Goal: Task Accomplishment & Management: Manage account settings

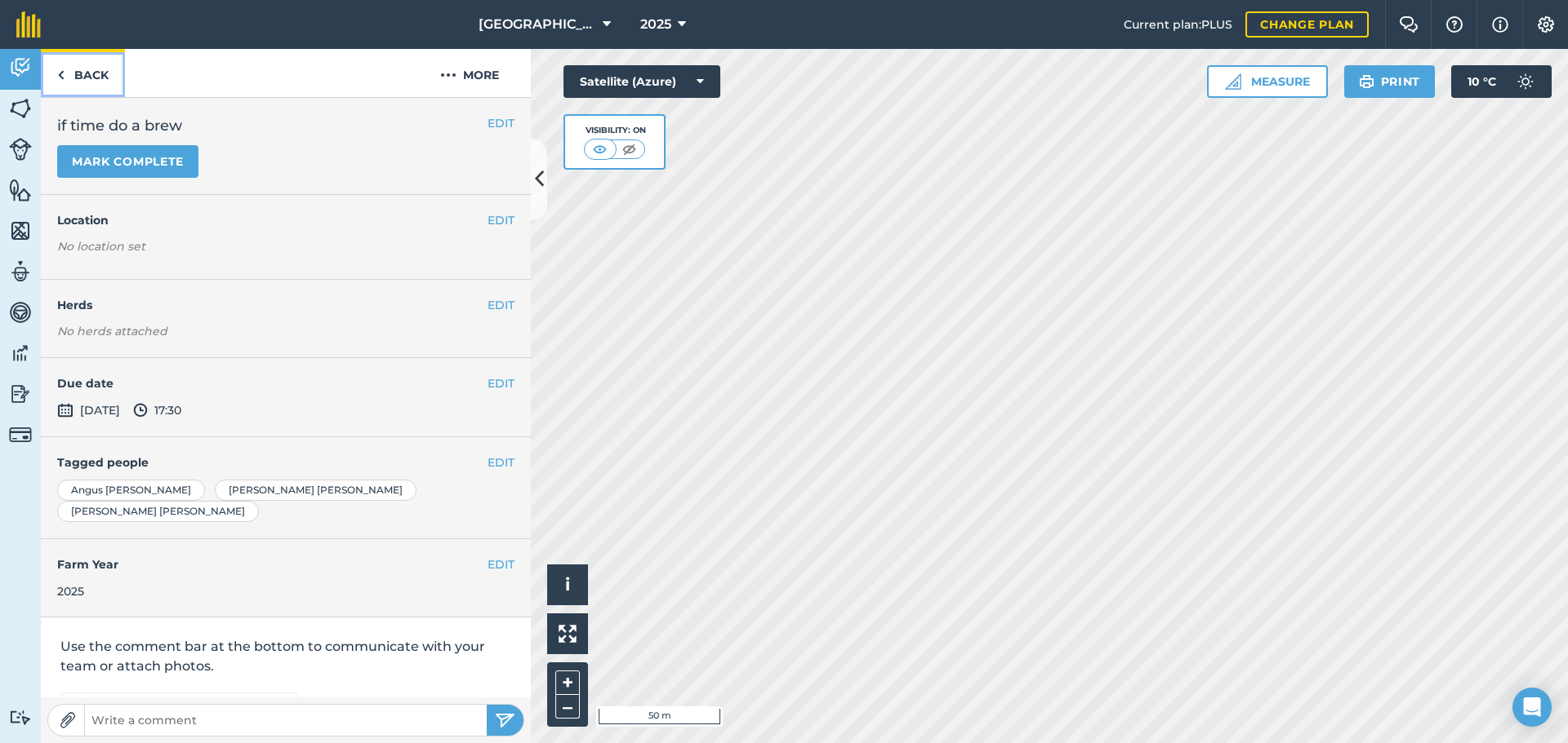
click at [71, 56] on link "Back" at bounding box center [83, 72] width 84 height 49
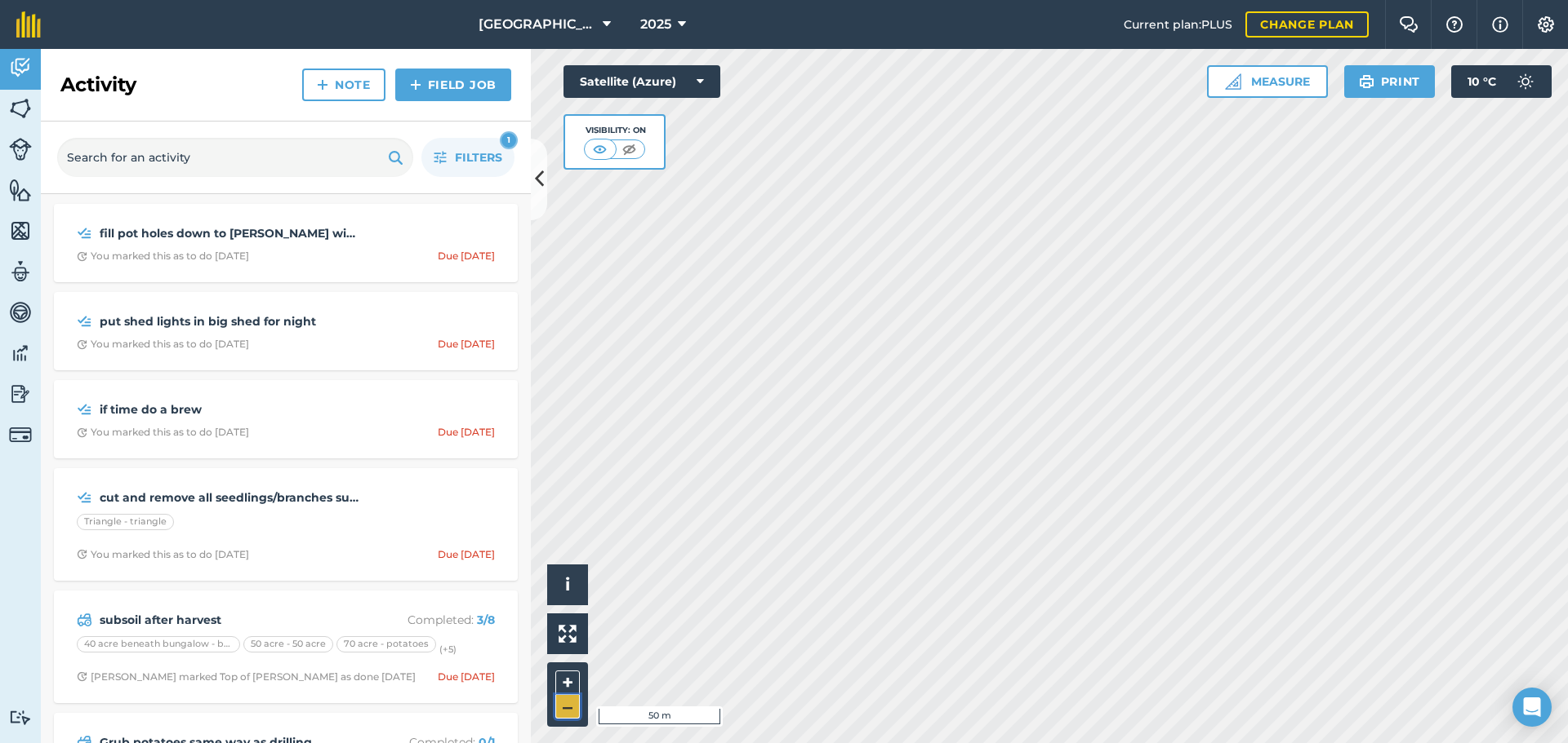
click at [563, 708] on button "–" at bounding box center [567, 707] width 25 height 24
drag, startPoint x: 513, startPoint y: 386, endPoint x: 530, endPoint y: 388, distance: 17.1
click at [523, 386] on div "fill pot holes down to [PERSON_NAME] with stones and earth on top You marked th…" at bounding box center [286, 469] width 490 height 549
click at [469, 168] on button "Filters 1" at bounding box center [468, 157] width 93 height 39
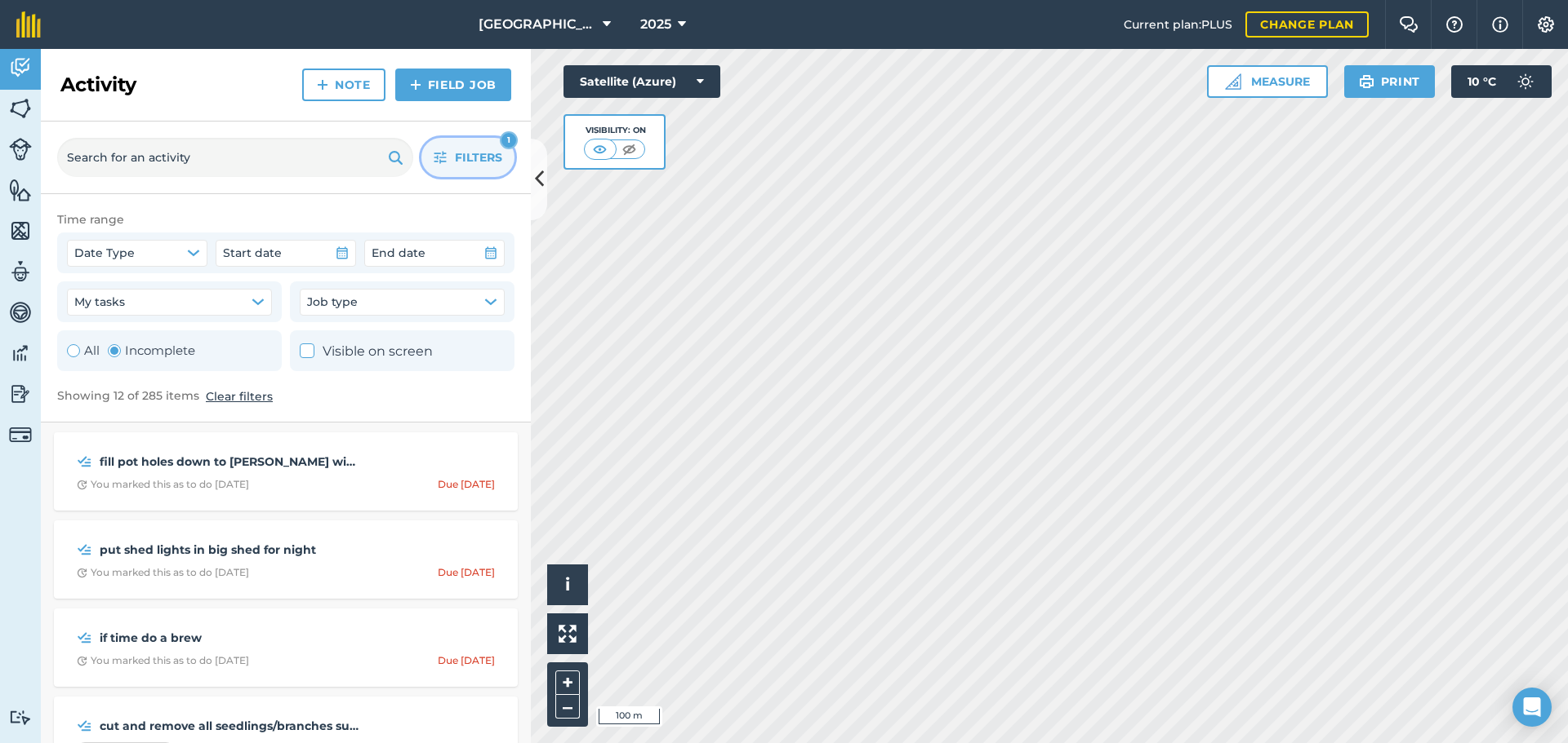
click at [493, 149] on span "Filters" at bounding box center [479, 157] width 48 height 18
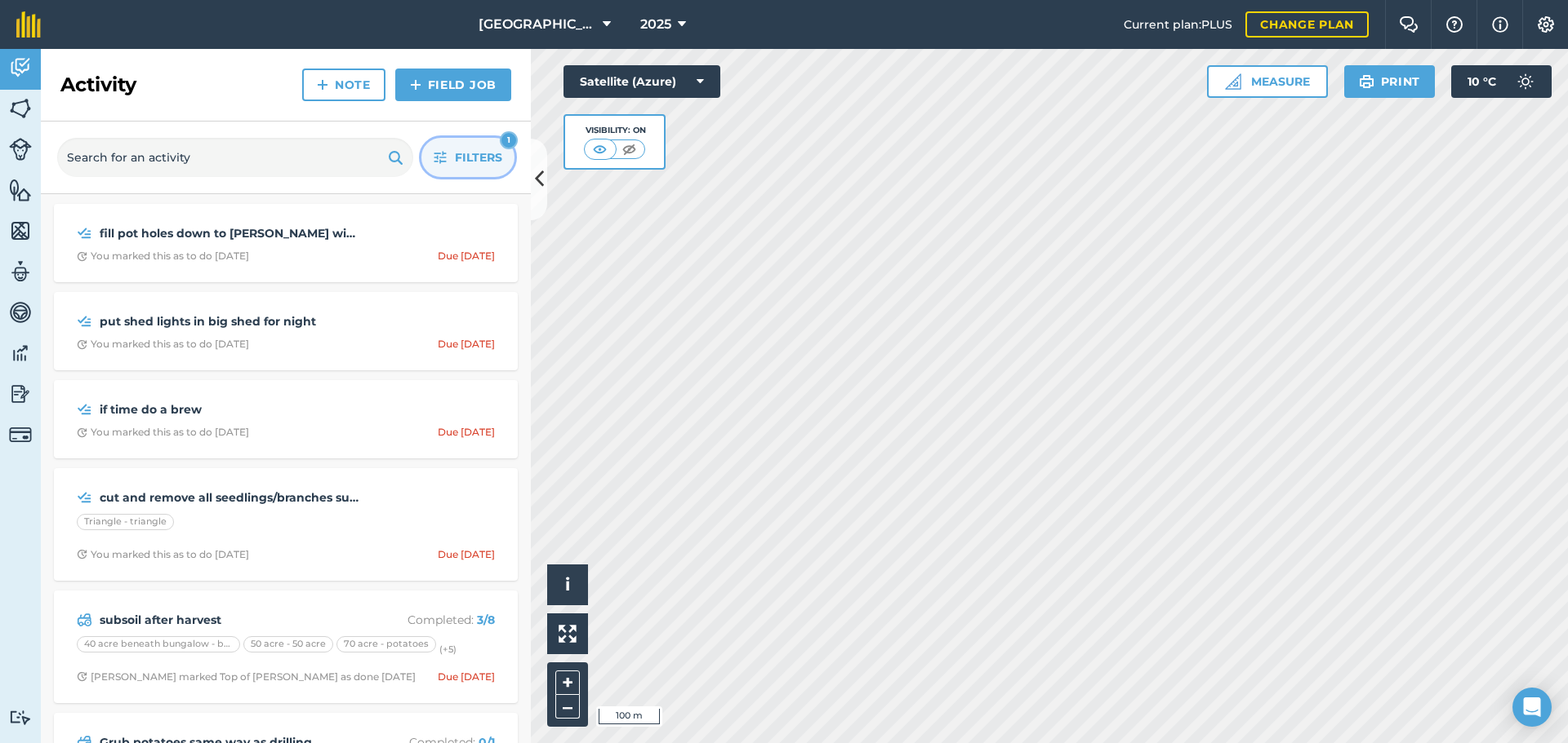
click at [435, 77] on link "Field Job" at bounding box center [454, 85] width 116 height 32
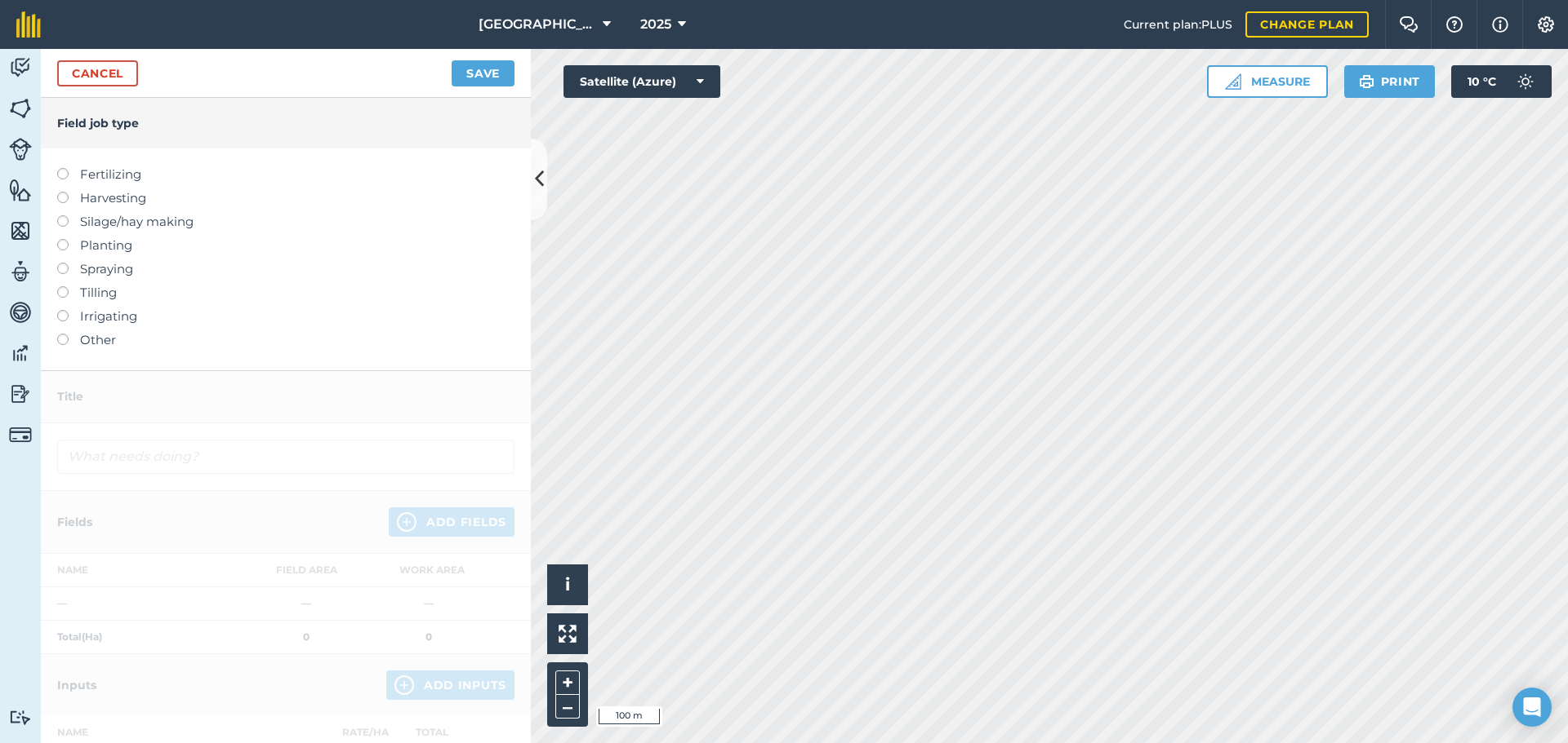
click at [80, 339] on label "Other" at bounding box center [286, 340] width 458 height 20
click at [80, 554] on th "Name" at bounding box center [143, 571] width 204 height 33
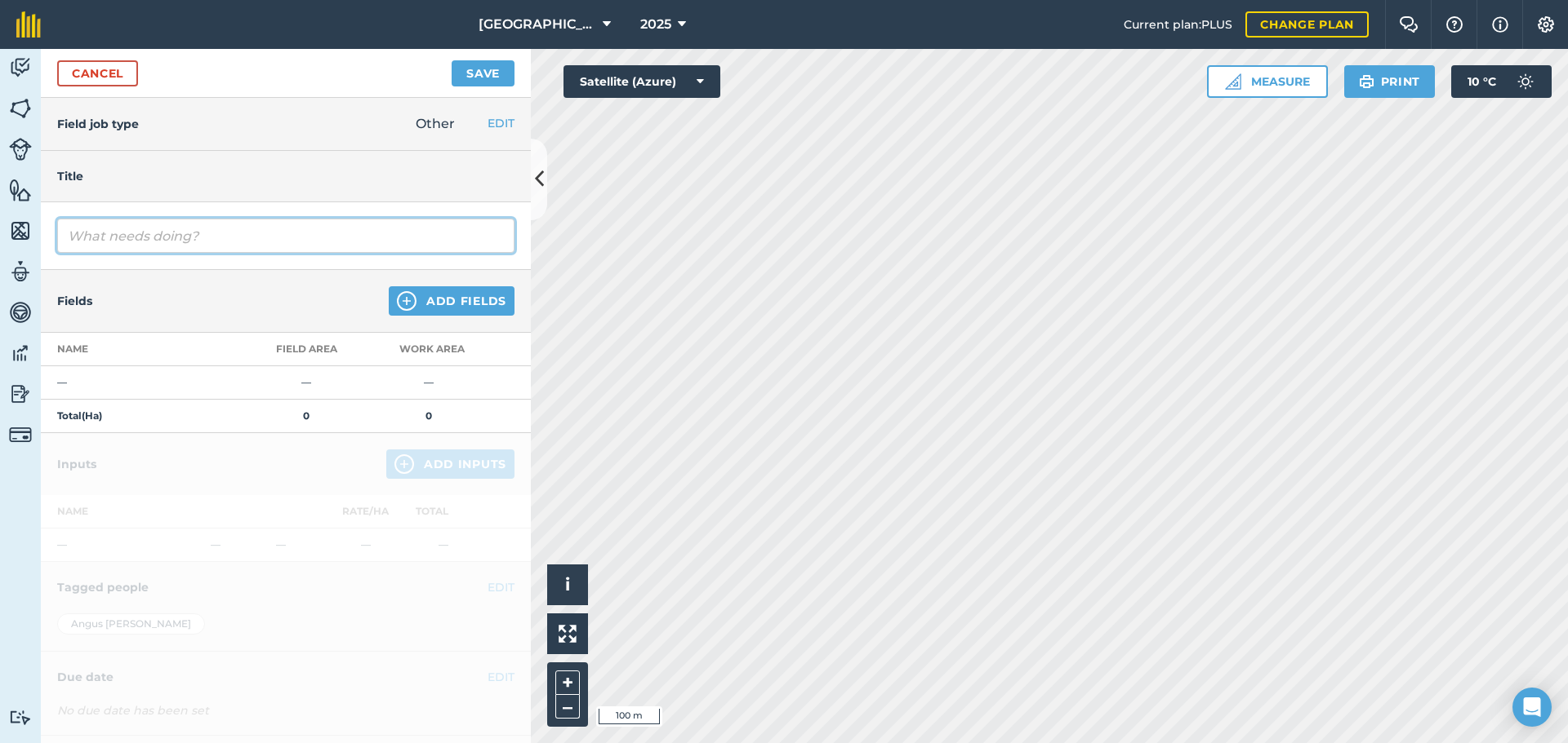
click at [147, 250] on input "text" at bounding box center [286, 236] width 458 height 34
type input "c"
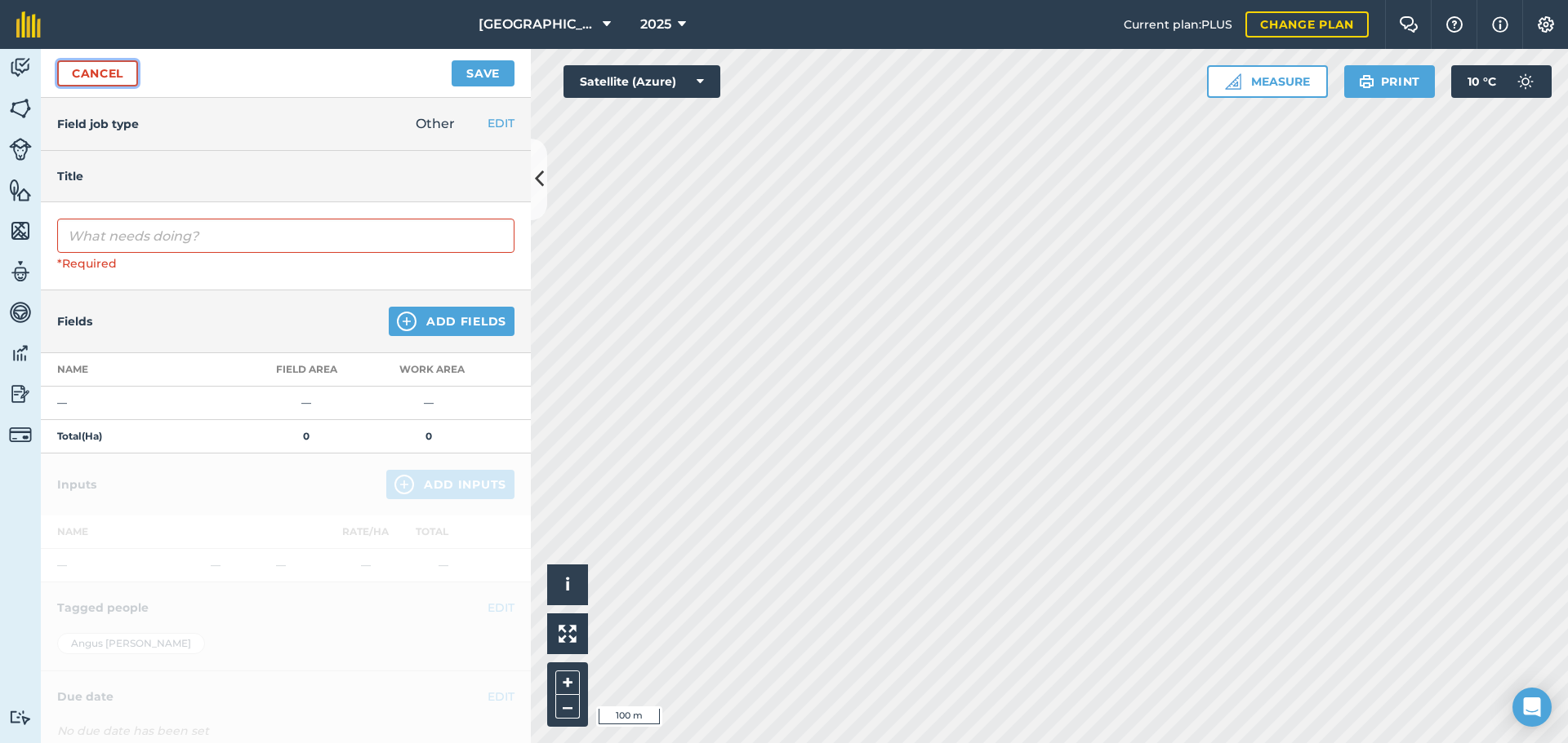
click at [94, 77] on link "Cancel" at bounding box center [97, 72] width 81 height 26
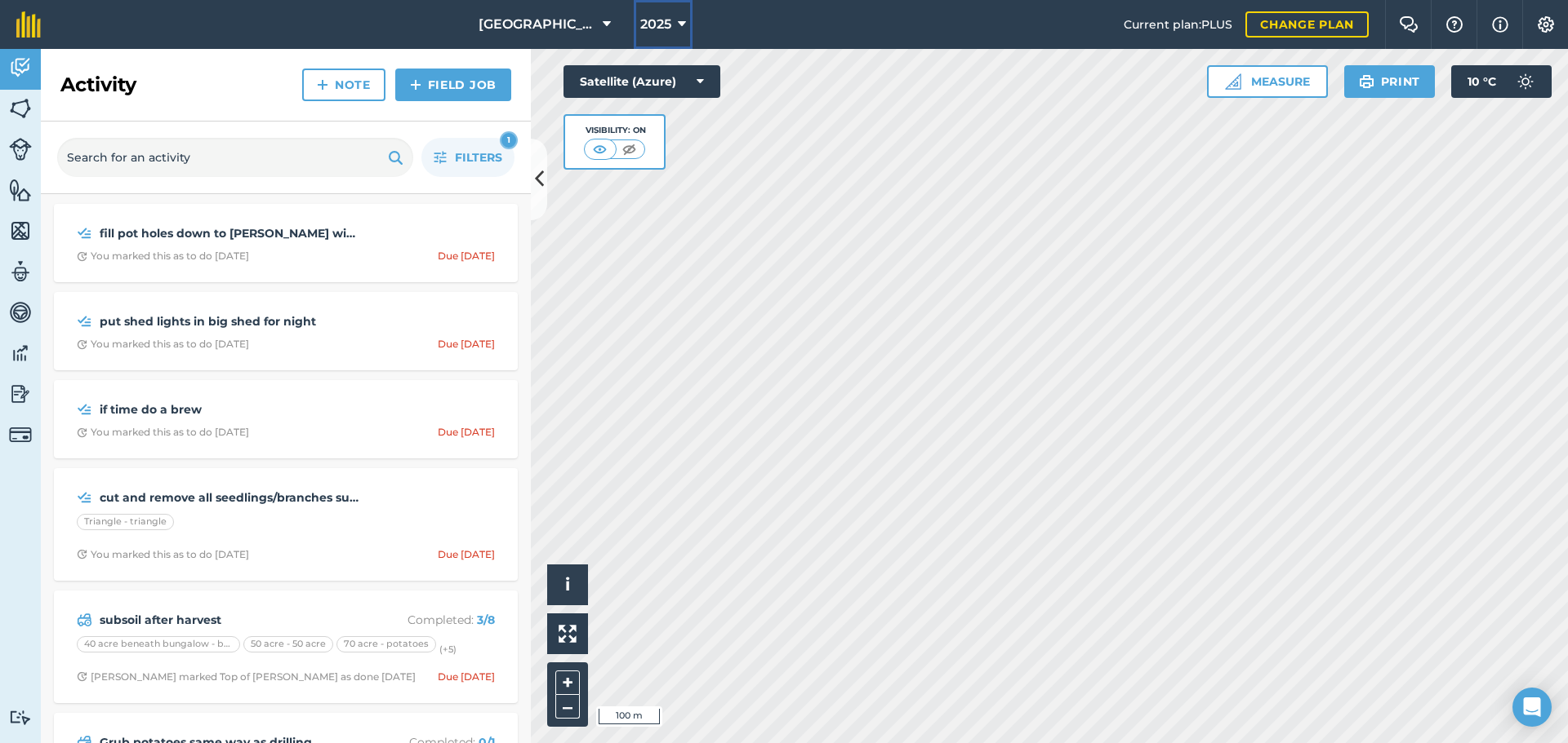
click at [647, 2] on button "2025" at bounding box center [663, 24] width 59 height 49
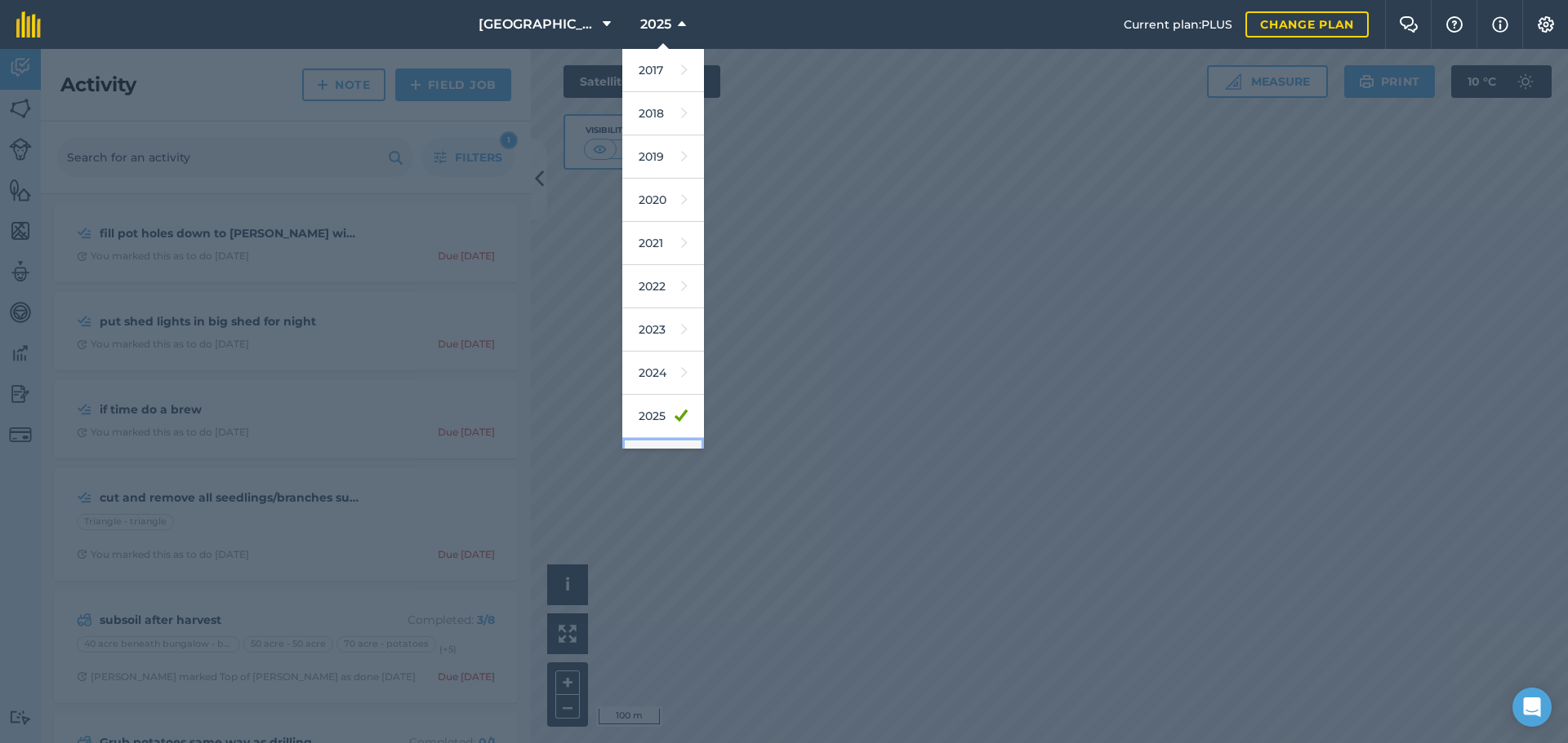
click at [633, 448] on link "2026" at bounding box center [663, 459] width 82 height 43
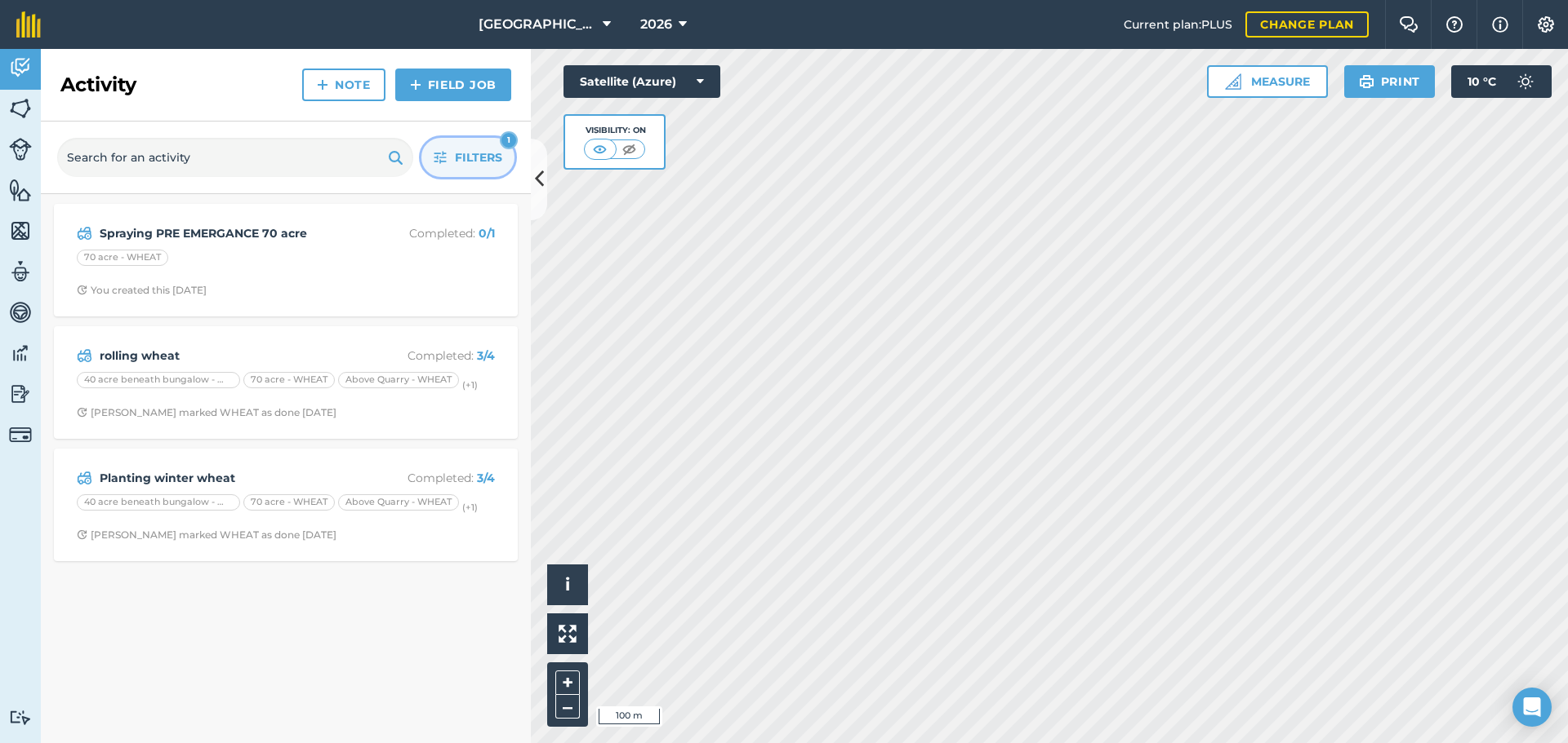
click at [464, 149] on span "Filters" at bounding box center [479, 157] width 48 height 18
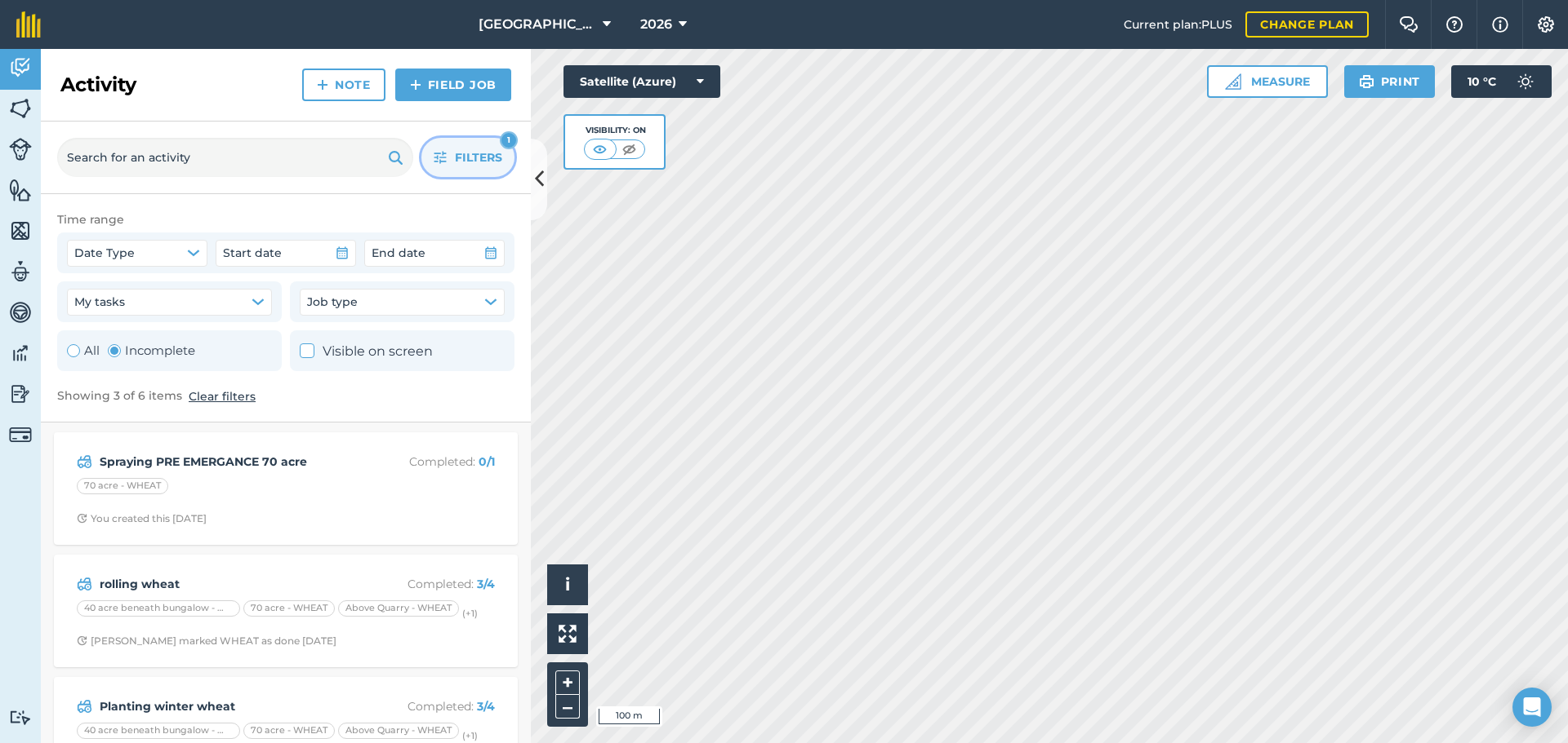
click at [77, 355] on div "Toggle Activity" at bounding box center [73, 351] width 13 height 13
radio input "true"
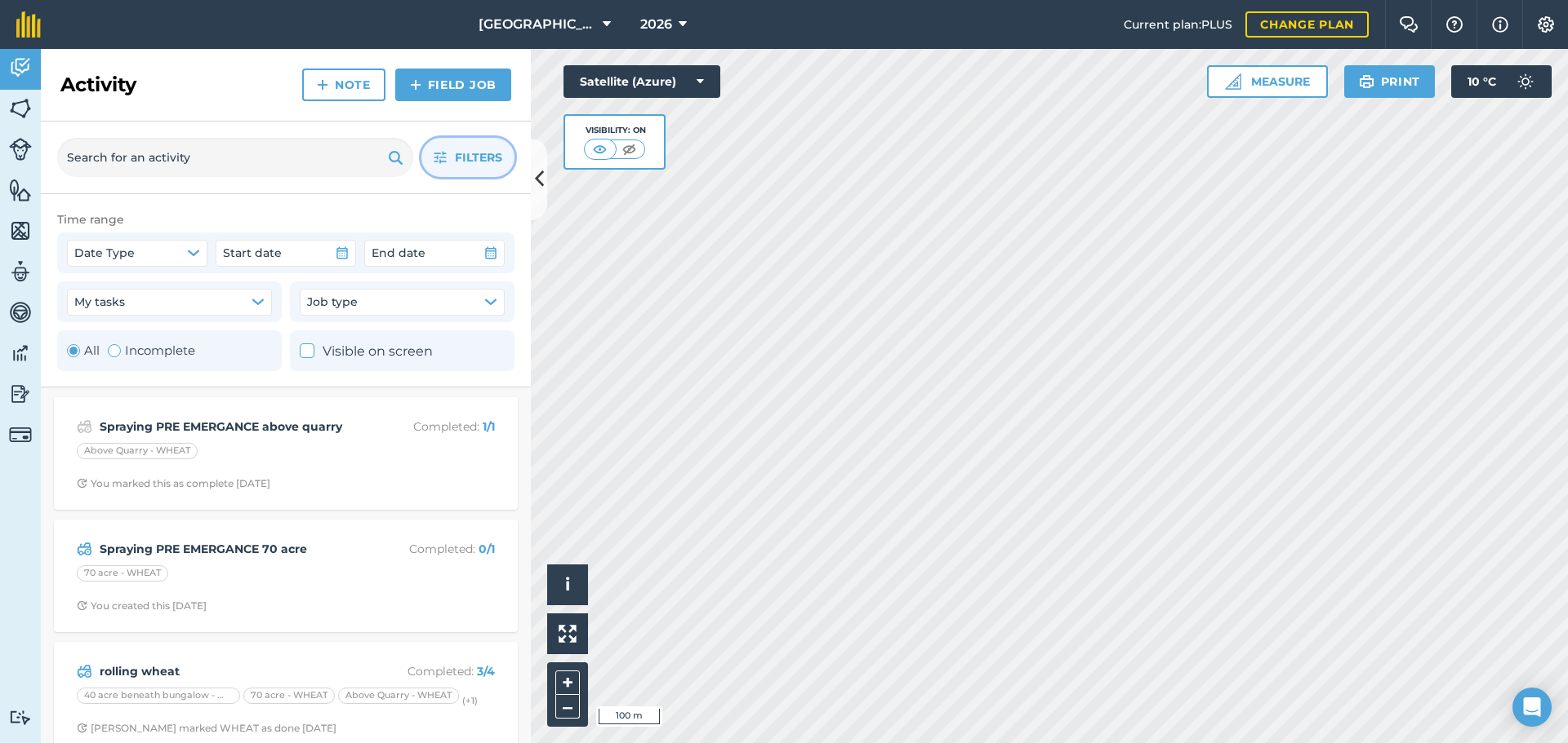
click at [462, 174] on button "Filters" at bounding box center [468, 157] width 93 height 39
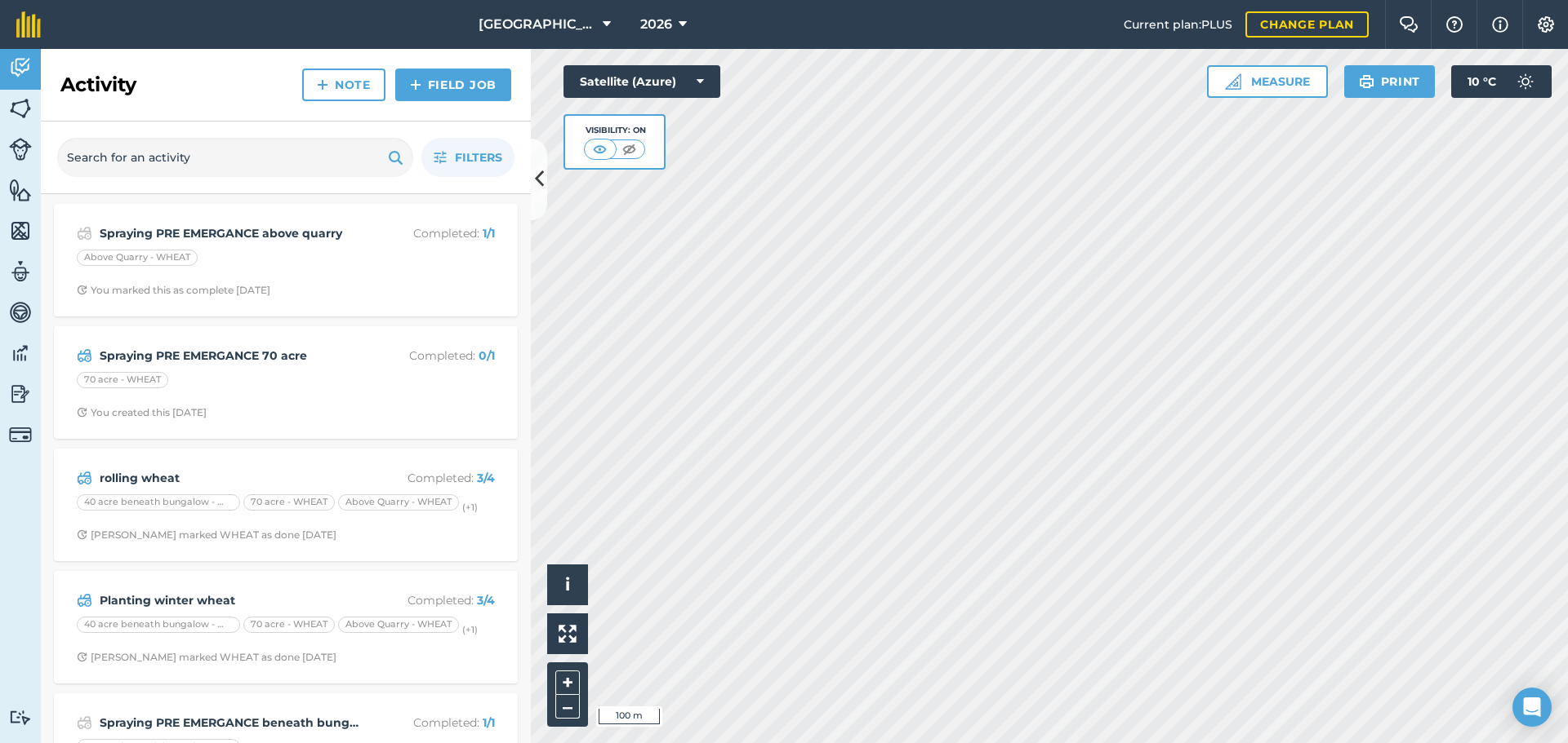
click at [458, 142] on div "Filters" at bounding box center [286, 158] width 490 height 72
click at [458, 146] on button "Filters" at bounding box center [468, 157] width 93 height 39
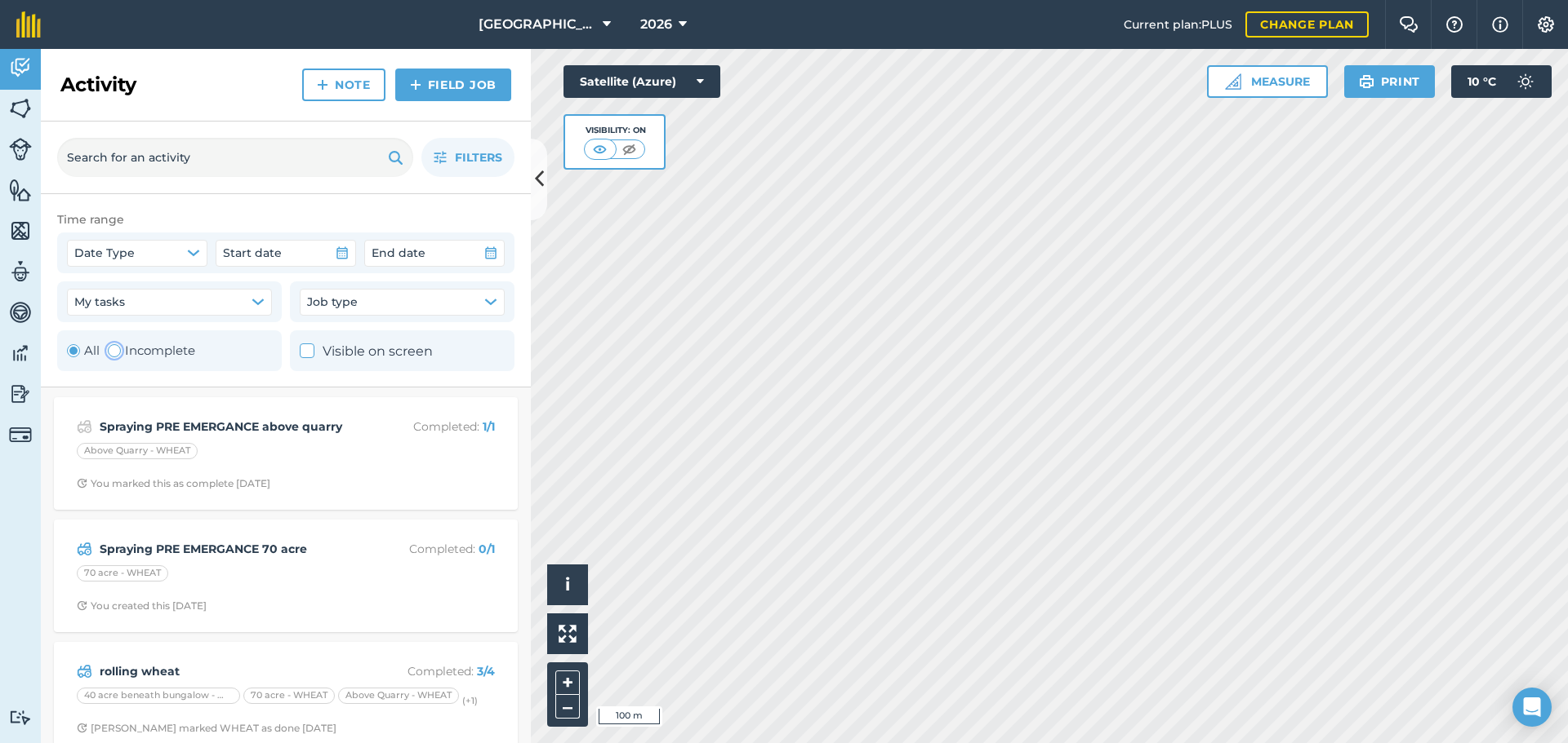
click at [144, 350] on label "Incomplete" at bounding box center [152, 351] width 88 height 20
radio input "false"
radio input "true"
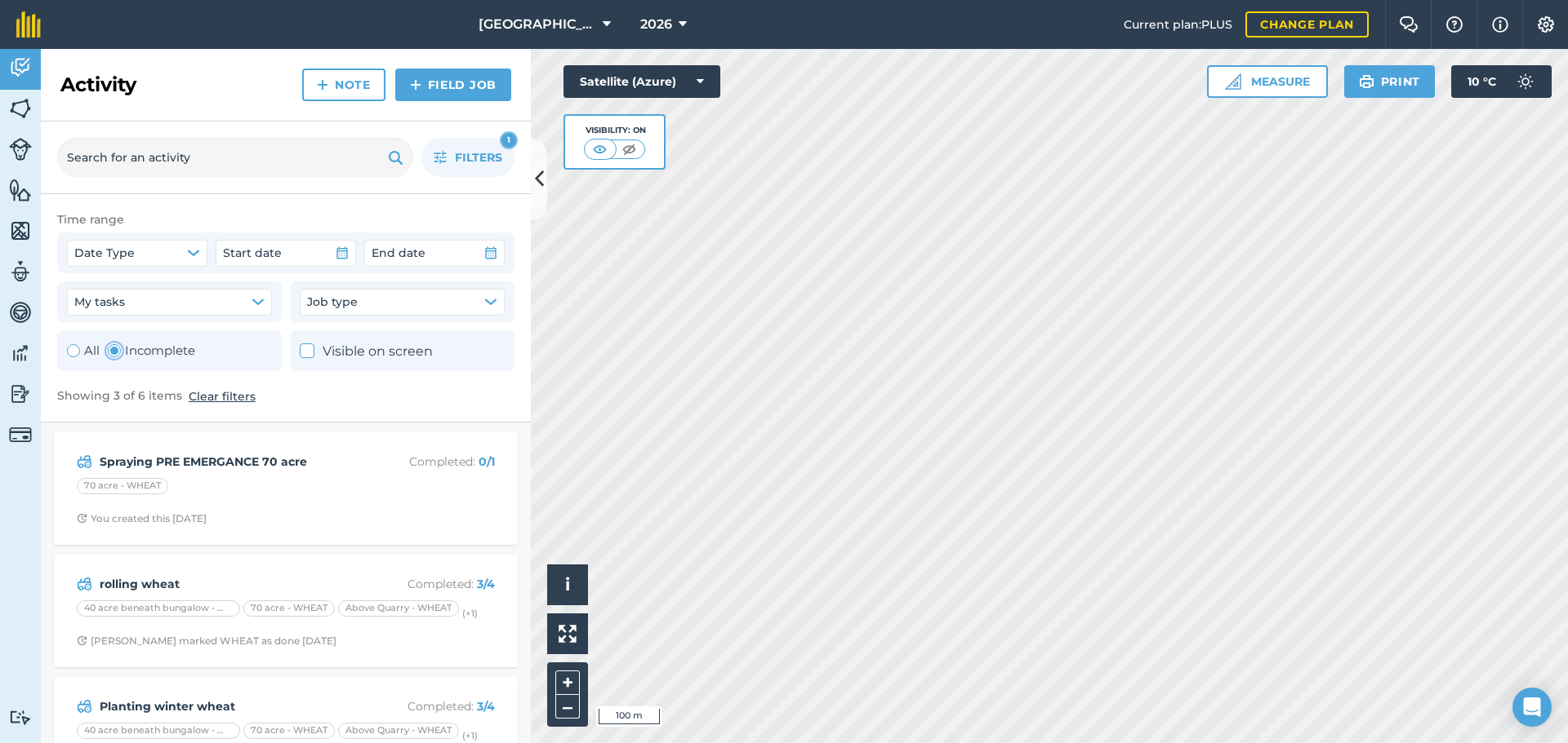
click at [516, 161] on div "Filters 1" at bounding box center [286, 158] width 490 height 72
click at [498, 168] on button "Filters 1" at bounding box center [468, 157] width 93 height 39
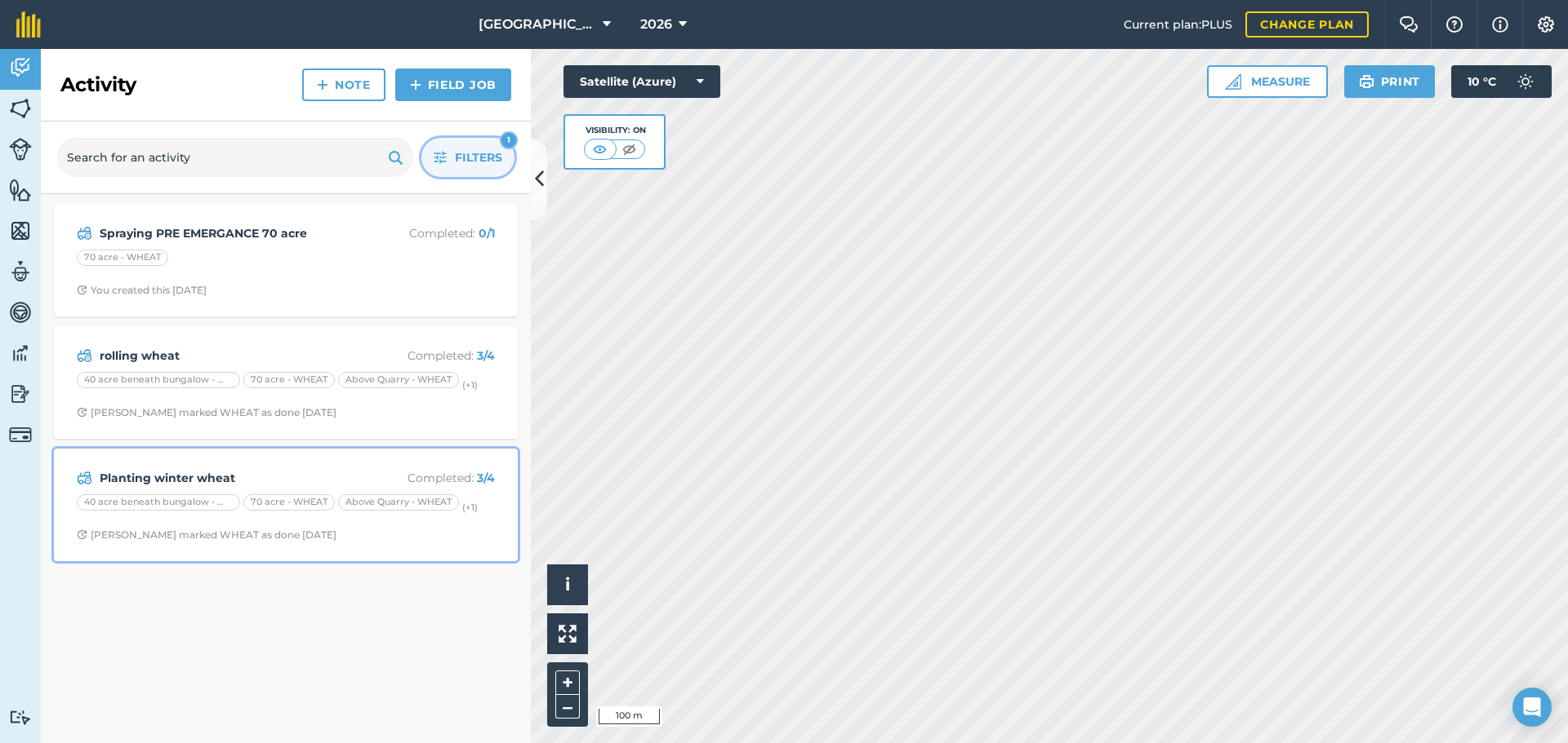
click at [316, 464] on div "Planting winter wheat Completed : 3 / 4 40 acre beneath bungalow - WHEAT 70 acr…" at bounding box center [286, 505] width 444 height 93
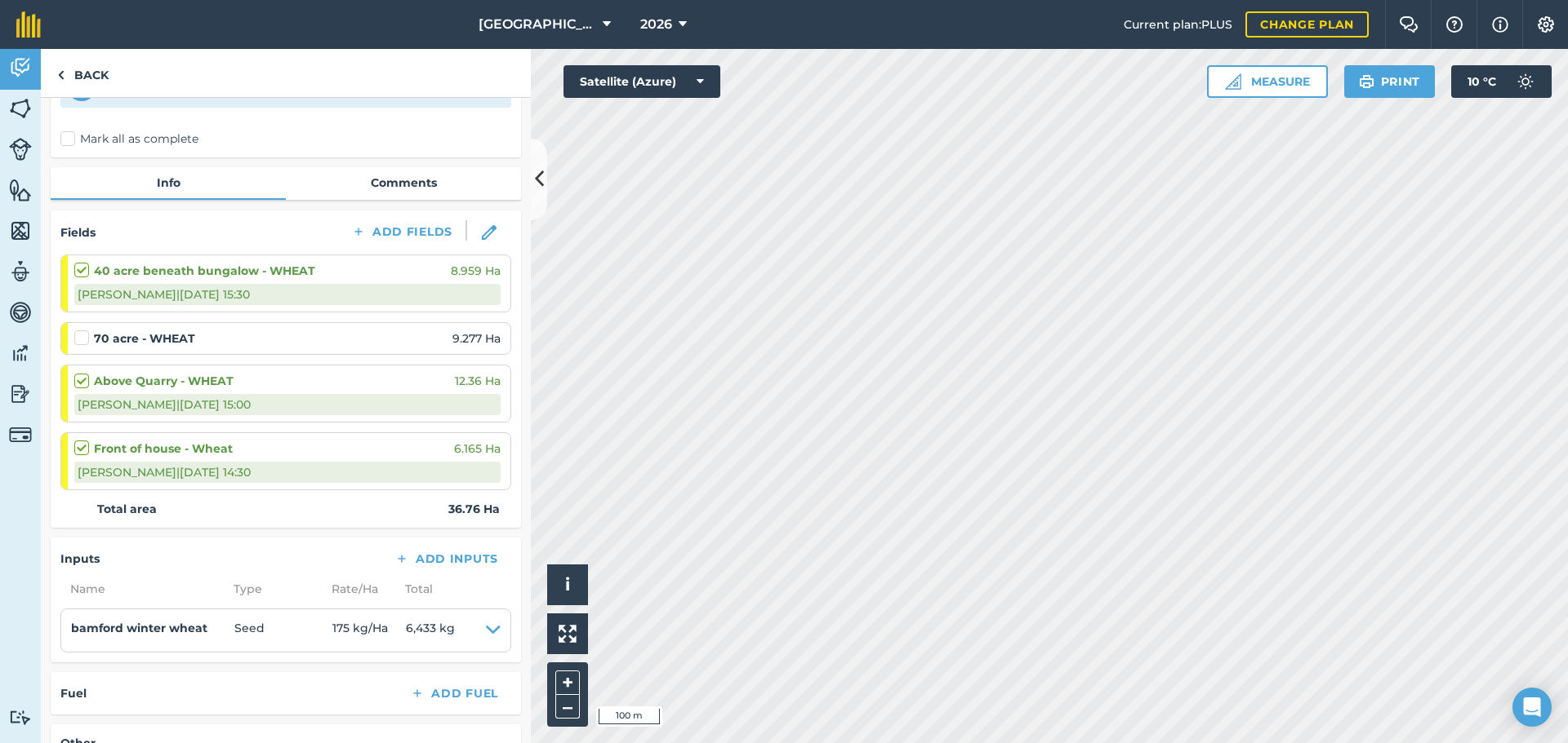
scroll to position [108, 0]
click at [481, 234] on img at bounding box center [488, 230] width 14 height 14
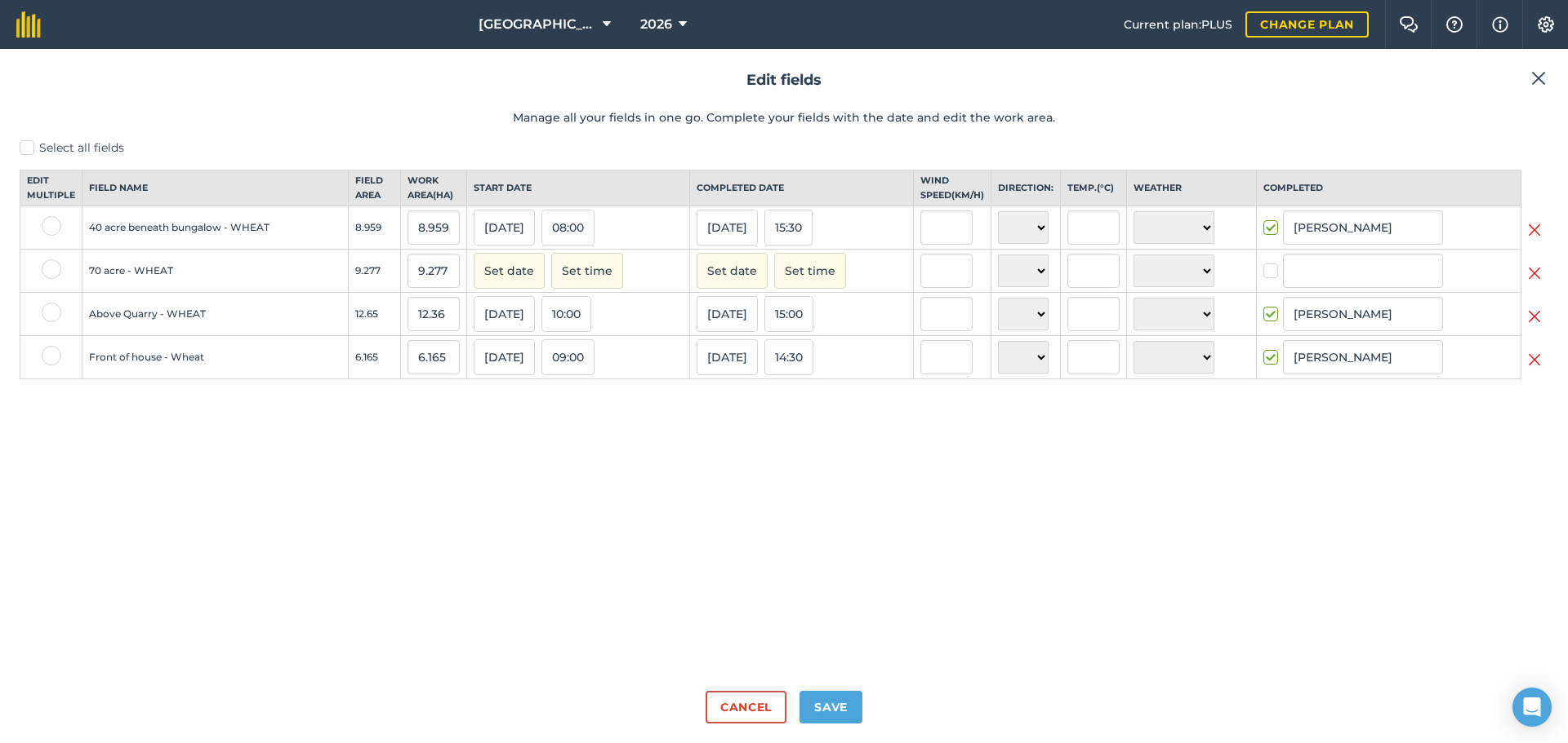
click at [1535, 283] on img at bounding box center [1535, 273] width 13 height 20
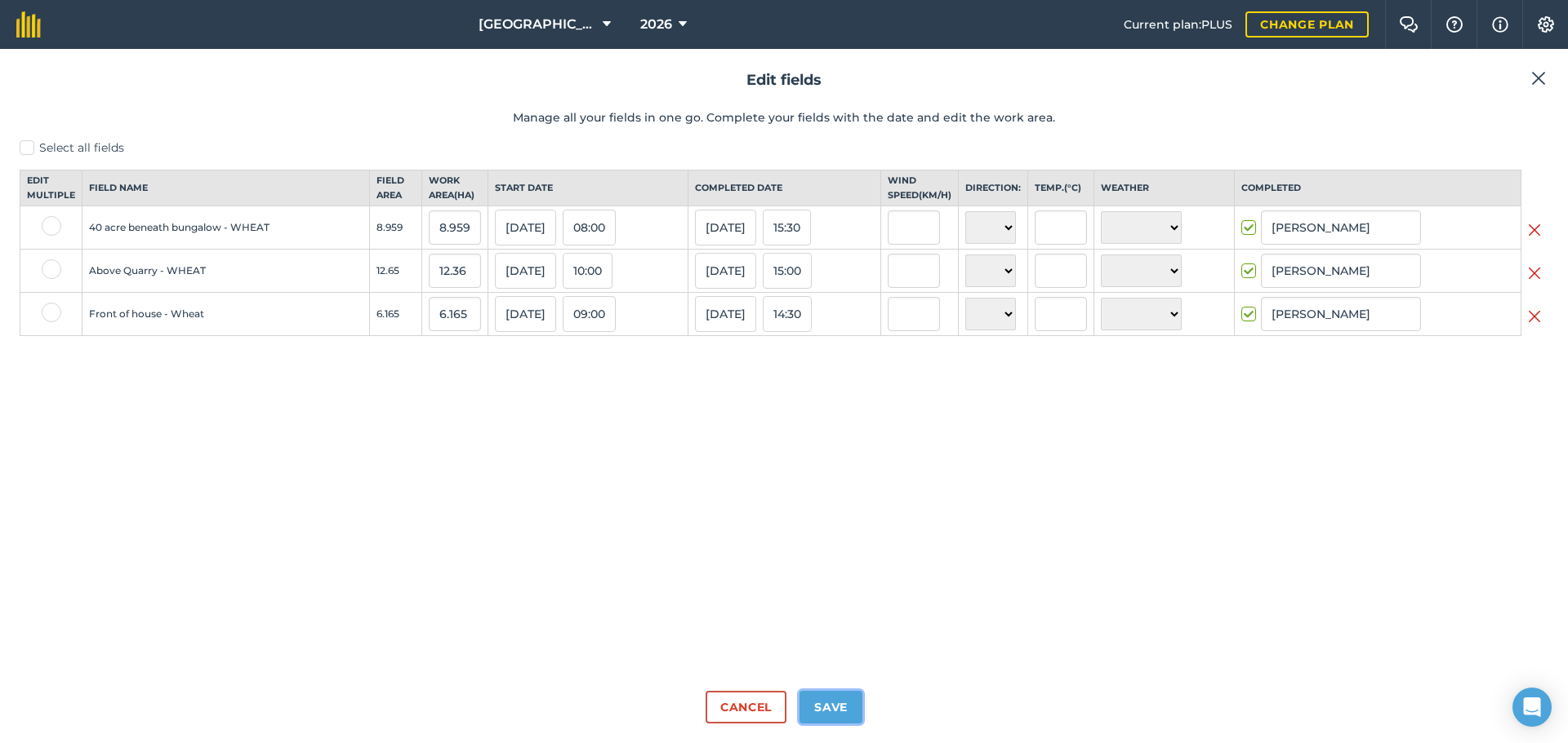
click at [828, 702] on button "Save" at bounding box center [831, 707] width 63 height 32
checkbox input "true"
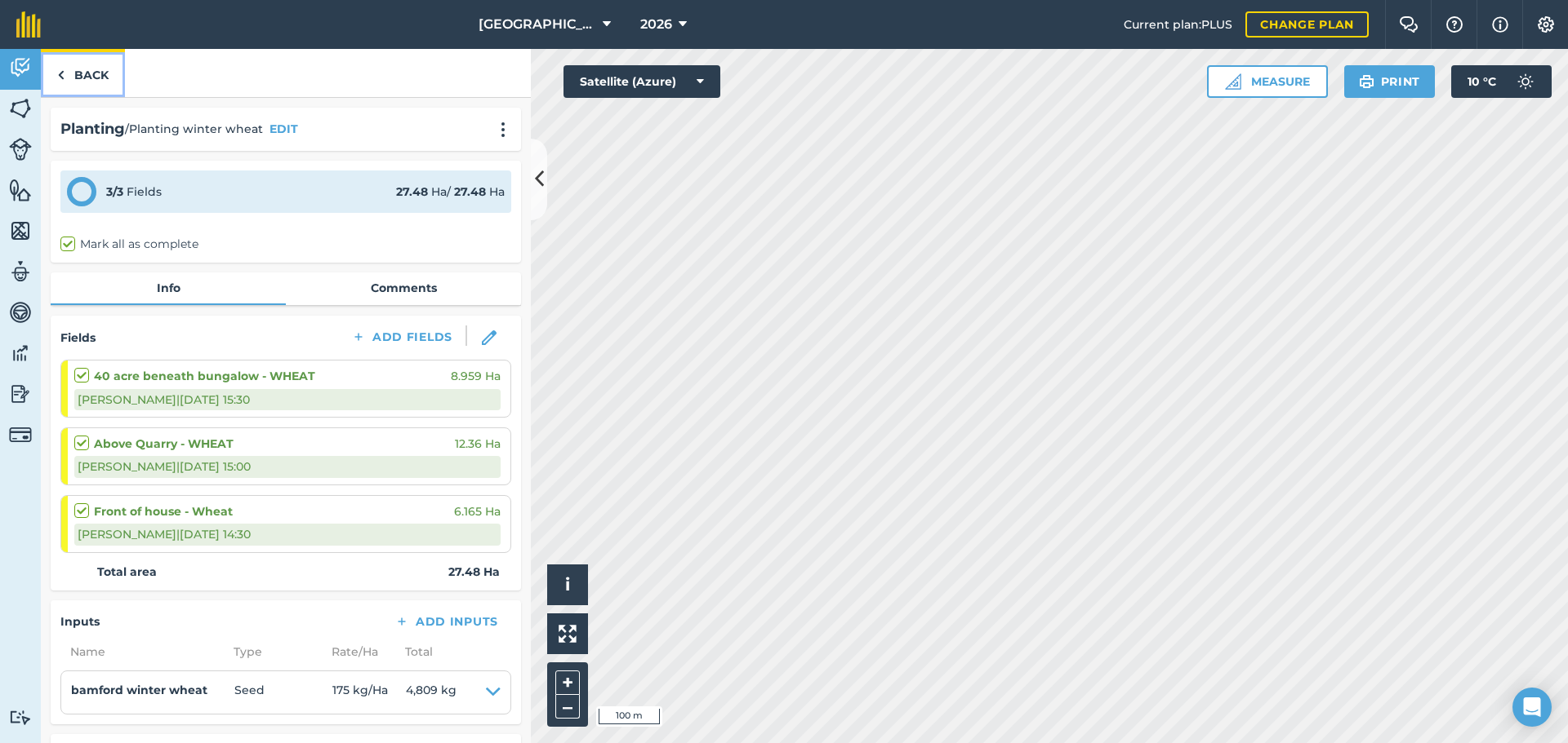
click at [103, 79] on link "Back" at bounding box center [83, 72] width 84 height 49
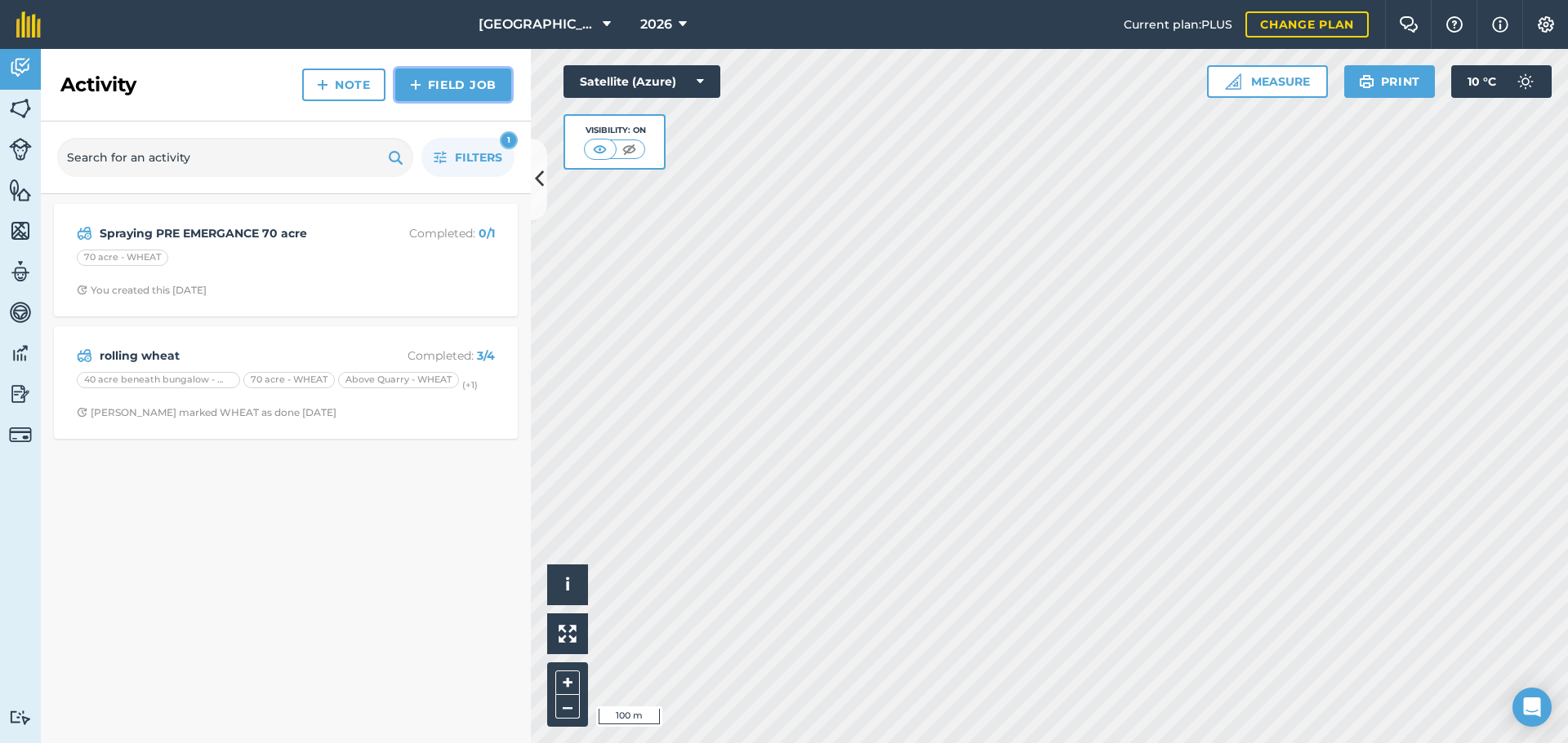
click at [411, 81] on img at bounding box center [416, 85] width 11 height 20
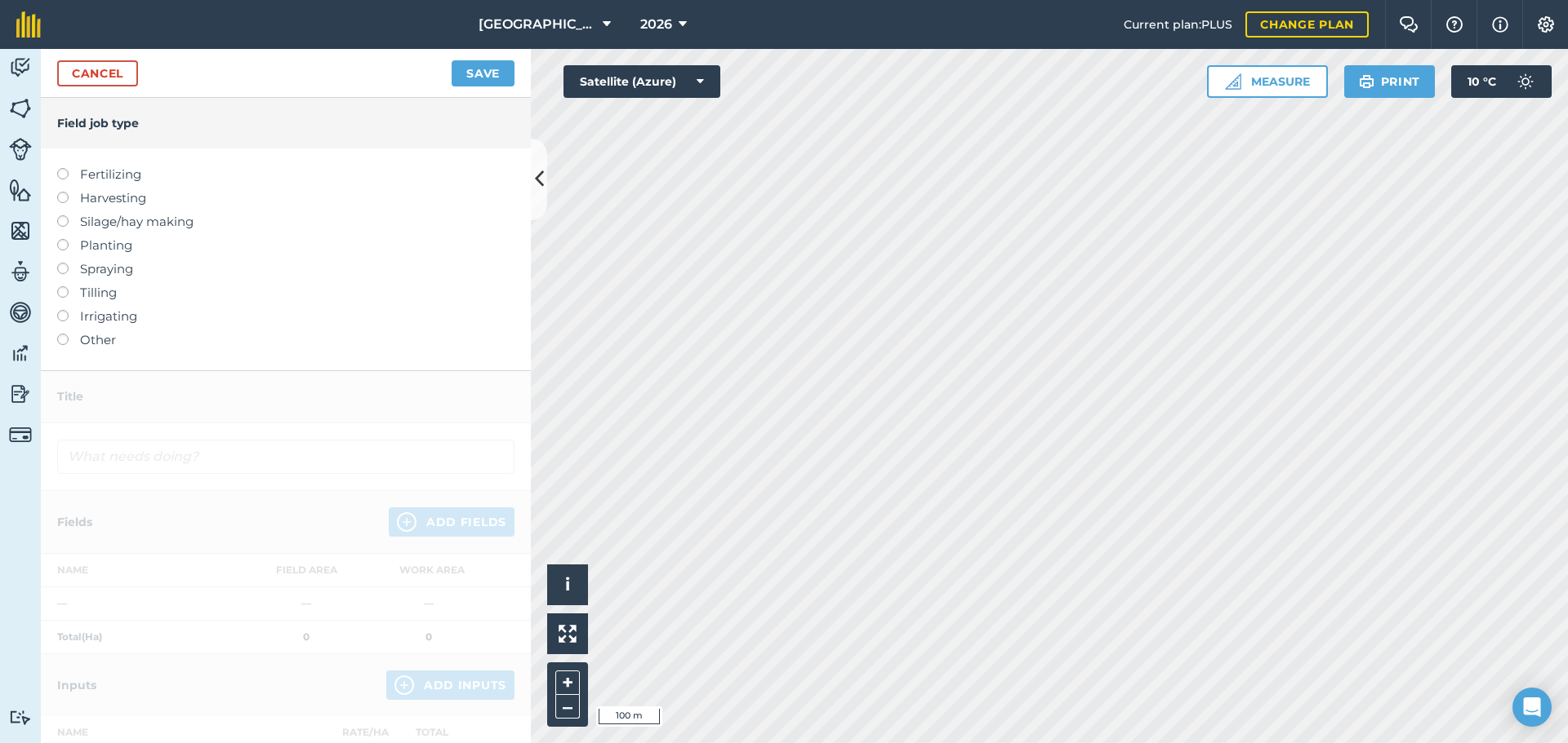
click at [103, 246] on label "Planting" at bounding box center [286, 246] width 458 height 20
type input "Planting"
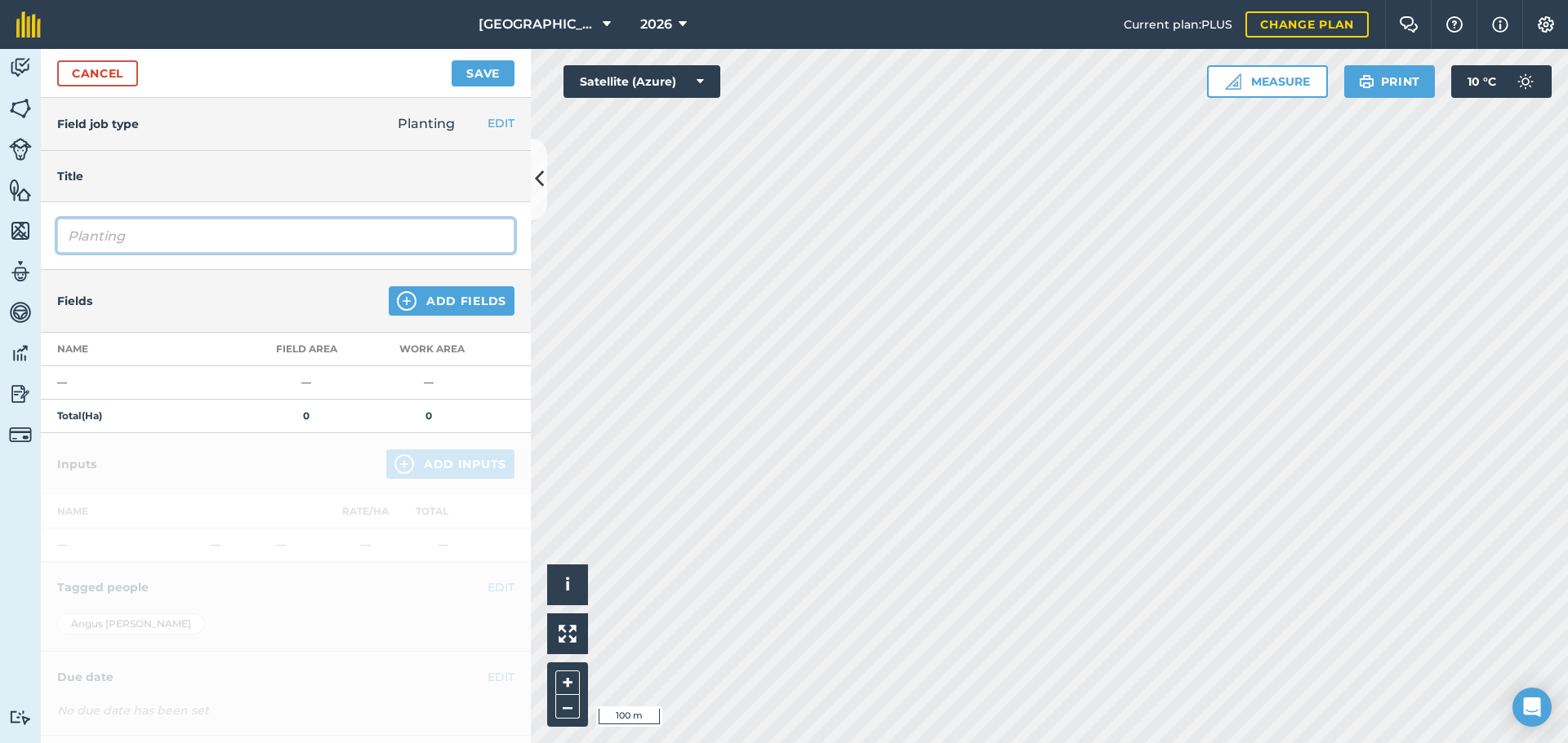
click at [139, 232] on input "Planting" at bounding box center [286, 236] width 458 height 34
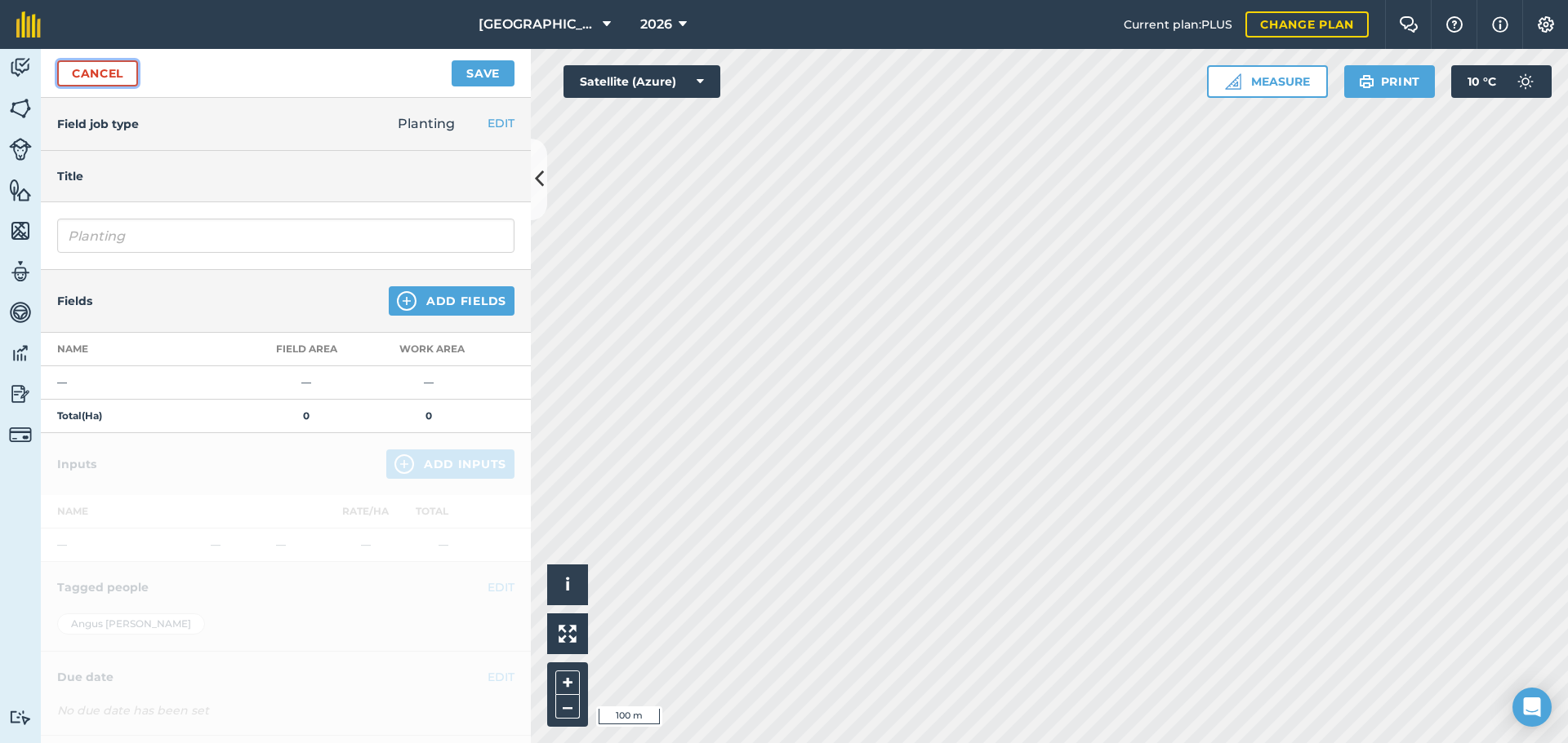
click at [120, 82] on link "Cancel" at bounding box center [97, 72] width 81 height 26
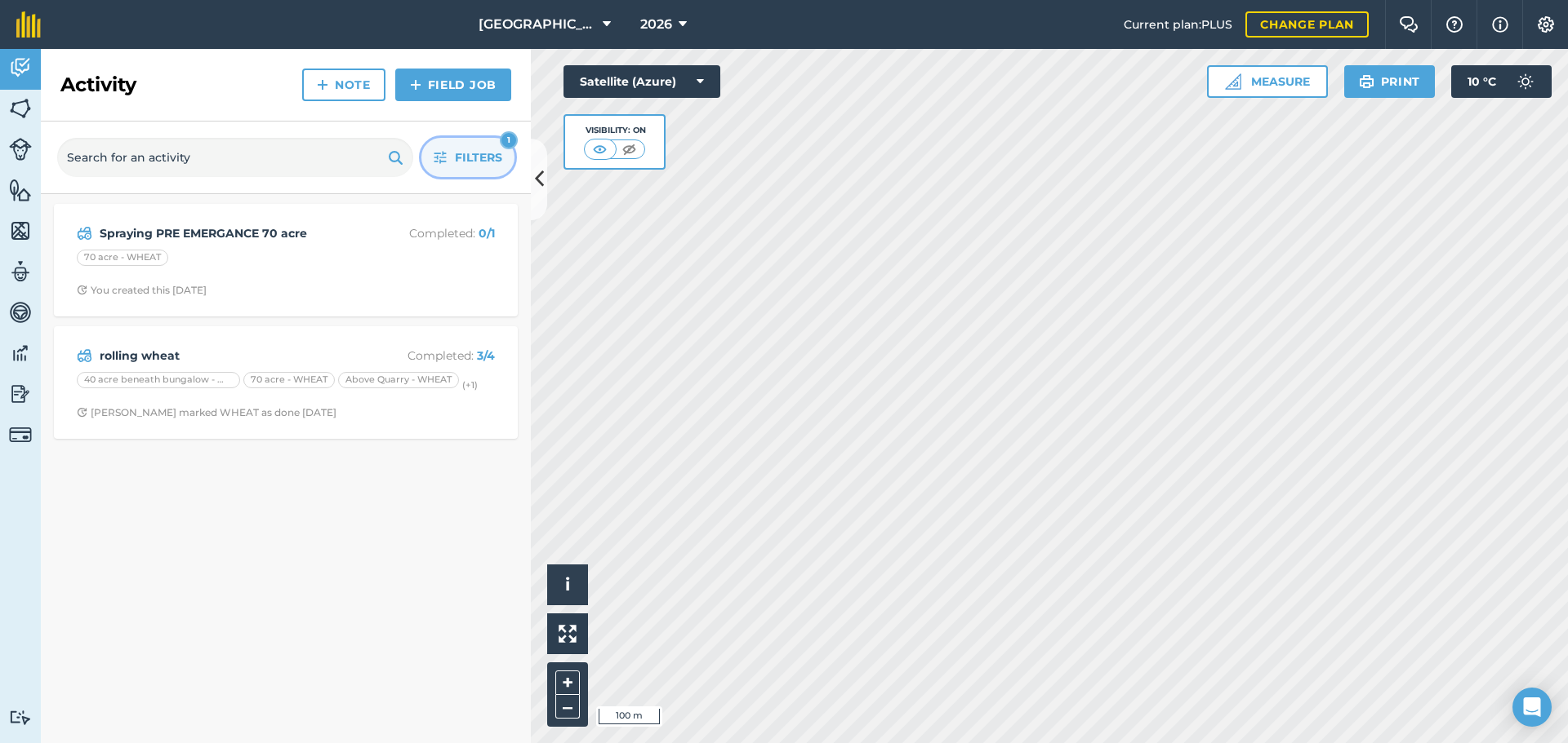
click at [479, 168] on button "Filters 1" at bounding box center [468, 157] width 93 height 39
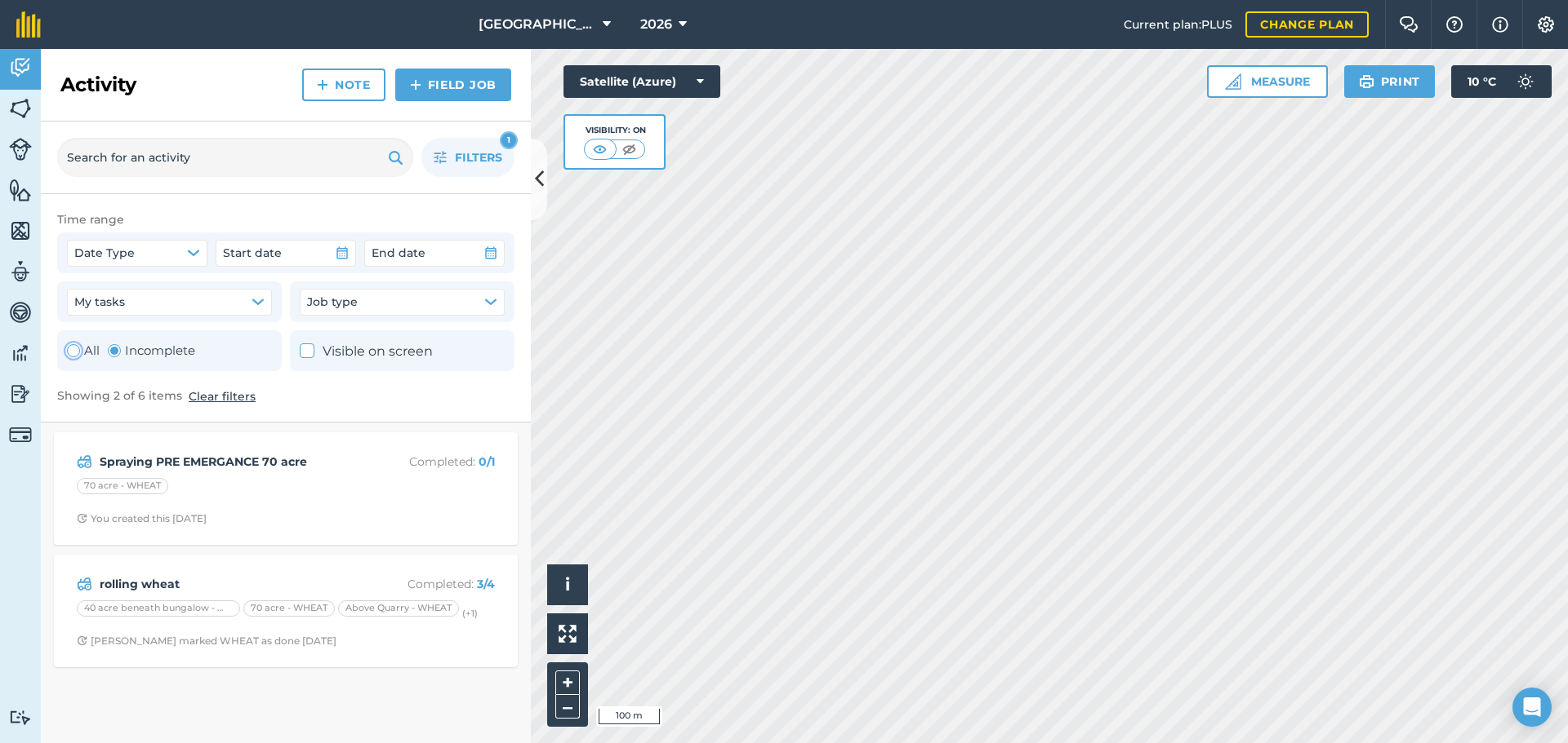
click at [78, 341] on label "All" at bounding box center [83, 351] width 32 height 20
radio input "true"
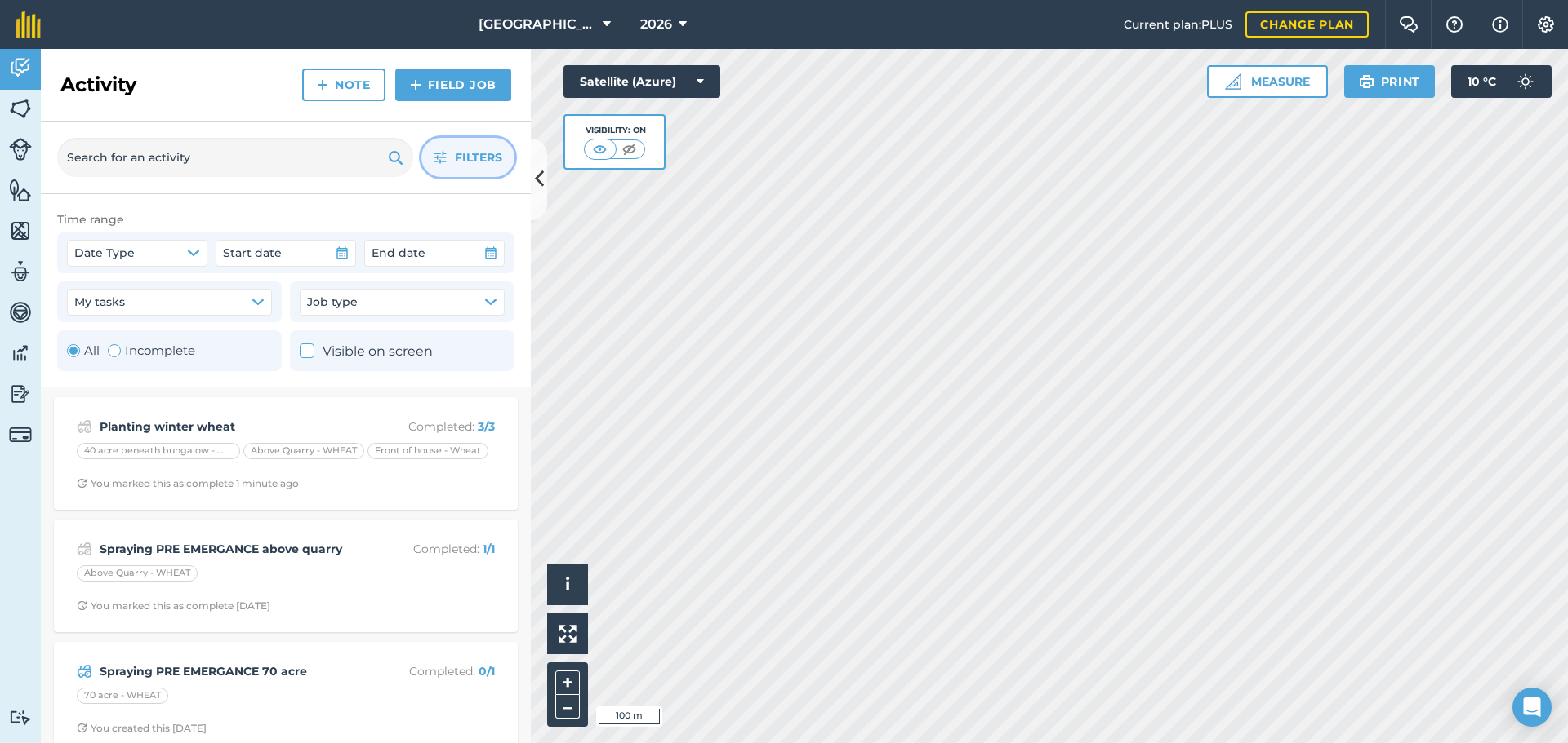
click at [470, 170] on button "Filters" at bounding box center [468, 157] width 93 height 39
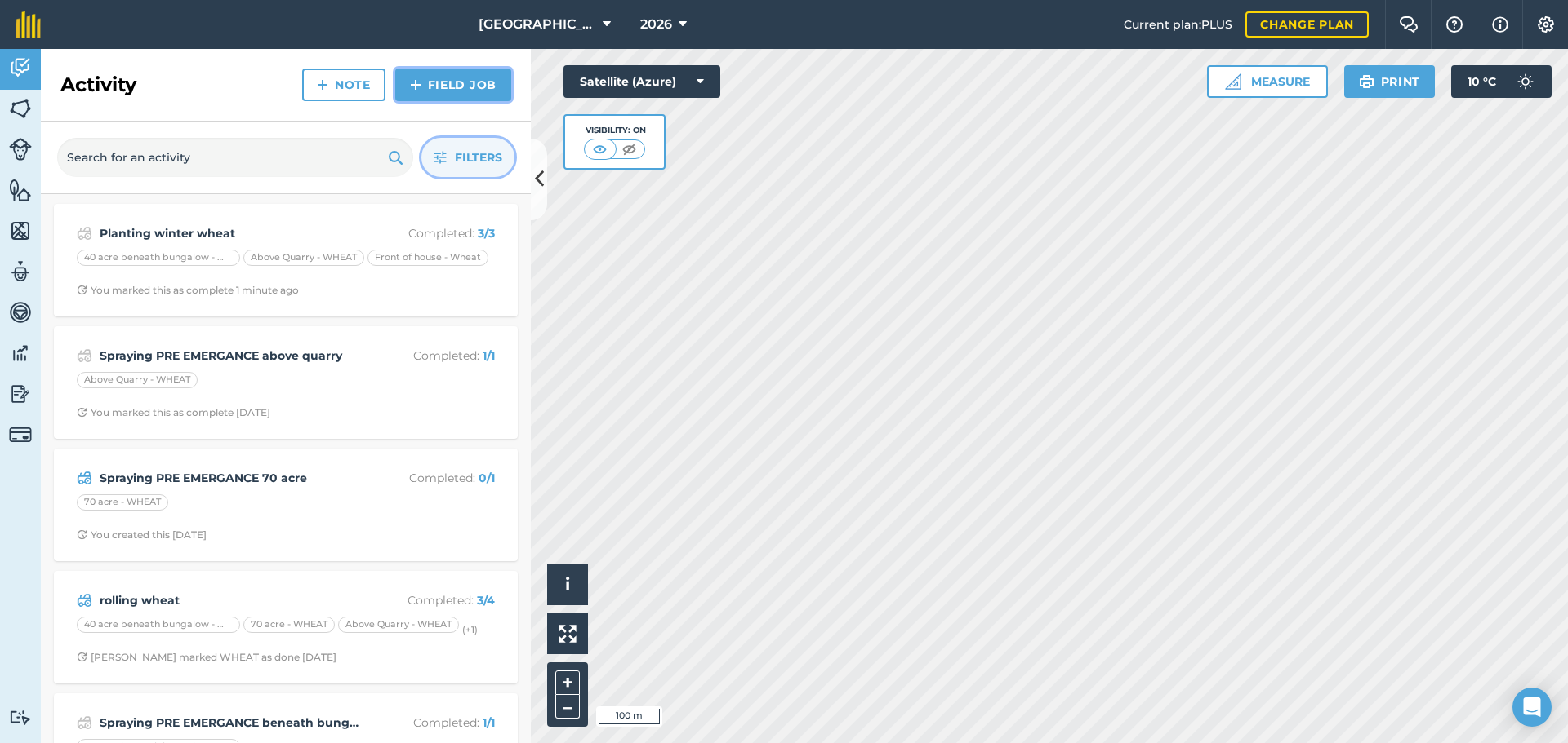
click at [445, 93] on link "Field Job" at bounding box center [454, 85] width 116 height 32
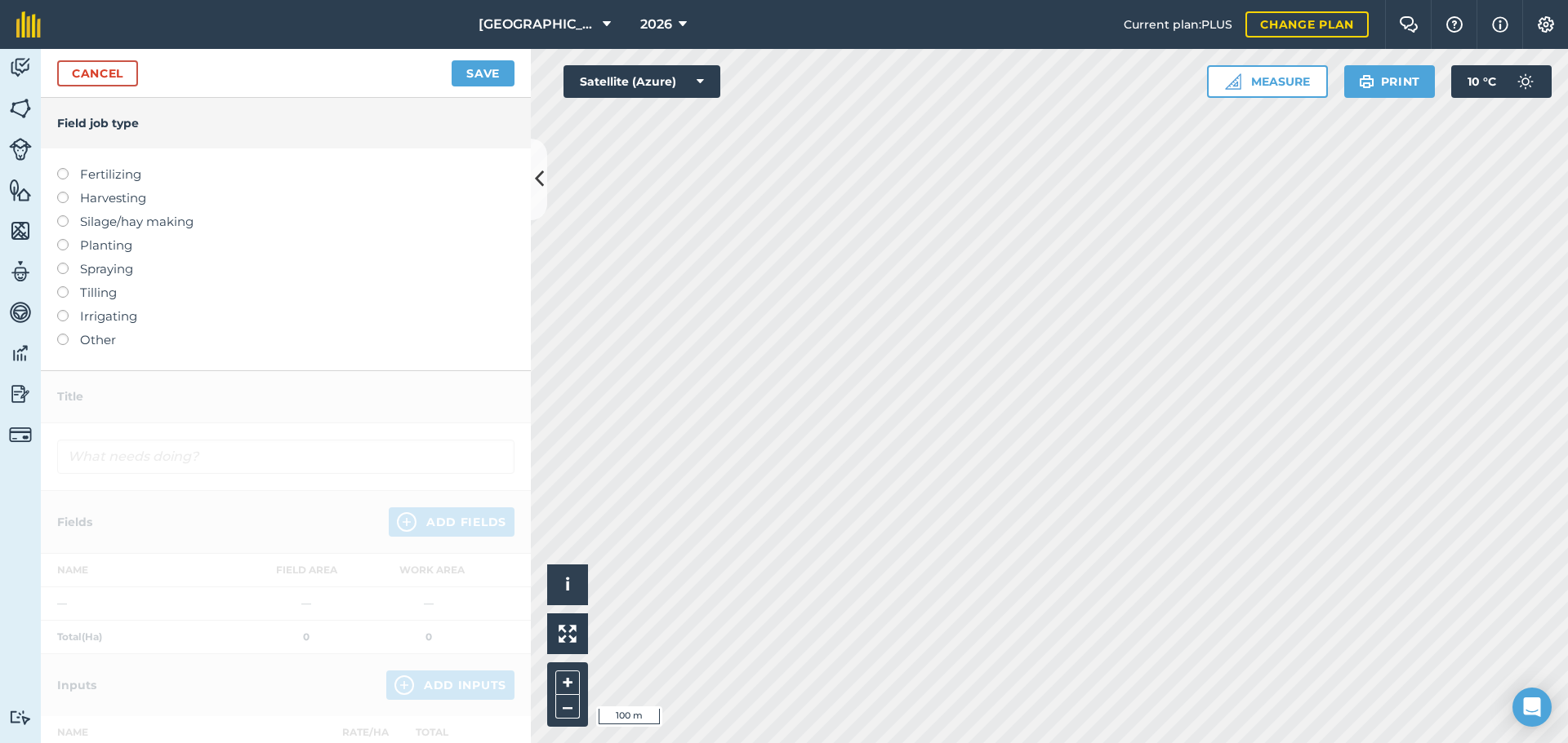
click at [87, 244] on label "Planting" at bounding box center [286, 246] width 458 height 20
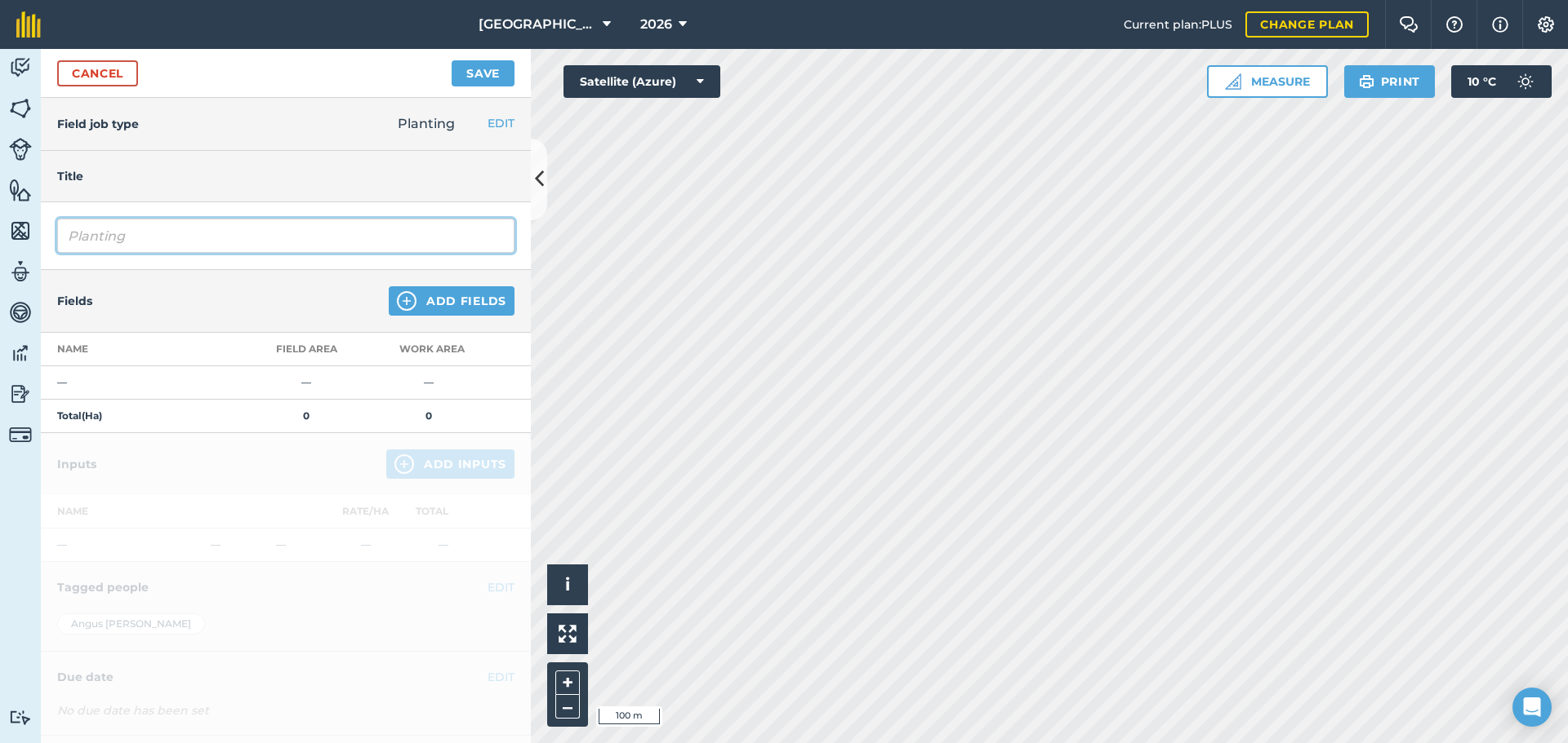
click at [149, 230] on input "Planting" at bounding box center [286, 236] width 458 height 34
type input "Planting Winter wheat 70 acre"
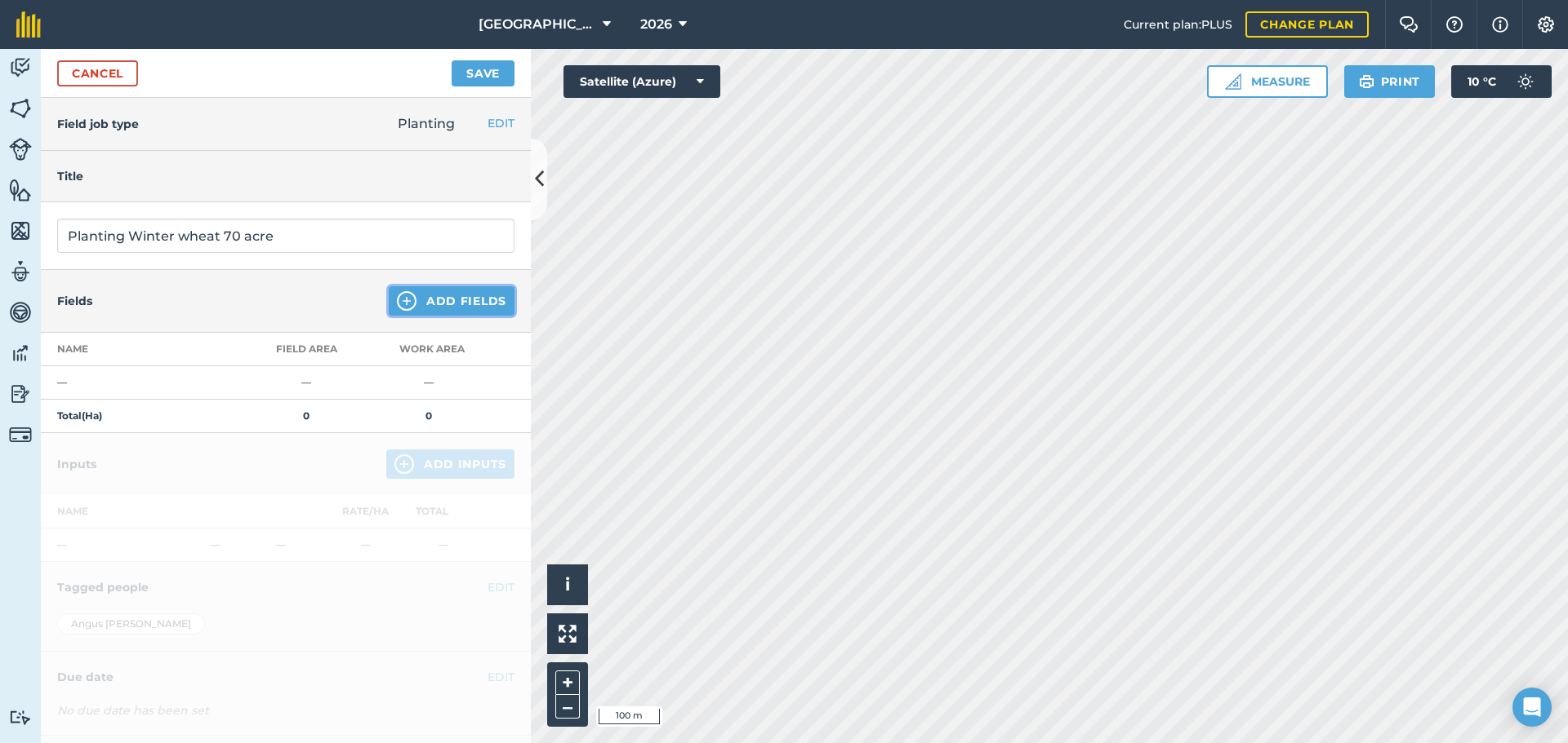
click at [414, 311] on button "Add Fields" at bounding box center [452, 301] width 126 height 30
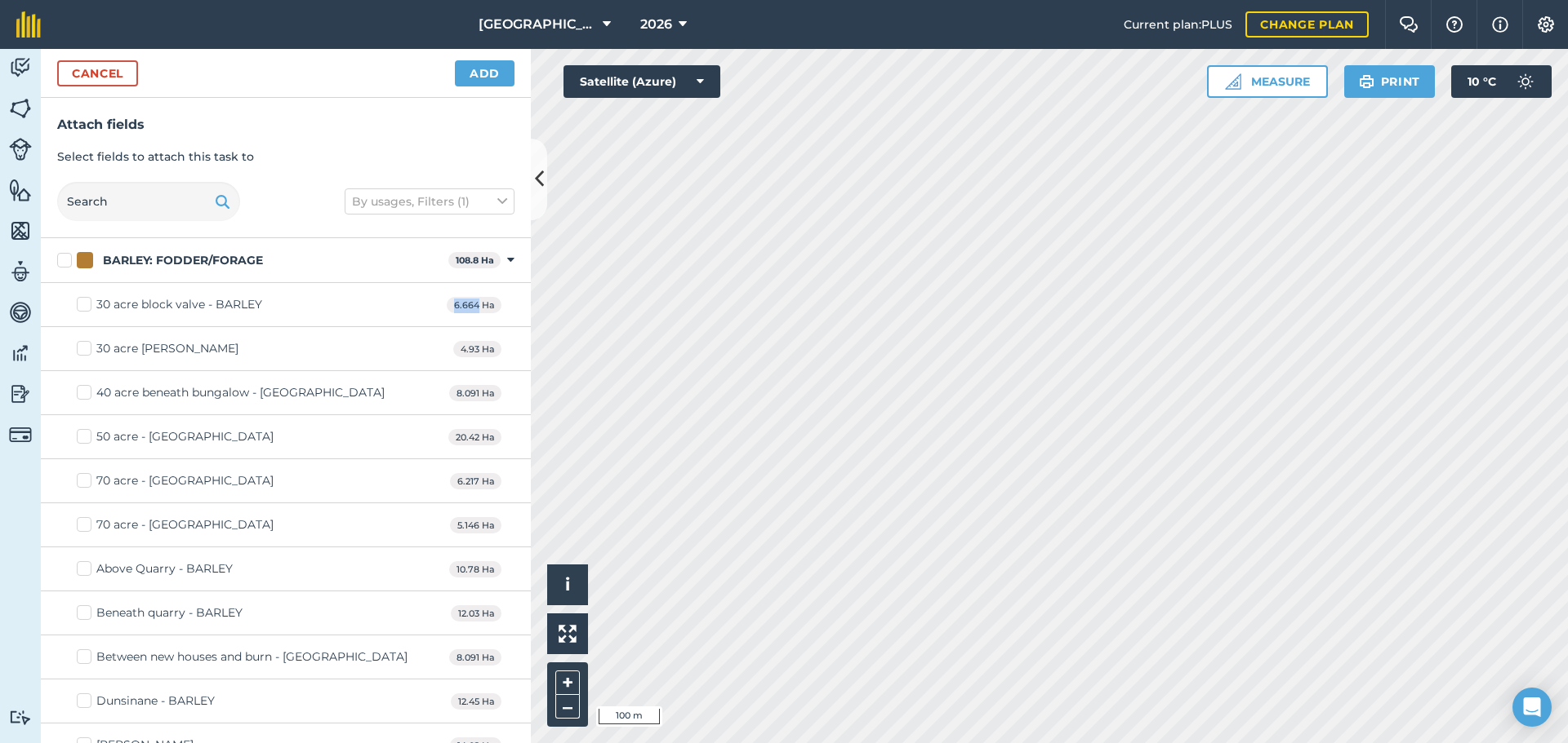
checkbox input "true"
click at [472, 69] on button "Add" at bounding box center [484, 72] width 60 height 26
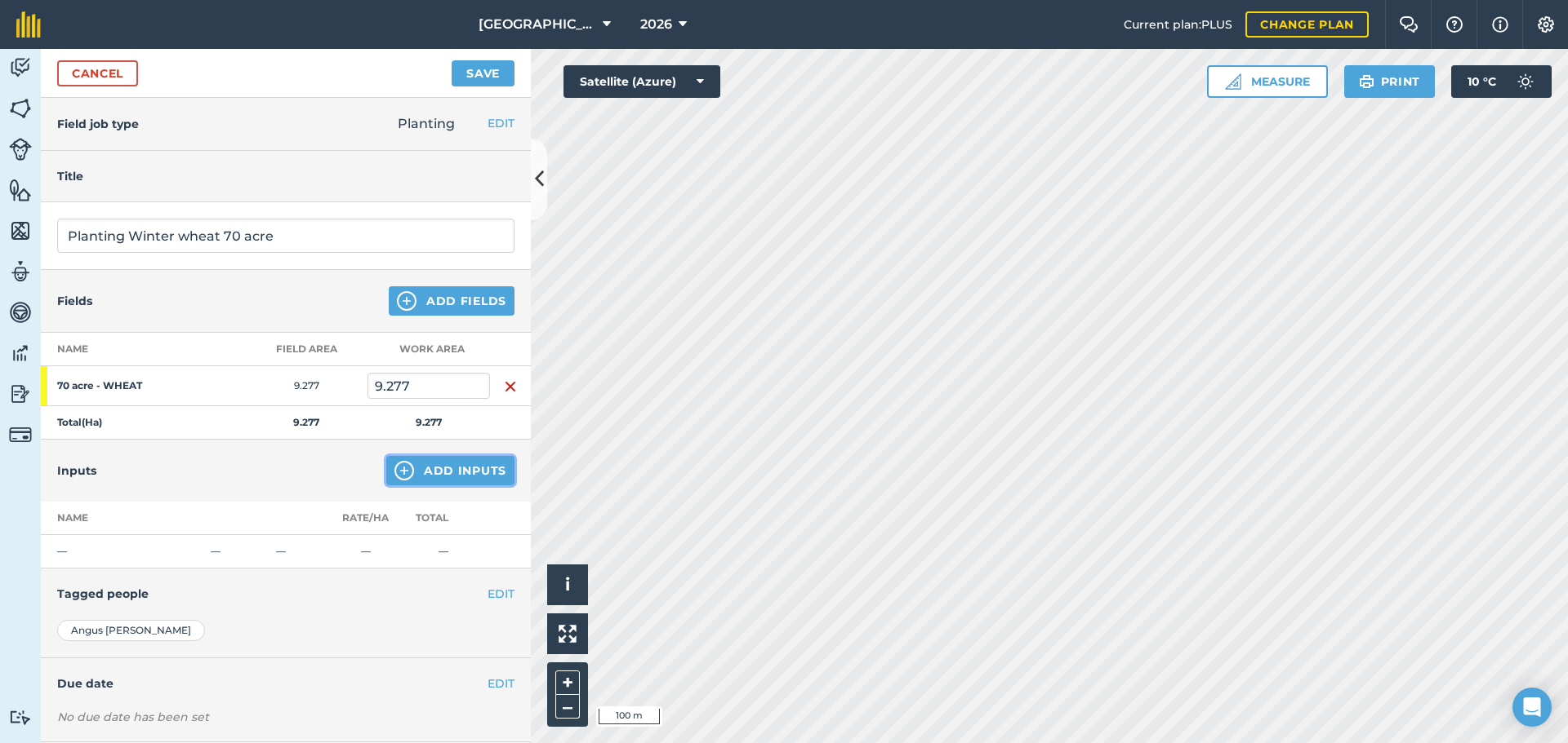
click at [398, 466] on img at bounding box center [404, 471] width 20 height 20
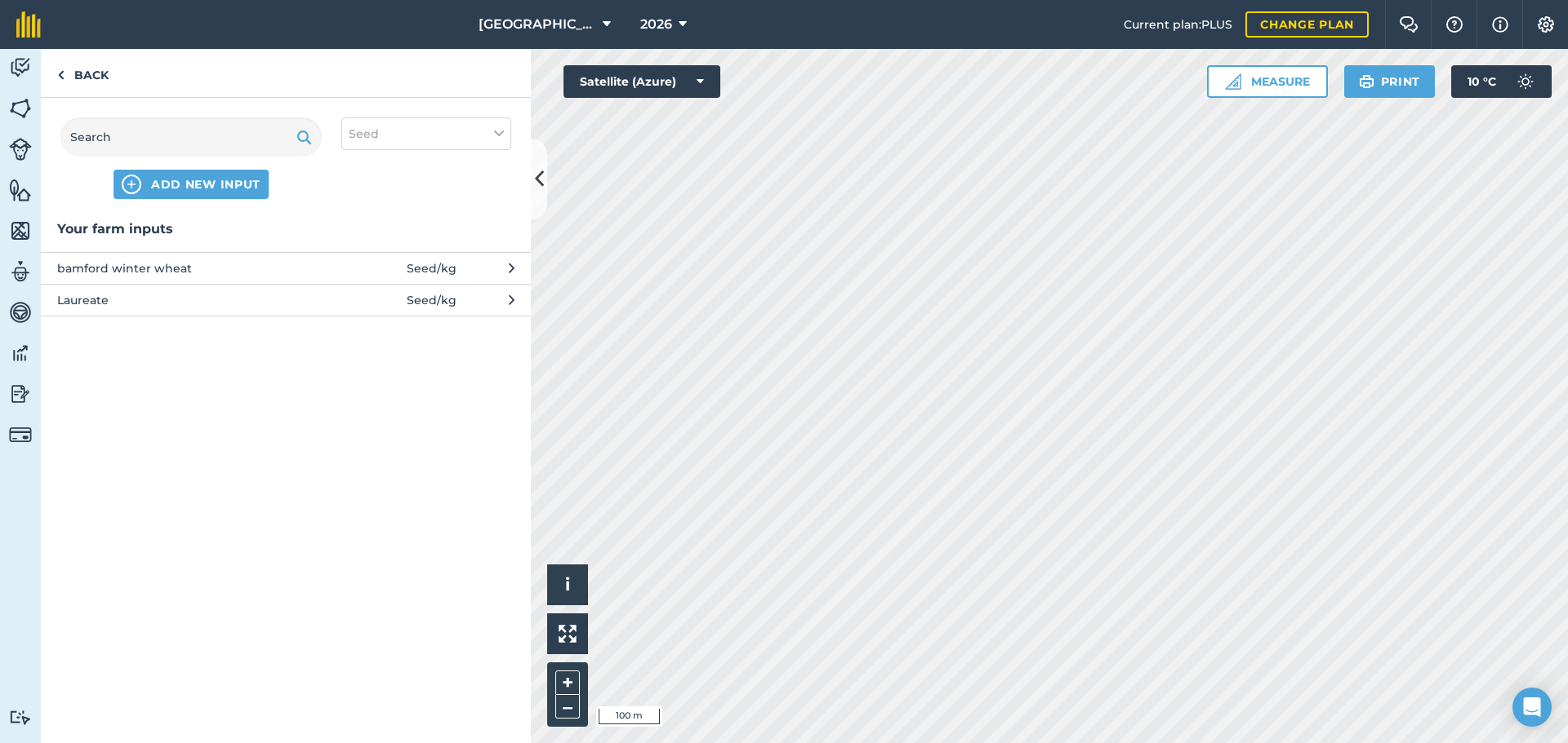
click at [186, 261] on span "bamford winter wheat" at bounding box center [191, 268] width 267 height 18
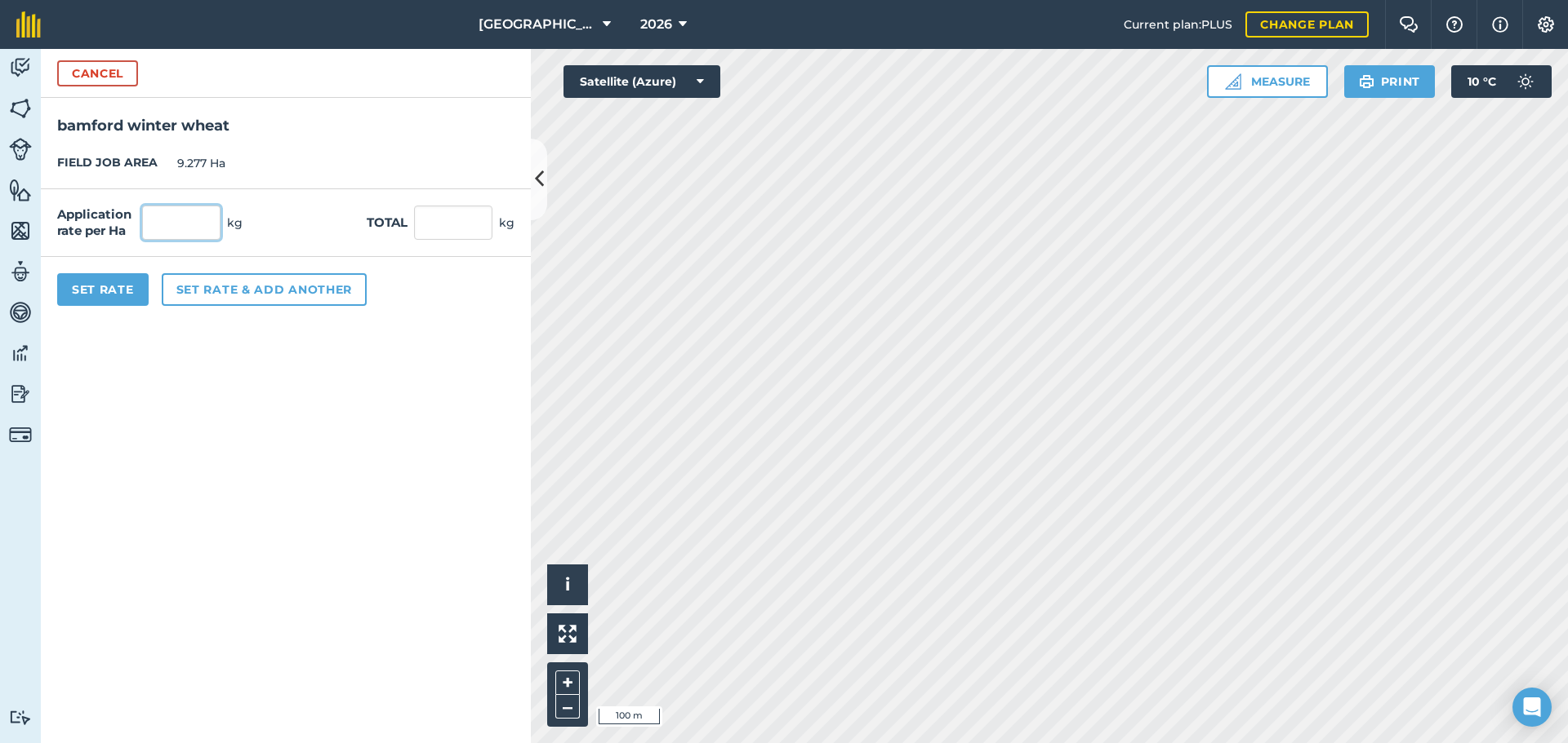
click at [194, 223] on input "text" at bounding box center [181, 223] width 78 height 34
type input "200"
type input "1,855.4"
click at [98, 302] on button "Set Rate" at bounding box center [103, 290] width 92 height 32
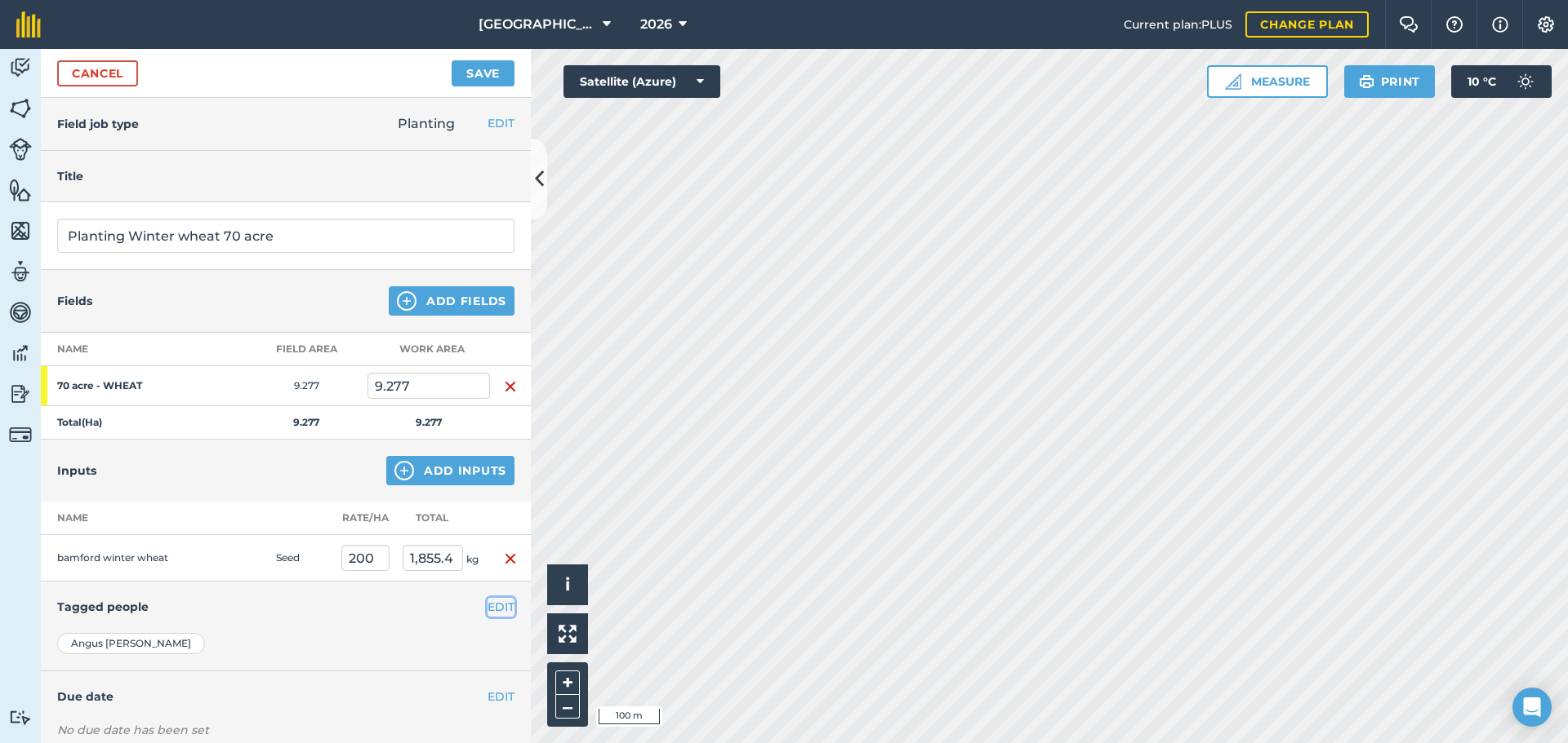
click at [492, 600] on button "EDIT" at bounding box center [500, 607] width 27 height 18
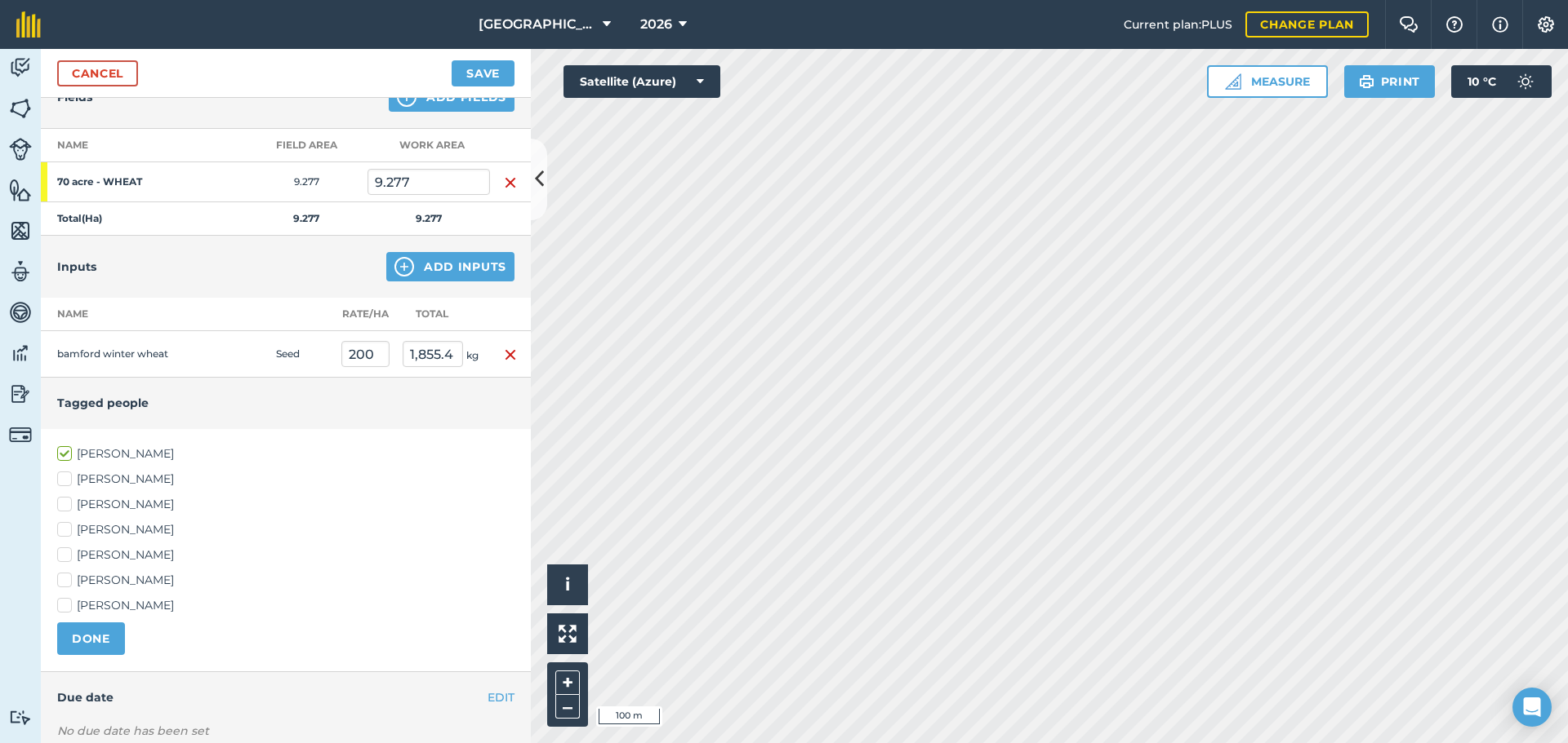
scroll to position [304, 0]
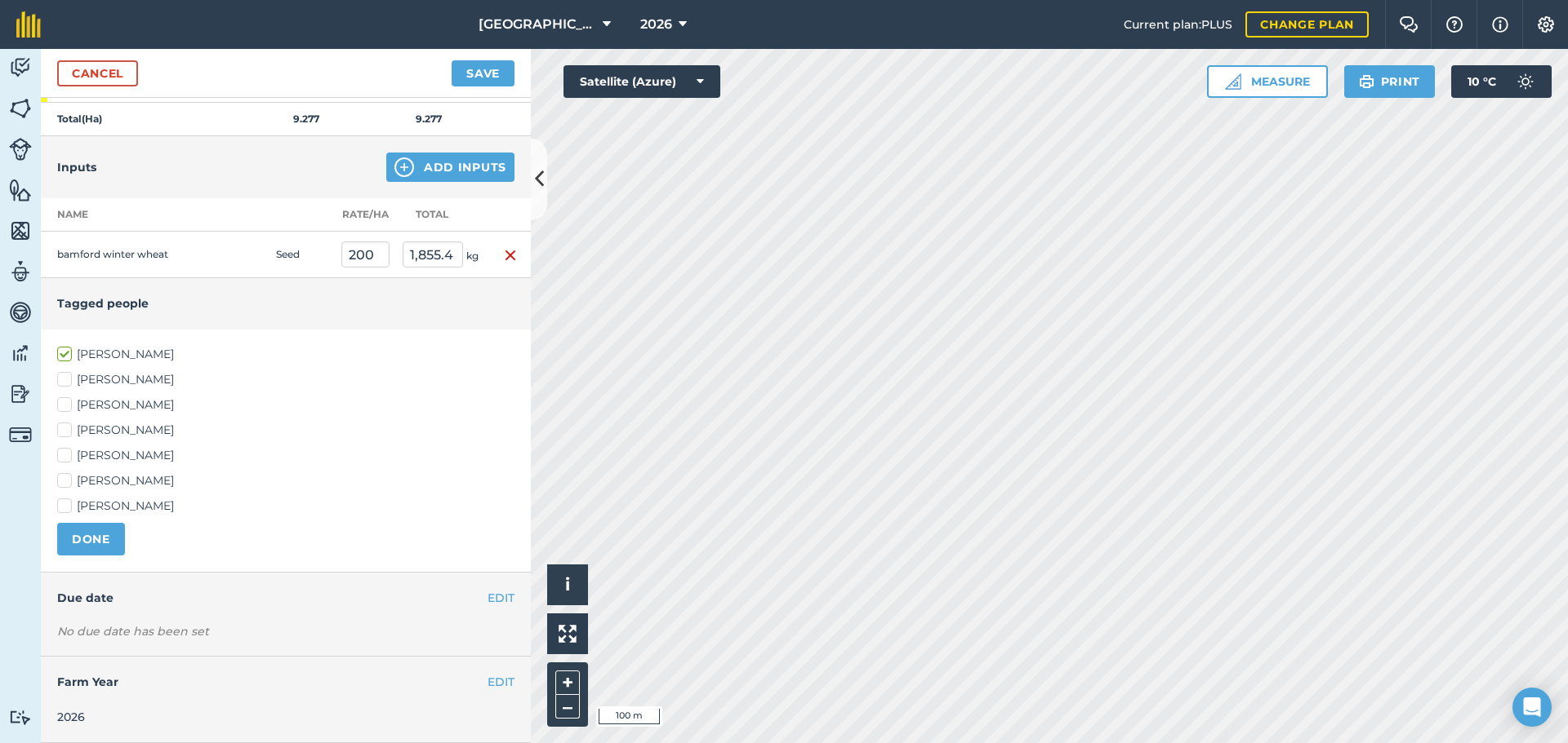
click at [67, 426] on label "[PERSON_NAME]" at bounding box center [286, 431] width 458 height 17
click at [67, 426] on input "[PERSON_NAME]" at bounding box center [62, 427] width 10 height 10
checkbox input "true"
click at [67, 473] on label "[PERSON_NAME]" at bounding box center [286, 481] width 458 height 17
click at [67, 473] on input "[PERSON_NAME]" at bounding box center [62, 477] width 10 height 10
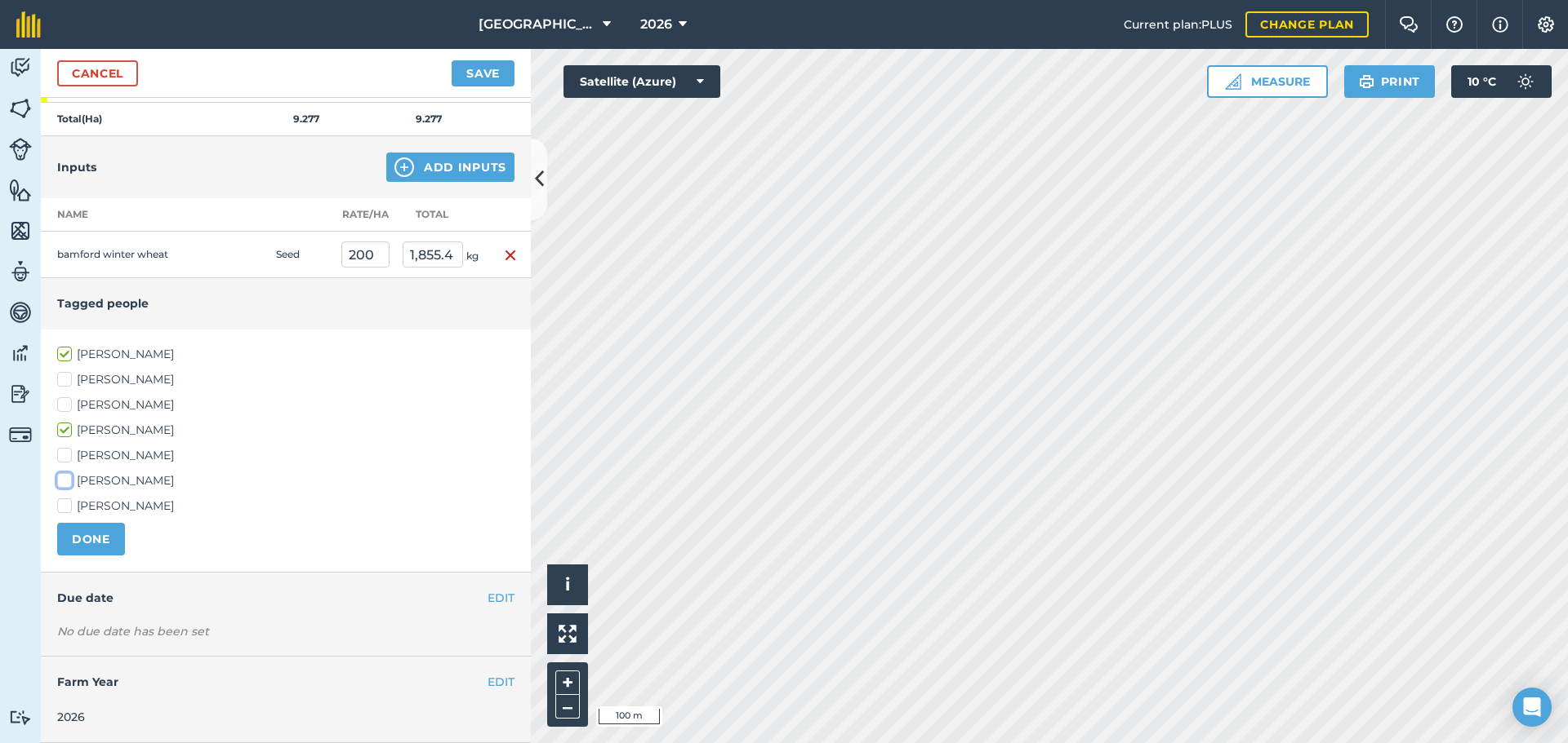
checkbox input "true"
click at [104, 534] on button "DONE" at bounding box center [91, 539] width 68 height 32
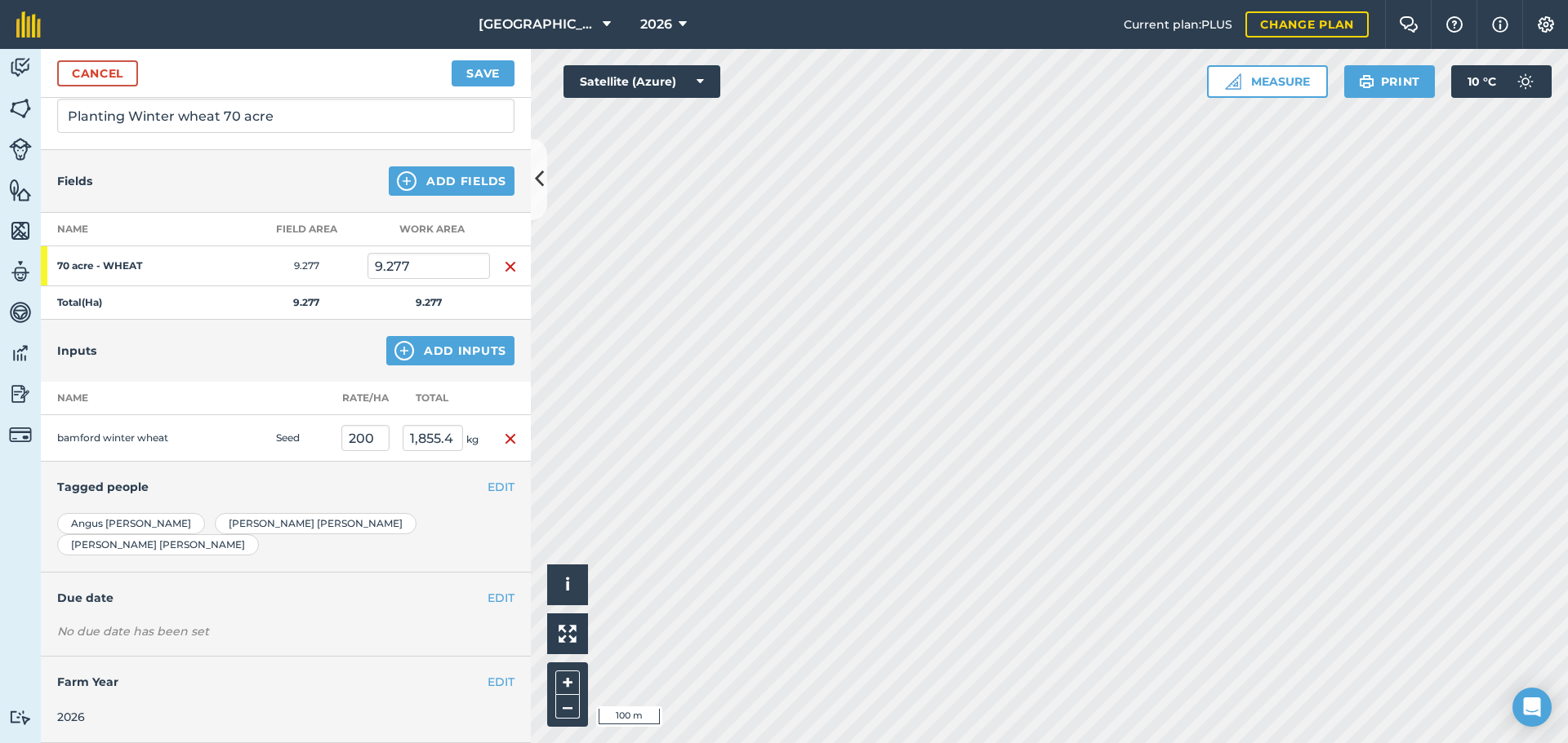
scroll to position [99, 0]
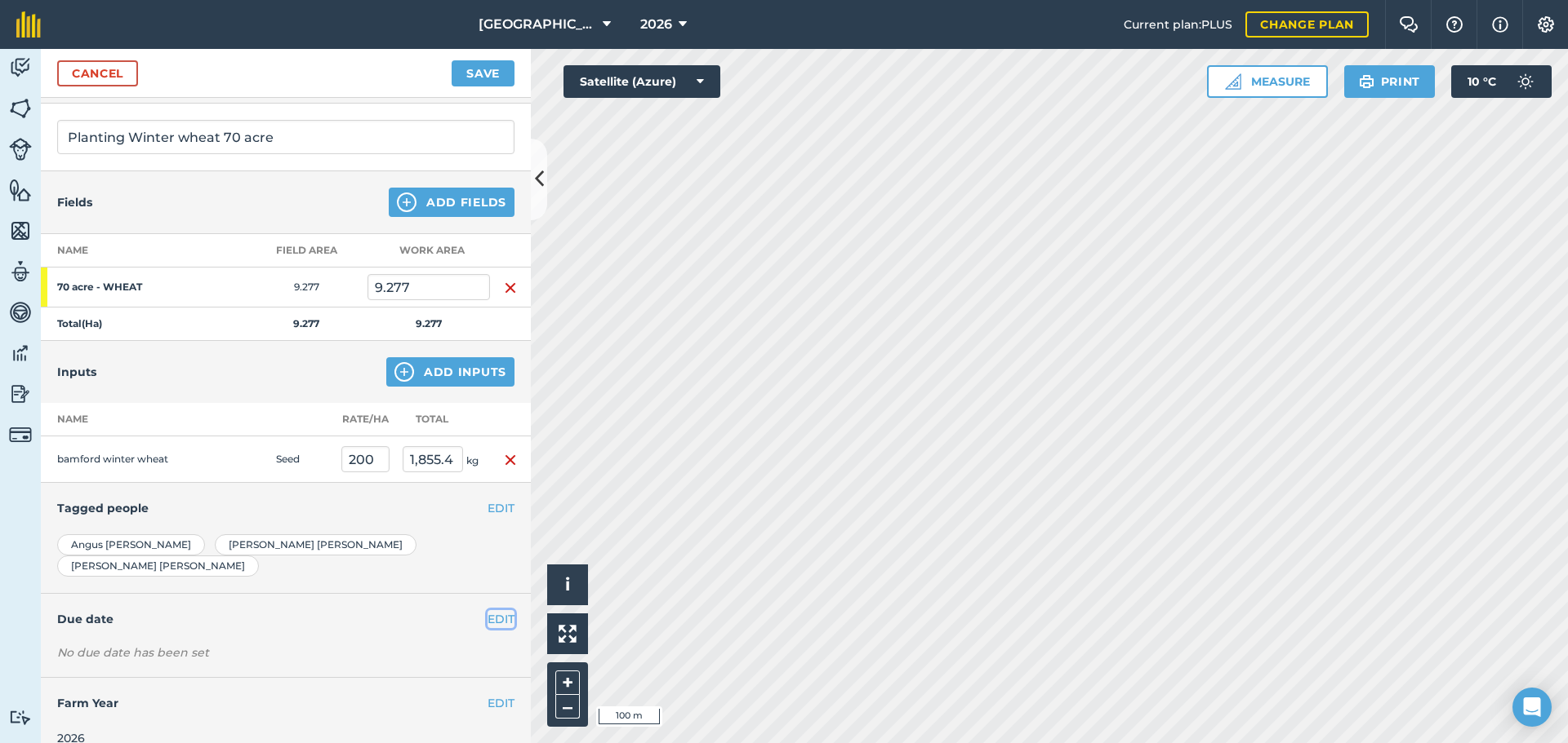
click at [487, 611] on button "EDIT" at bounding box center [500, 619] width 27 height 18
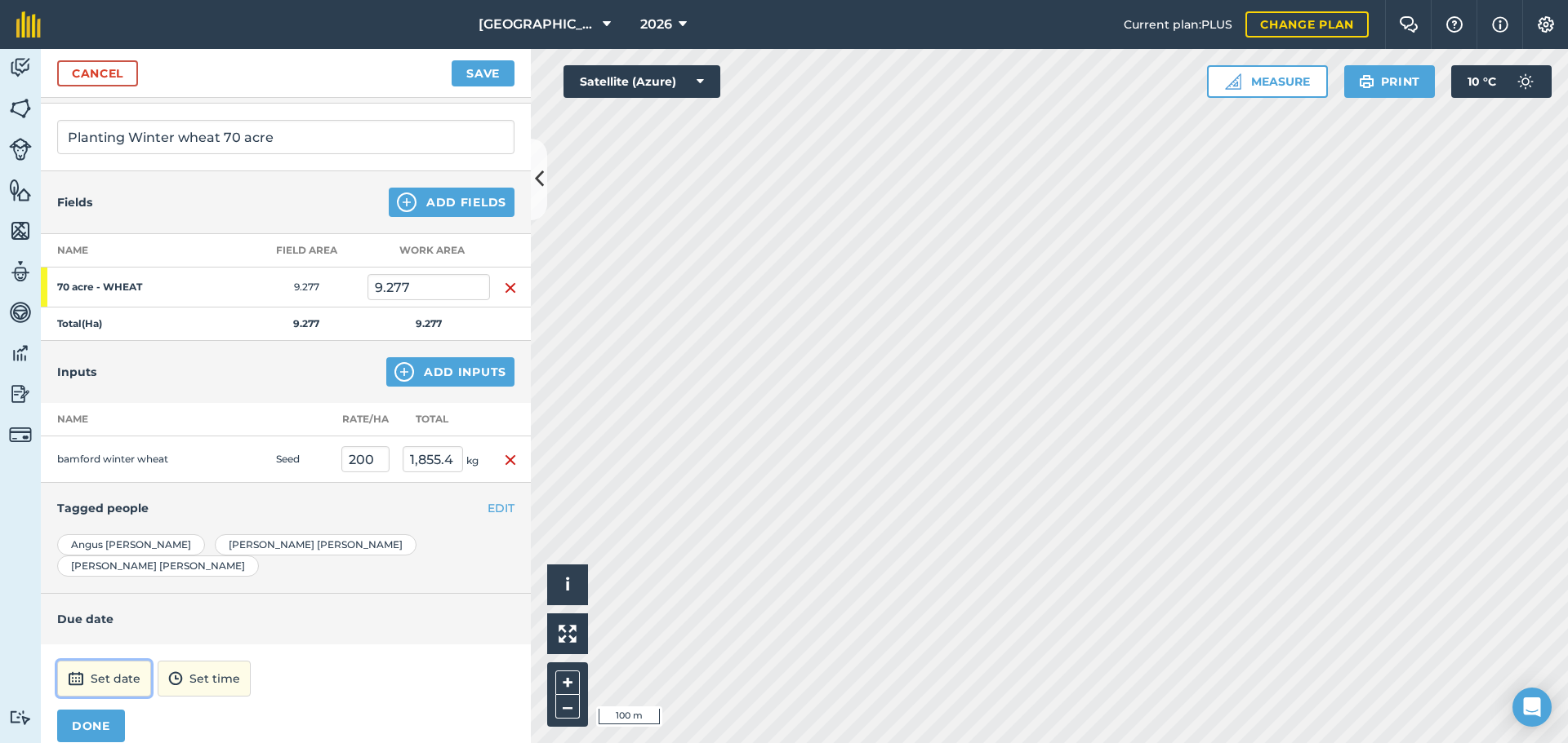
click at [60, 663] on button "Set date" at bounding box center [104, 679] width 94 height 36
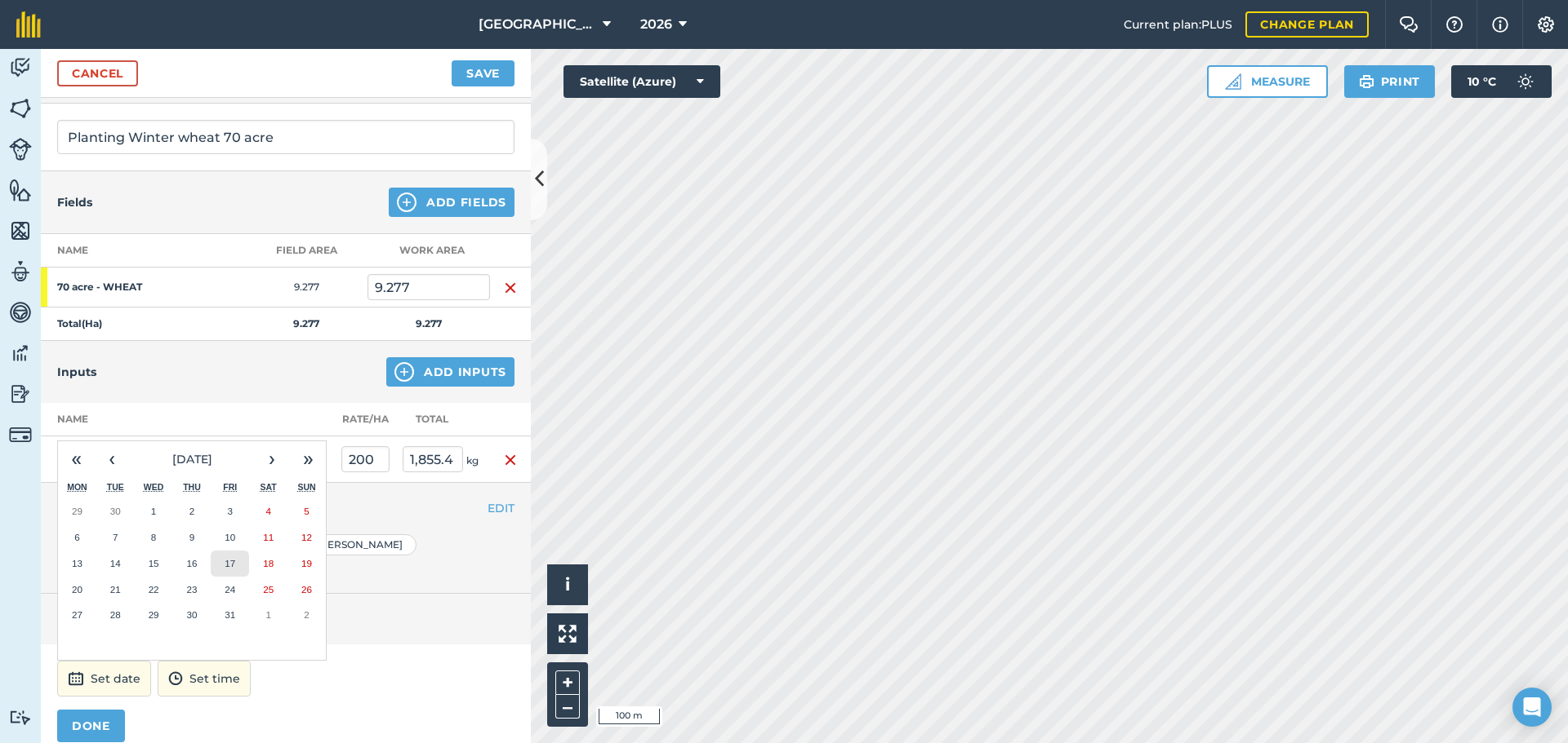
click at [224, 551] on button "17" at bounding box center [230, 563] width 38 height 26
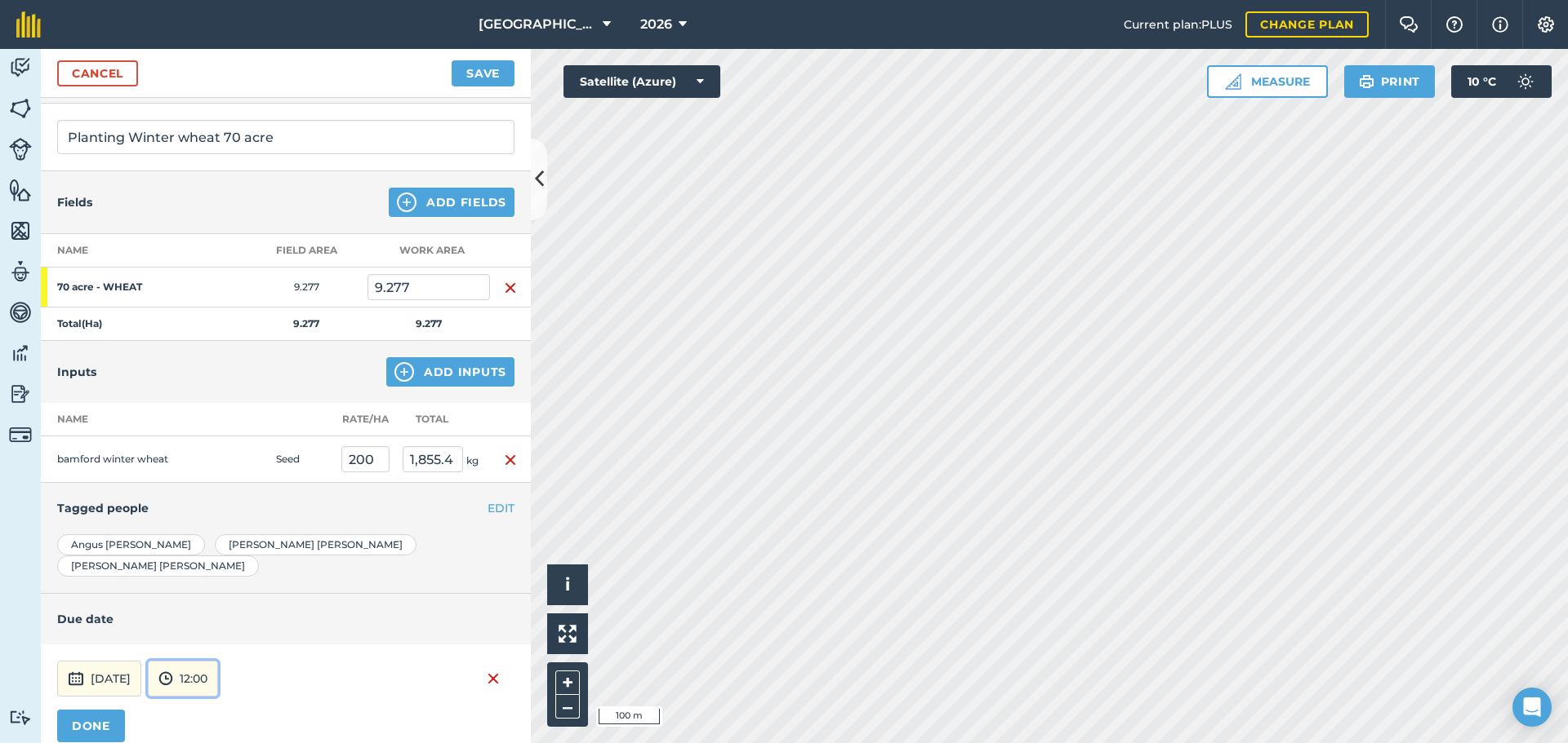
click at [214, 661] on button "12:00" at bounding box center [183, 679] width 71 height 36
click at [213, 629] on button "15:00" at bounding box center [187, 641] width 77 height 26
click at [95, 710] on button "DONE" at bounding box center [91, 726] width 68 height 32
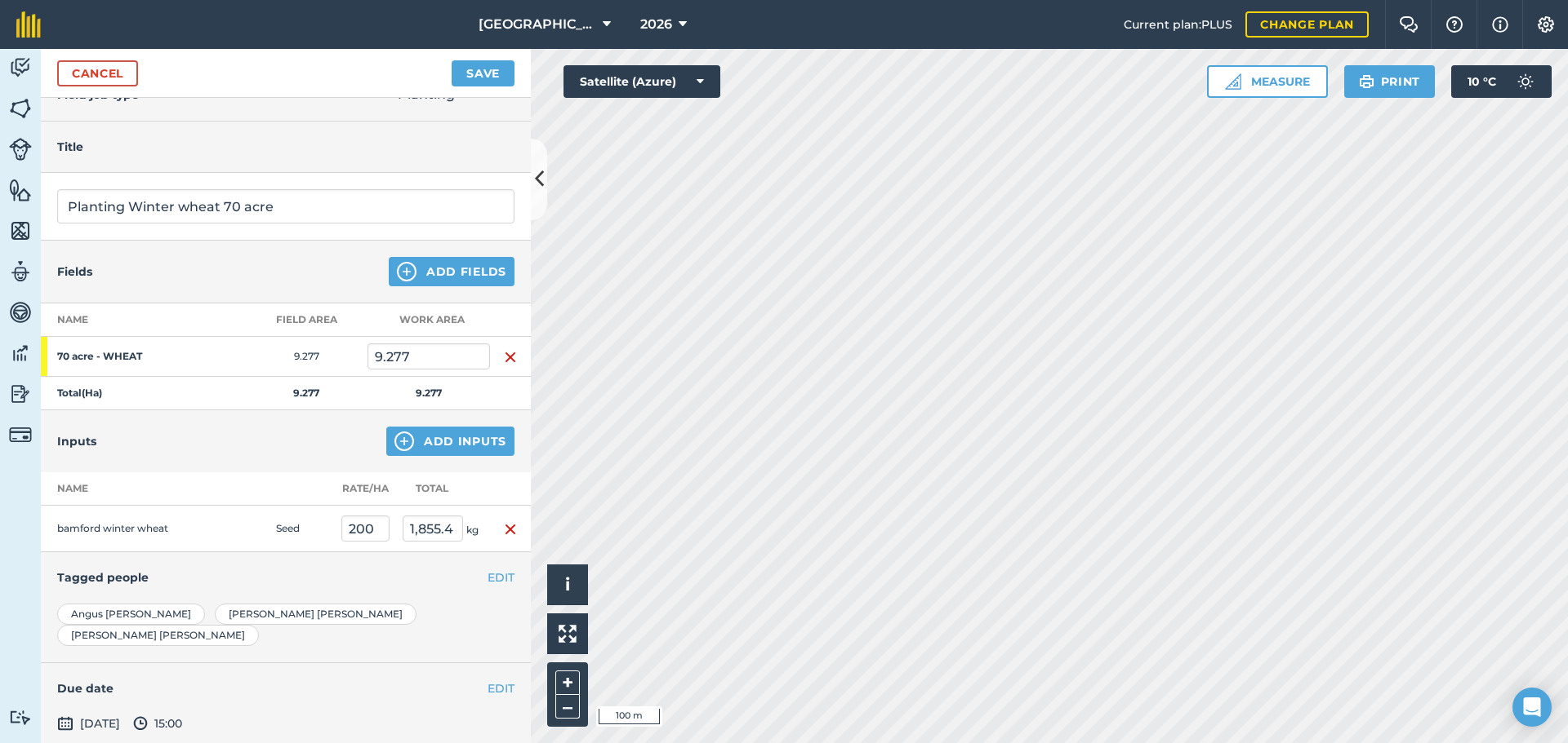
scroll to position [102, 0]
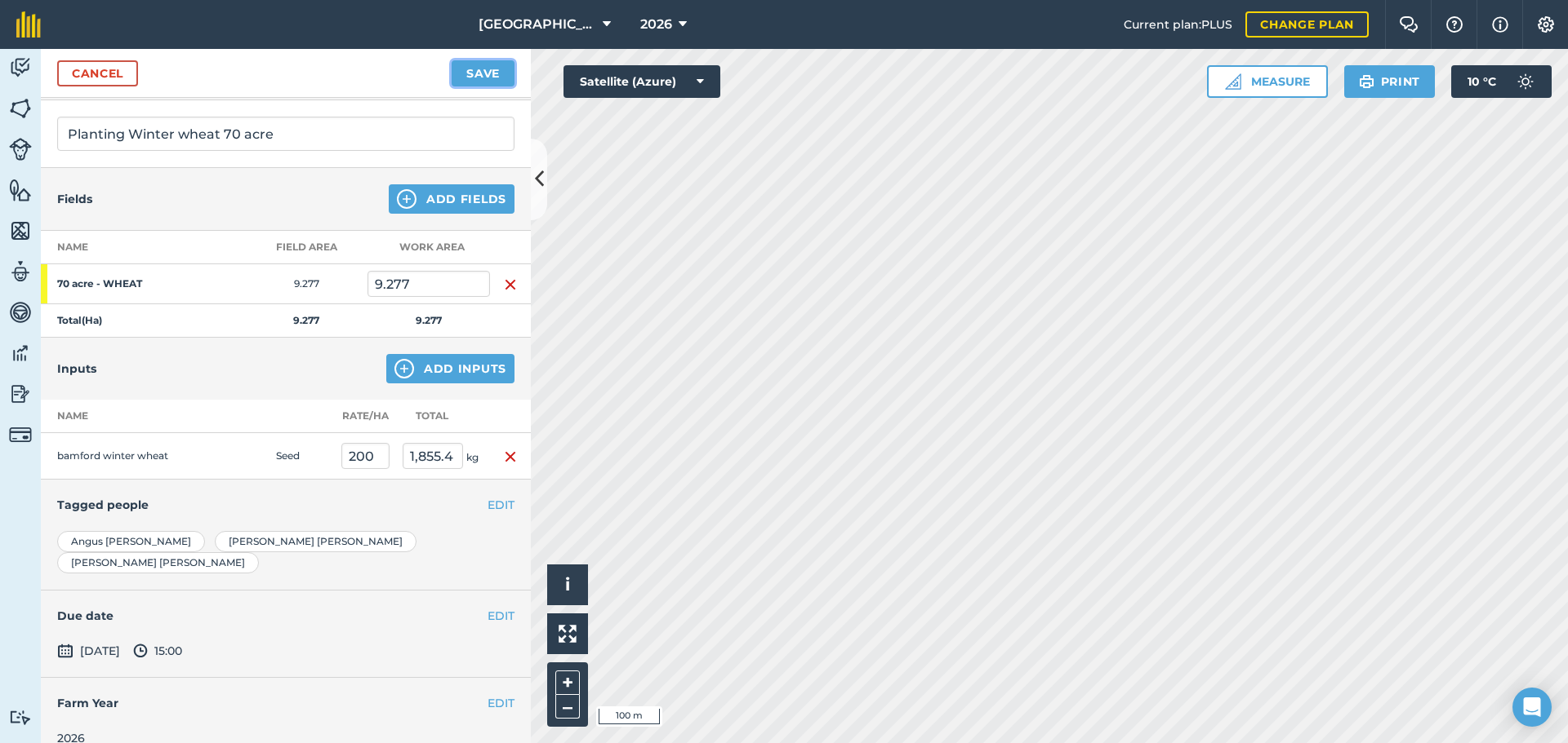
click at [473, 80] on button "Save" at bounding box center [483, 72] width 63 height 26
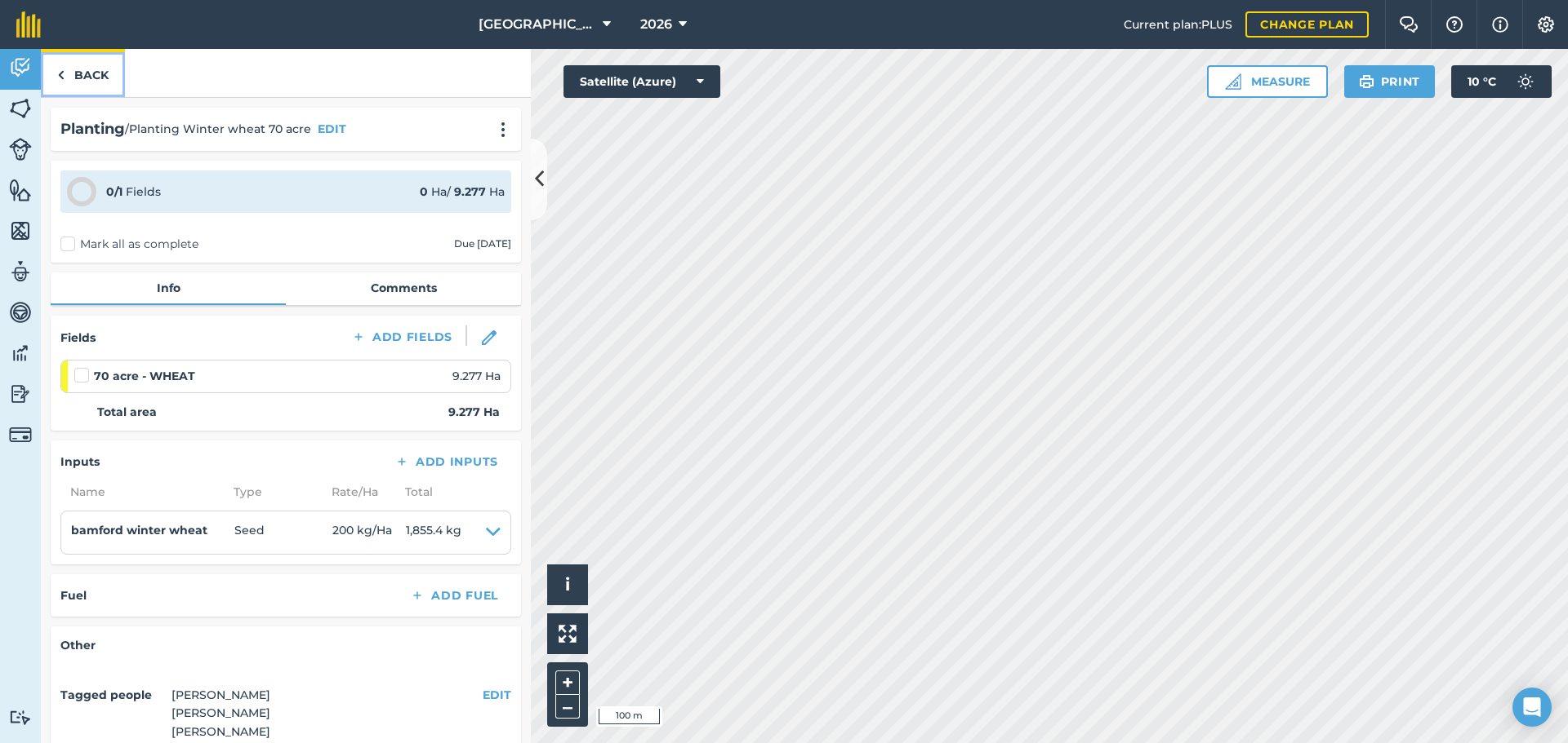
click at [86, 72] on link "Back" at bounding box center [83, 72] width 84 height 49
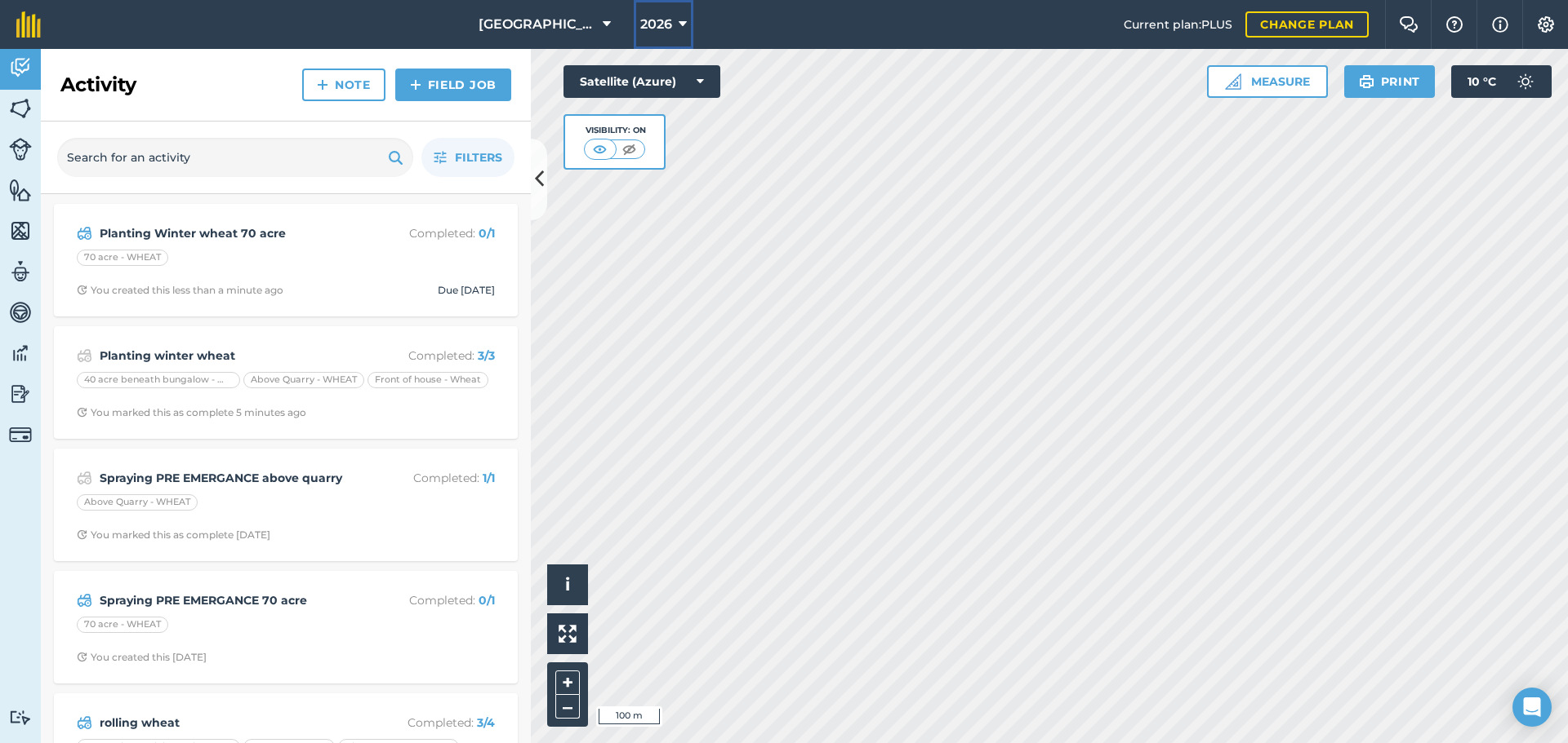
click at [663, 20] on span "2026" at bounding box center [656, 24] width 31 height 20
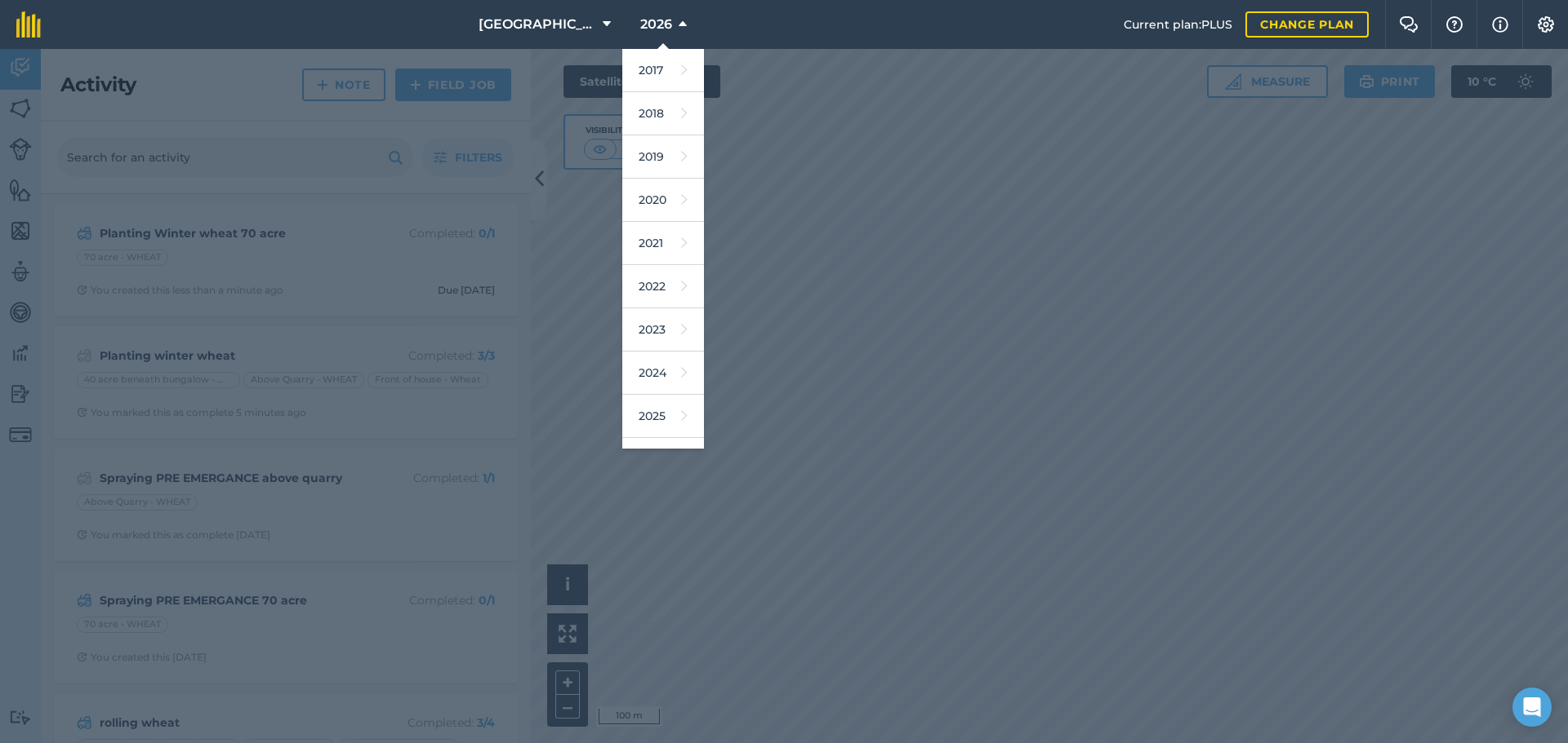
click at [510, 256] on div at bounding box center [784, 395] width 1568 height 694
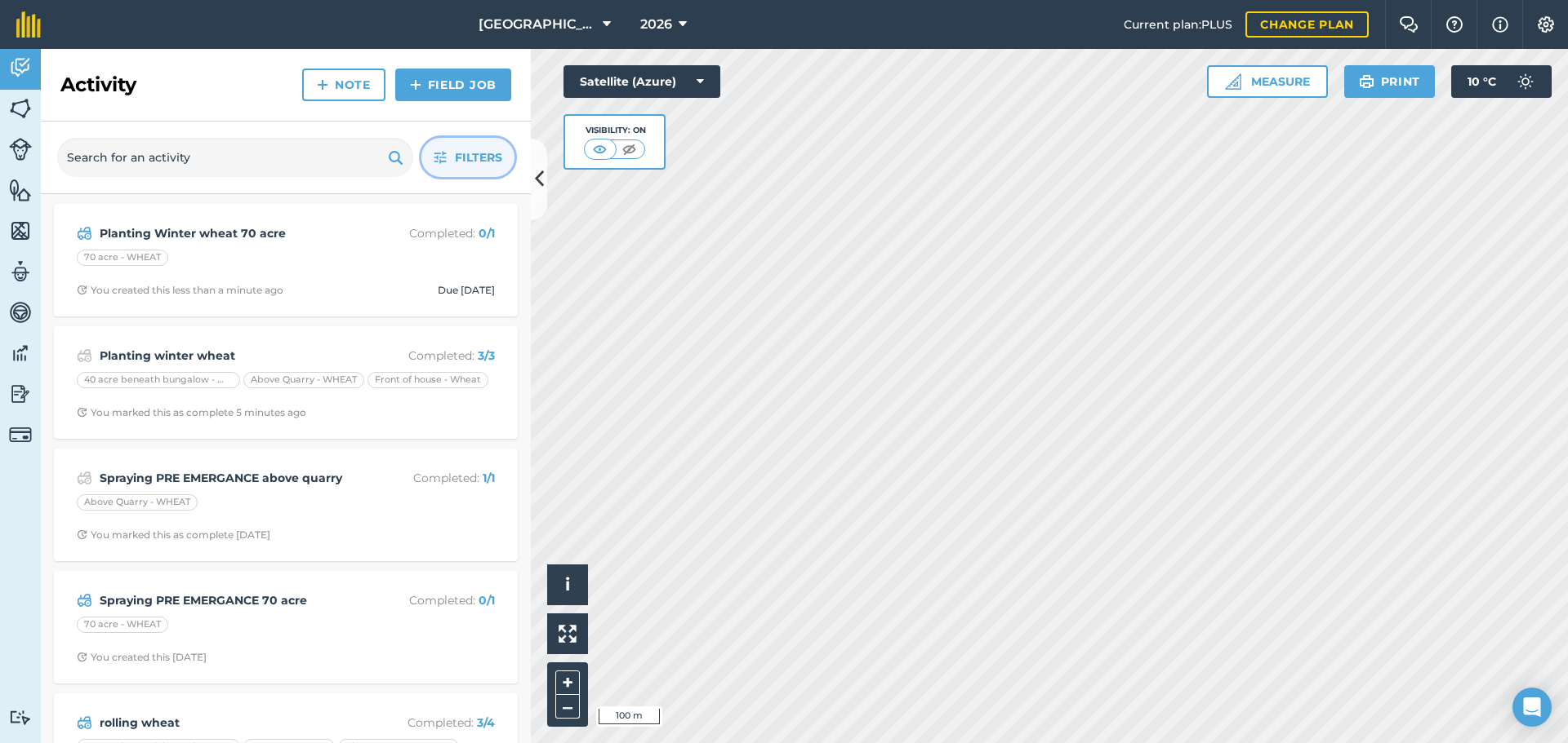
click at [477, 176] on button "Filters" at bounding box center [468, 157] width 93 height 39
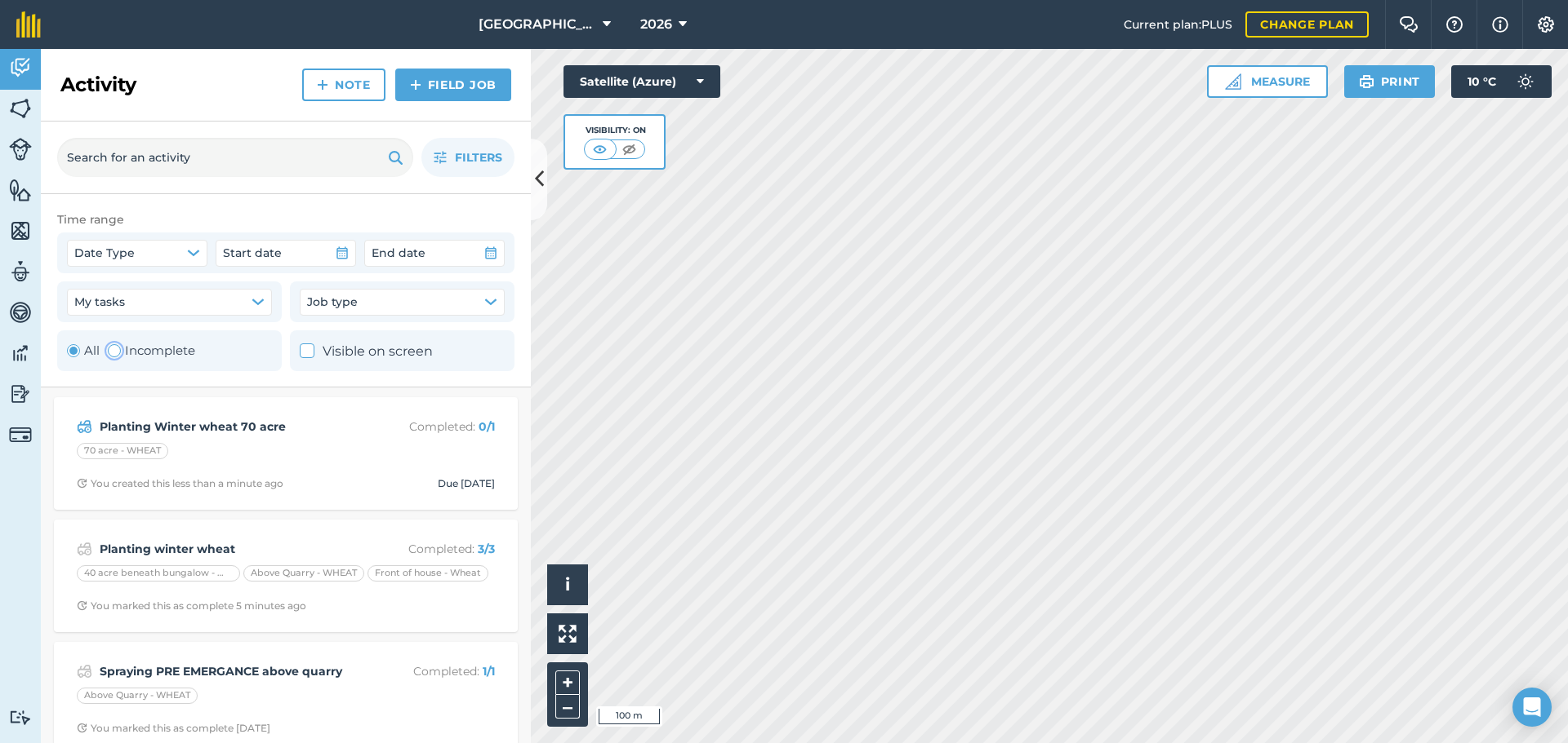
click at [148, 341] on label "Incomplete" at bounding box center [152, 351] width 88 height 20
radio input "false"
radio input "true"
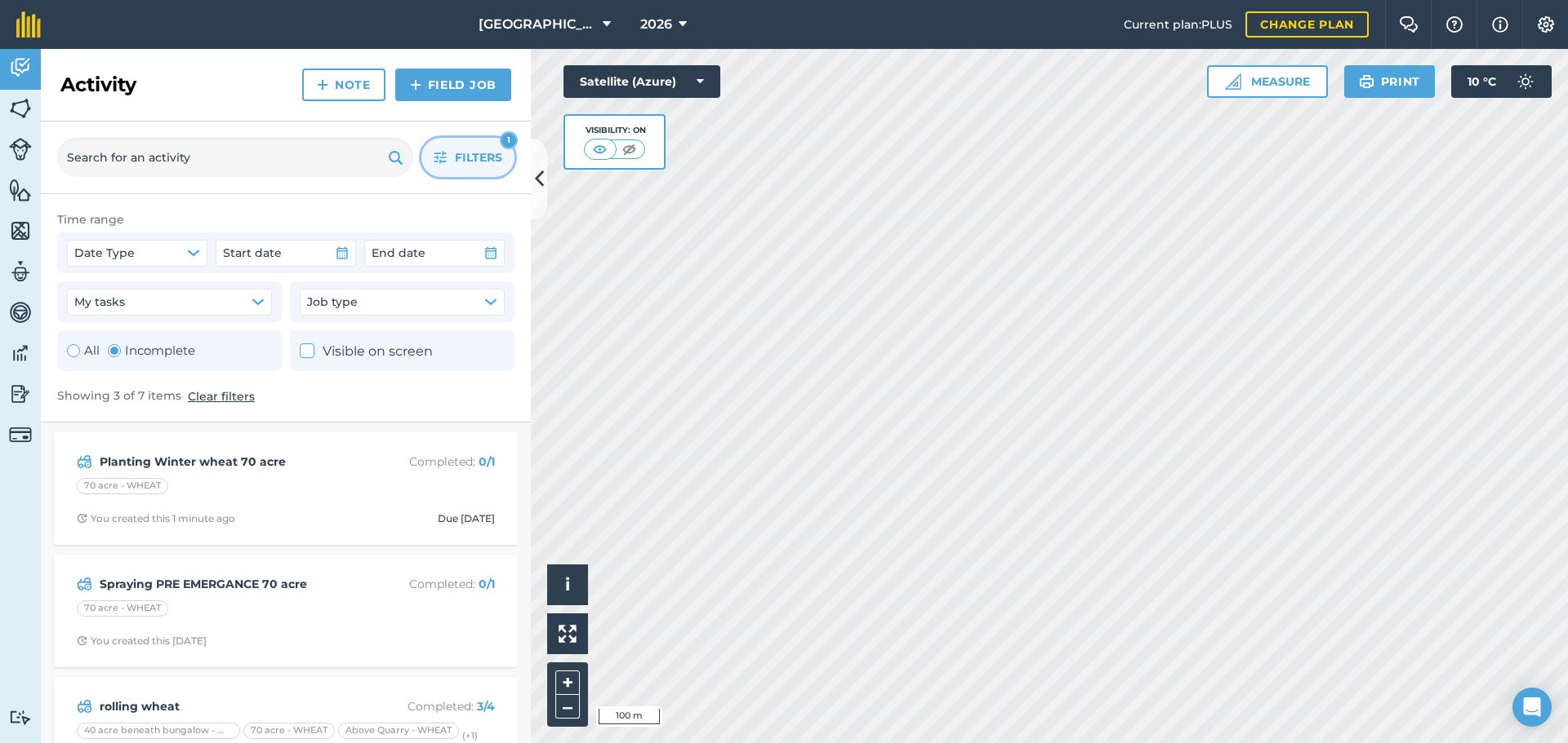
click at [472, 149] on span "Filters" at bounding box center [479, 157] width 48 height 18
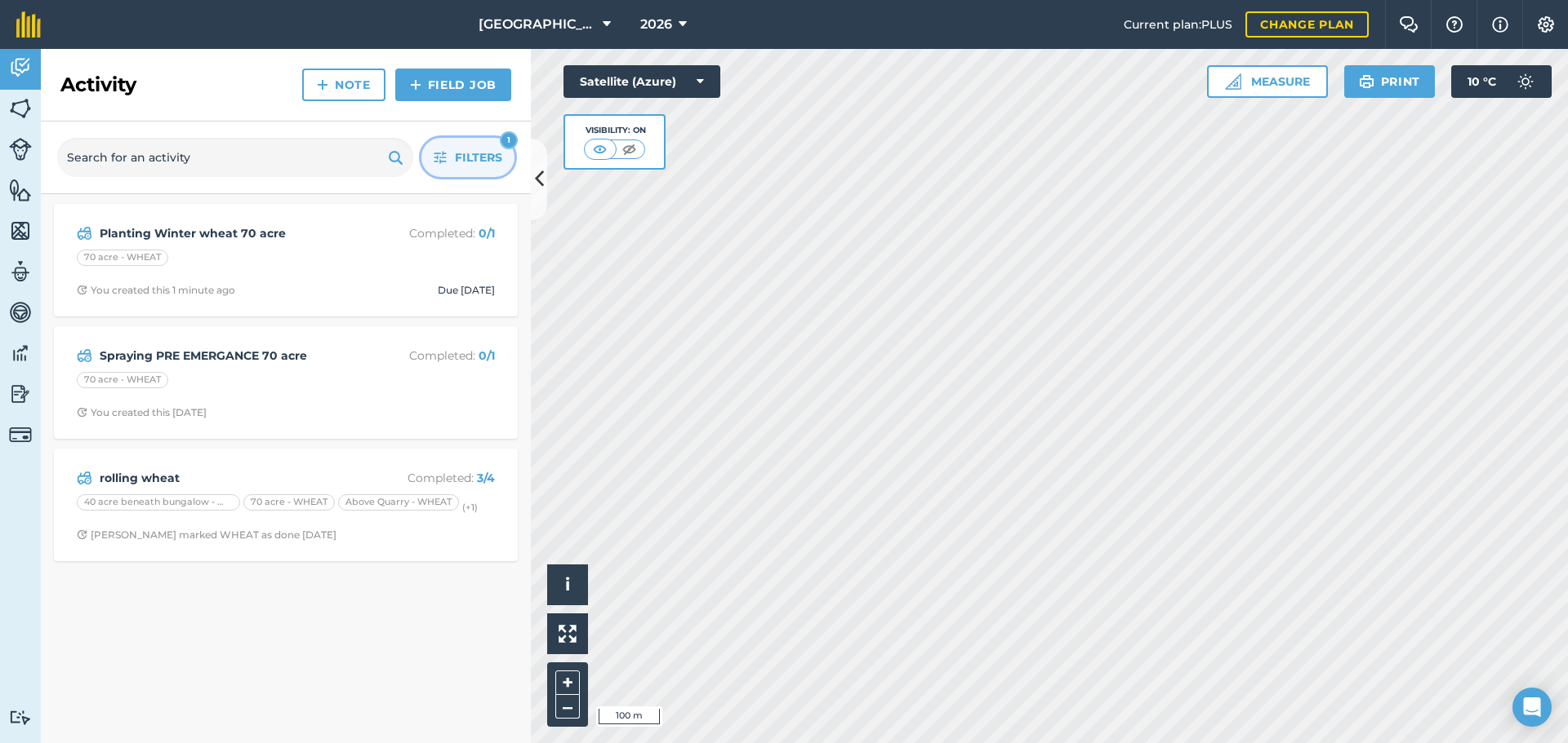
click at [468, 140] on button "Filters 1" at bounding box center [468, 157] width 93 height 39
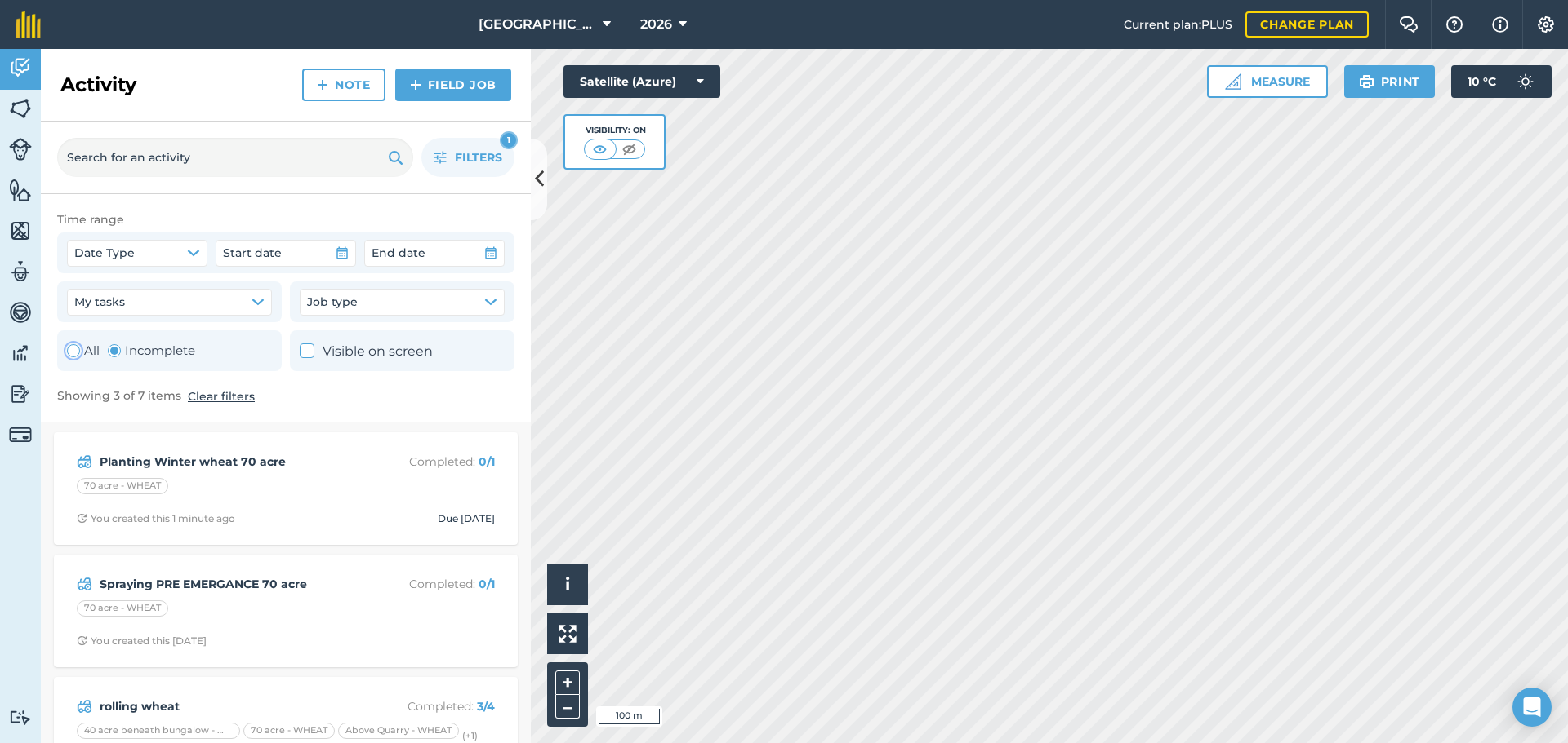
click at [77, 357] on label "All" at bounding box center [83, 351] width 32 height 20
radio input "true"
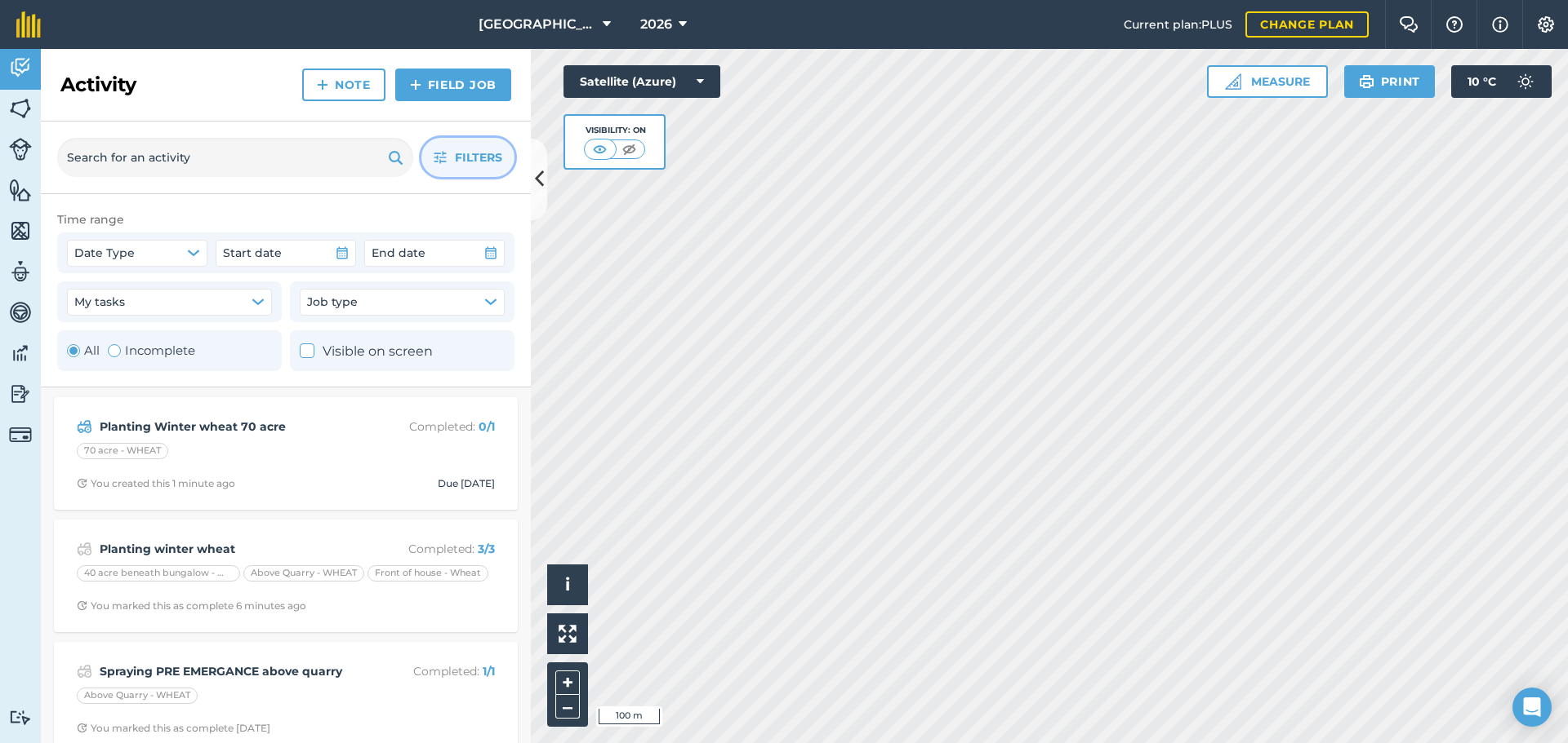
click at [510, 149] on button "Filters" at bounding box center [468, 157] width 93 height 39
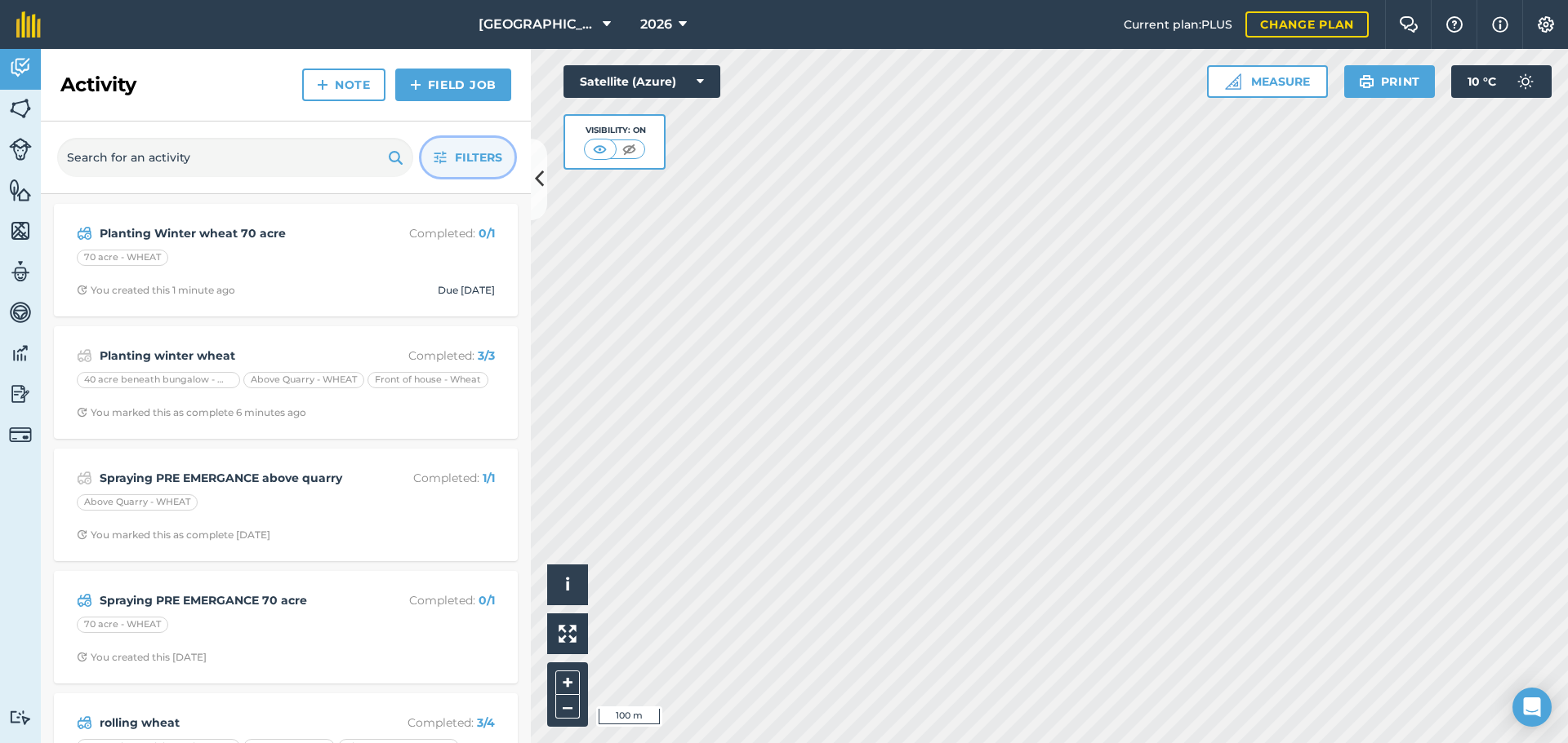
click at [404, 45] on nav "[GEOGRAPHIC_DATA] 2026" at bounding box center [590, 24] width 1067 height 49
click at [424, 66] on div "Activity Note Field Job" at bounding box center [286, 85] width 490 height 72
click at [416, 89] on img at bounding box center [416, 85] width 11 height 20
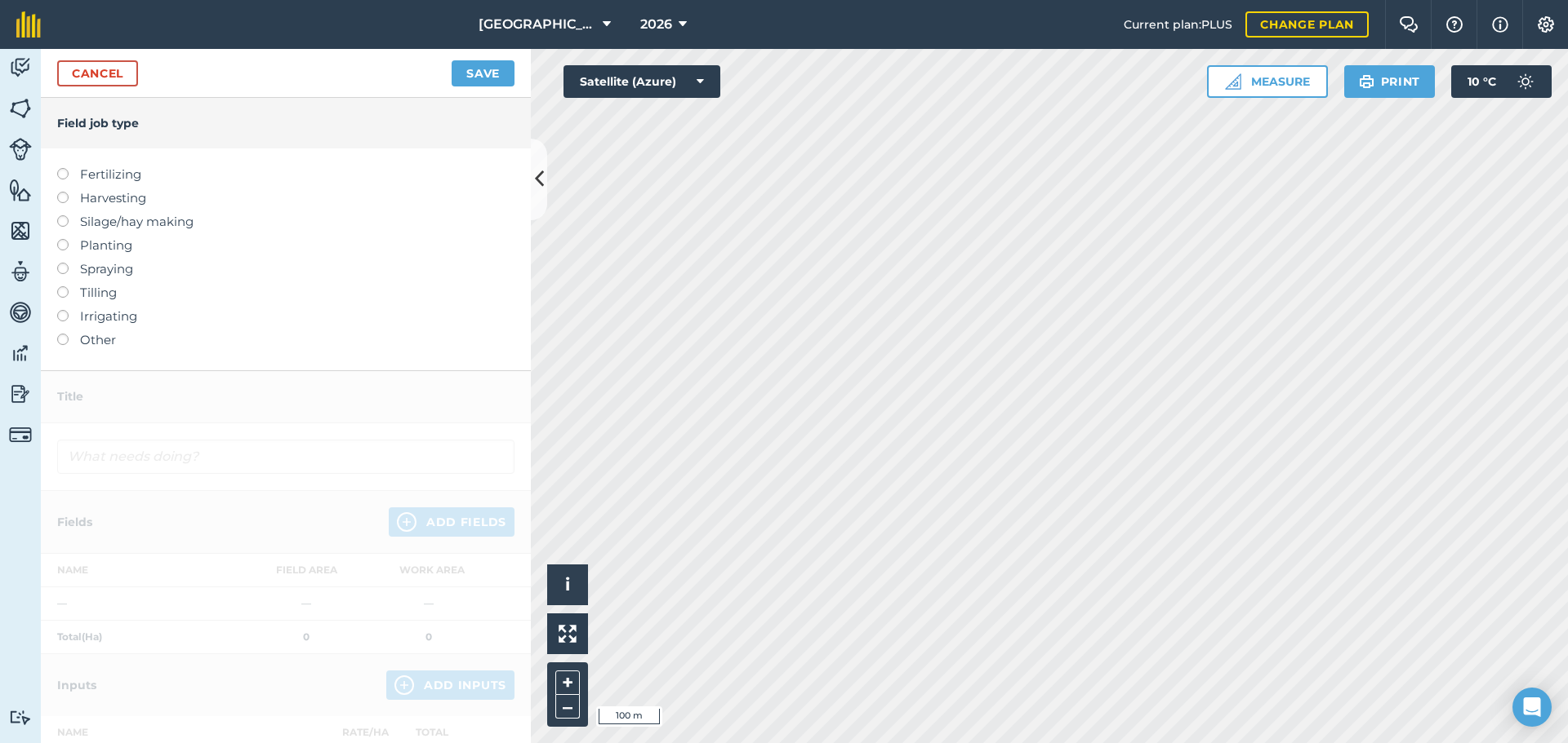
click at [89, 331] on label "Other" at bounding box center [286, 340] width 458 height 20
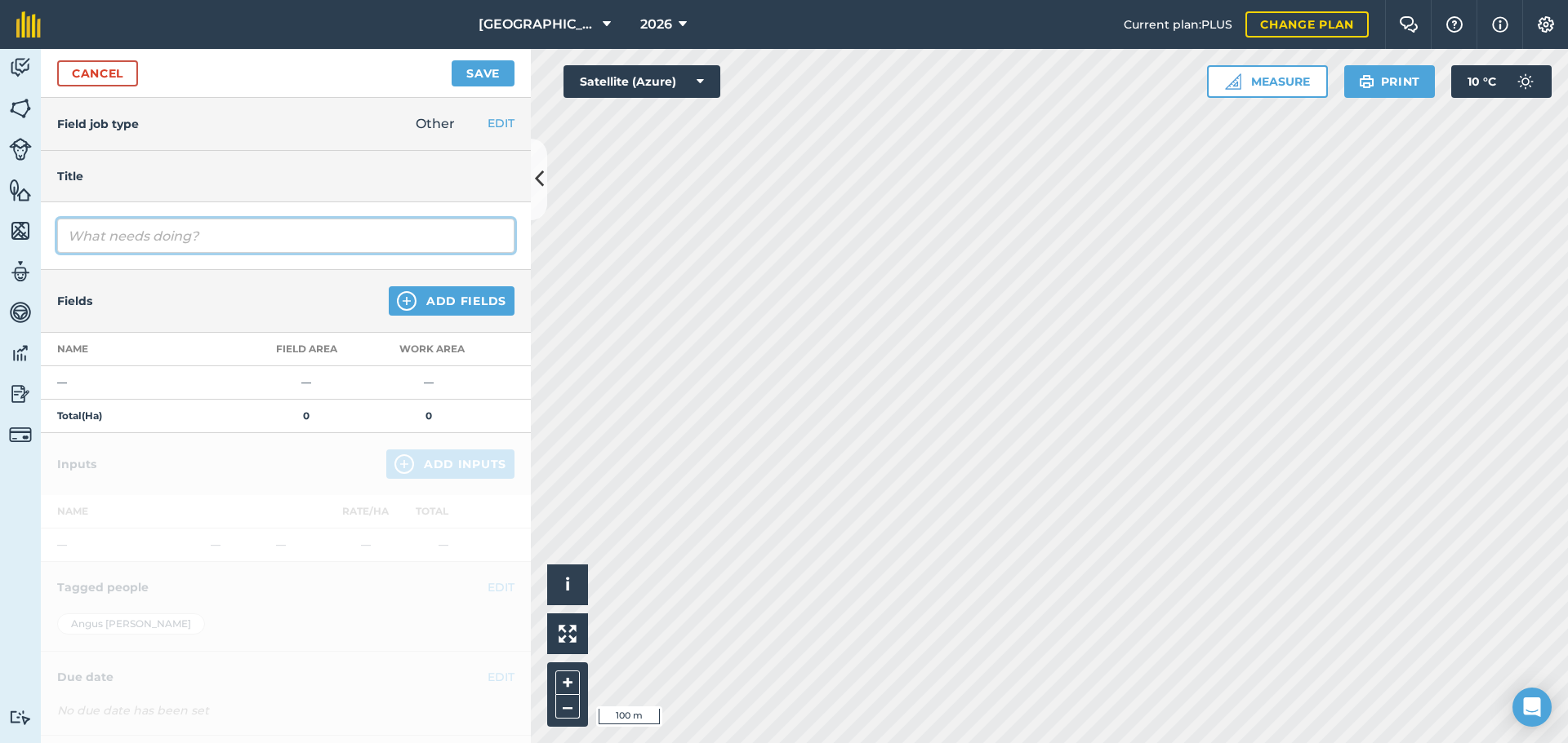
click at [136, 225] on input "text" at bounding box center [286, 236] width 458 height 34
click at [71, 242] on input "cultivate before sowing" at bounding box center [286, 236] width 458 height 34
type input "Cultivate before sowing"
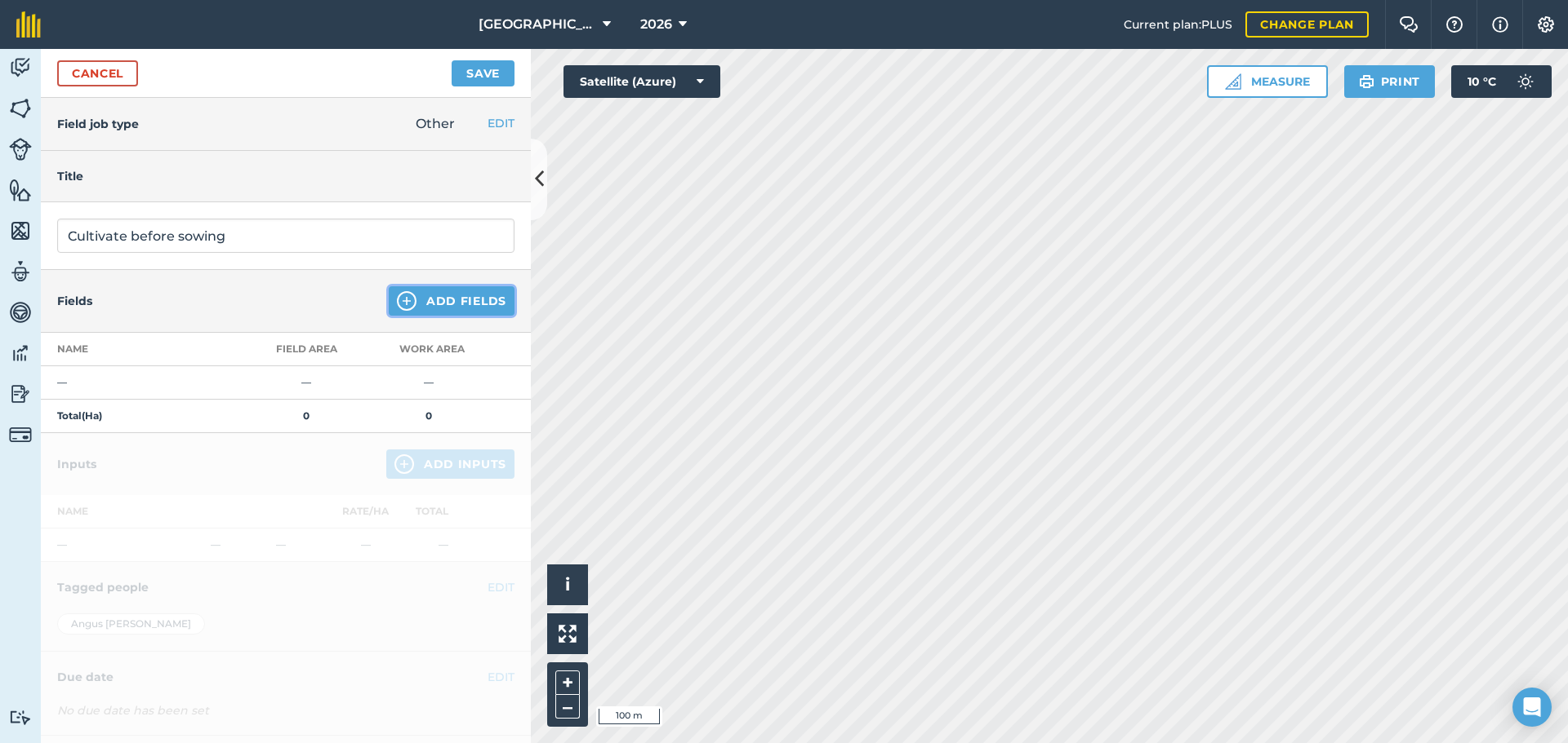
click at [434, 302] on button "Add Fields" at bounding box center [452, 301] width 126 height 30
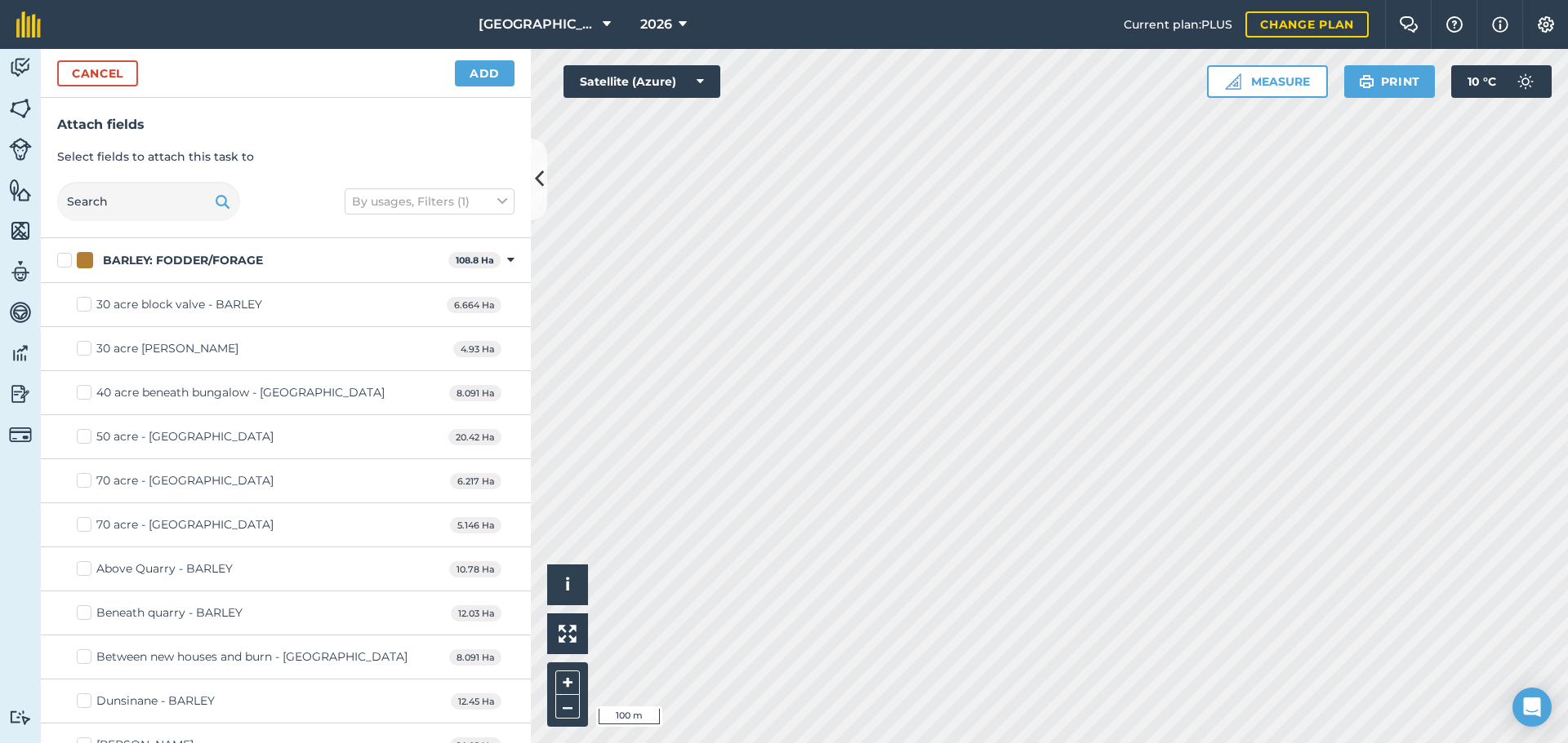
checkbox input "true"
click at [479, 70] on button "Add" at bounding box center [484, 72] width 60 height 26
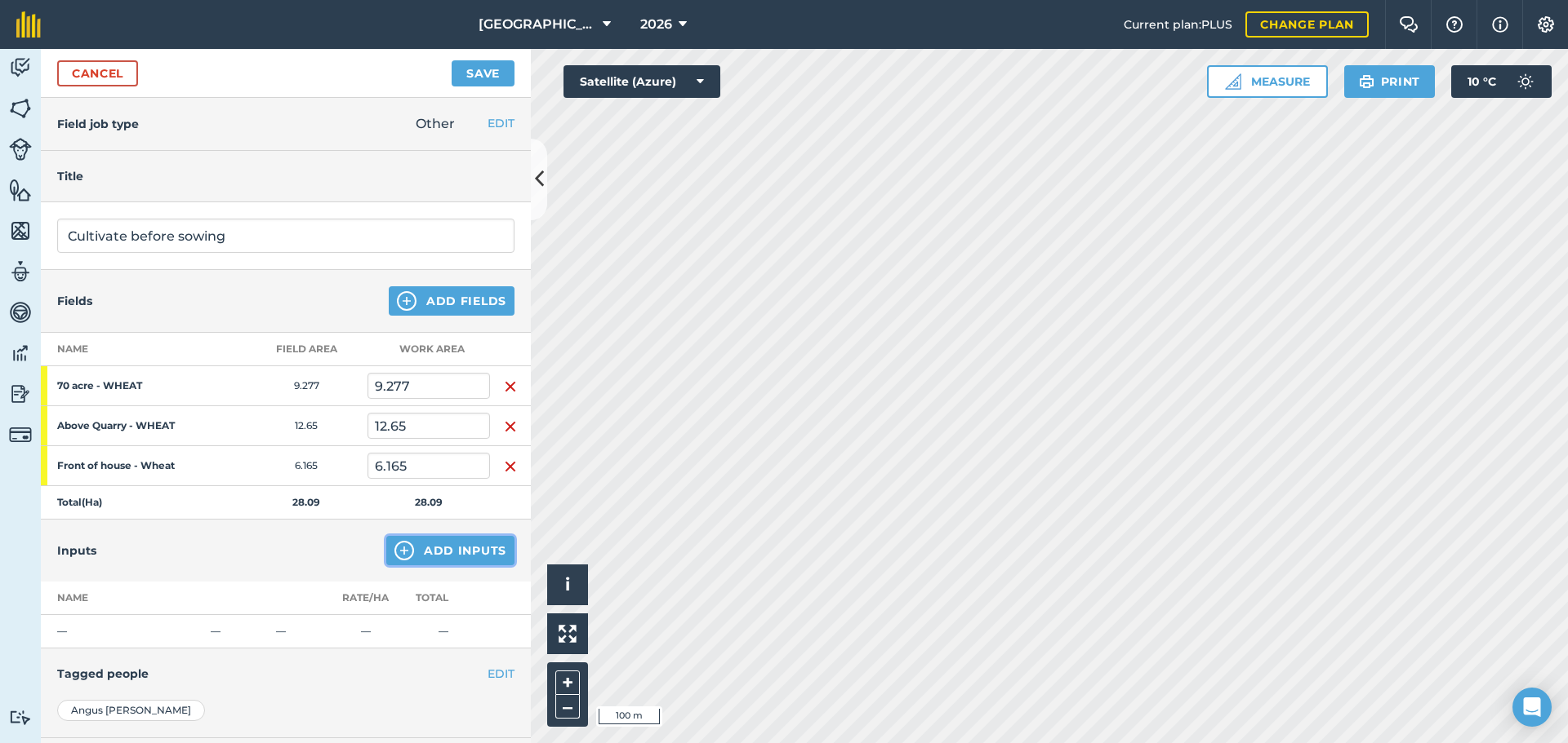
click at [395, 554] on img at bounding box center [404, 551] width 20 height 20
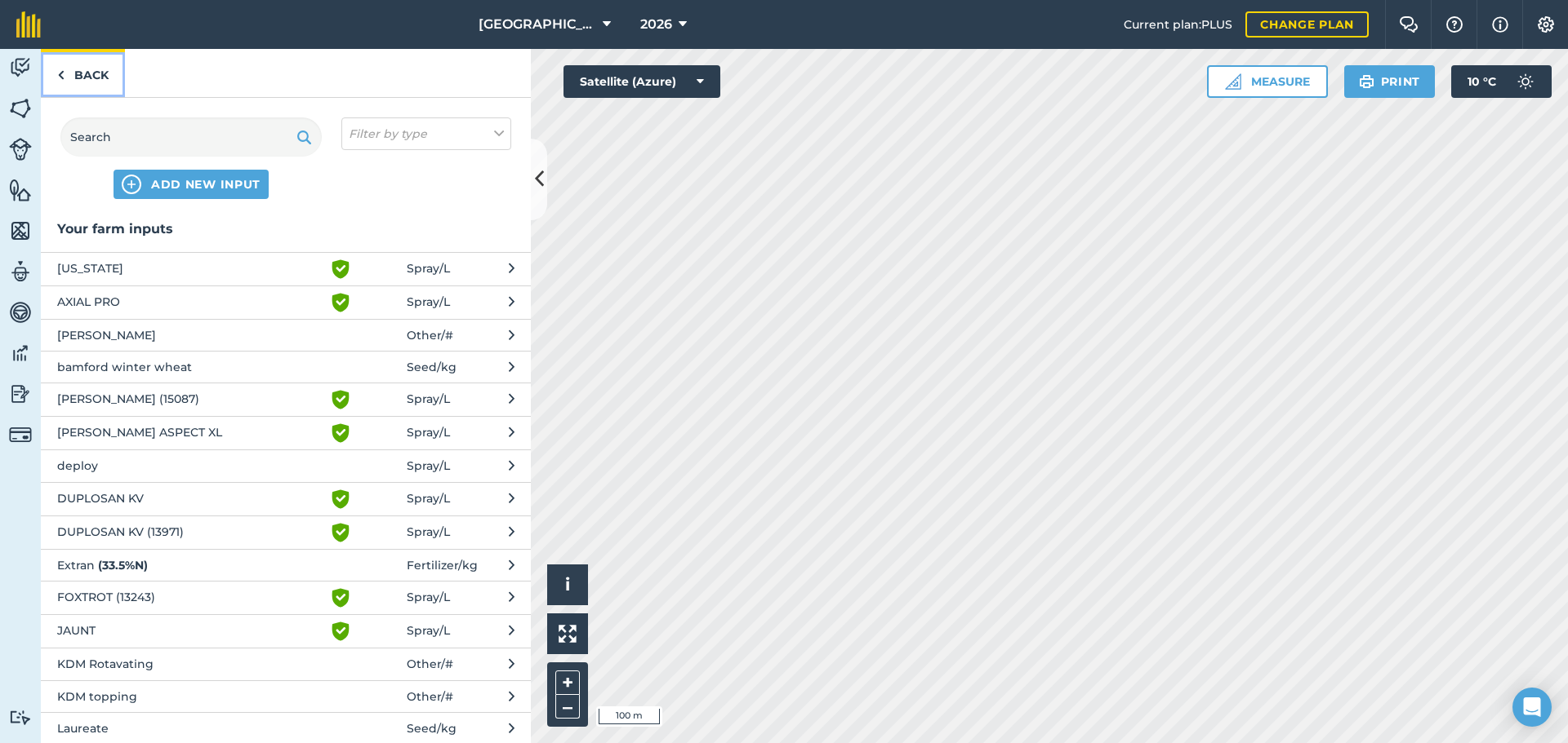
click at [97, 88] on link "Back" at bounding box center [83, 72] width 84 height 49
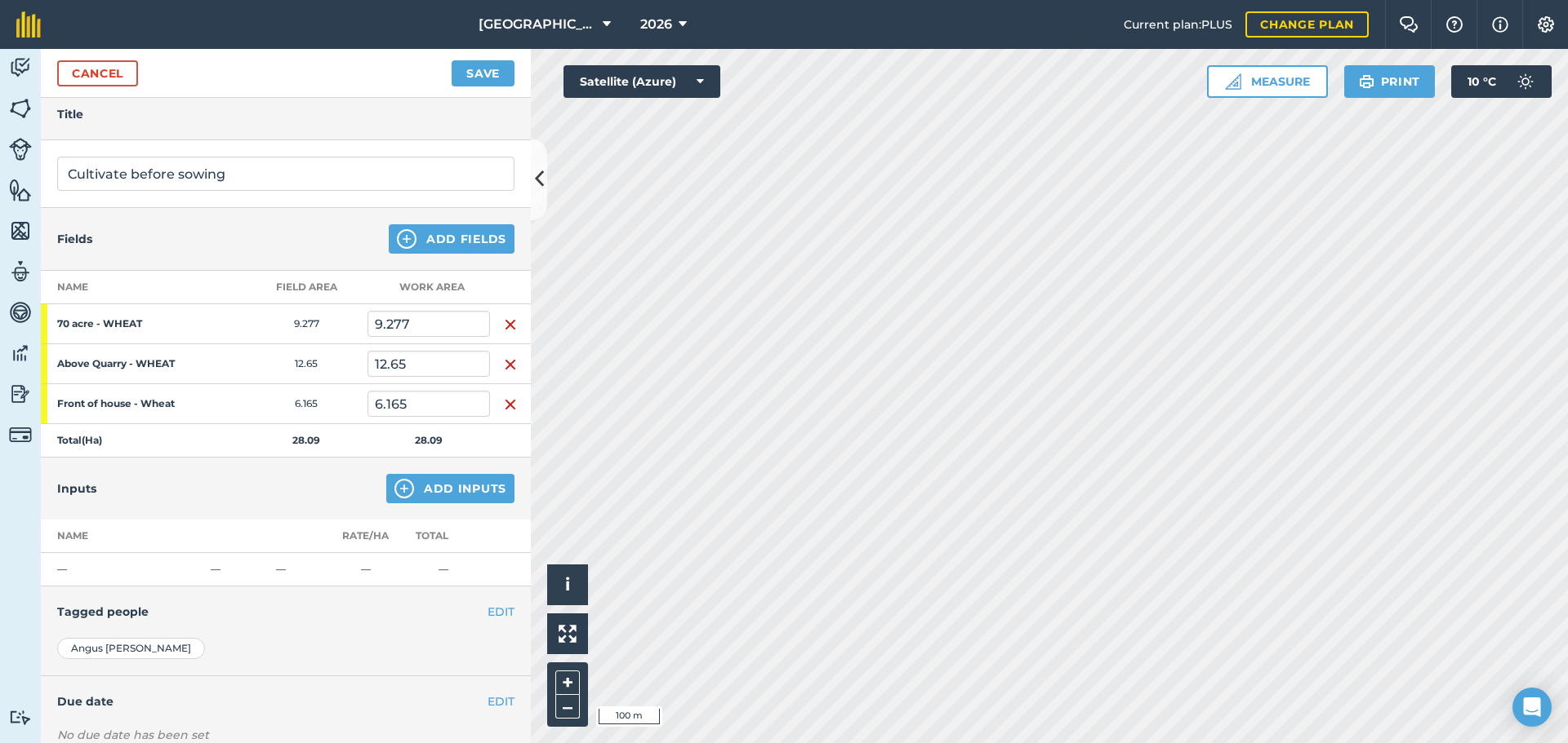
scroll to position [166, 0]
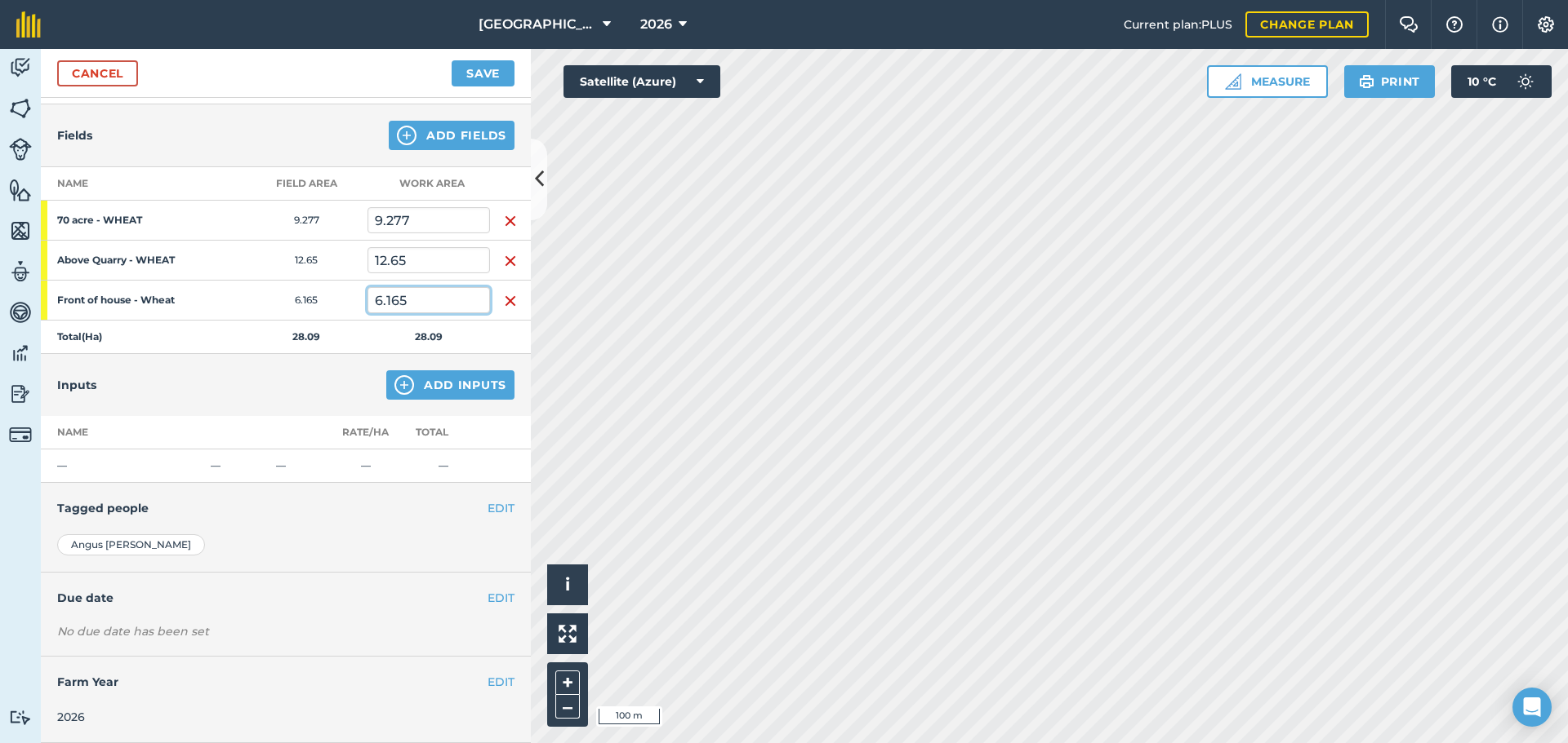
click at [417, 302] on input "6.165" at bounding box center [428, 299] width 122 height 26
type input "3.5"
click at [487, 511] on button "EDIT" at bounding box center [500, 508] width 27 height 18
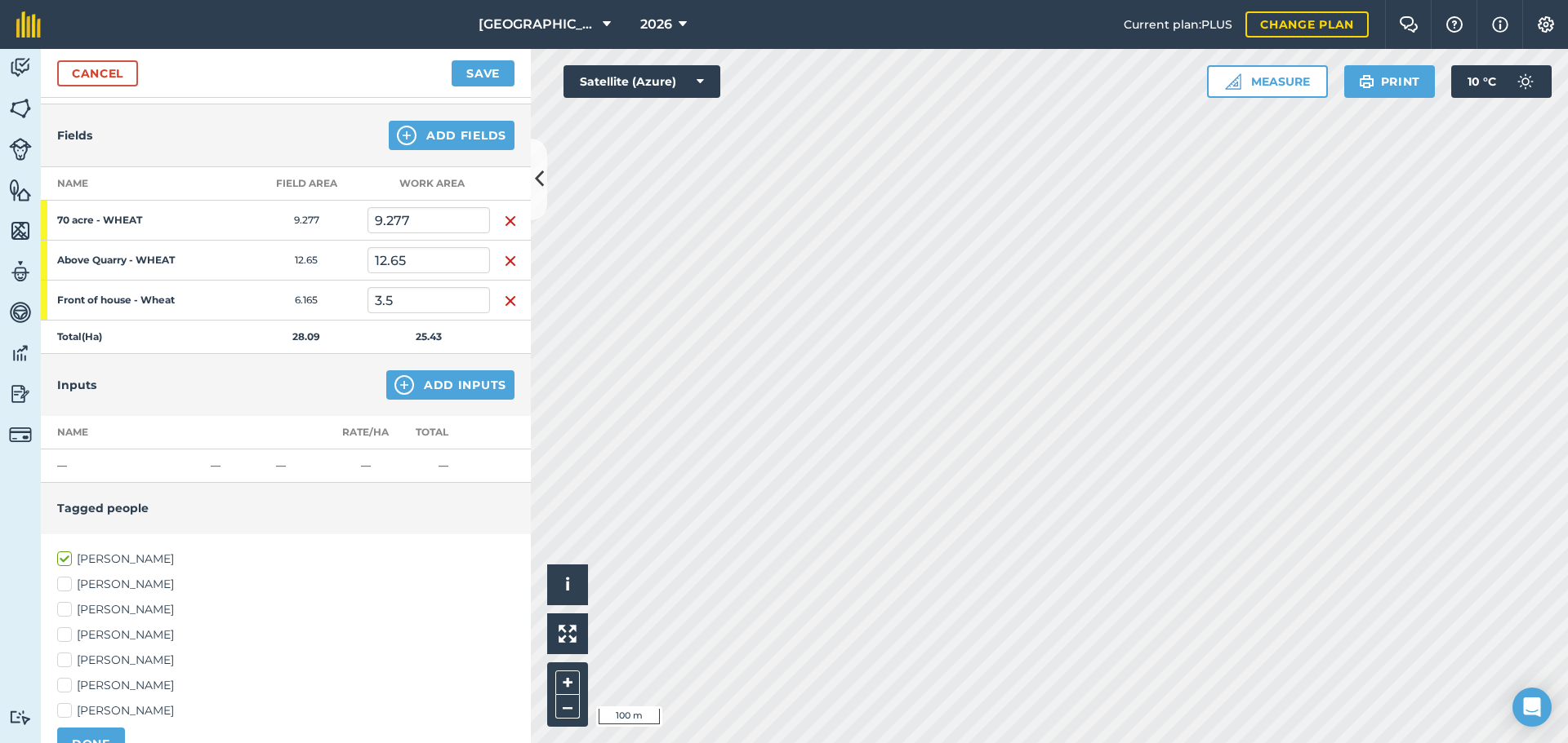
click at [94, 634] on label "[PERSON_NAME]" at bounding box center [286, 635] width 458 height 17
click at [68, 634] on input "[PERSON_NAME]" at bounding box center [62, 632] width 10 height 10
checkbox input "true"
click at [89, 734] on button "DONE" at bounding box center [91, 744] width 68 height 32
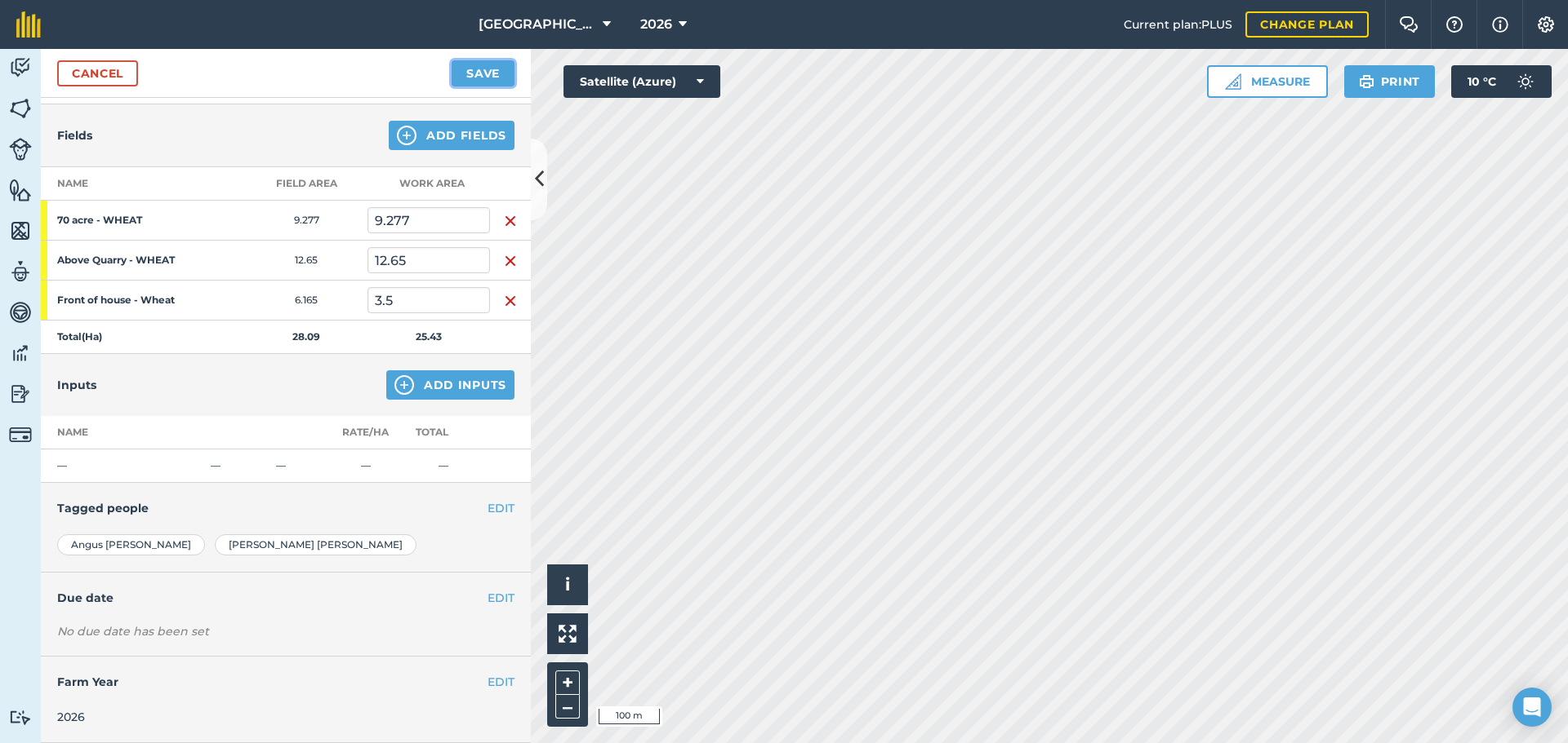
click at [475, 74] on button "Save" at bounding box center [483, 72] width 63 height 26
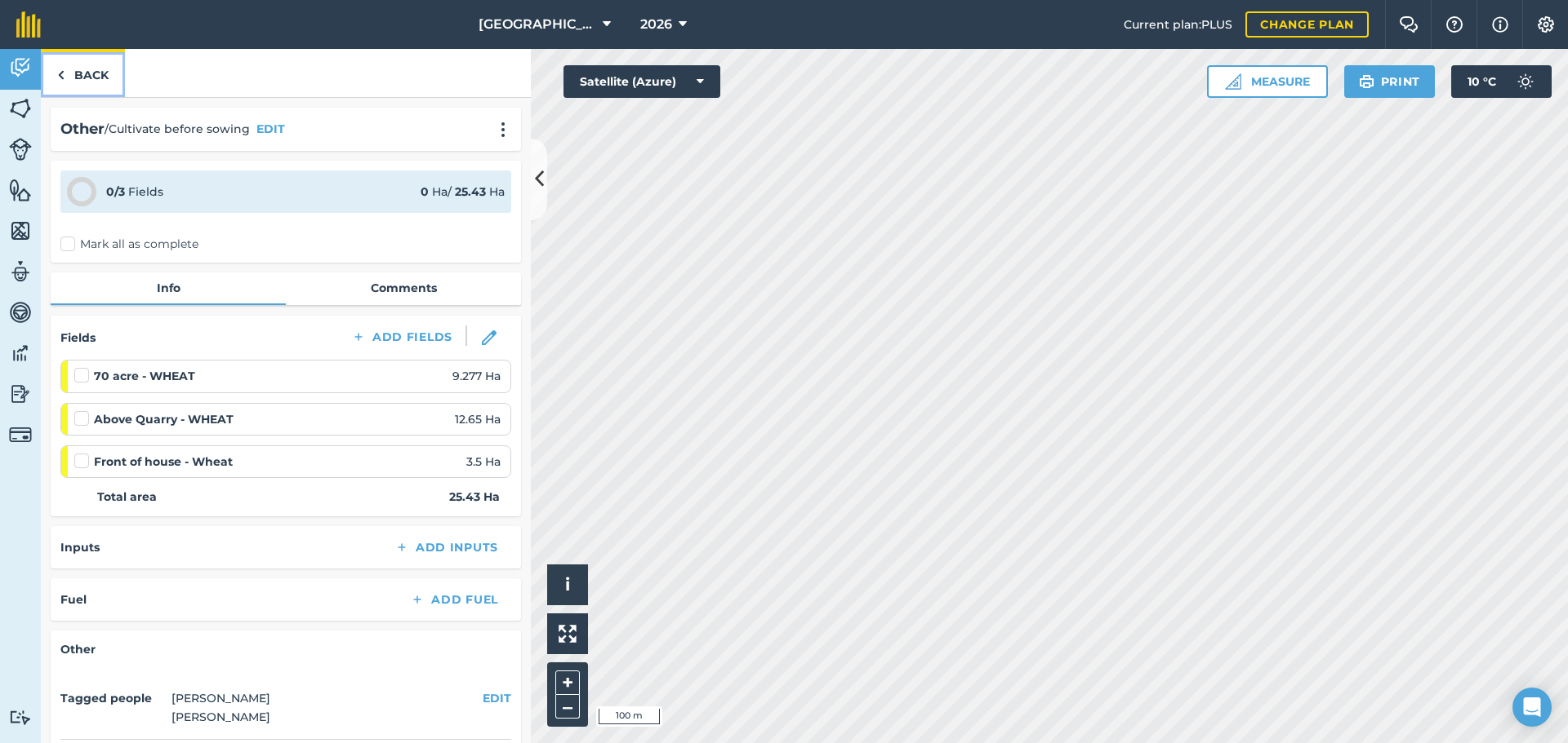
click at [70, 86] on link "Back" at bounding box center [83, 72] width 84 height 49
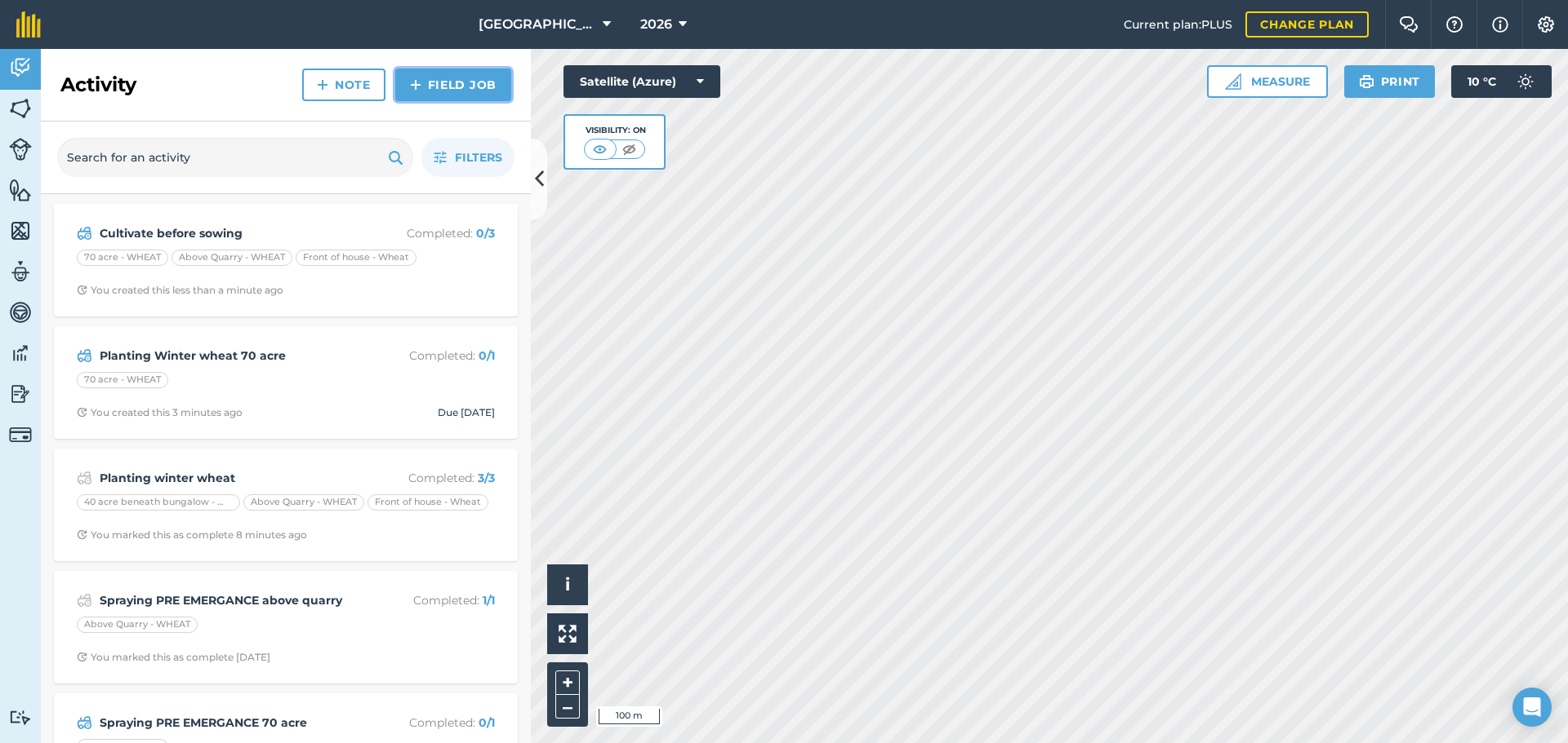
click at [452, 80] on link "Field Job" at bounding box center [454, 85] width 116 height 32
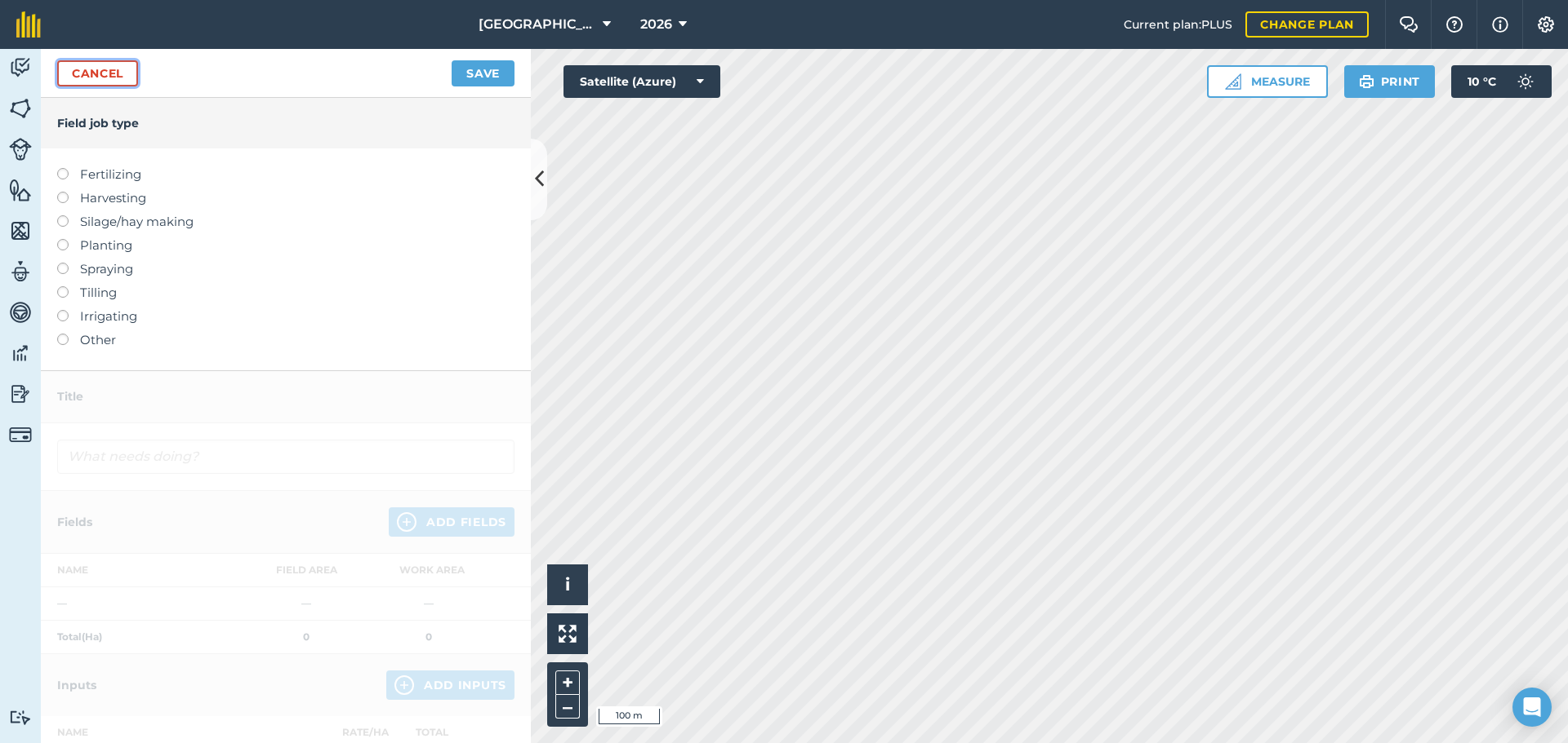
click at [110, 65] on link "Cancel" at bounding box center [97, 72] width 81 height 26
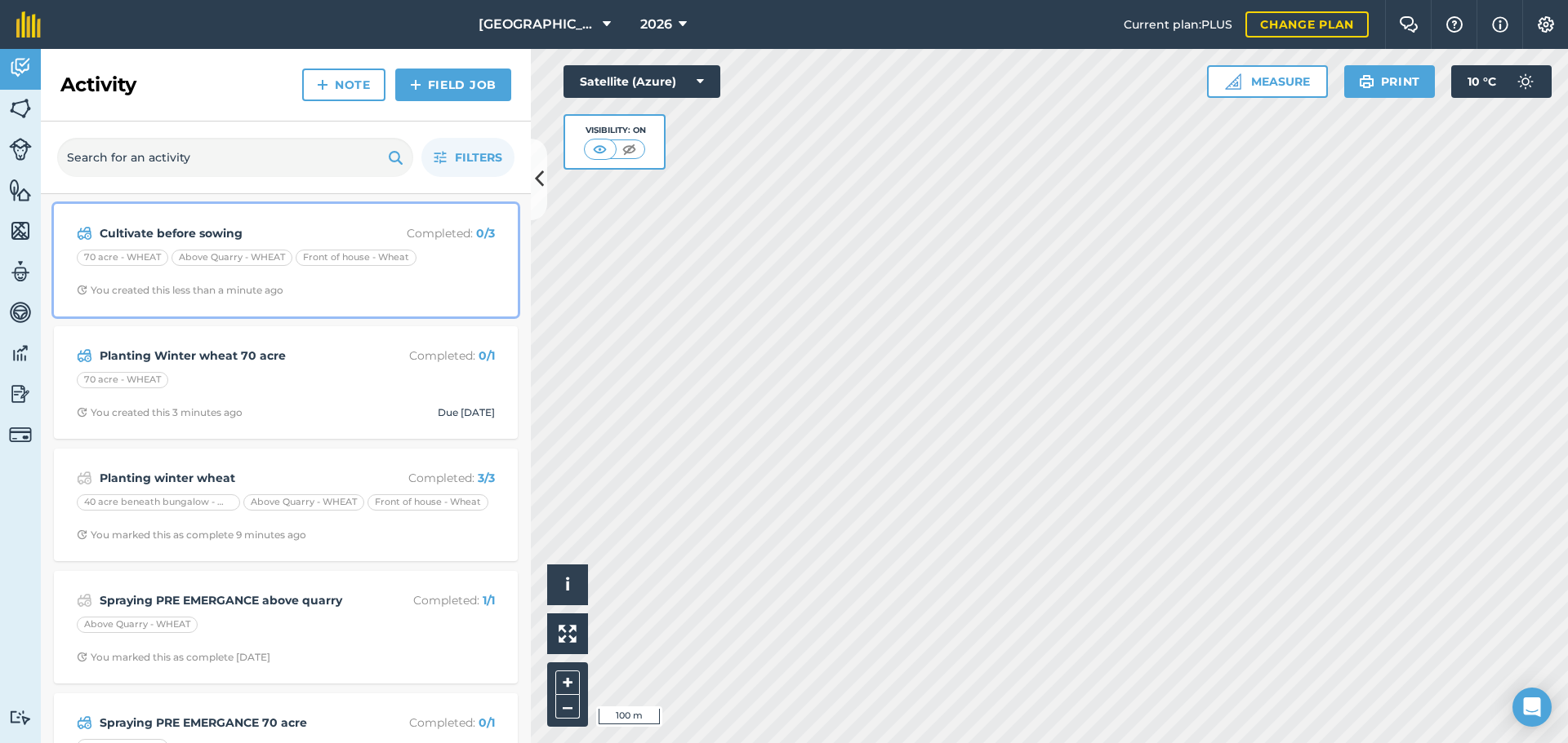
click at [390, 249] on div "Cultivate before sowing Completed : 0 / 3 70 acre - WHEAT Above Quarry - WHEAT …" at bounding box center [286, 260] width 444 height 93
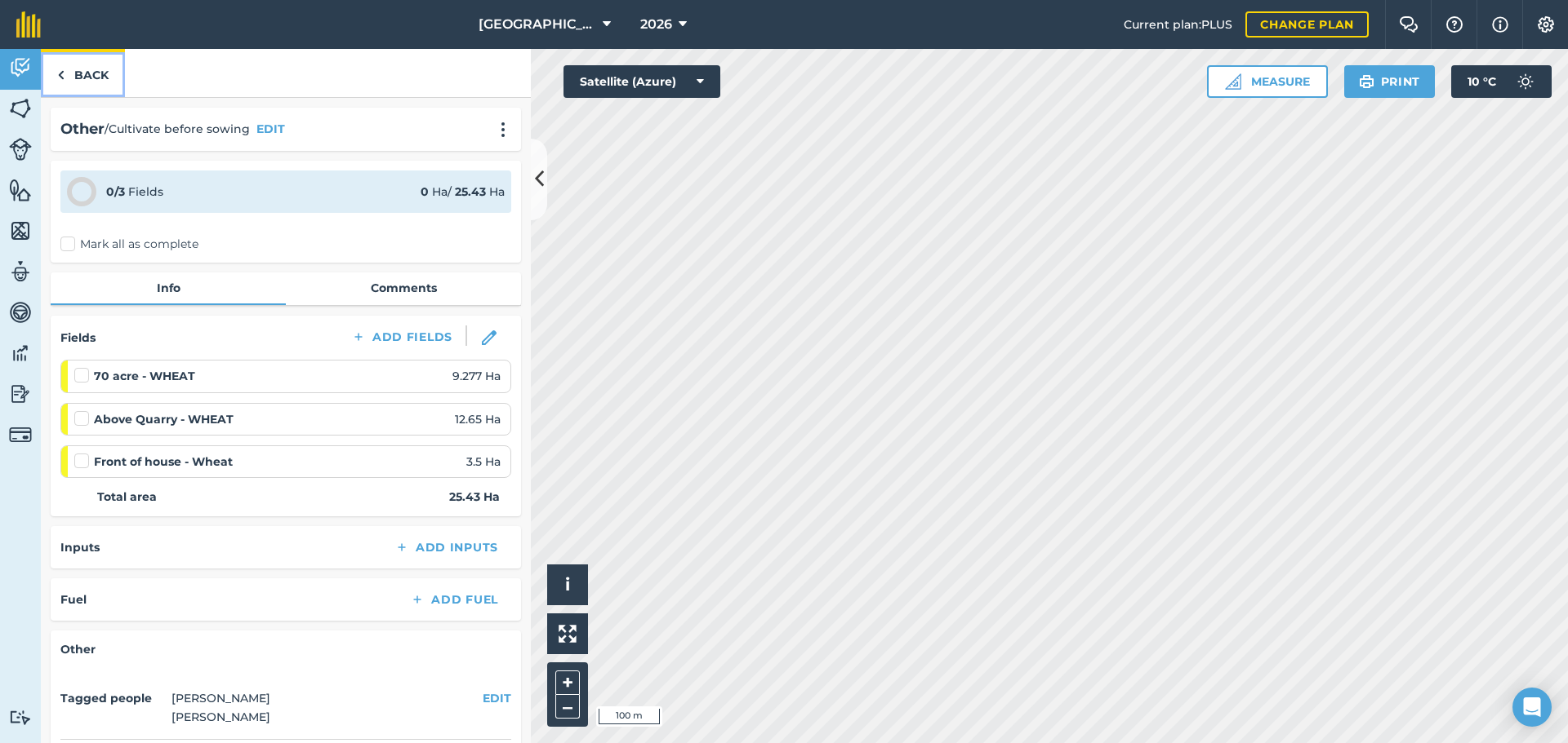
click at [93, 80] on link "Back" at bounding box center [83, 72] width 84 height 49
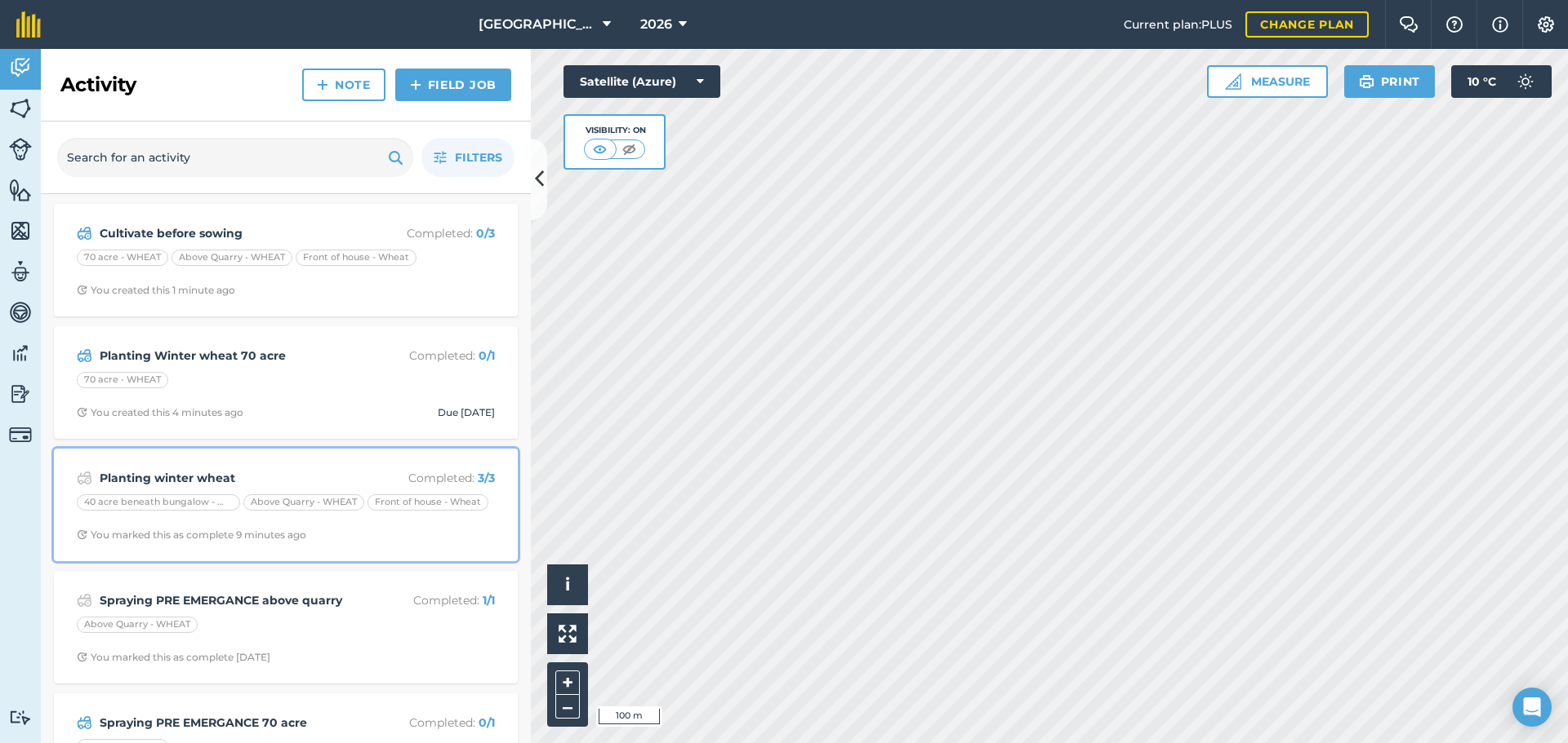
click at [289, 482] on strong "Planting winter wheat" at bounding box center [229, 478] width 259 height 18
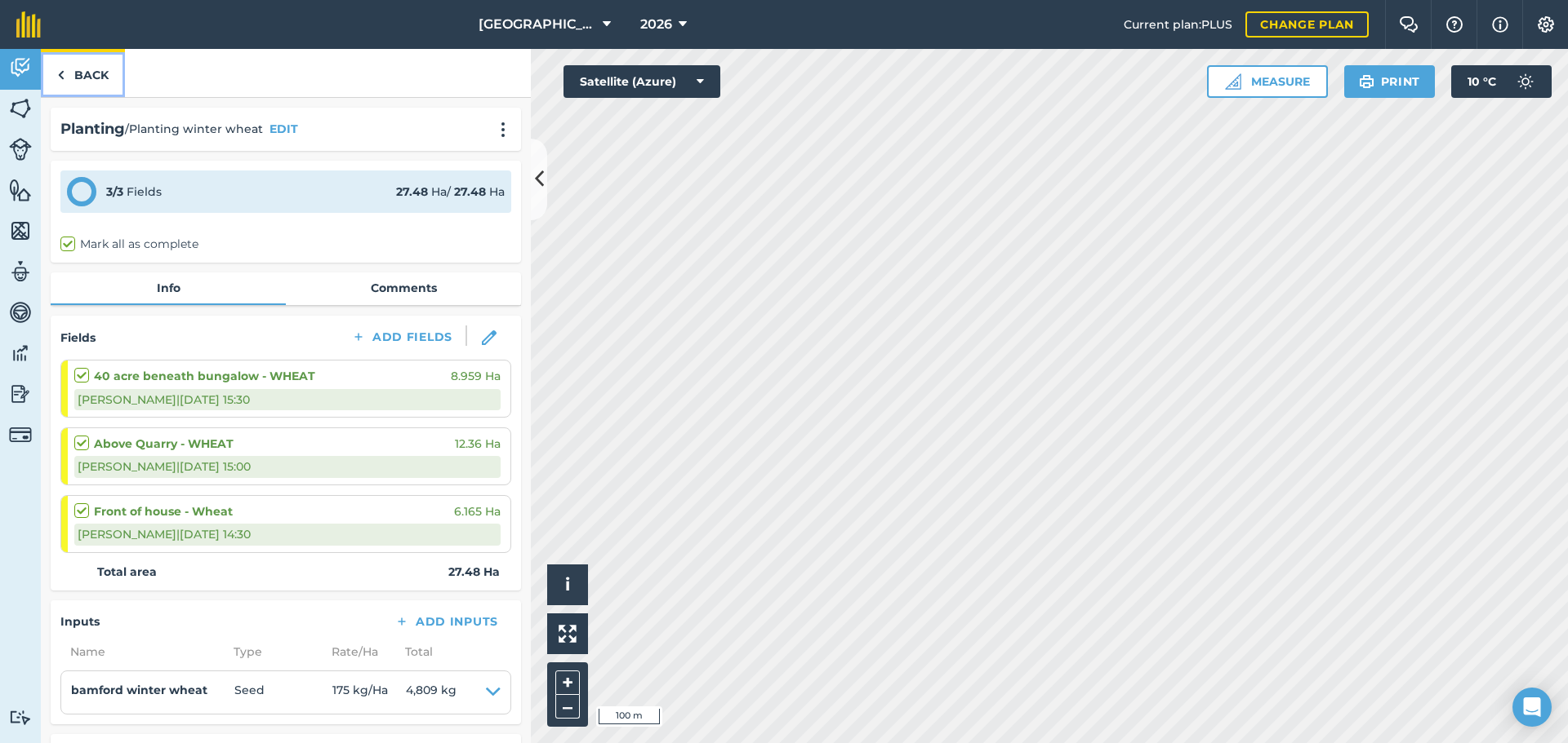
click at [102, 81] on link "Back" at bounding box center [83, 72] width 84 height 49
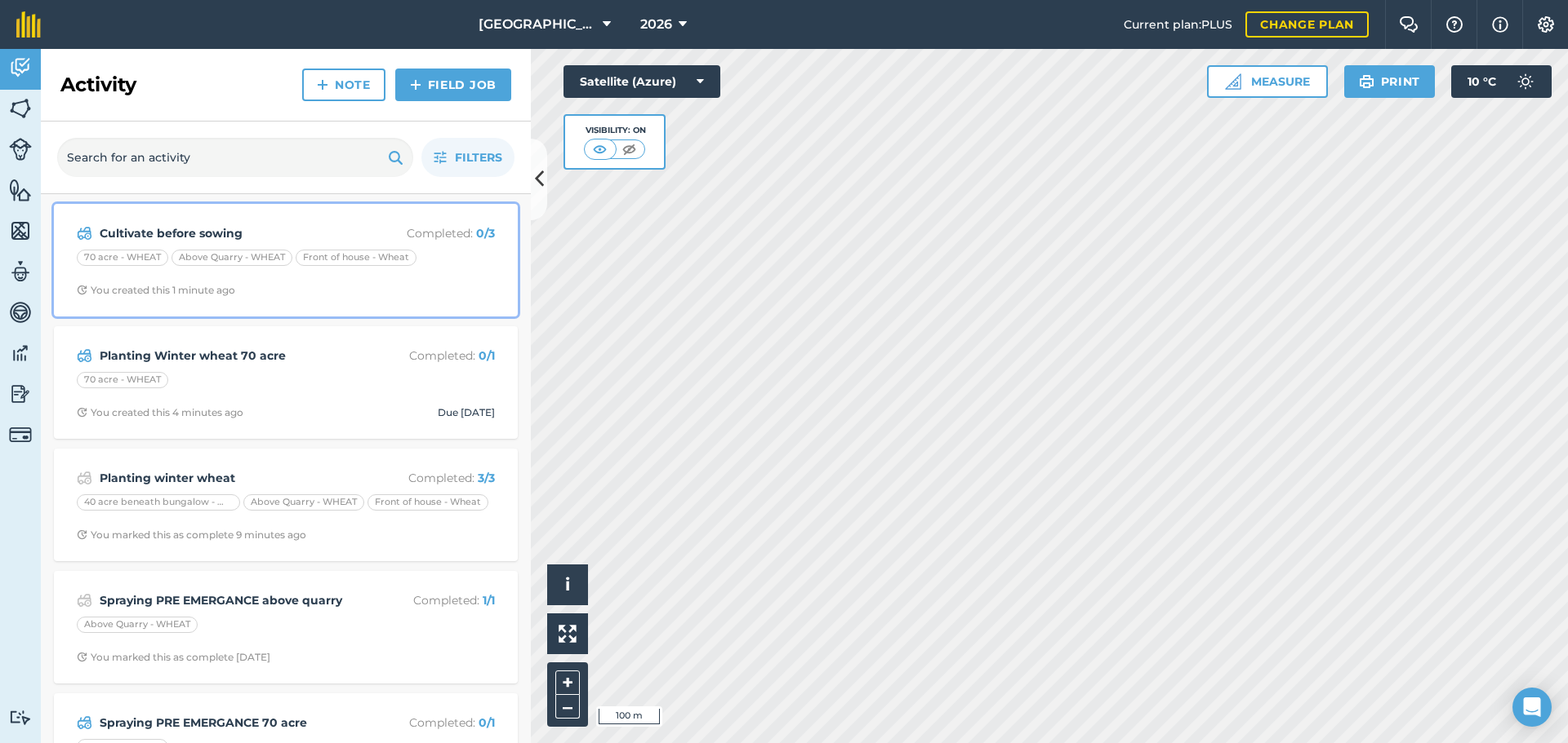
click at [233, 272] on div "Cultivate before sowing Completed : 0 / 3 70 acre - WHEAT Above Quarry - WHEAT …" at bounding box center [286, 260] width 444 height 93
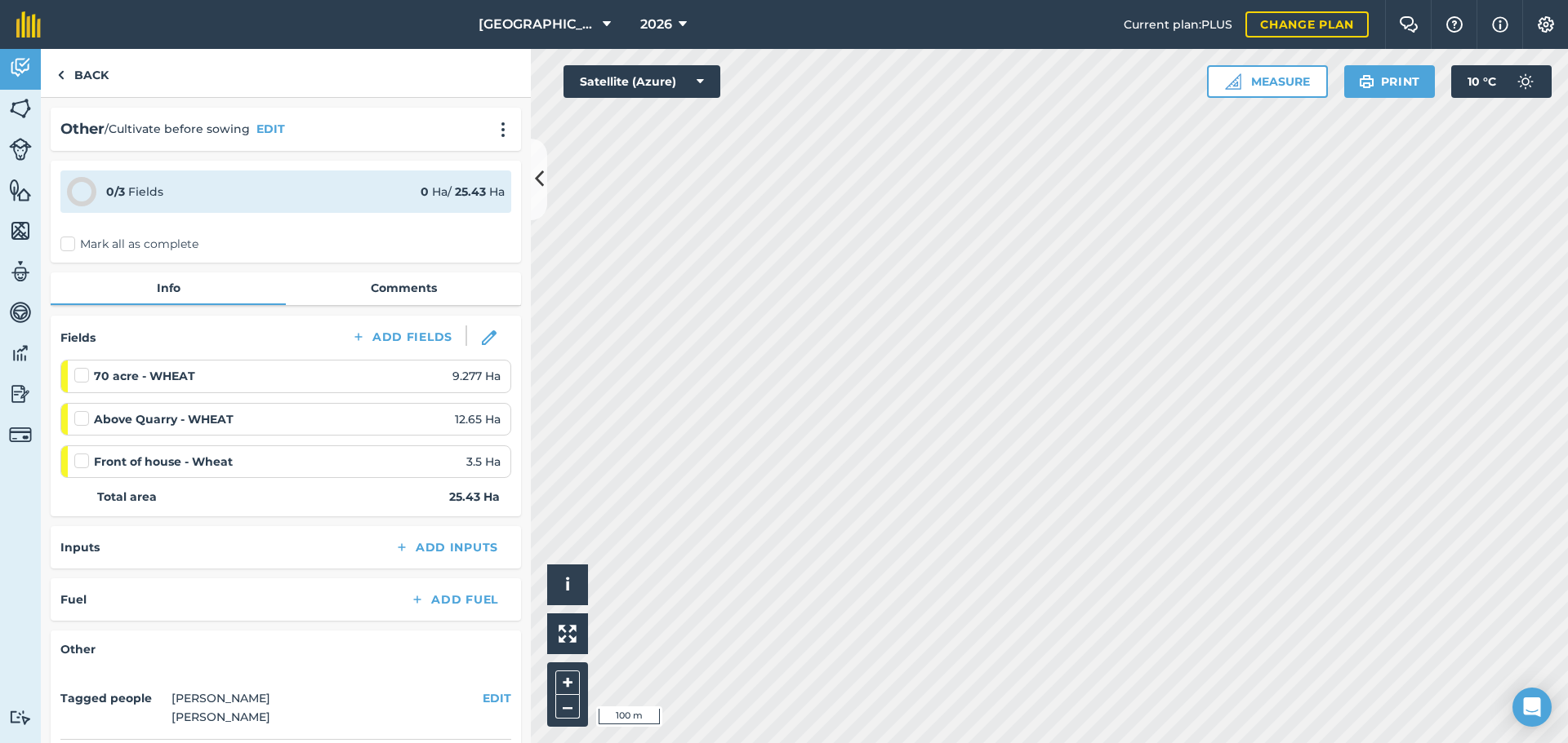
click at [77, 367] on label at bounding box center [84, 367] width 20 height 0
click at [77, 377] on input "checkbox" at bounding box center [79, 372] width 10 height 10
checkbox input "false"
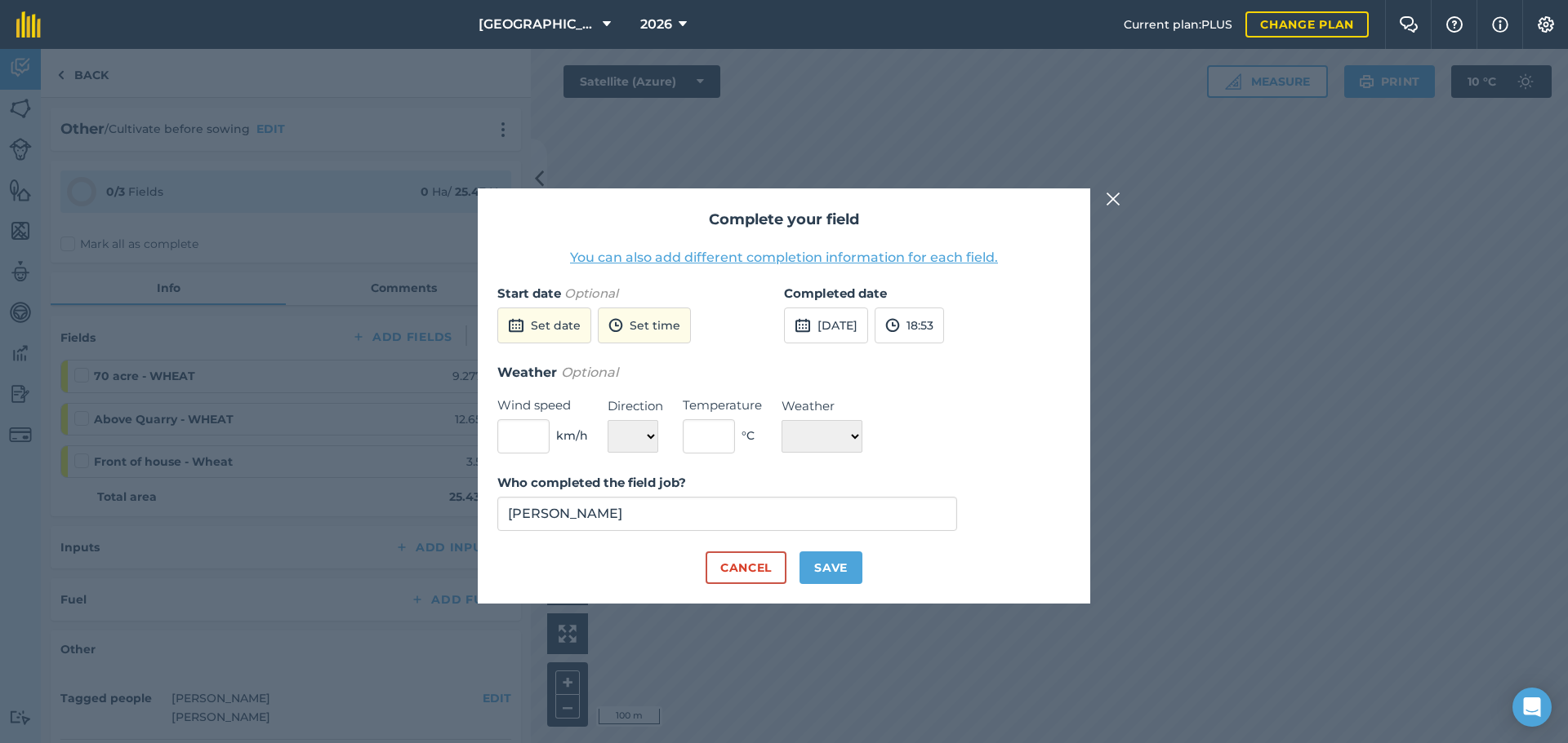
click at [458, 377] on div "Complete your field You can also add different completion information for each …" at bounding box center [784, 395] width 1568 height 694
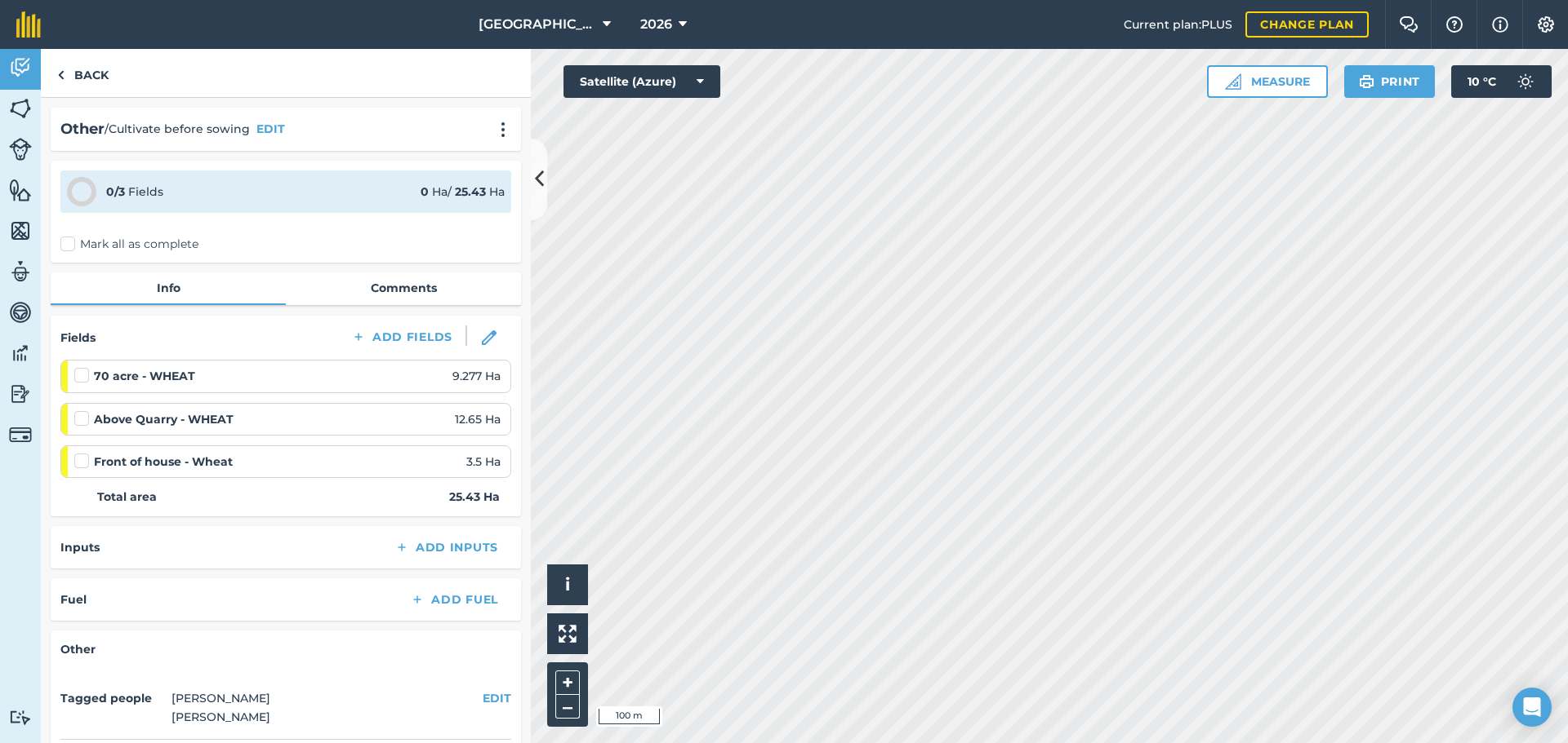
drag, startPoint x: 77, startPoint y: 456, endPoint x: 100, endPoint y: 452, distance: 23.3
click at [91, 456] on div at bounding box center [84, 460] width 20 height 16
click at [83, 452] on label at bounding box center [84, 452] width 20 height 0
click at [83, 459] on input "checkbox" at bounding box center [79, 457] width 10 height 10
checkbox input "false"
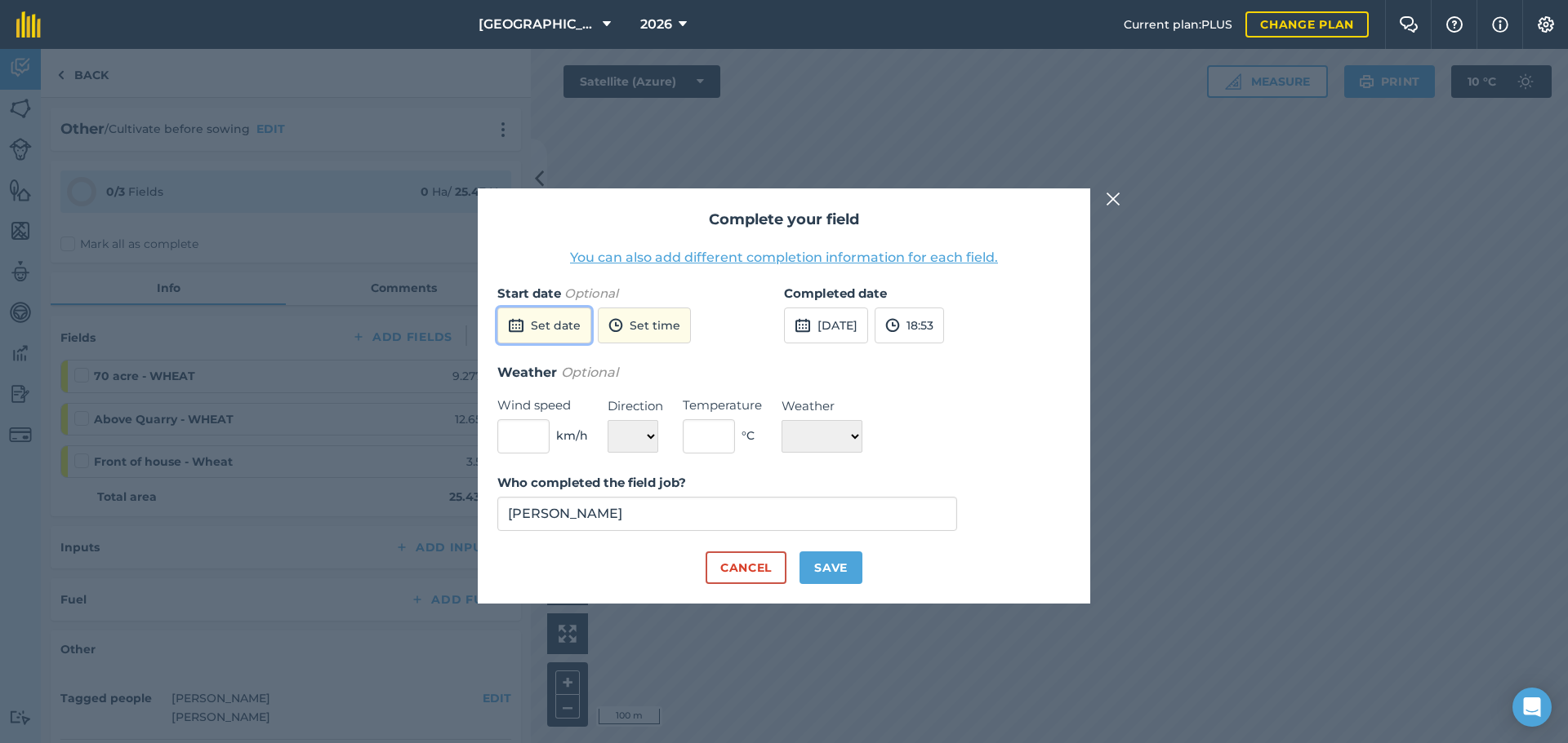
click at [554, 321] on button "Set date" at bounding box center [544, 326] width 94 height 36
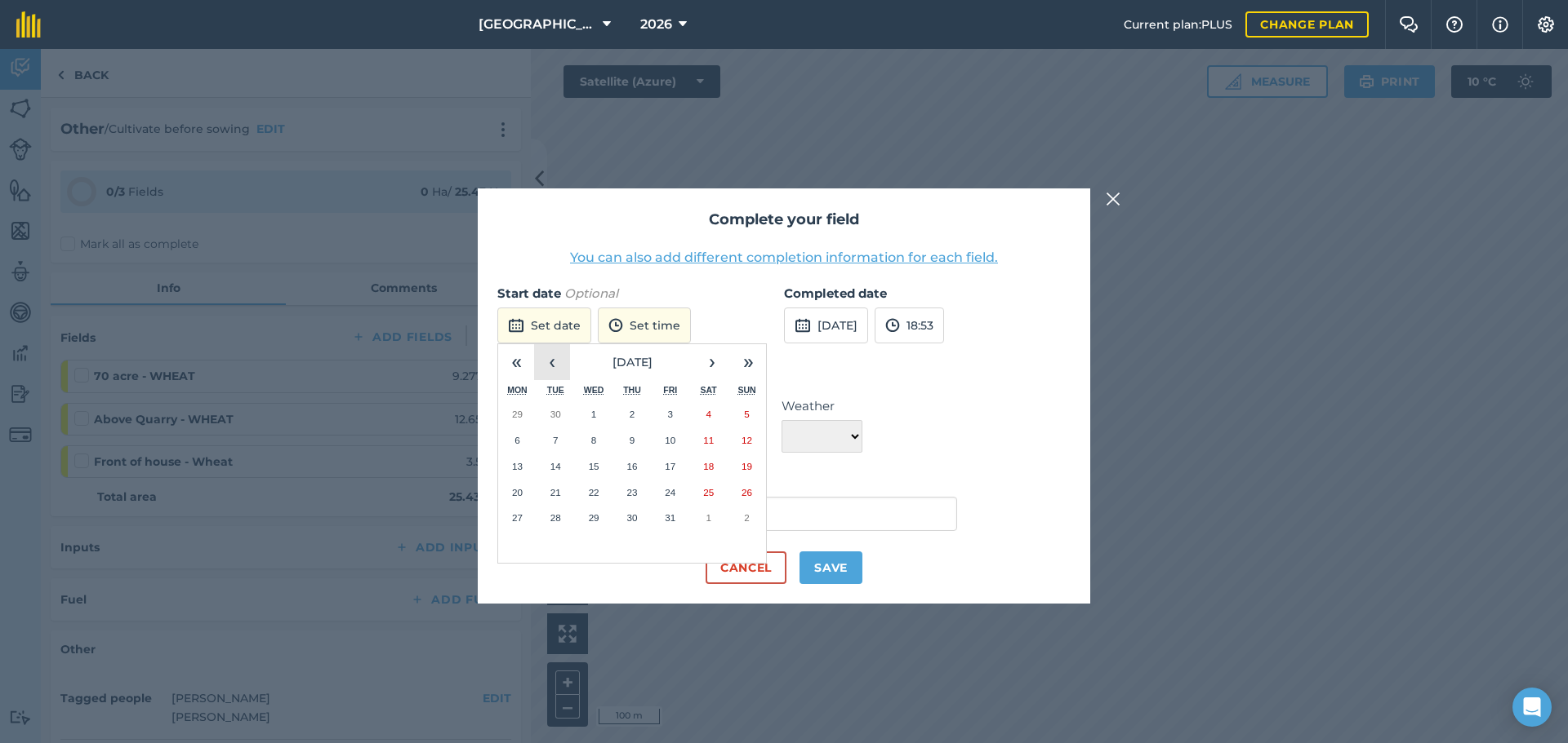
click at [556, 358] on button "‹" at bounding box center [552, 362] width 36 height 36
click at [670, 471] on abbr "19" at bounding box center [669, 466] width 10 height 10
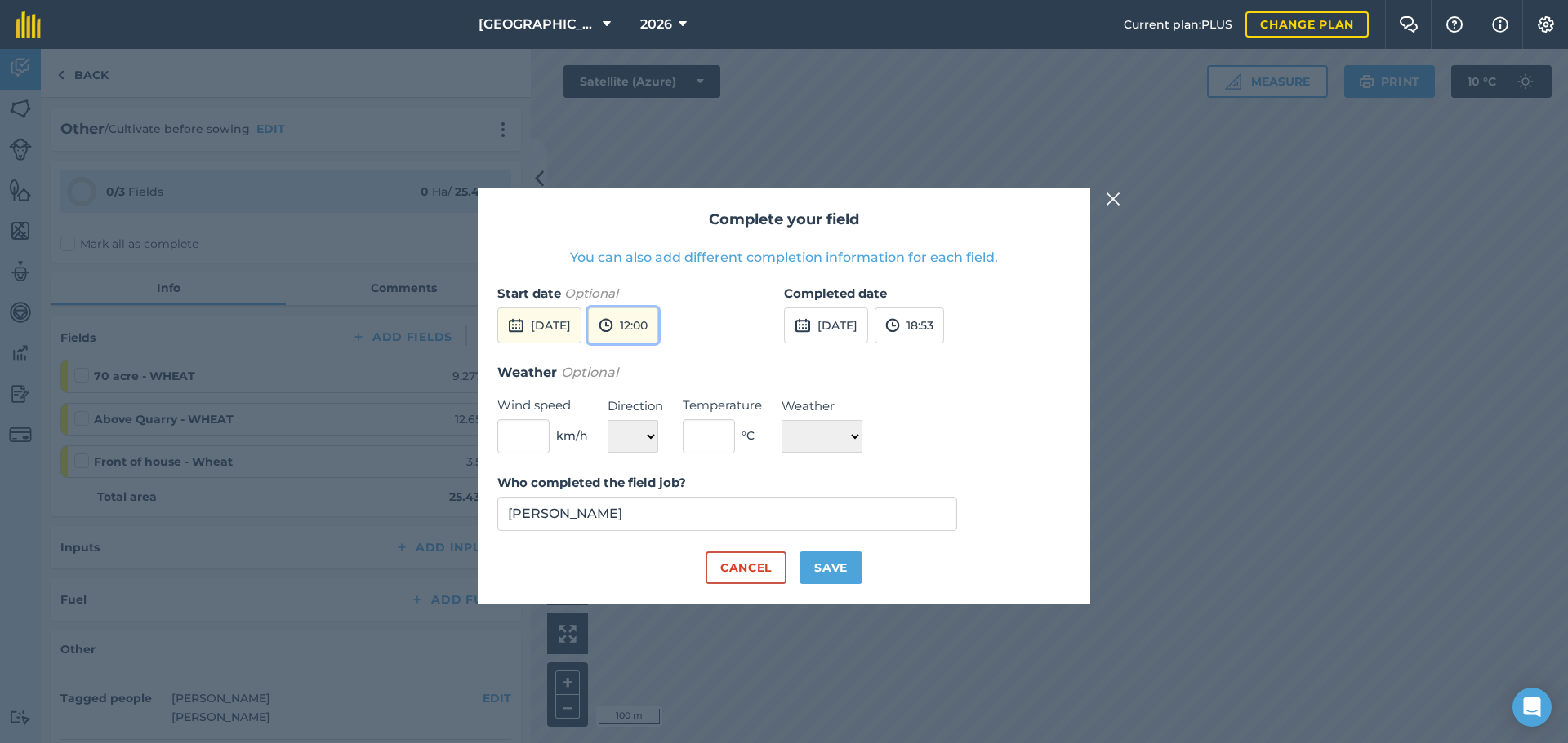
click at [653, 333] on button "12:00" at bounding box center [623, 326] width 71 height 36
click at [665, 386] on button "10:00" at bounding box center [627, 396] width 77 height 26
drag, startPoint x: 821, startPoint y: 325, endPoint x: 823, endPoint y: 333, distance: 8.2
click at [822, 331] on button "[DATE]" at bounding box center [825, 326] width 84 height 36
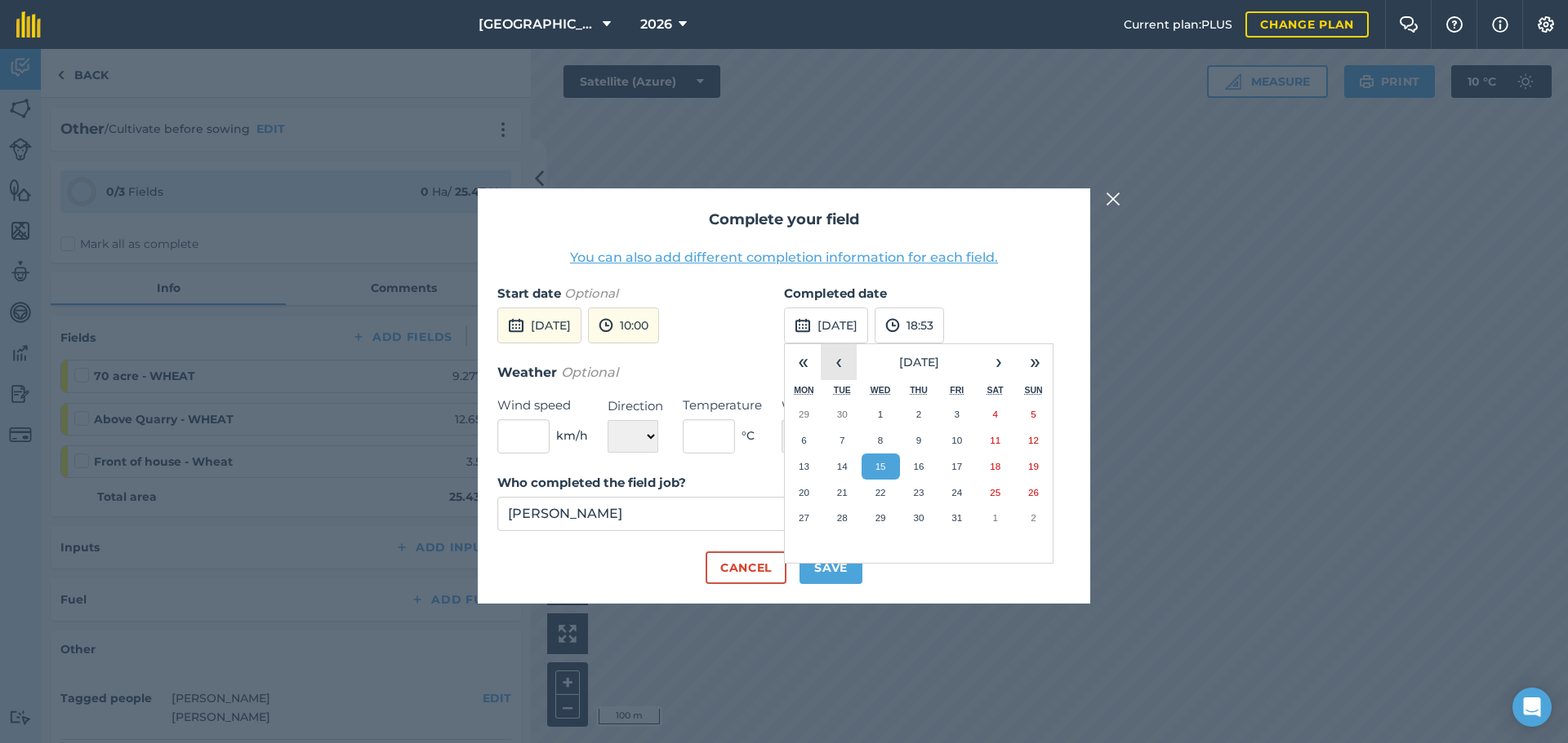
click at [846, 364] on button "‹" at bounding box center [839, 362] width 36 height 36
click at [966, 464] on button "19" at bounding box center [956, 466] width 38 height 26
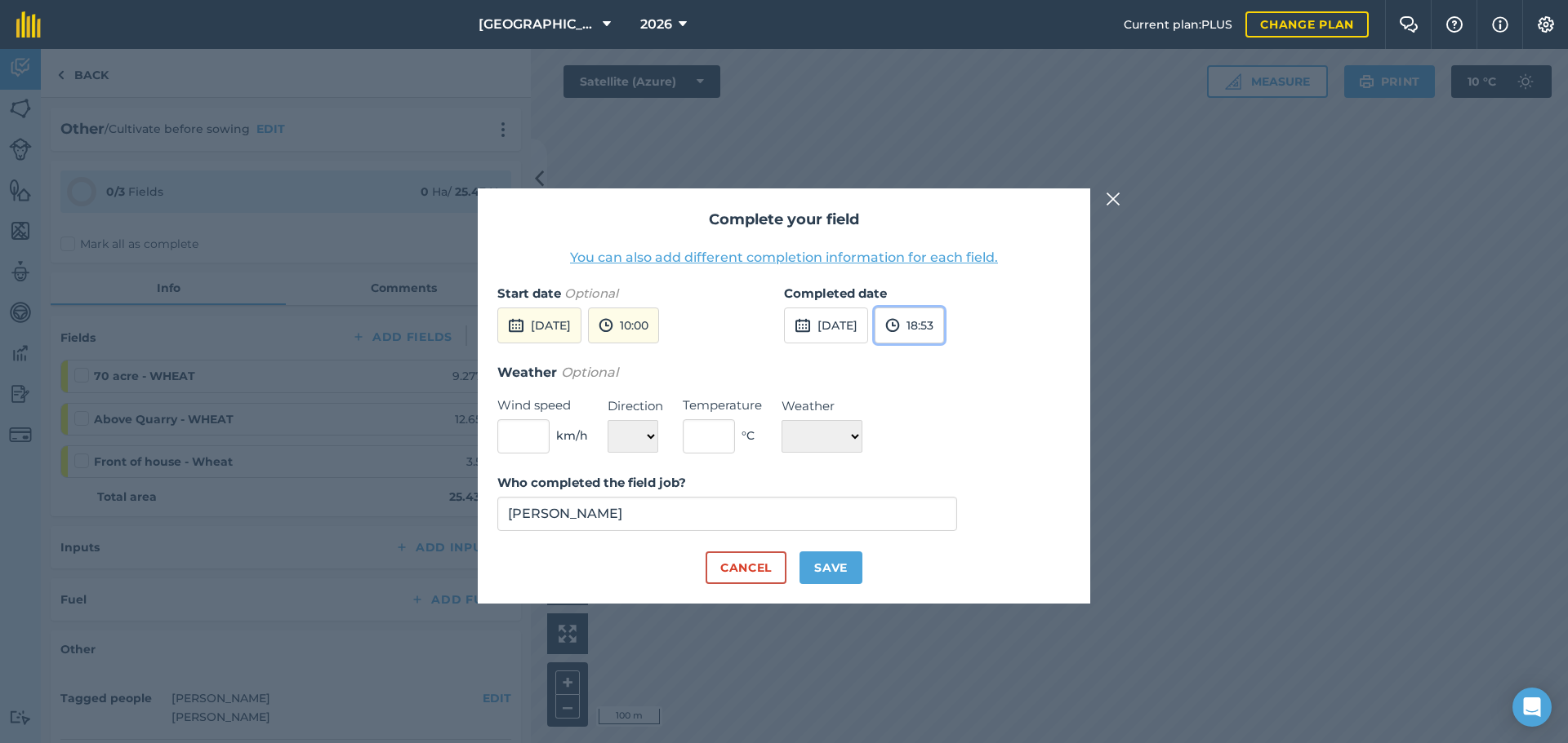
click at [944, 335] on button "18:53" at bounding box center [908, 326] width 70 height 36
click at [943, 377] on button "15:00" at bounding box center [913, 373] width 77 height 26
click at [739, 511] on input "[PERSON_NAME]" at bounding box center [727, 514] width 459 height 34
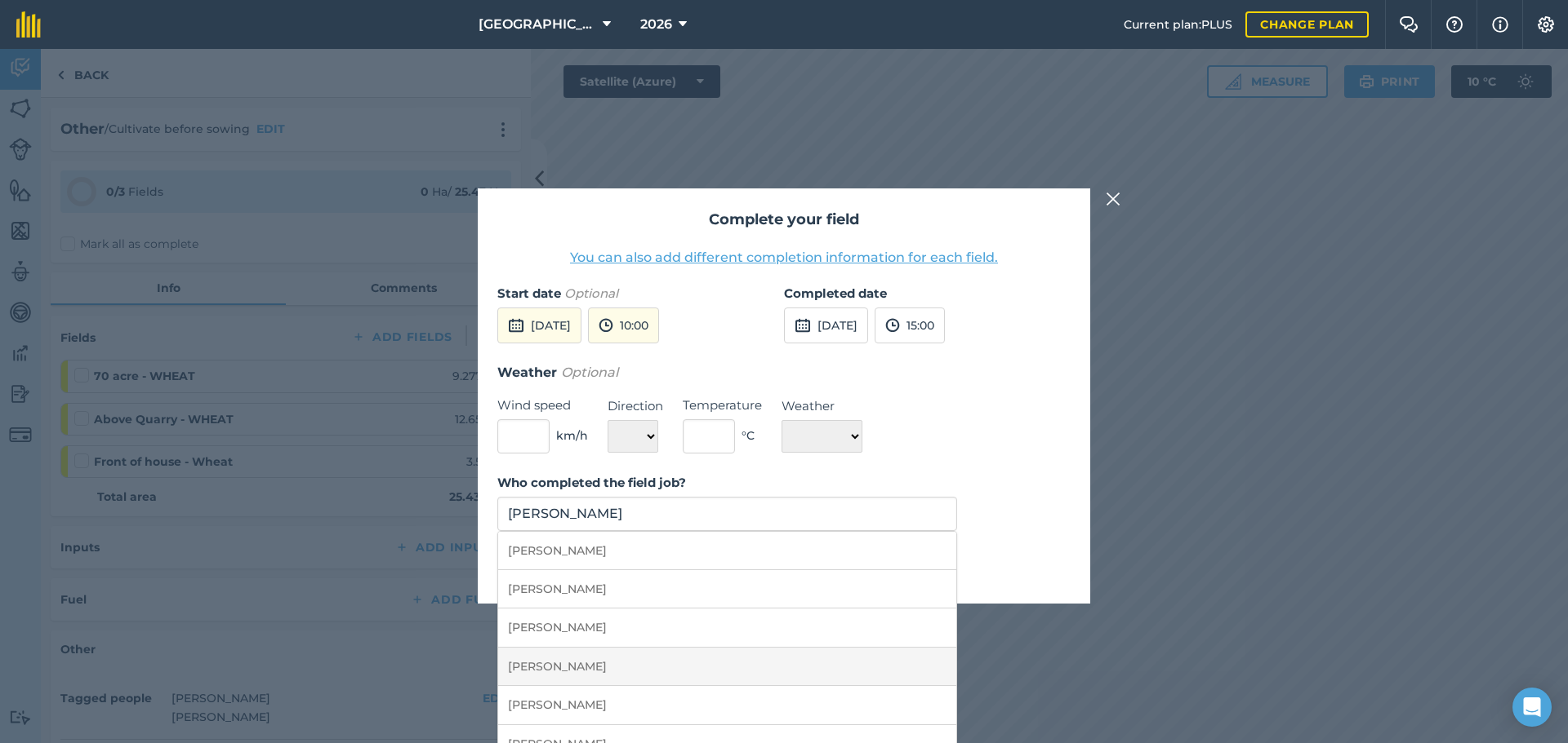
click at [641, 657] on li "[PERSON_NAME]" at bounding box center [726, 667] width 458 height 38
type input "[PERSON_NAME]"
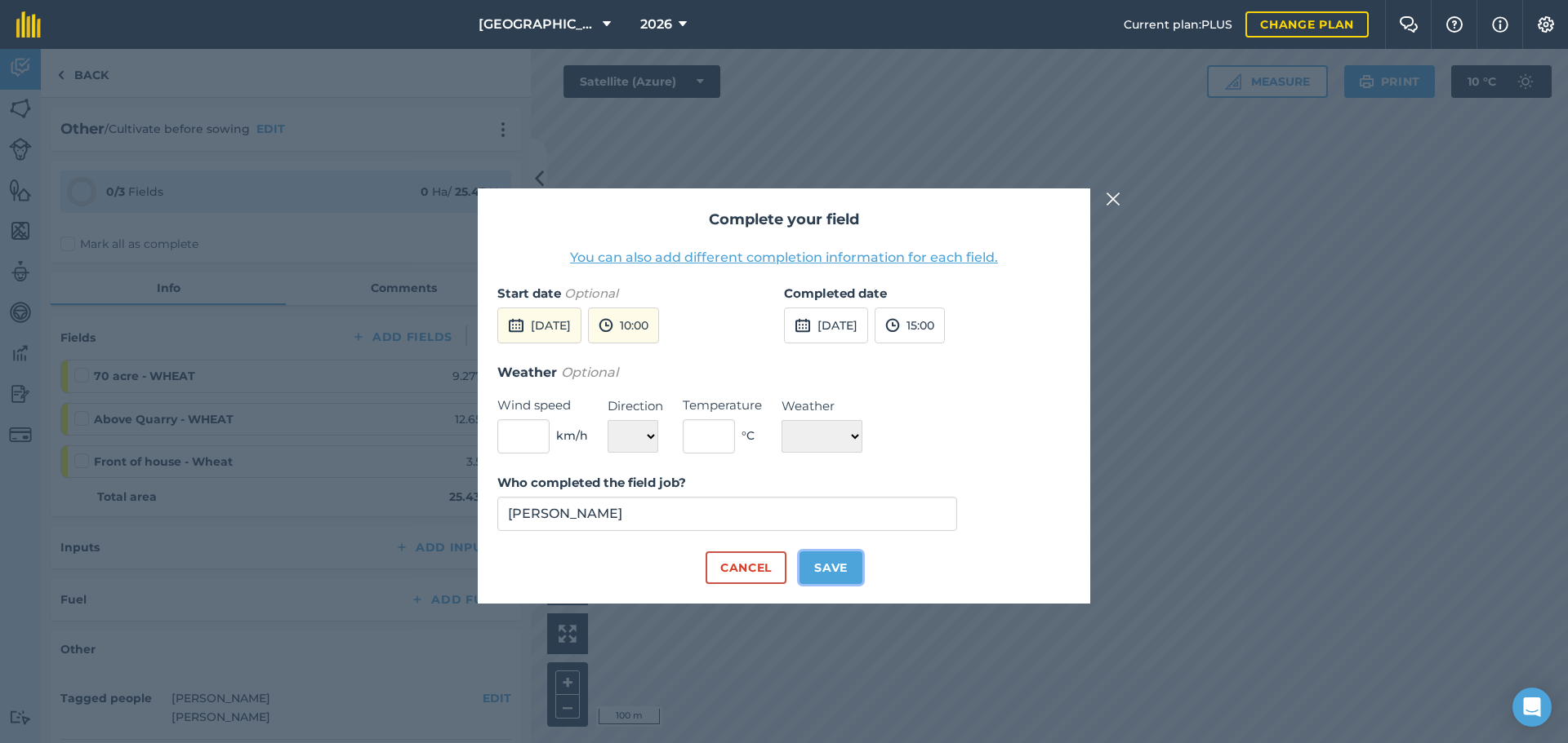
click at [820, 565] on button "Save" at bounding box center [831, 568] width 63 height 32
checkbox input "true"
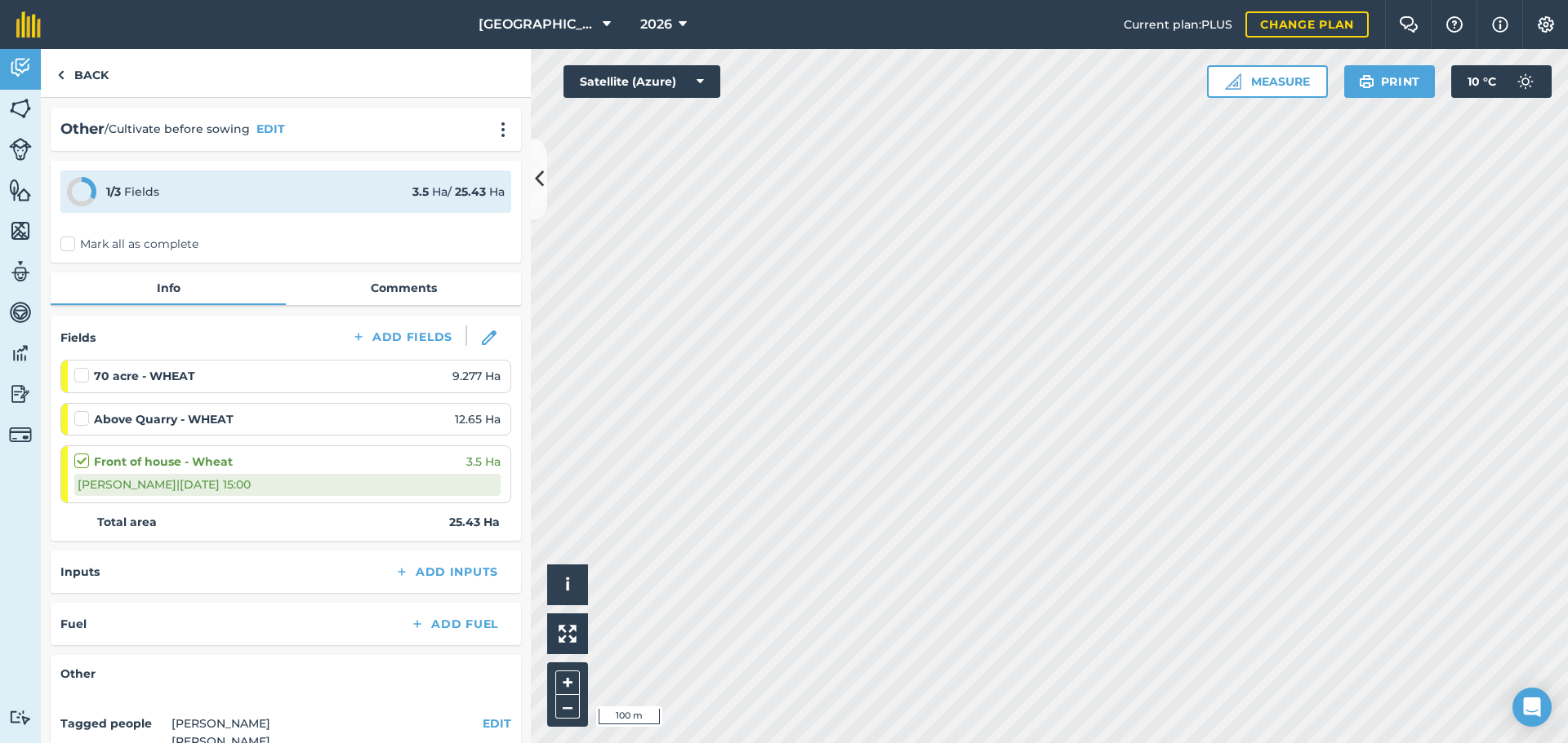
click at [81, 411] on label at bounding box center [84, 411] width 20 height 0
click at [81, 418] on input "checkbox" at bounding box center [79, 415] width 10 height 10
checkbox input "false"
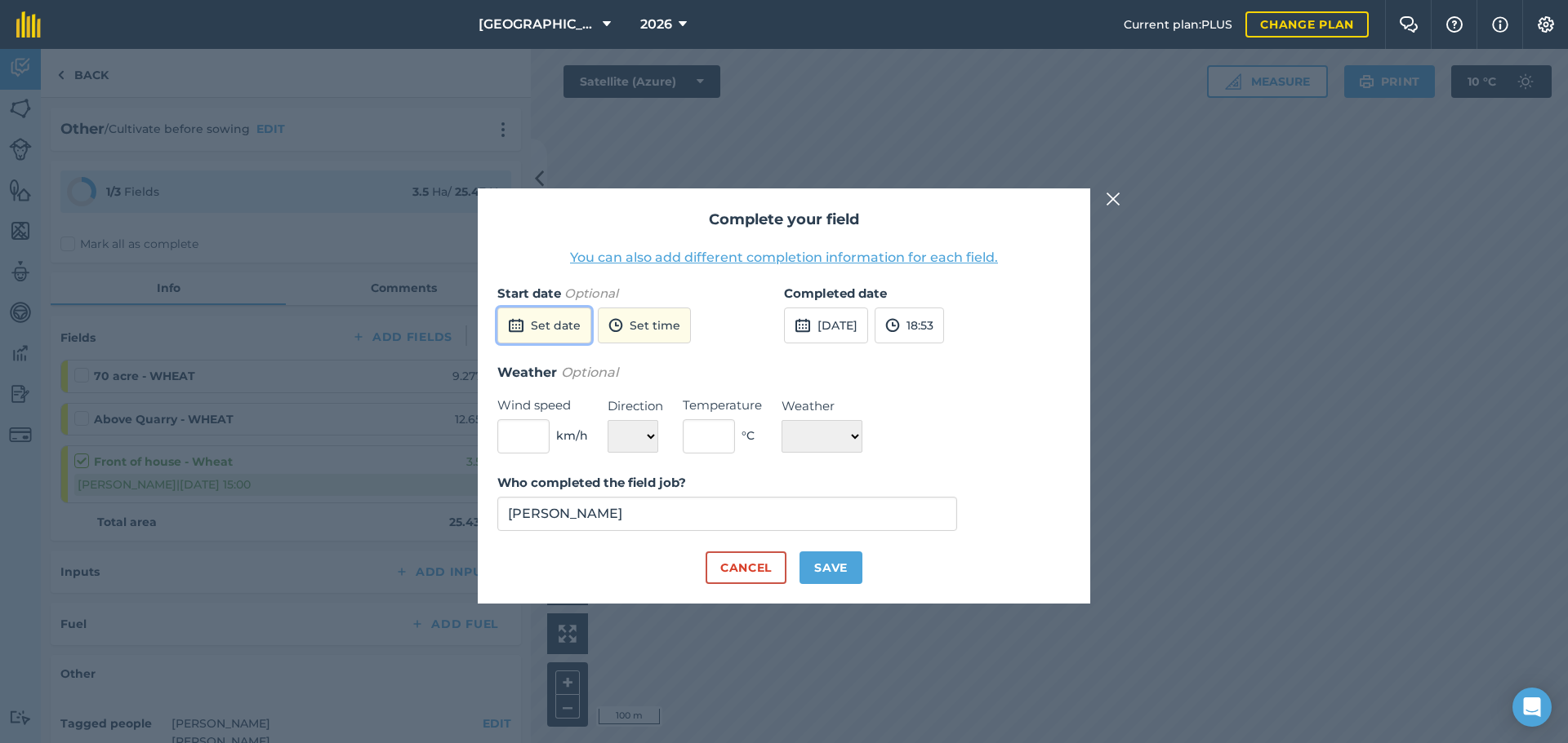
click at [567, 322] on button "Set date" at bounding box center [544, 326] width 94 height 36
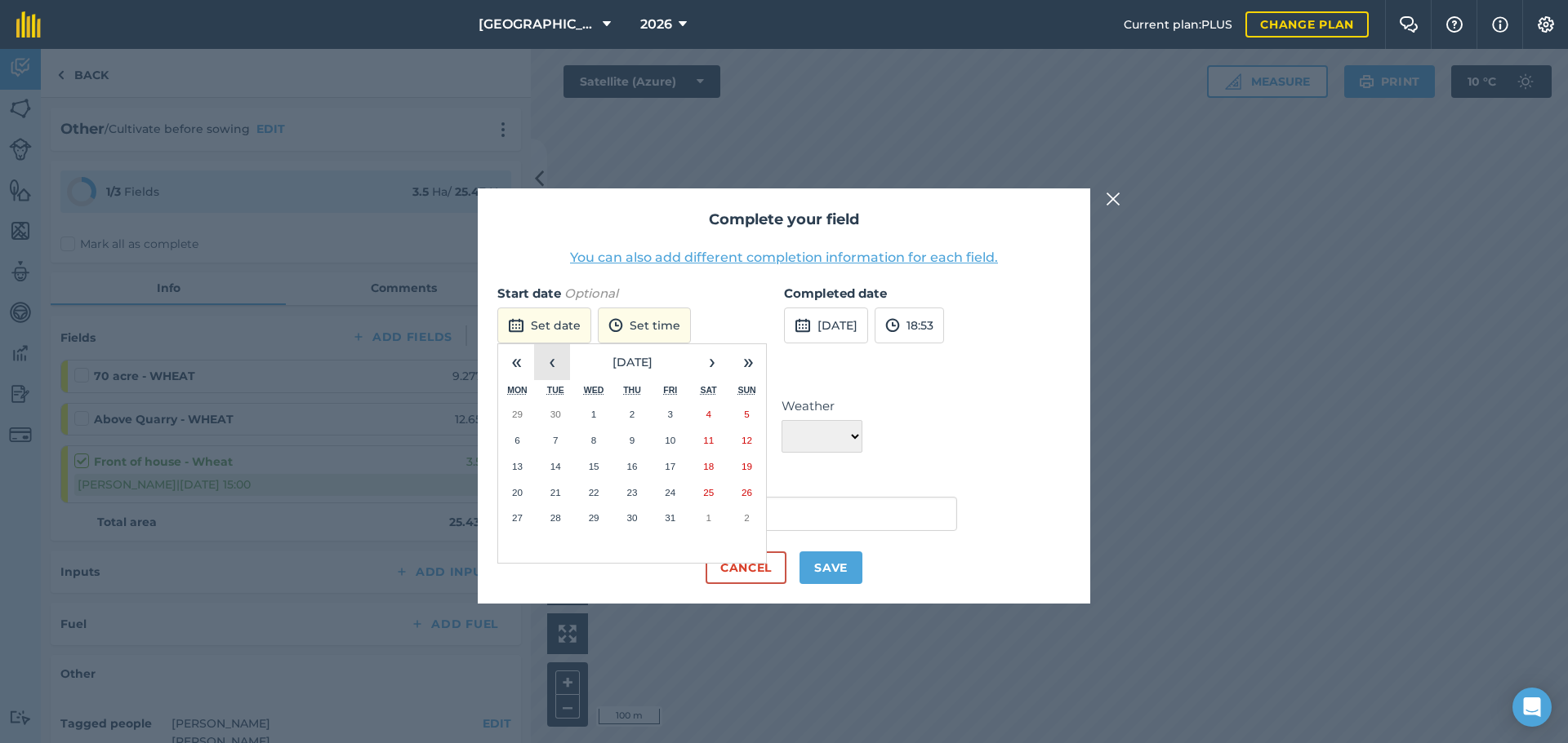
click at [543, 369] on button "‹" at bounding box center [552, 362] width 36 height 36
click at [516, 493] on abbr "22" at bounding box center [517, 492] width 10 height 10
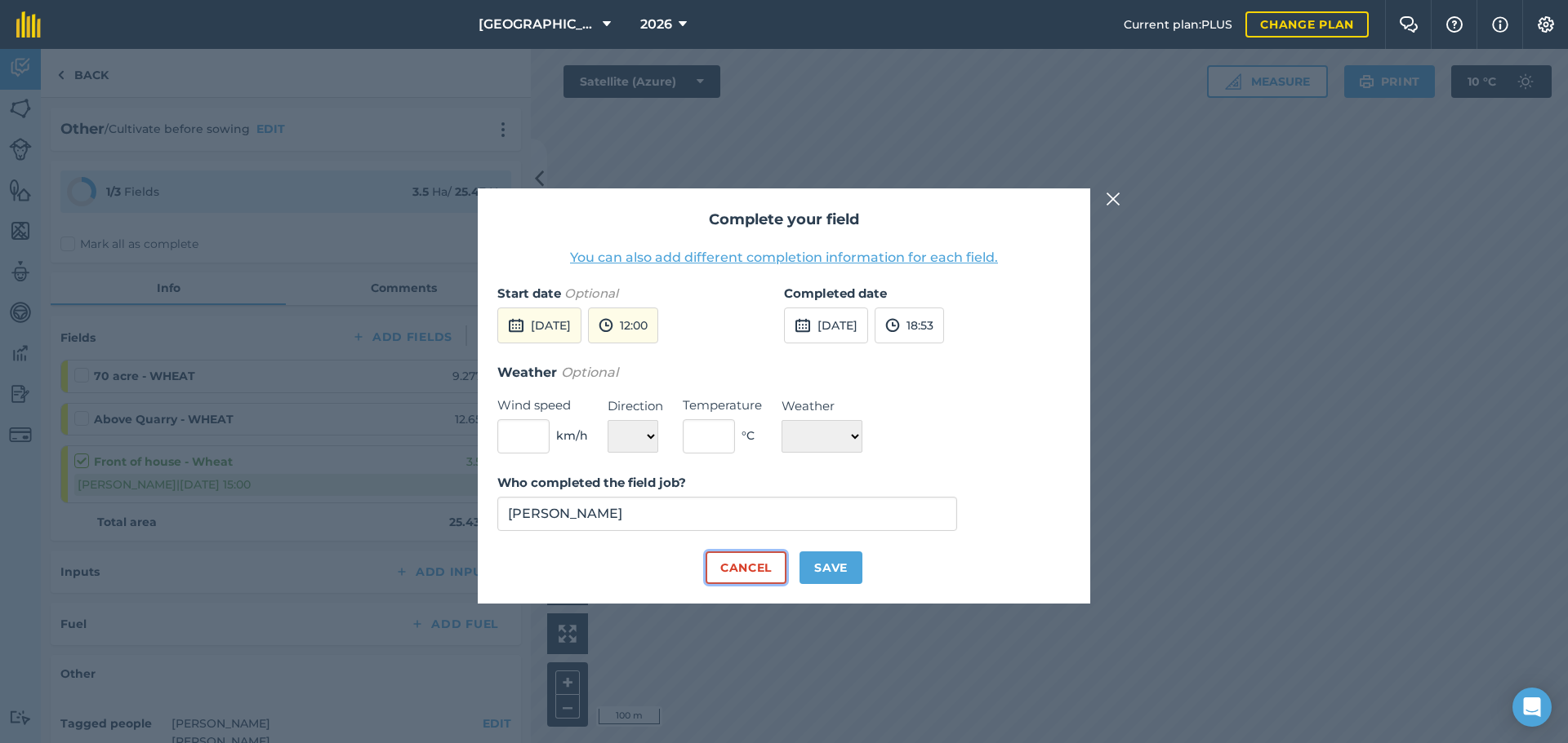
click at [767, 583] on button "Cancel" at bounding box center [745, 568] width 81 height 32
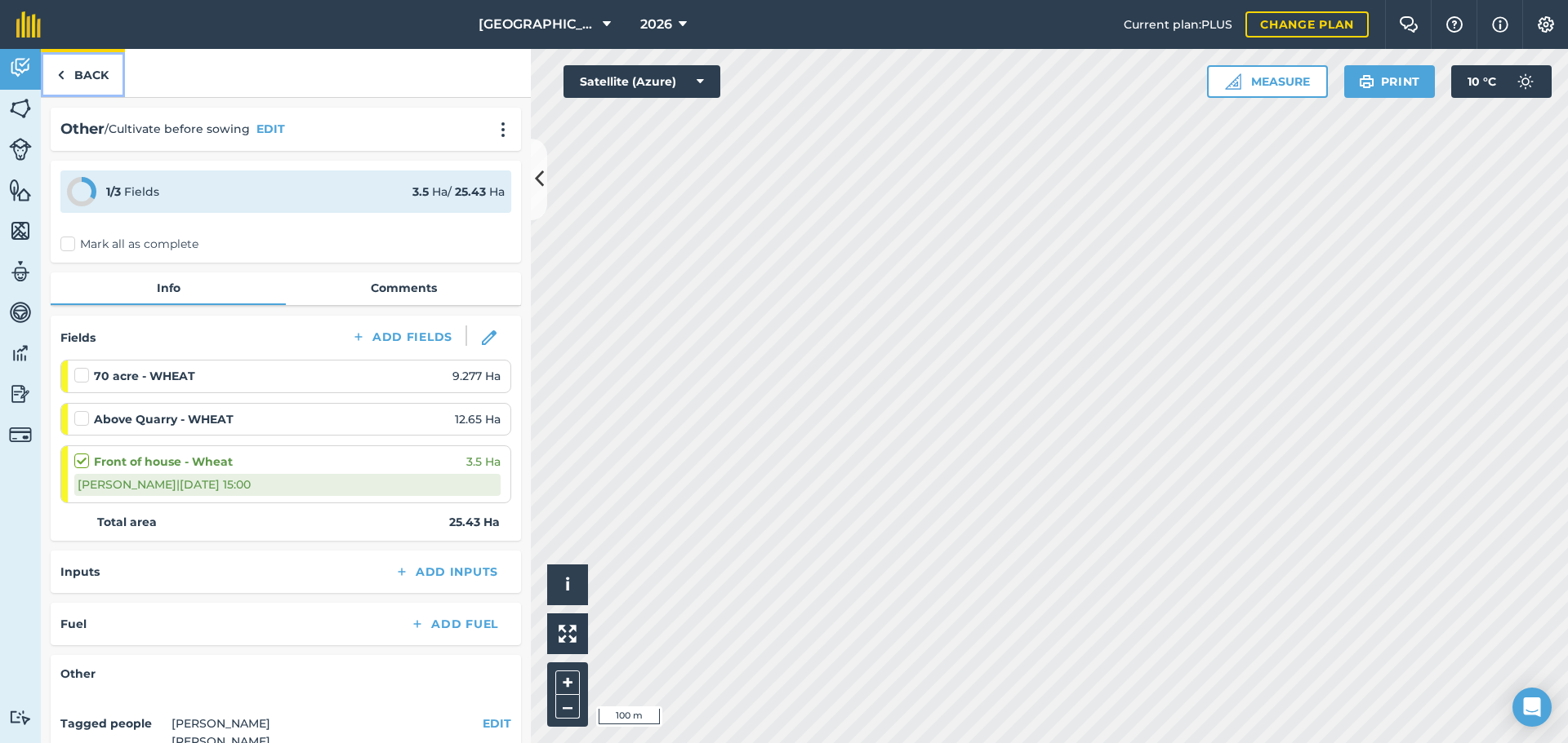
click at [105, 94] on link "Back" at bounding box center [83, 72] width 84 height 49
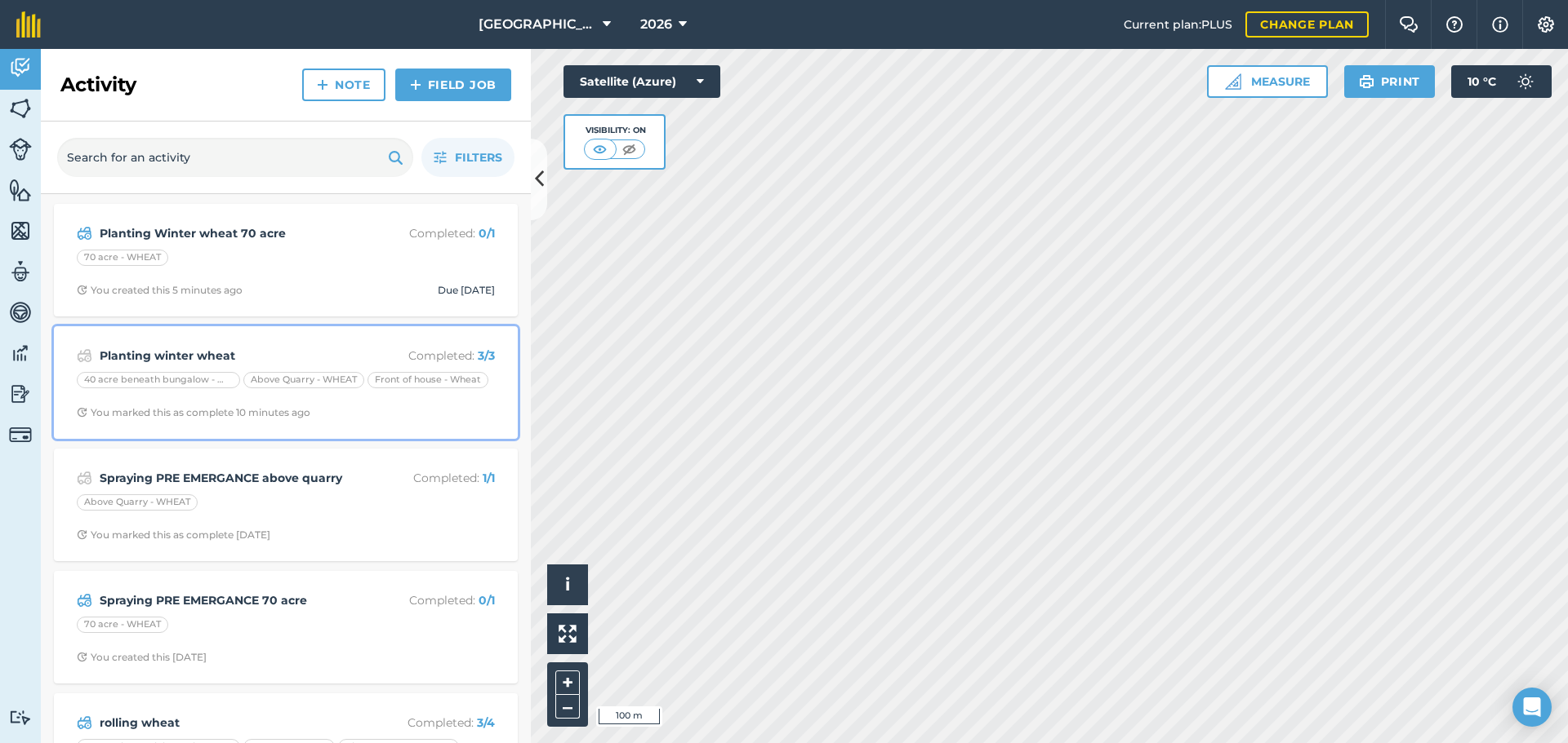
click at [187, 353] on strong "Planting winter wheat" at bounding box center [229, 355] width 259 height 18
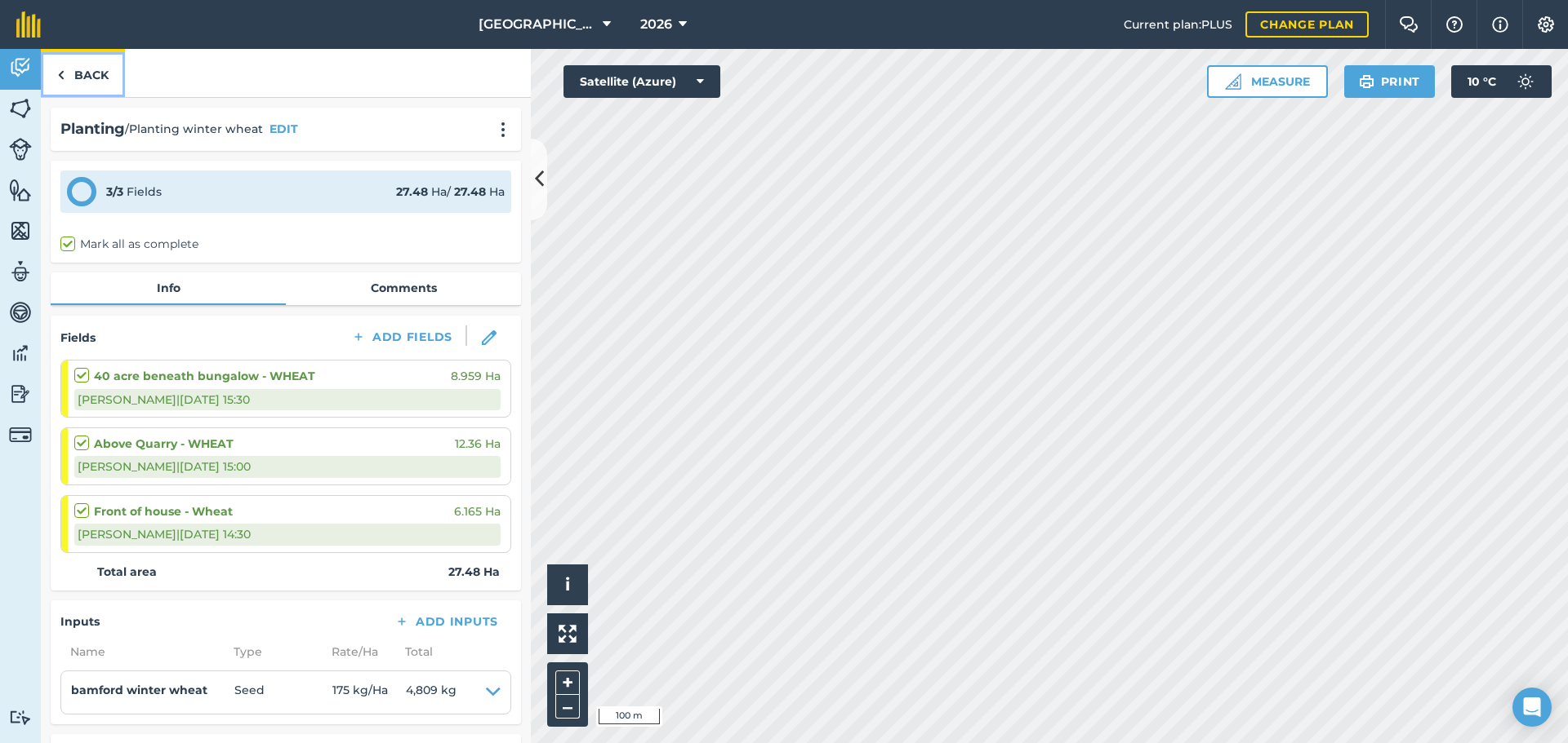
click at [90, 62] on link "Back" at bounding box center [83, 72] width 84 height 49
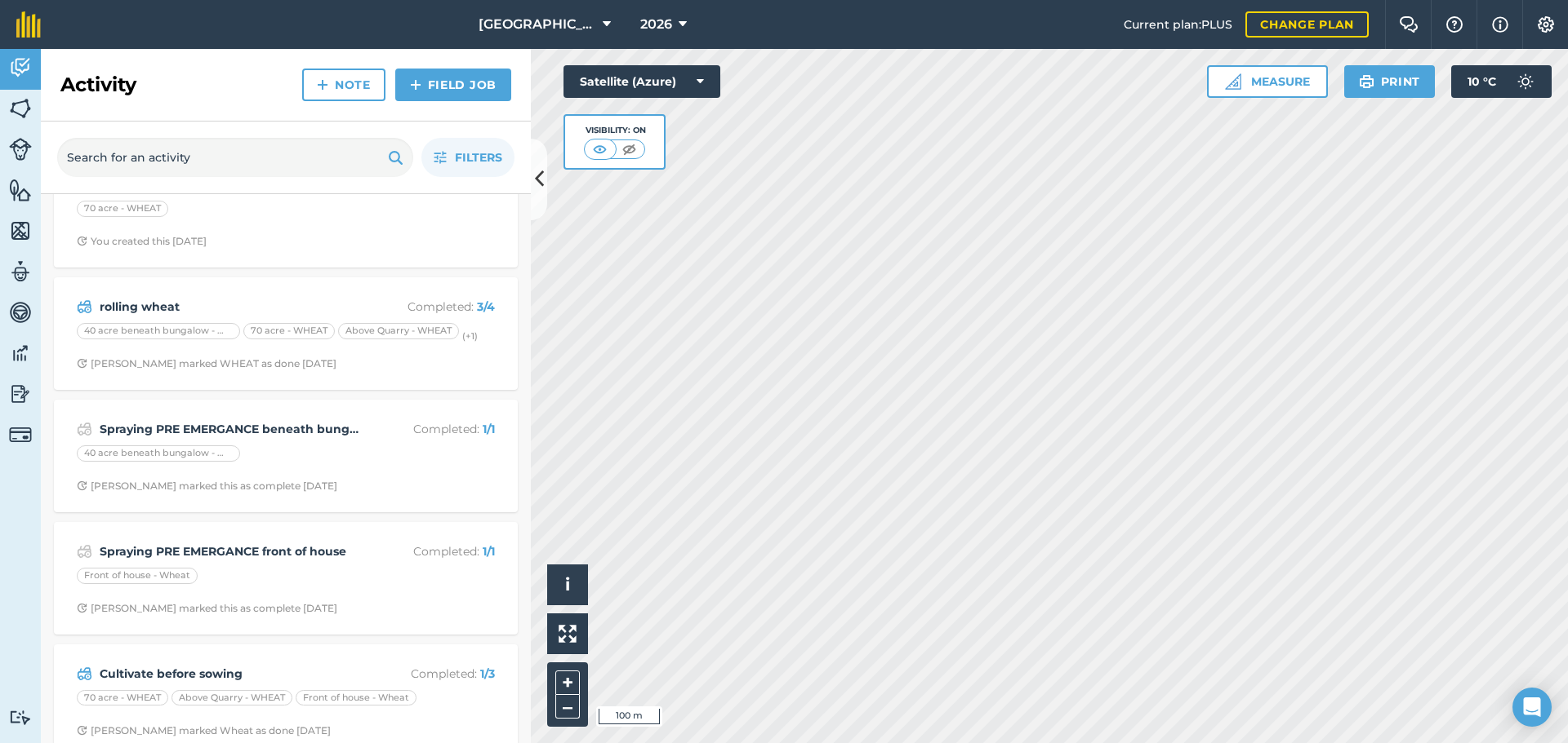
scroll to position [440, 0]
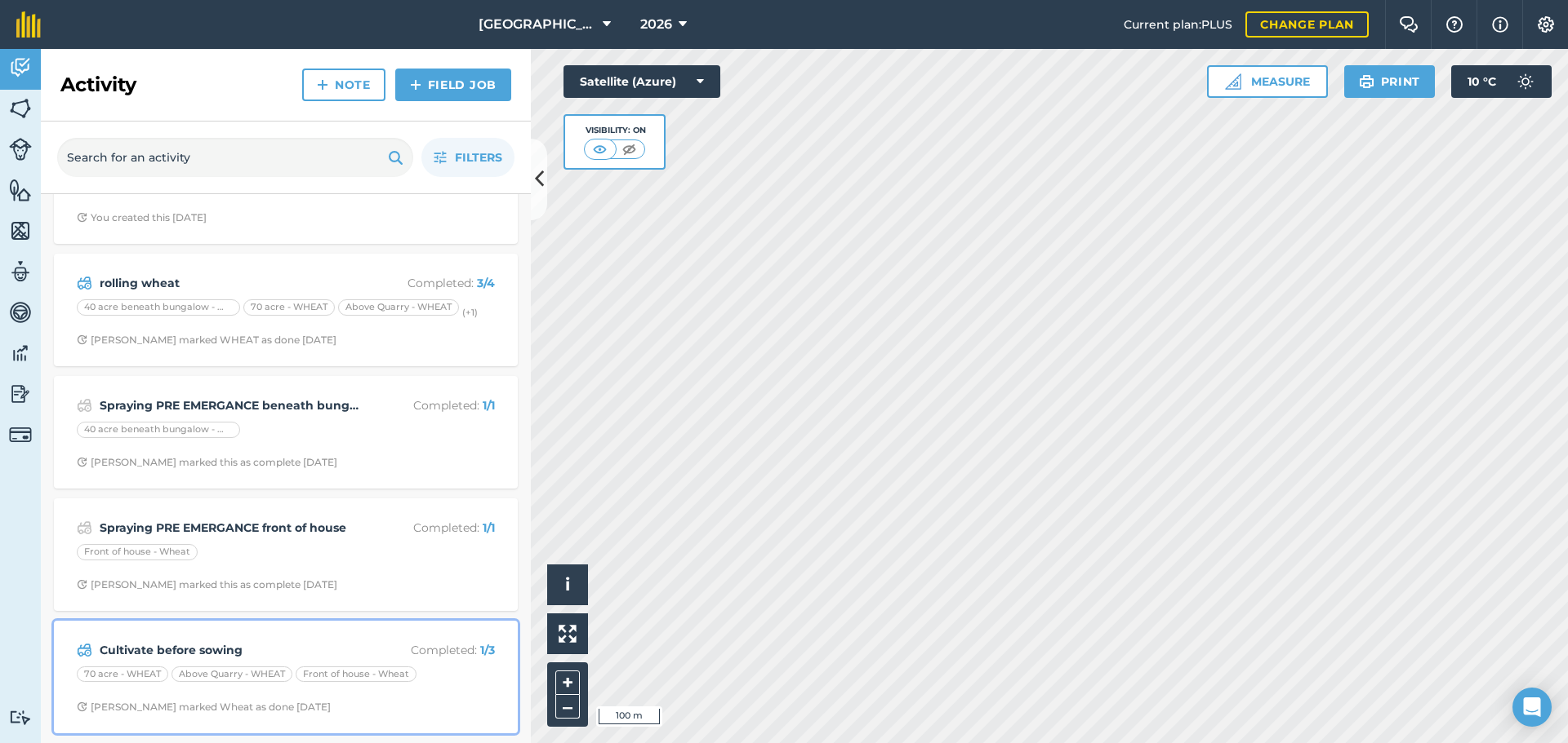
click at [304, 643] on strong "Cultivate before sowing" at bounding box center [229, 650] width 259 height 18
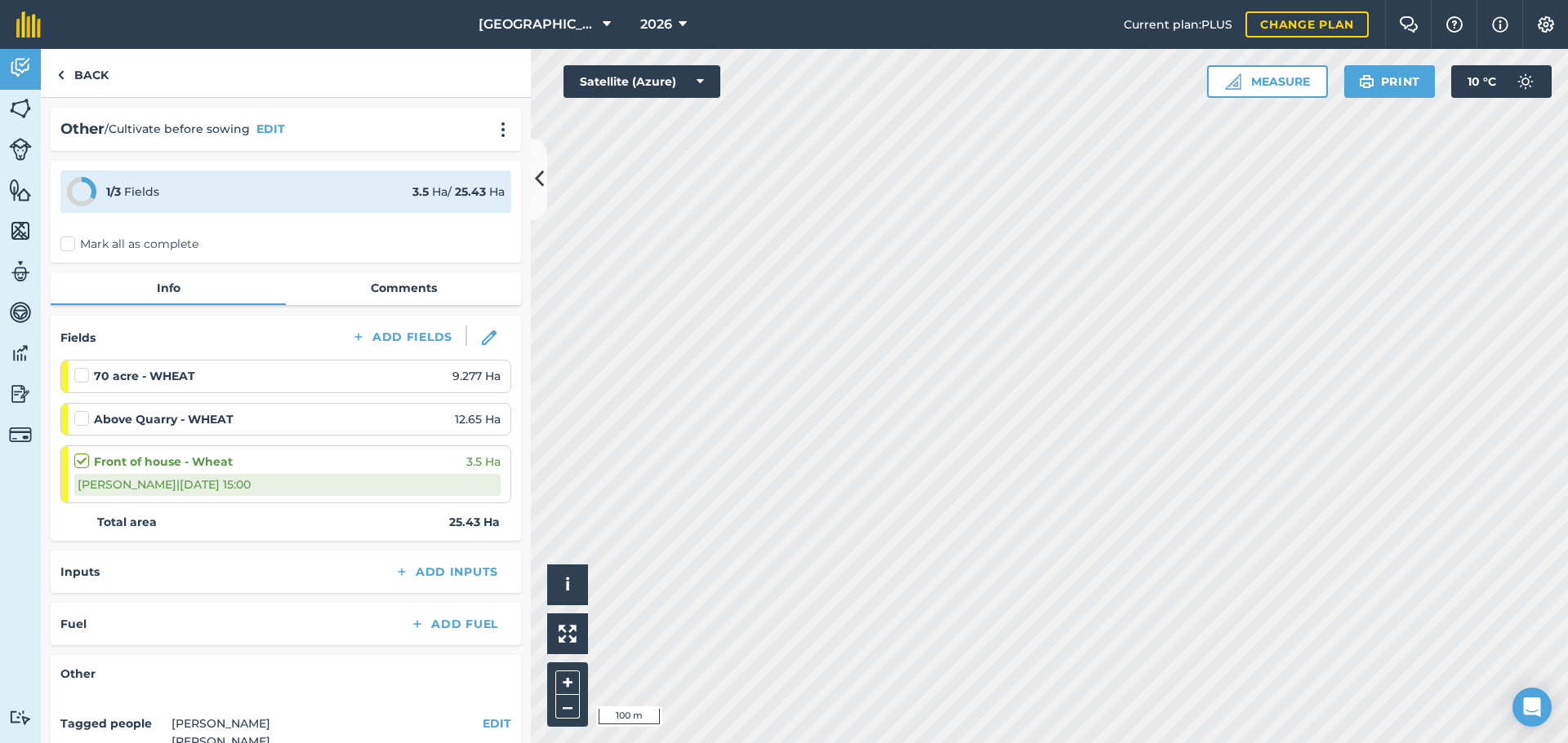
click at [84, 411] on label at bounding box center [84, 411] width 20 height 0
click at [84, 418] on input "checkbox" at bounding box center [79, 415] width 10 height 10
checkbox input "false"
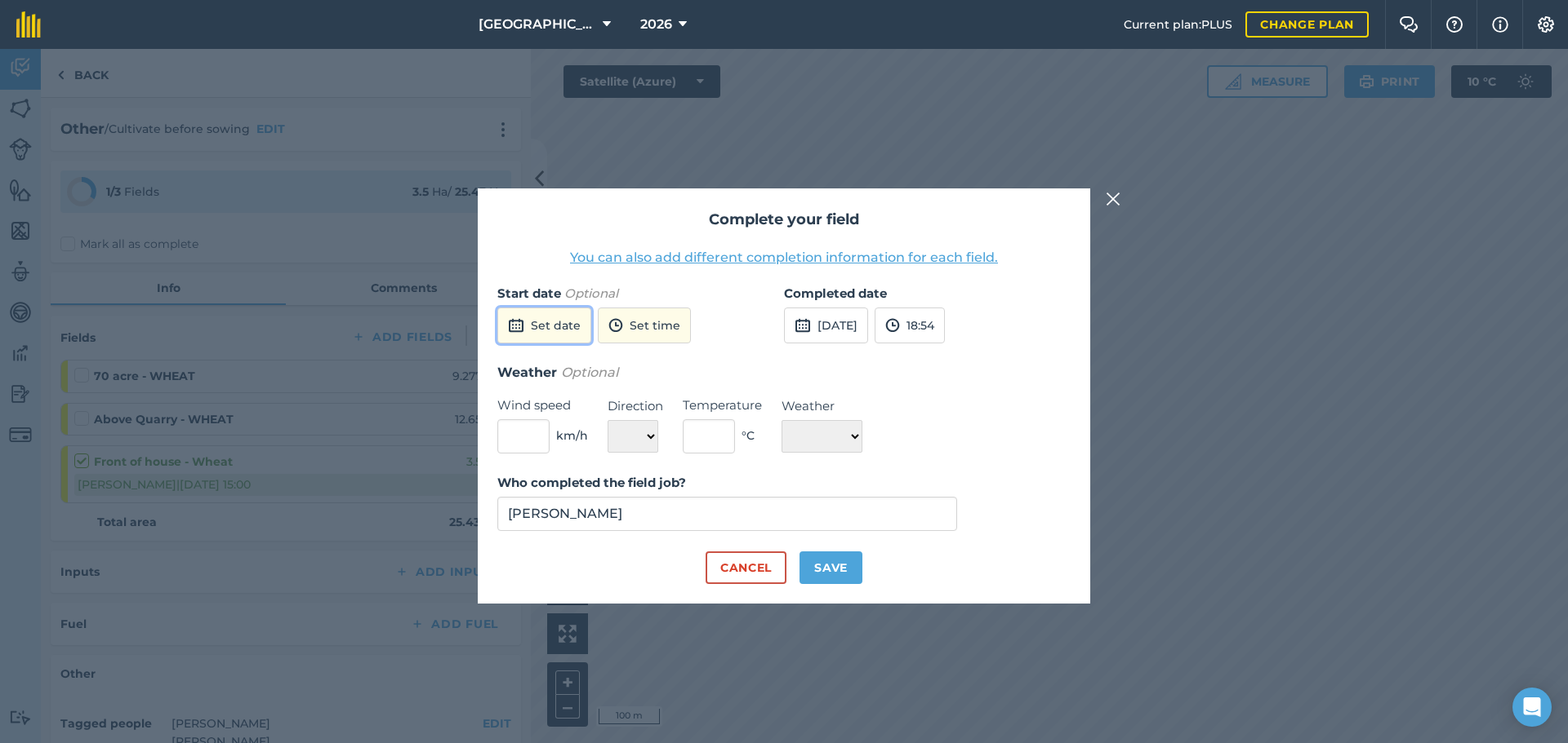
click at [538, 313] on button "Set date" at bounding box center [544, 326] width 94 height 36
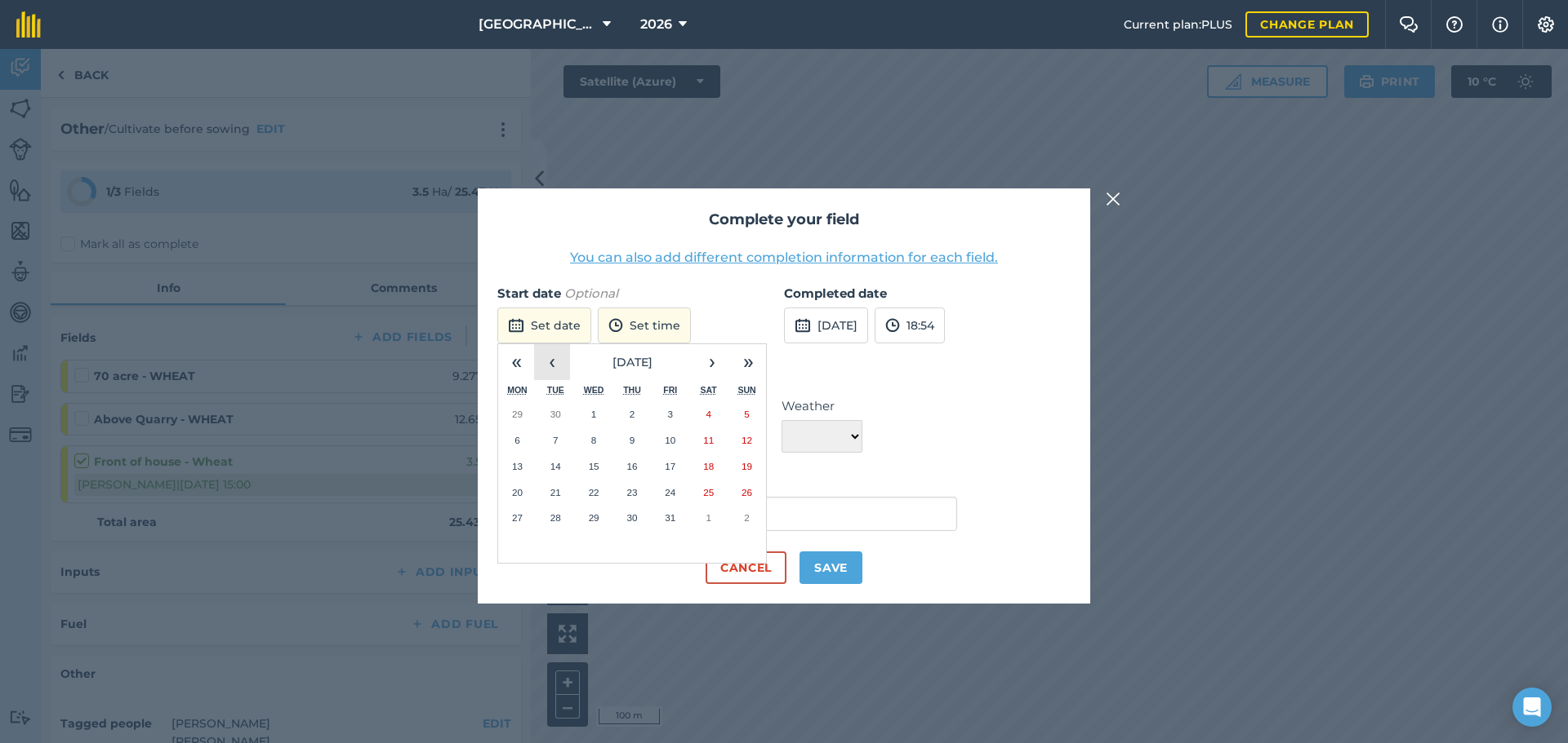
click at [554, 361] on button "‹" at bounding box center [552, 362] width 36 height 36
click at [555, 515] on abbr "30" at bounding box center [555, 517] width 10 height 10
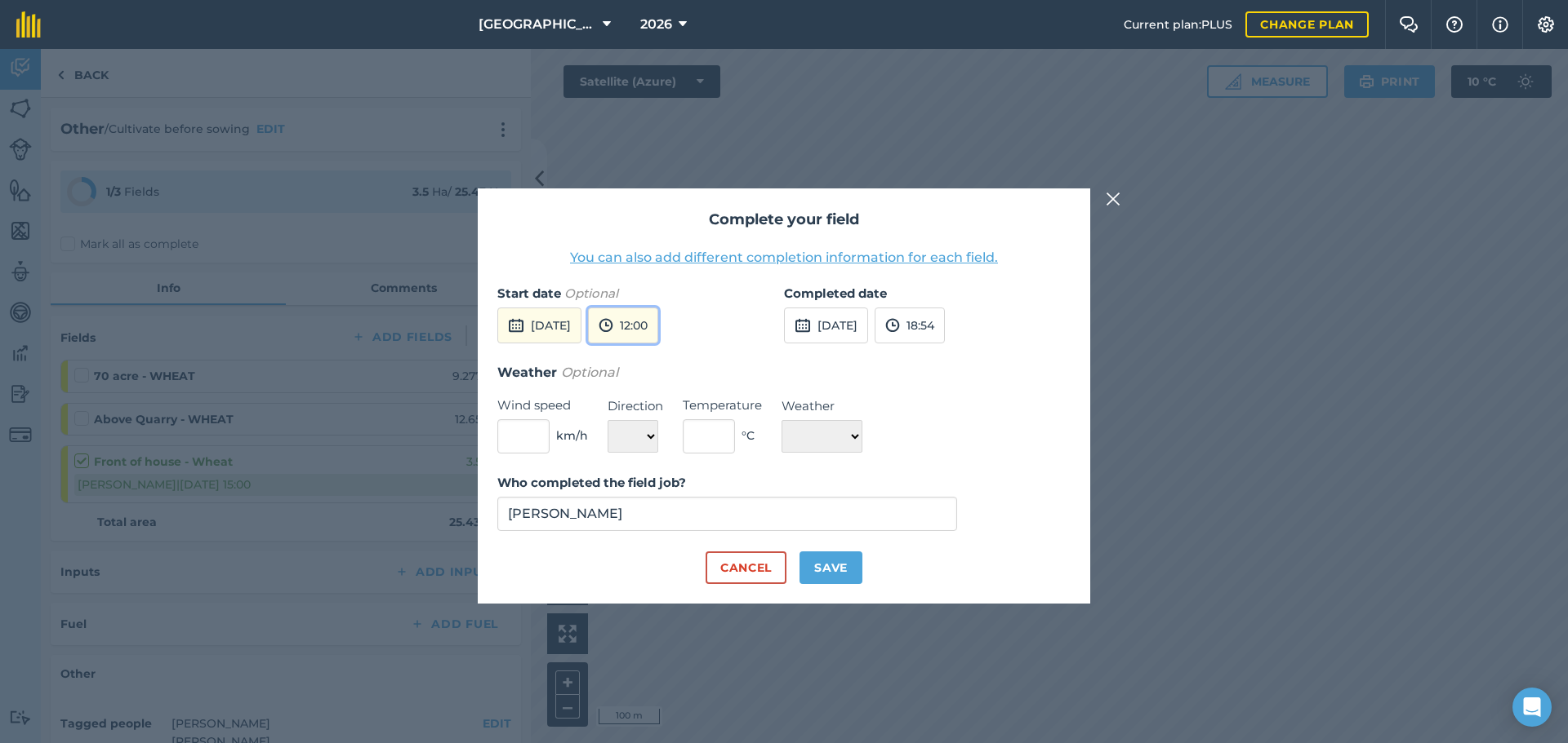
click at [658, 336] on button "12:00" at bounding box center [623, 326] width 71 height 36
click at [665, 428] on button "10:00" at bounding box center [627, 429] width 77 height 26
click at [833, 333] on button "[DATE]" at bounding box center [825, 326] width 84 height 36
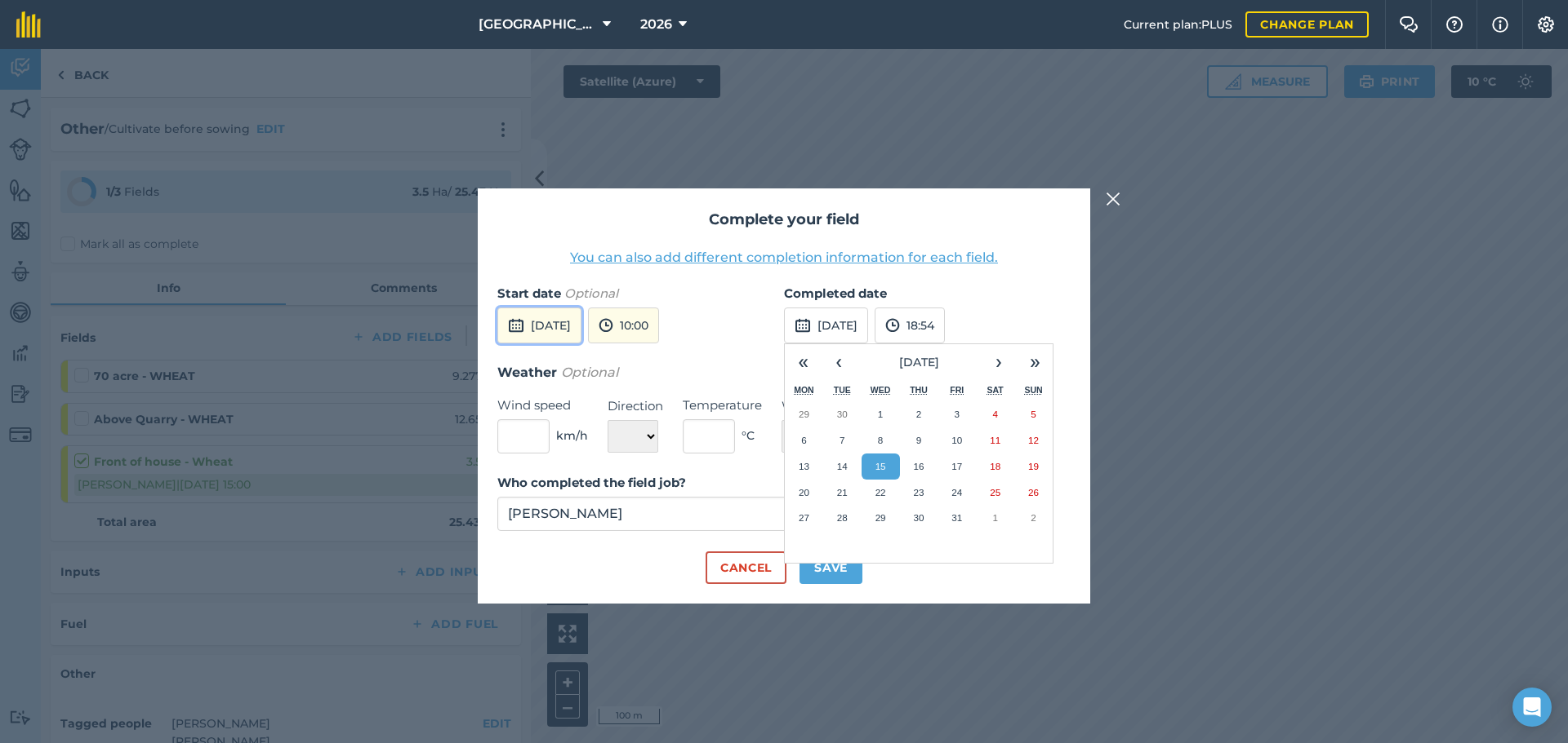
click at [577, 332] on button "[DATE]" at bounding box center [540, 326] width 84 height 36
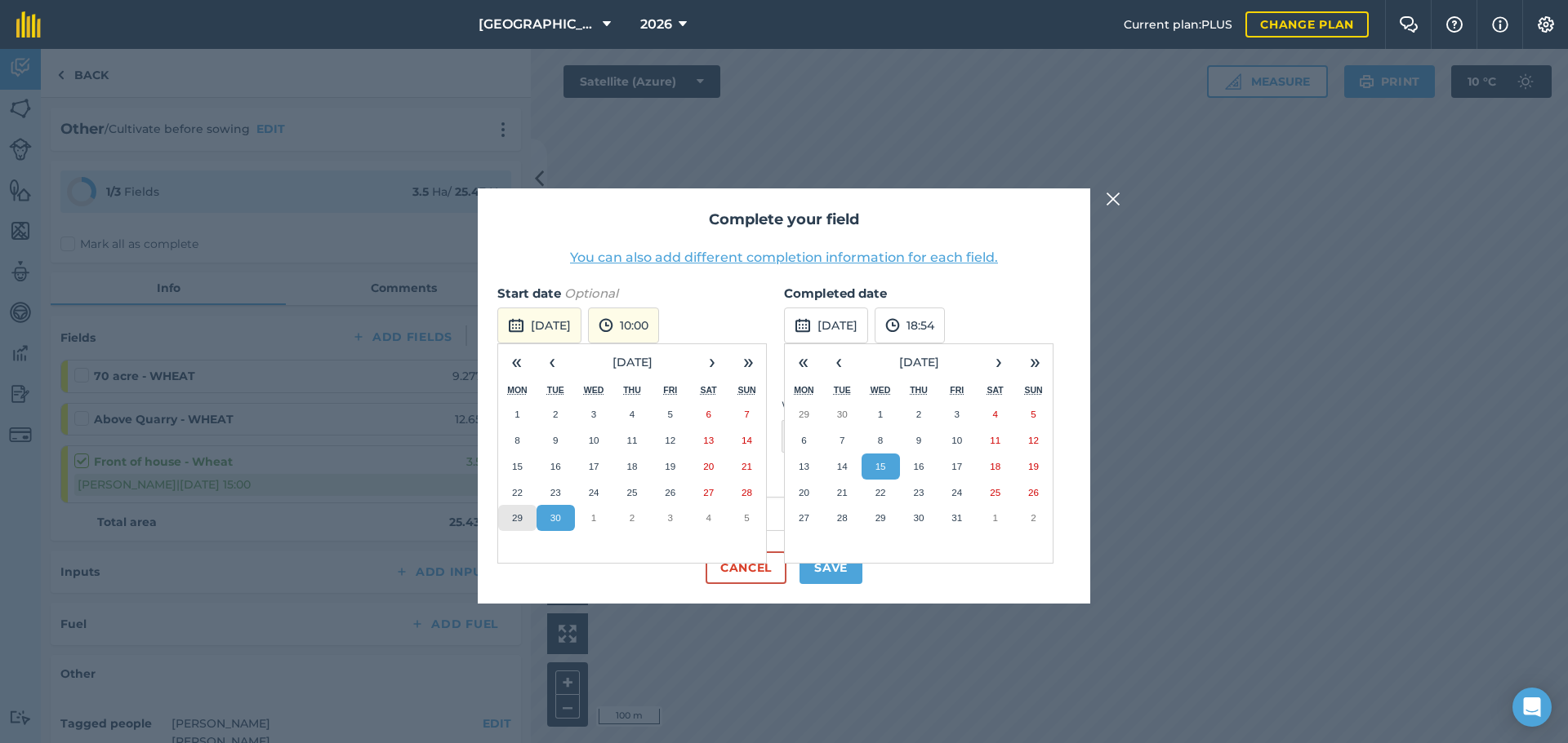
click at [515, 520] on abbr "29" at bounding box center [517, 517] width 10 height 10
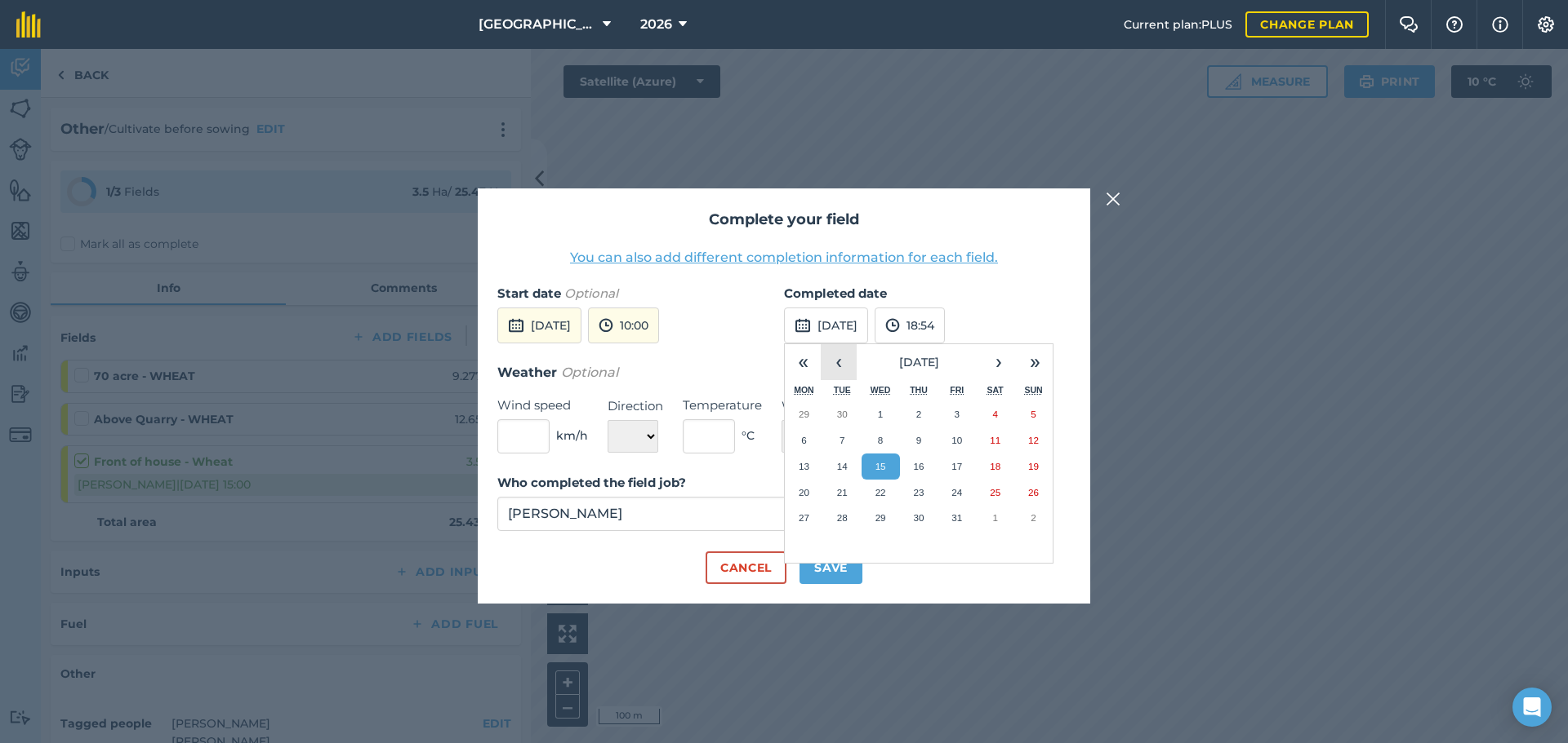
click at [838, 364] on button "‹" at bounding box center [839, 362] width 36 height 36
click at [842, 512] on button "30" at bounding box center [842, 517] width 38 height 26
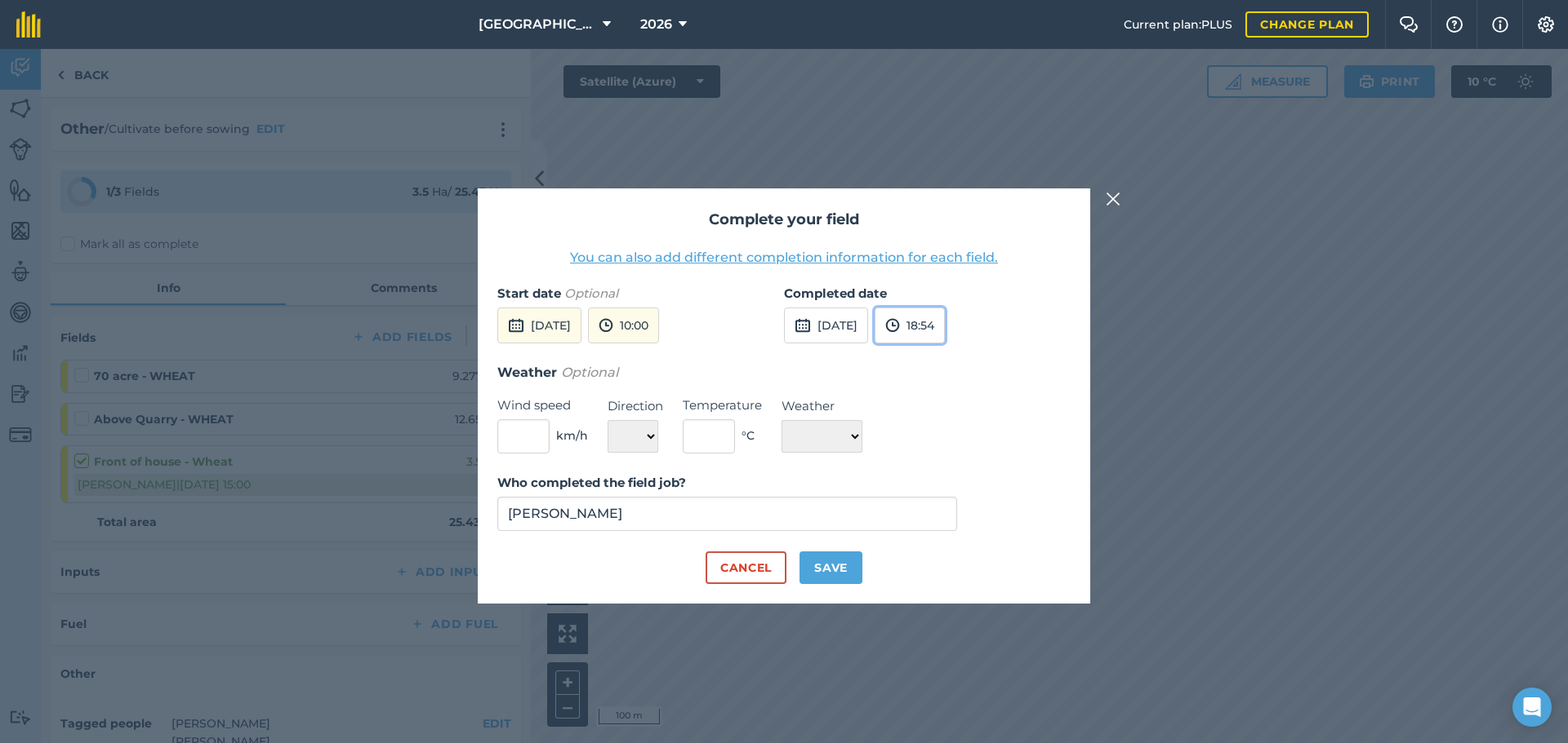
click at [945, 315] on button "18:54" at bounding box center [909, 326] width 71 height 36
click at [952, 382] on button "15:00" at bounding box center [913, 373] width 77 height 26
click at [707, 519] on input "[PERSON_NAME]" at bounding box center [727, 514] width 459 height 34
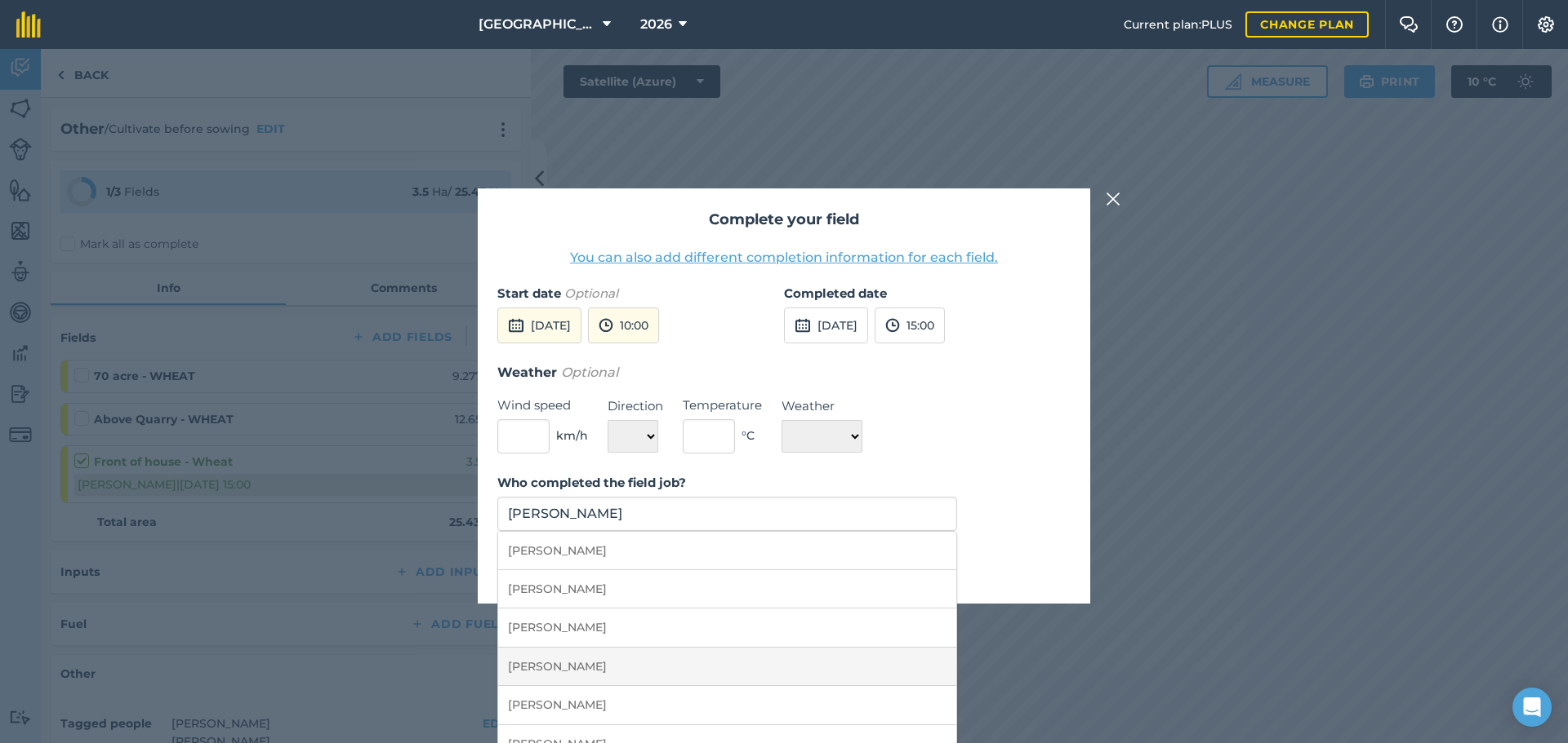
click at [652, 673] on li "[PERSON_NAME]" at bounding box center [726, 667] width 458 height 38
type input "[PERSON_NAME]"
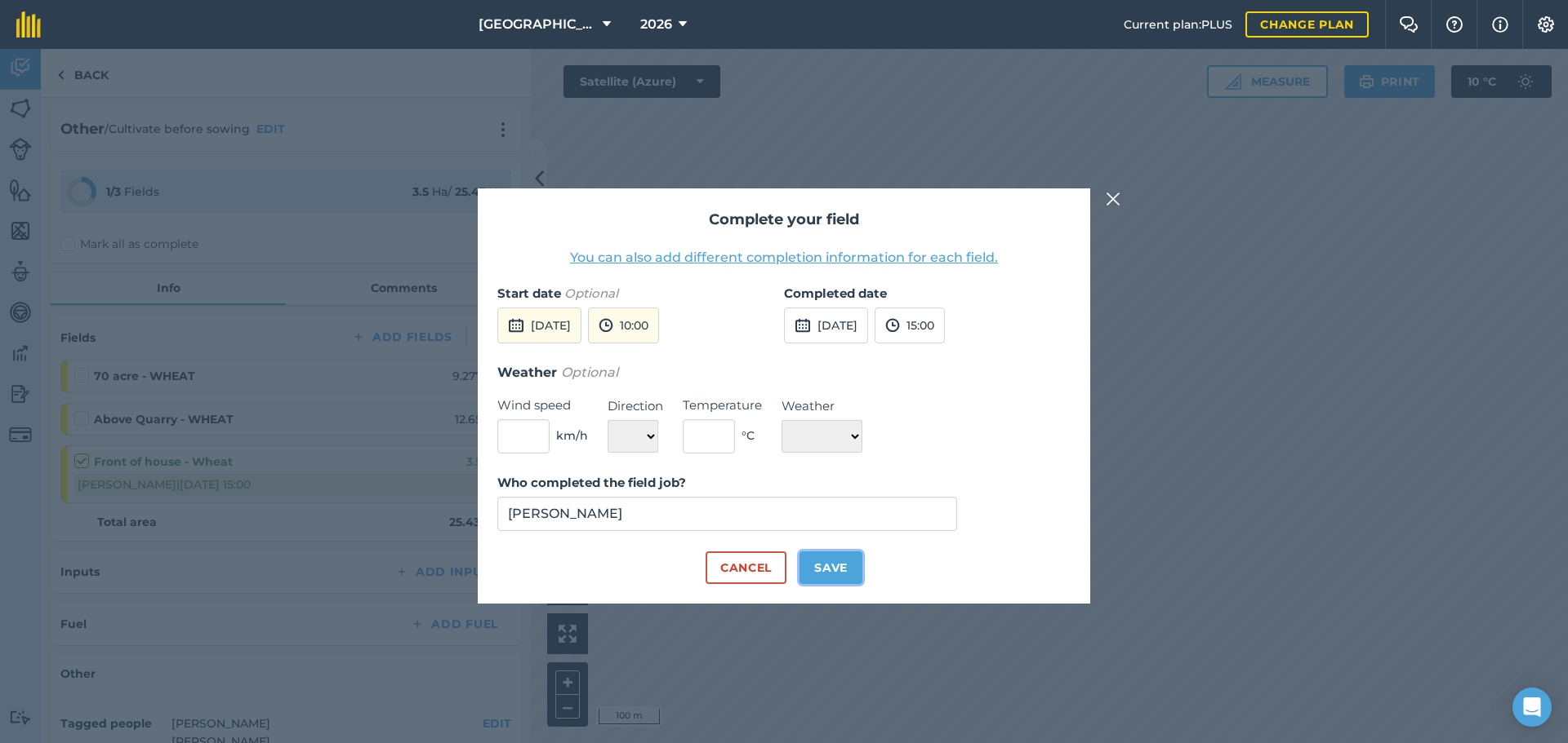
click at [827, 561] on button "Save" at bounding box center [831, 568] width 63 height 32
checkbox input "true"
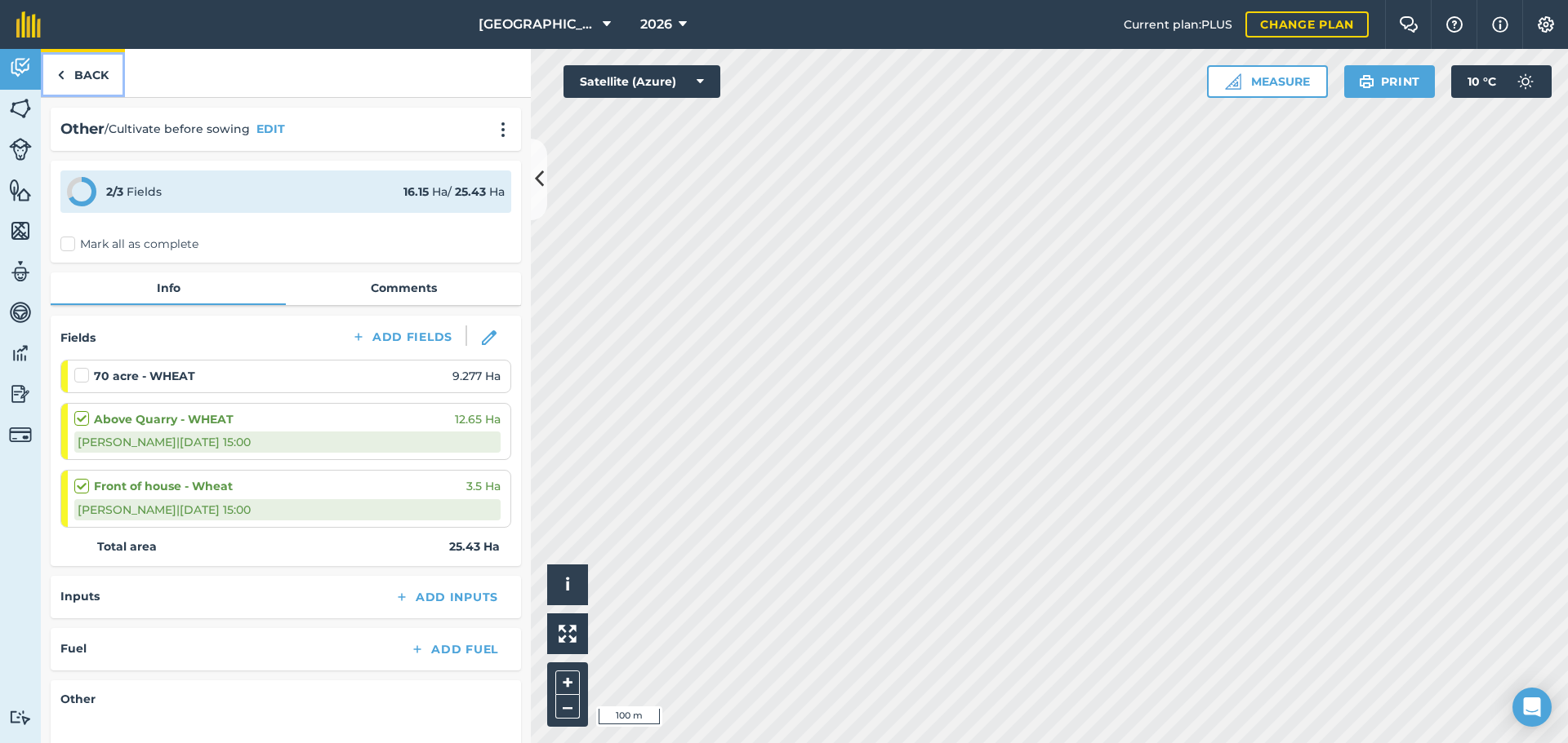
click at [99, 82] on link "Back" at bounding box center [83, 72] width 84 height 49
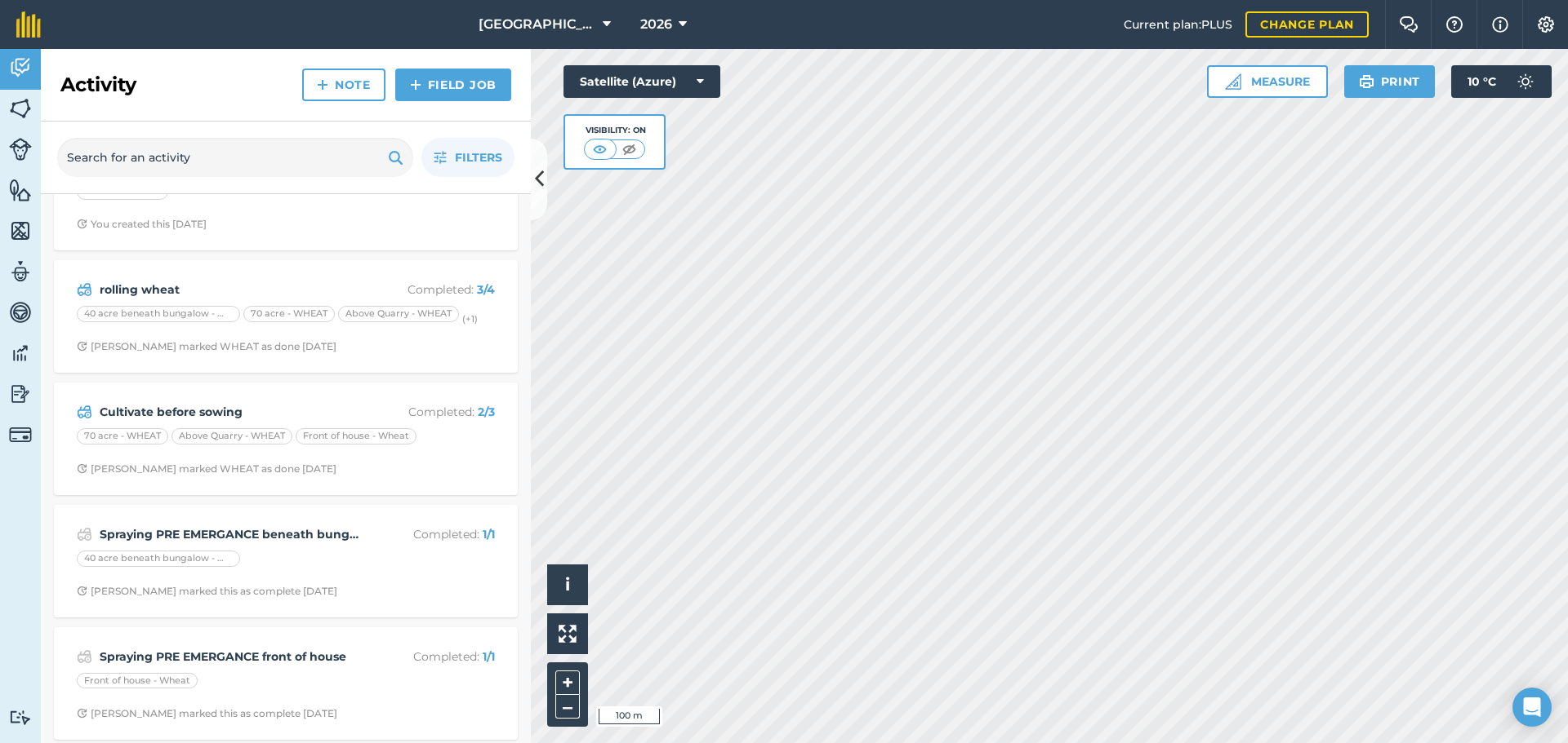
scroll to position [440, 0]
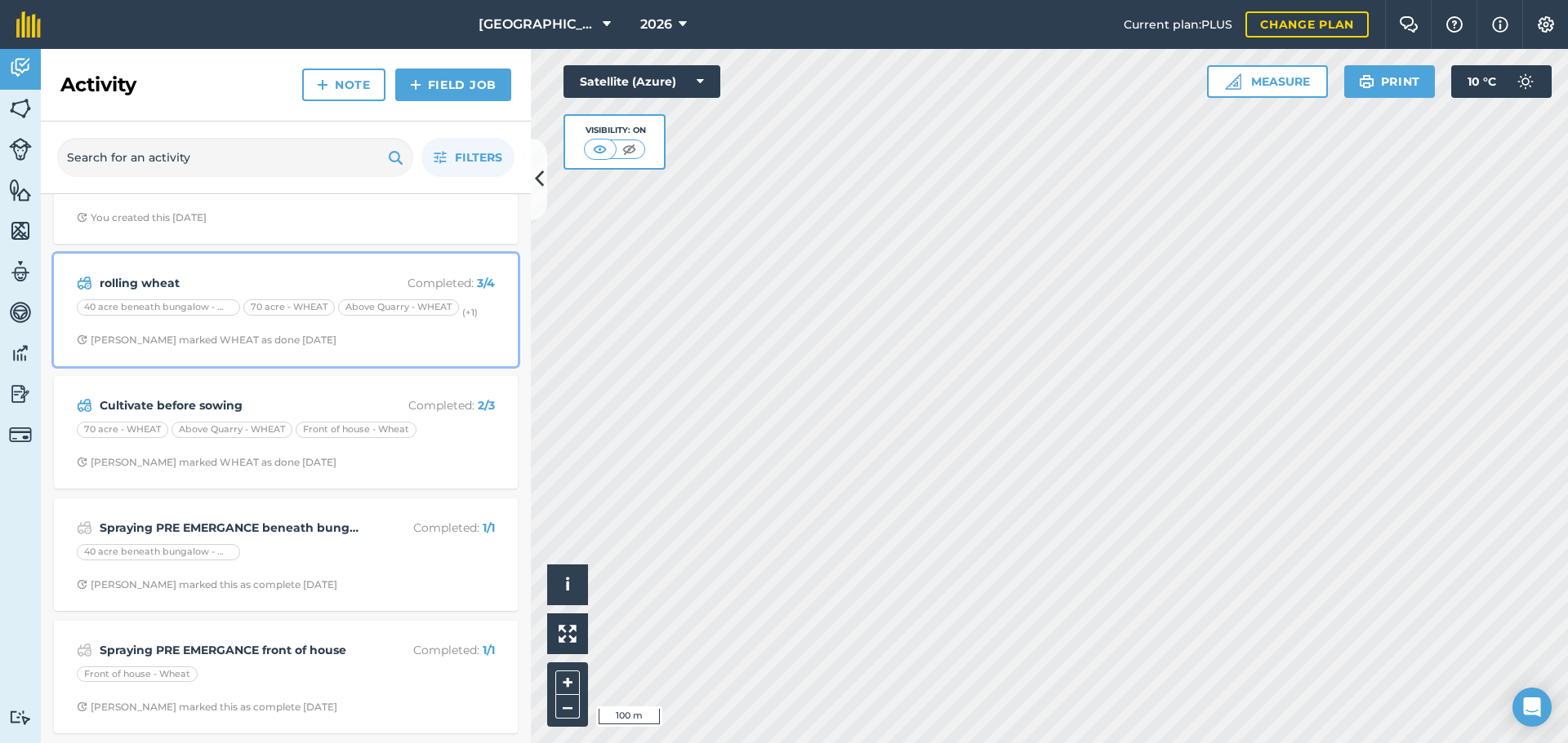
click at [470, 345] on span "[PERSON_NAME] marked WHEAT as done [DATE]" at bounding box center [286, 340] width 418 height 13
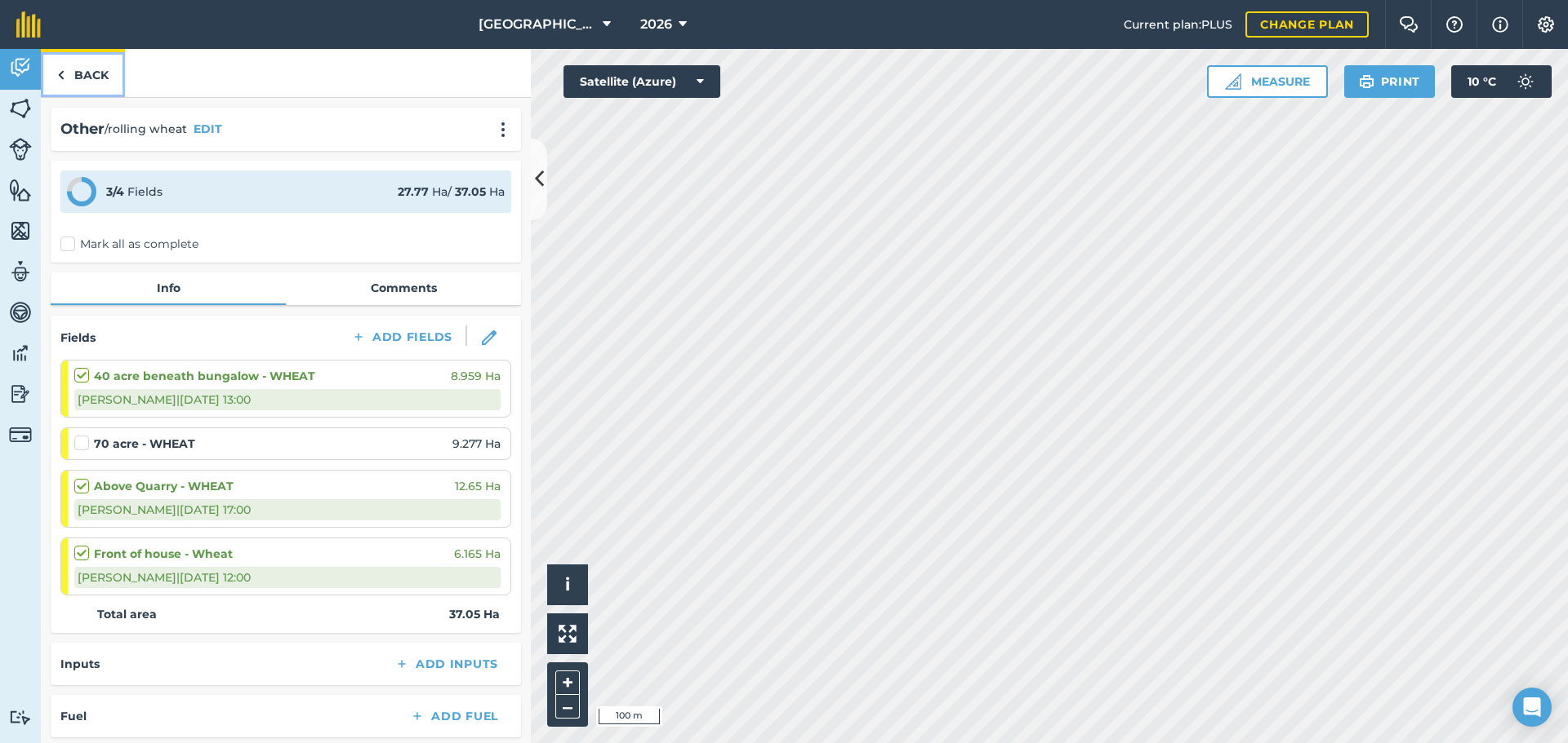
click at [97, 69] on link "Back" at bounding box center [83, 72] width 84 height 49
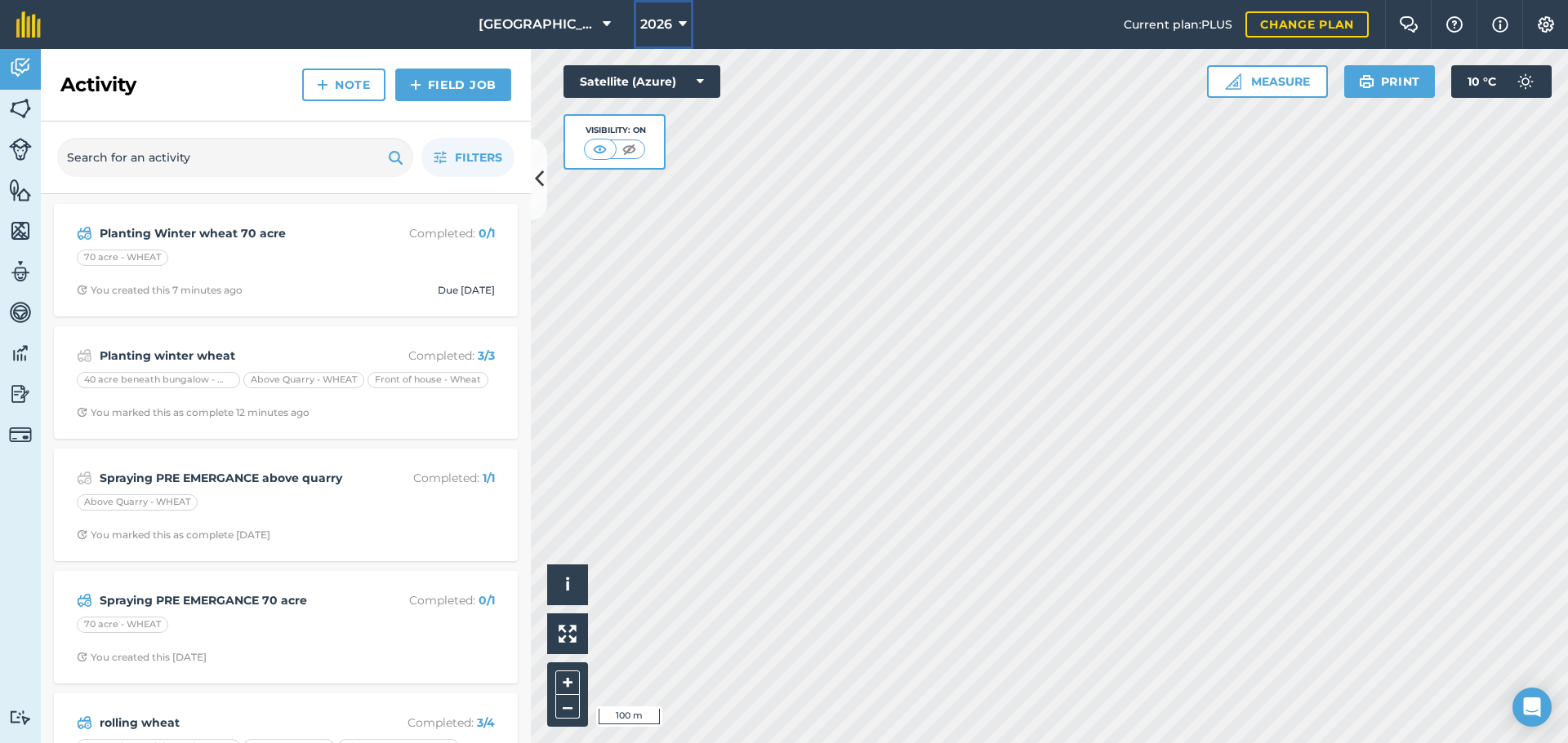
click at [649, 27] on span "2026" at bounding box center [656, 24] width 31 height 20
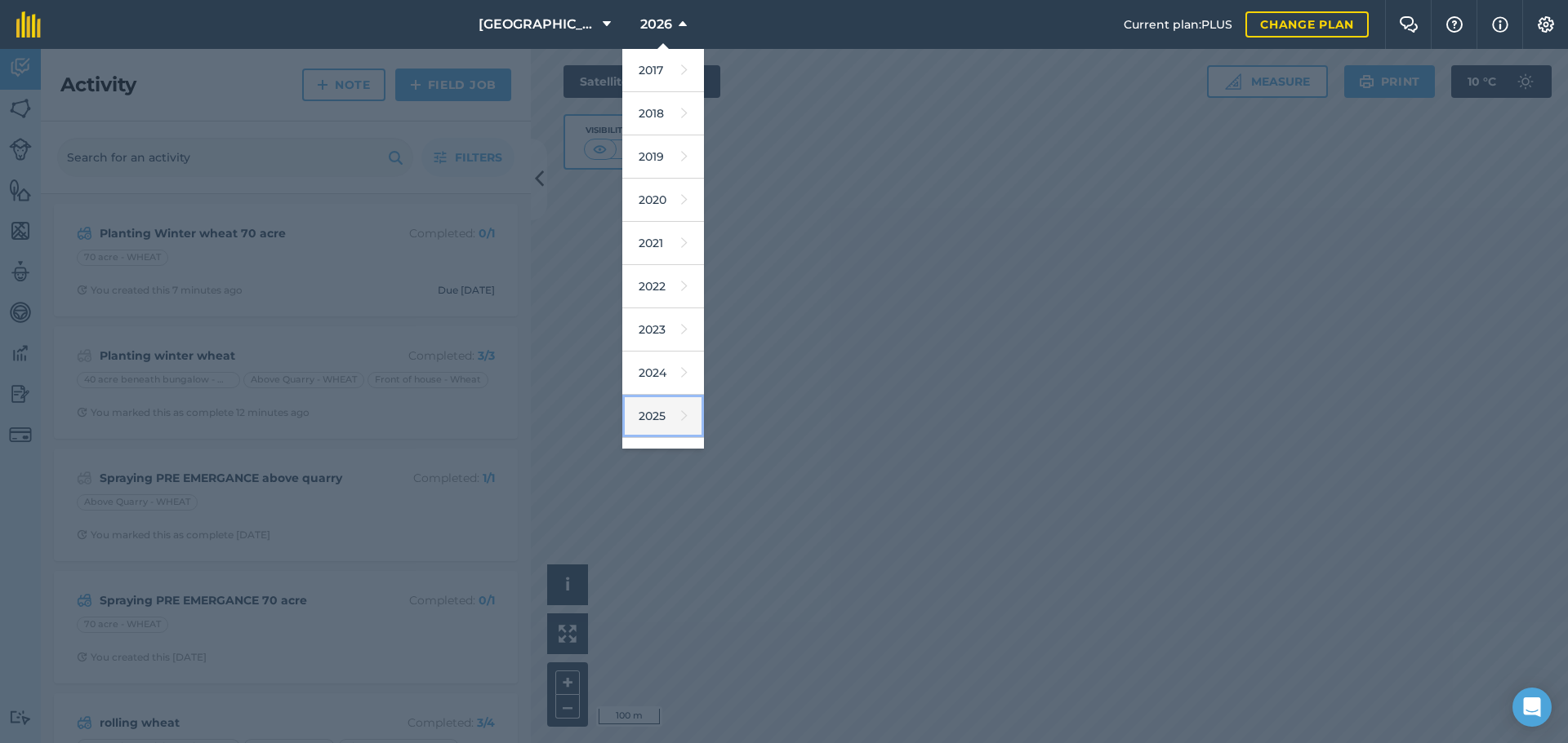
click at [658, 418] on link "2025" at bounding box center [663, 416] width 82 height 43
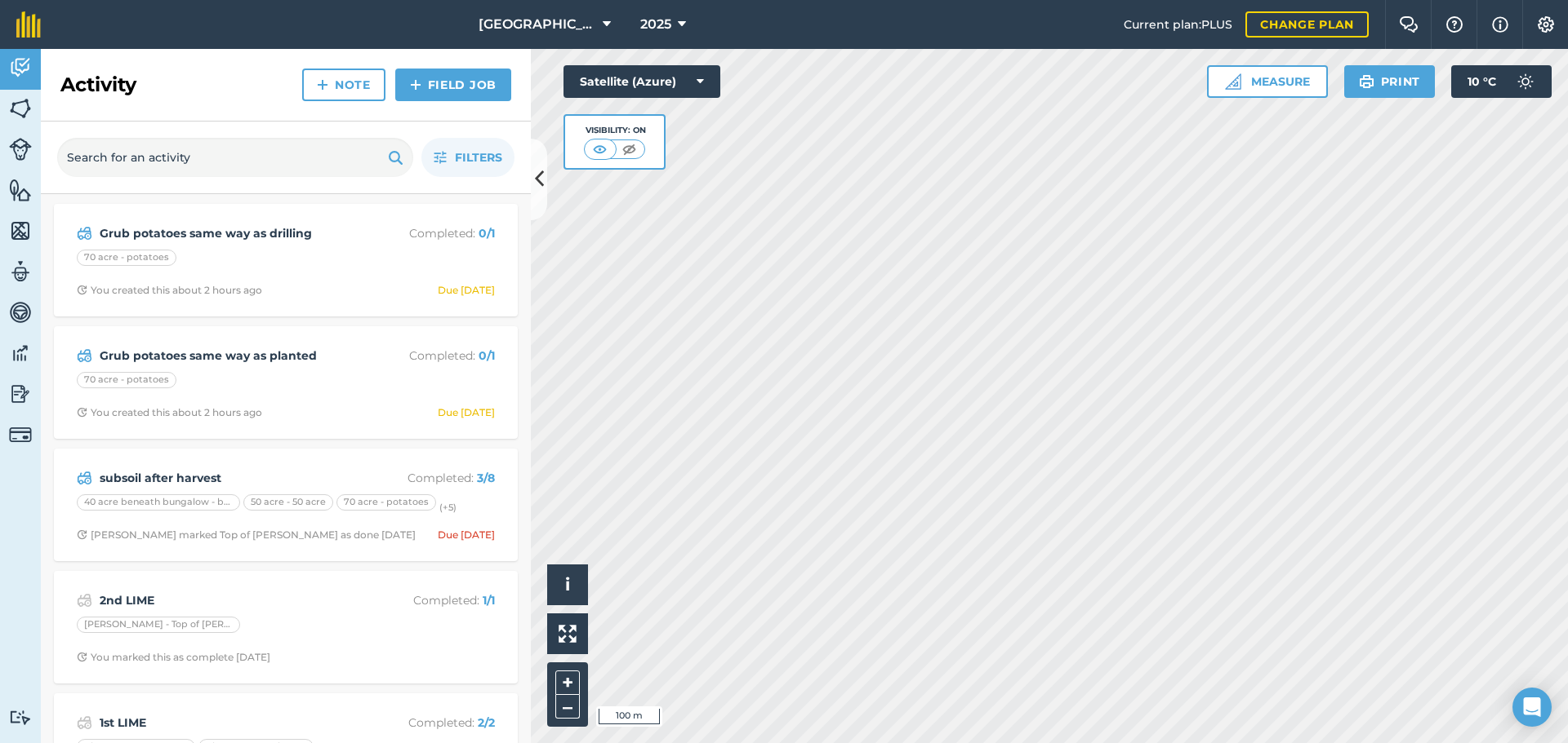
click at [364, 118] on div "Activity Note Field Job" at bounding box center [286, 85] width 490 height 72
click at [443, 97] on link "Field Job" at bounding box center [454, 85] width 116 height 32
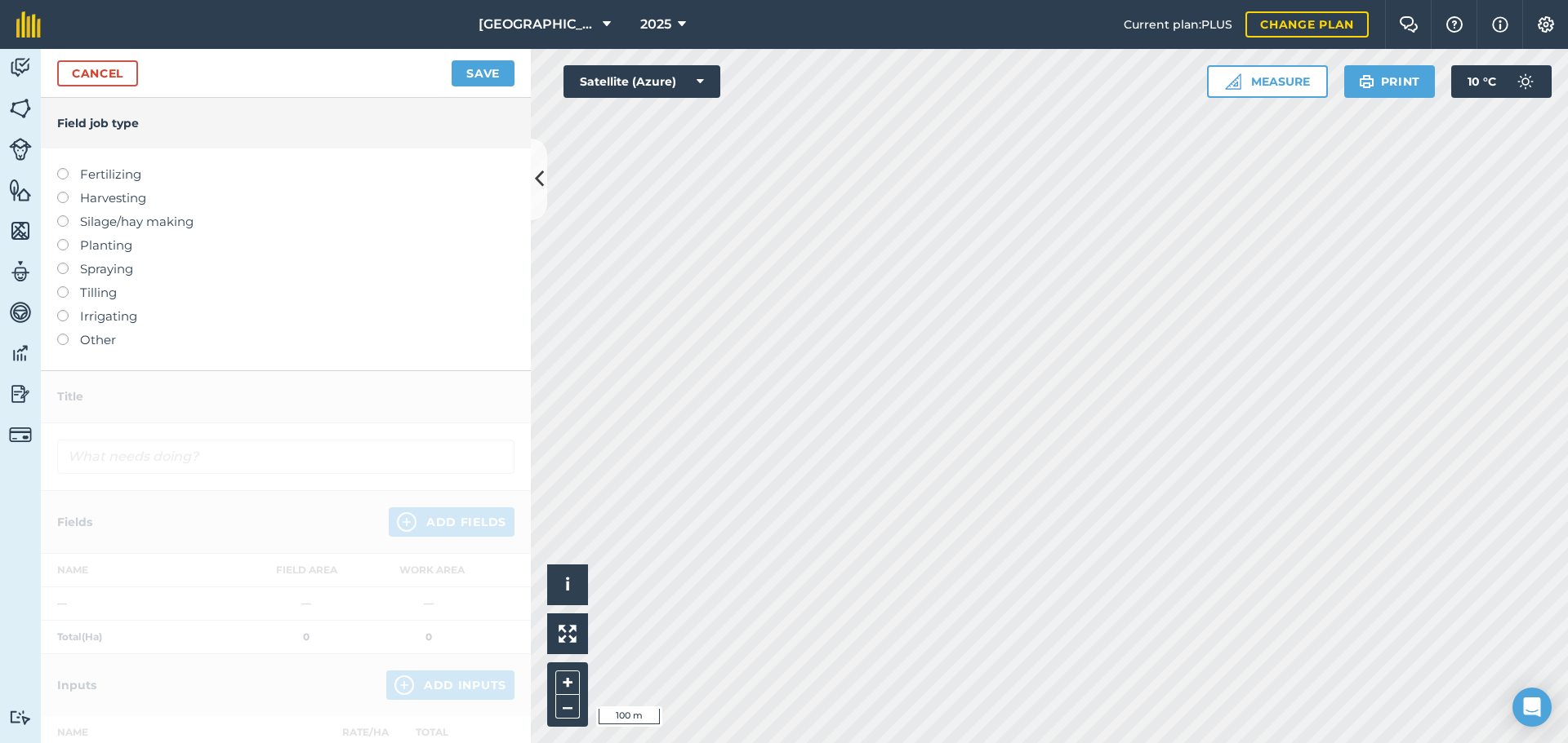
click at [67, 334] on li "Other" at bounding box center [286, 340] width 458 height 20
click at [60, 333] on label at bounding box center [69, 333] width 23 height 0
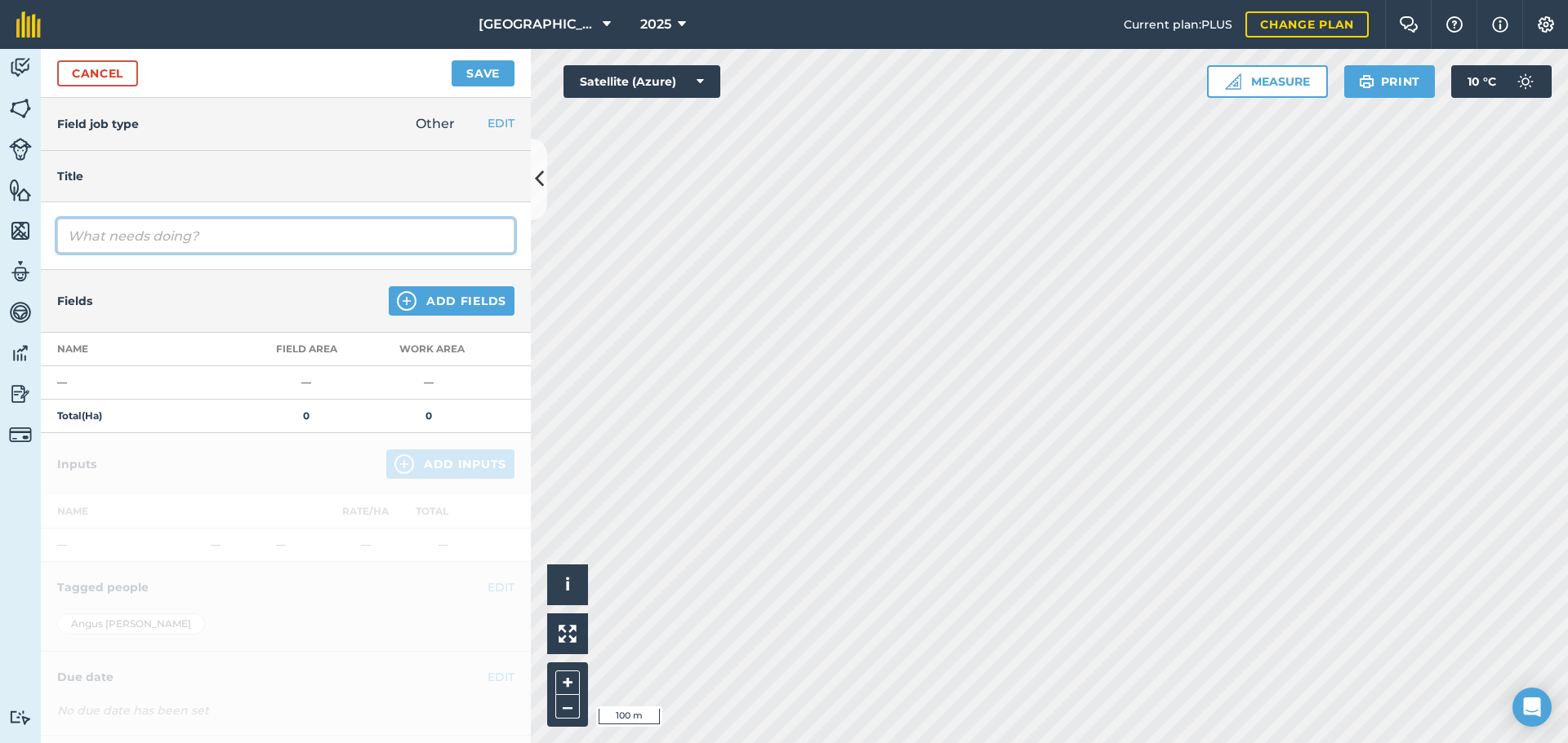
click at [213, 234] on input "text" at bounding box center [286, 236] width 458 height 34
type input "Plough 2 meter strip at top of 70 acre"
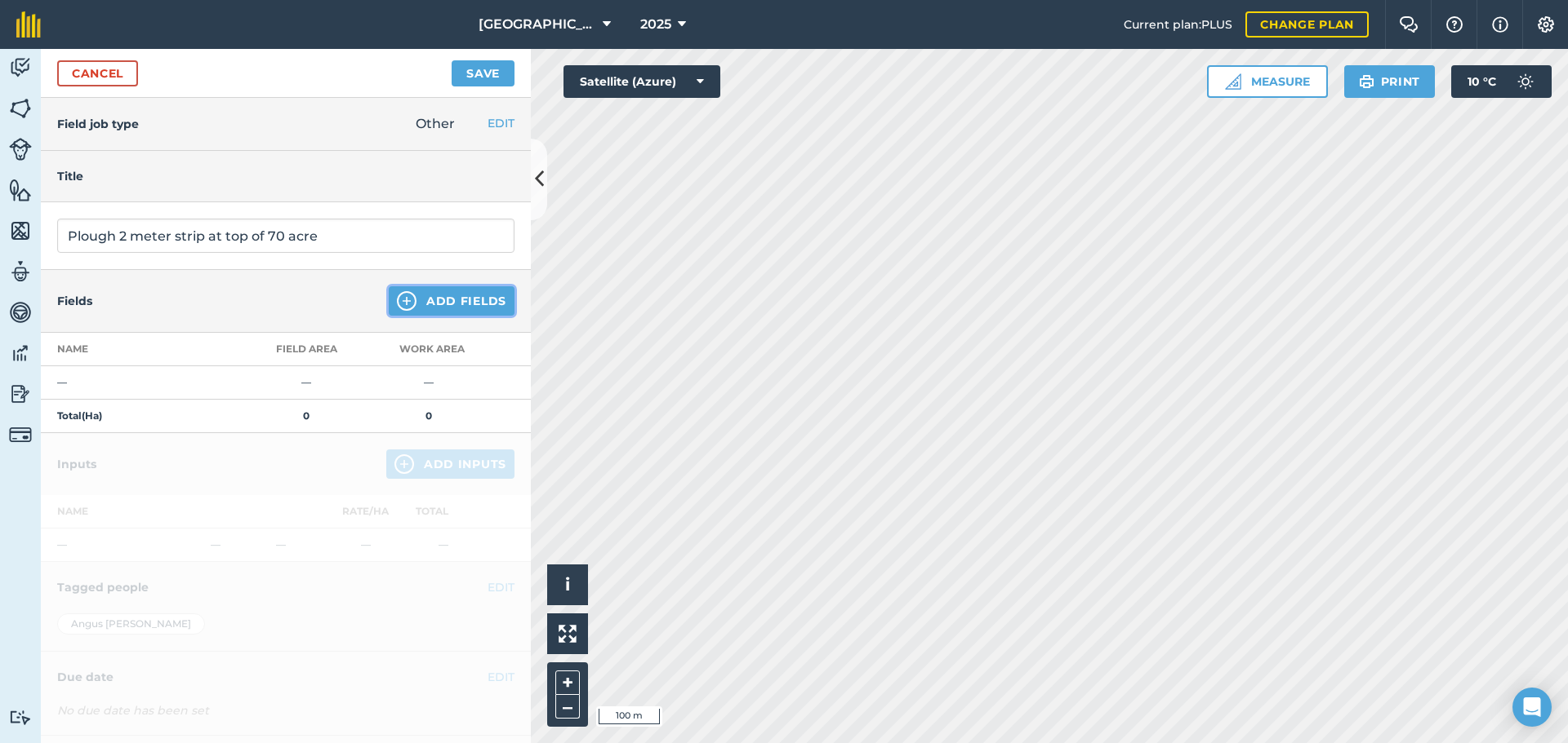
click at [397, 298] on img at bounding box center [406, 301] width 20 height 20
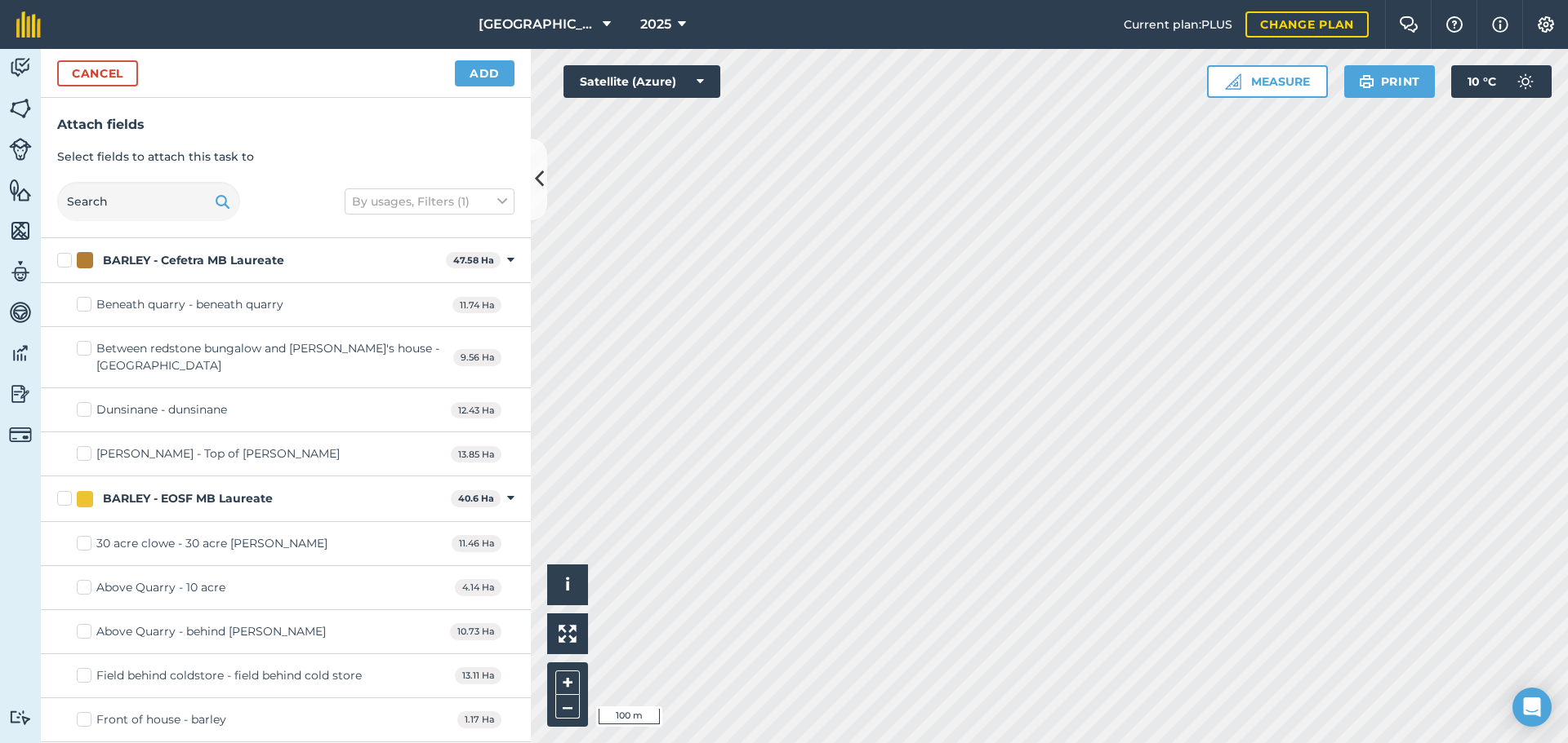
checkbox input "false"
checkbox input "true"
click at [478, 60] on button "Add" at bounding box center [484, 72] width 60 height 26
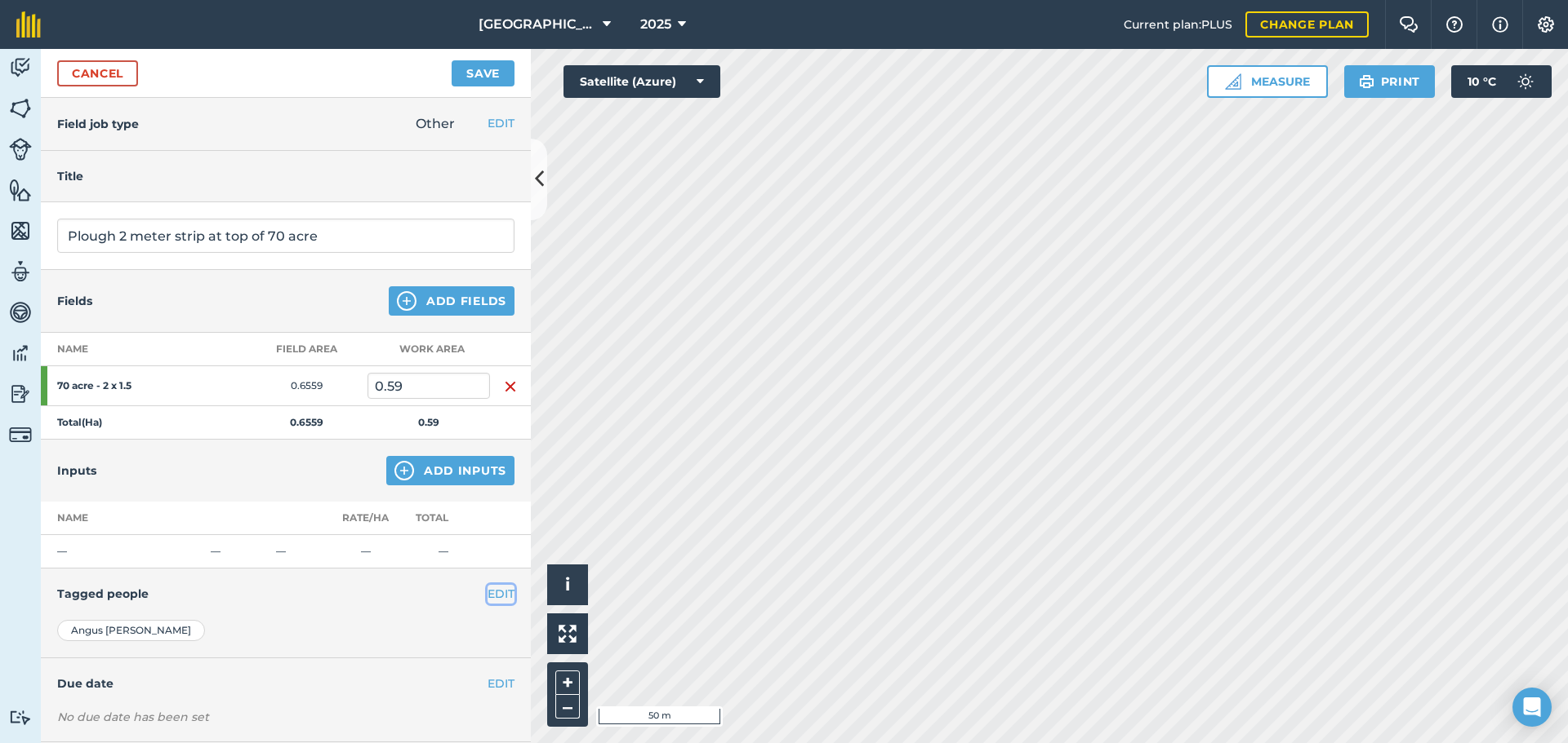
click at [487, 591] on button "EDIT" at bounding box center [500, 593] width 27 height 18
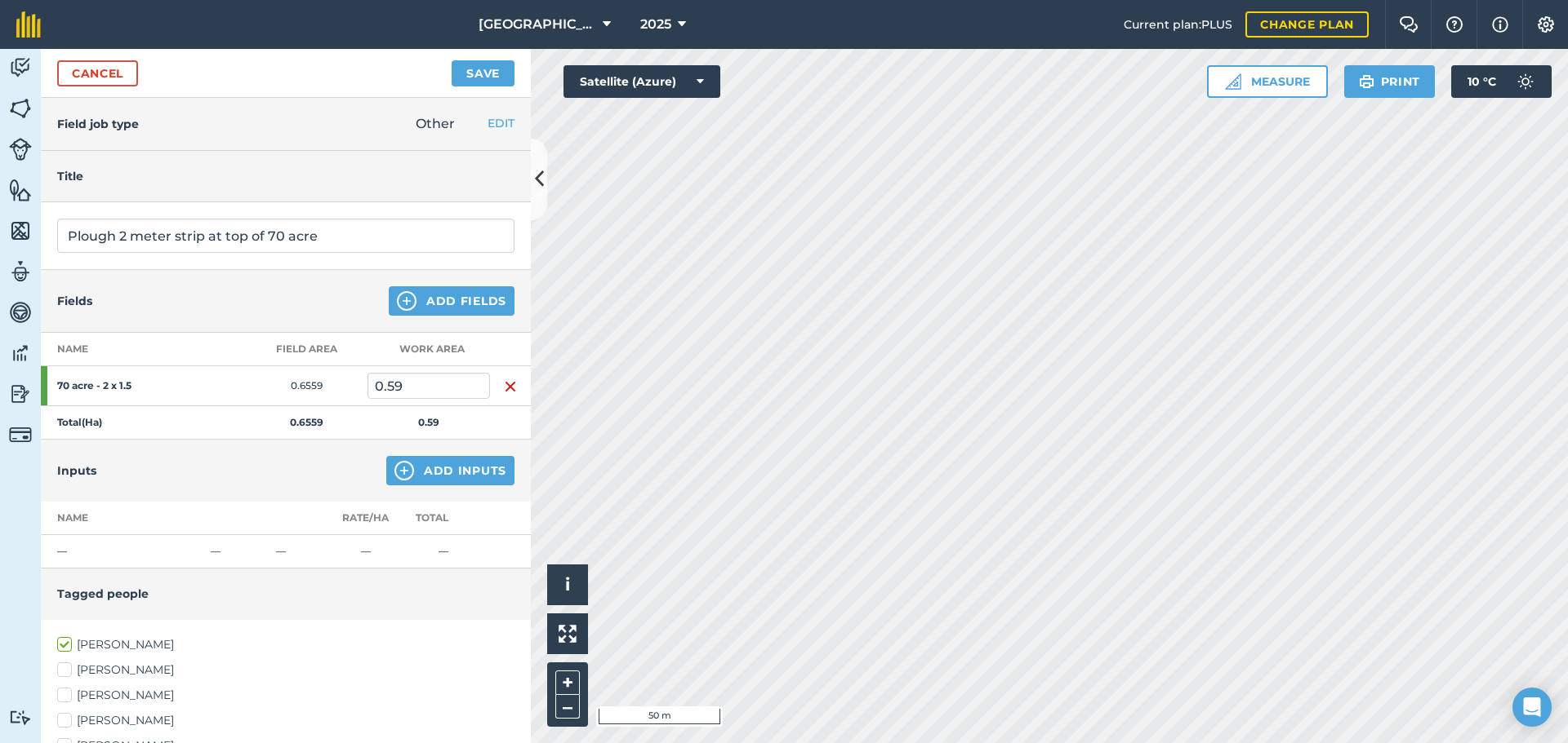
scroll to position [291, 0]
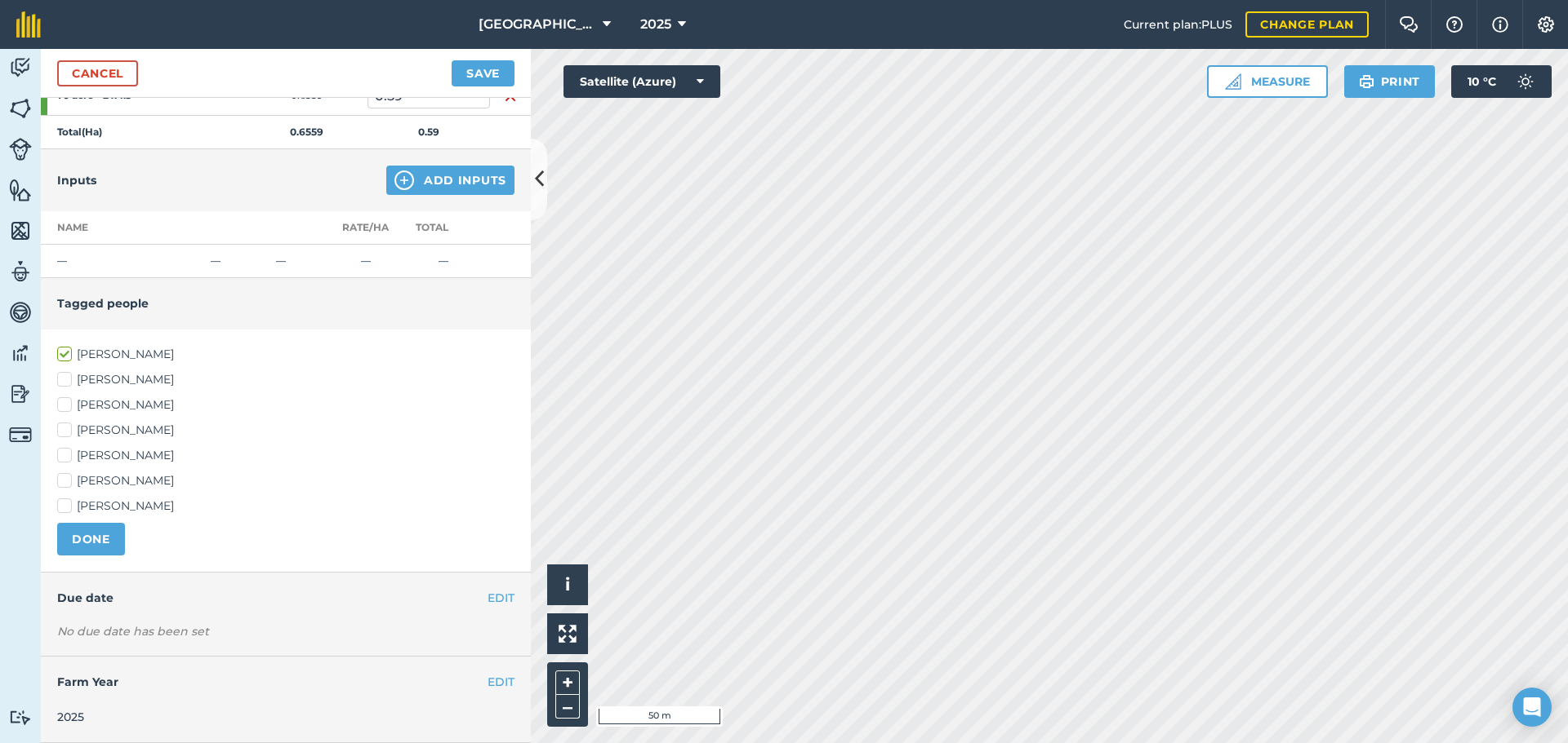
click at [77, 474] on label "[PERSON_NAME]" at bounding box center [286, 481] width 458 height 17
click at [68, 474] on input "[PERSON_NAME]" at bounding box center [62, 477] width 10 height 10
checkbox input "true"
click at [87, 552] on button "DONE" at bounding box center [91, 539] width 68 height 32
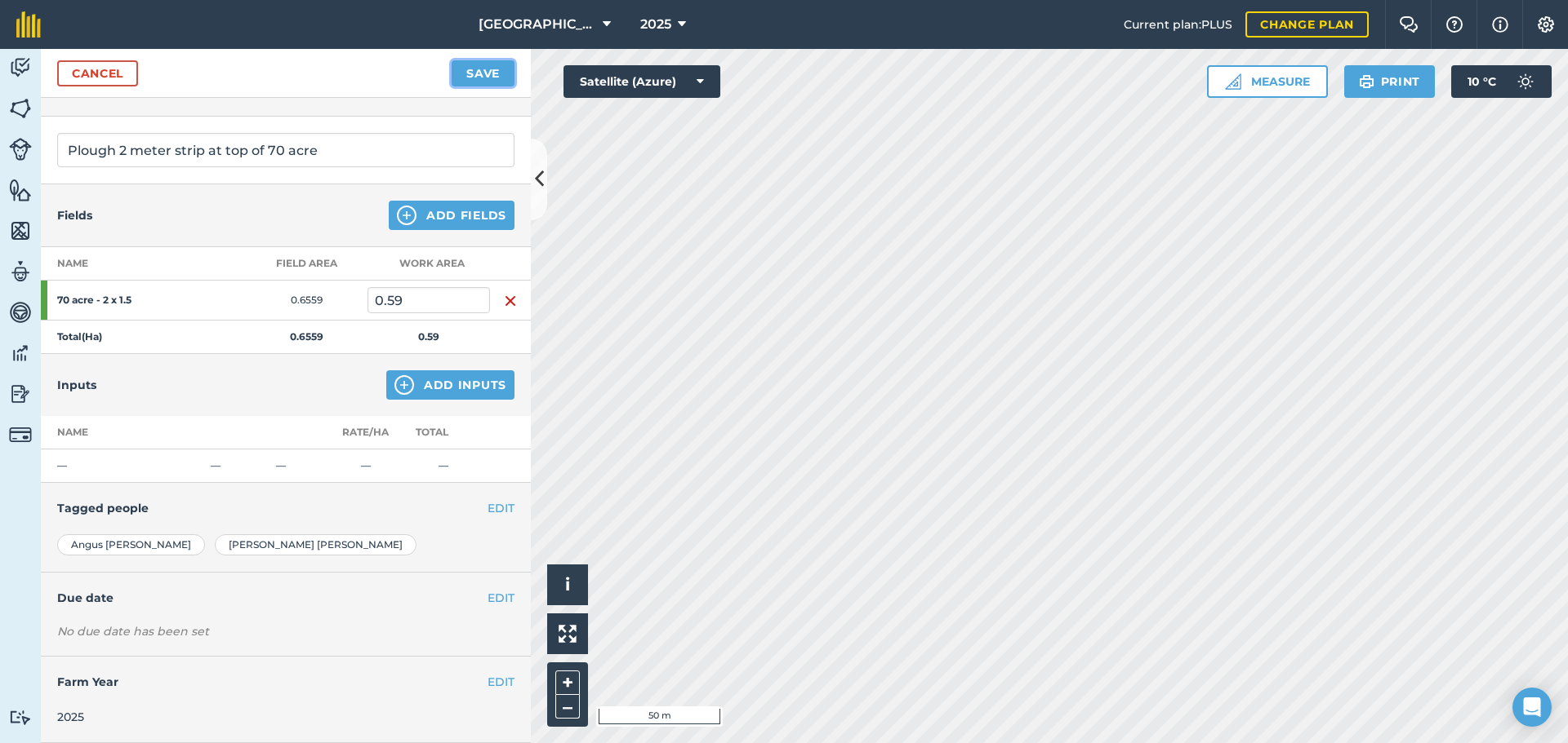
click at [486, 78] on button "Save" at bounding box center [483, 72] width 63 height 26
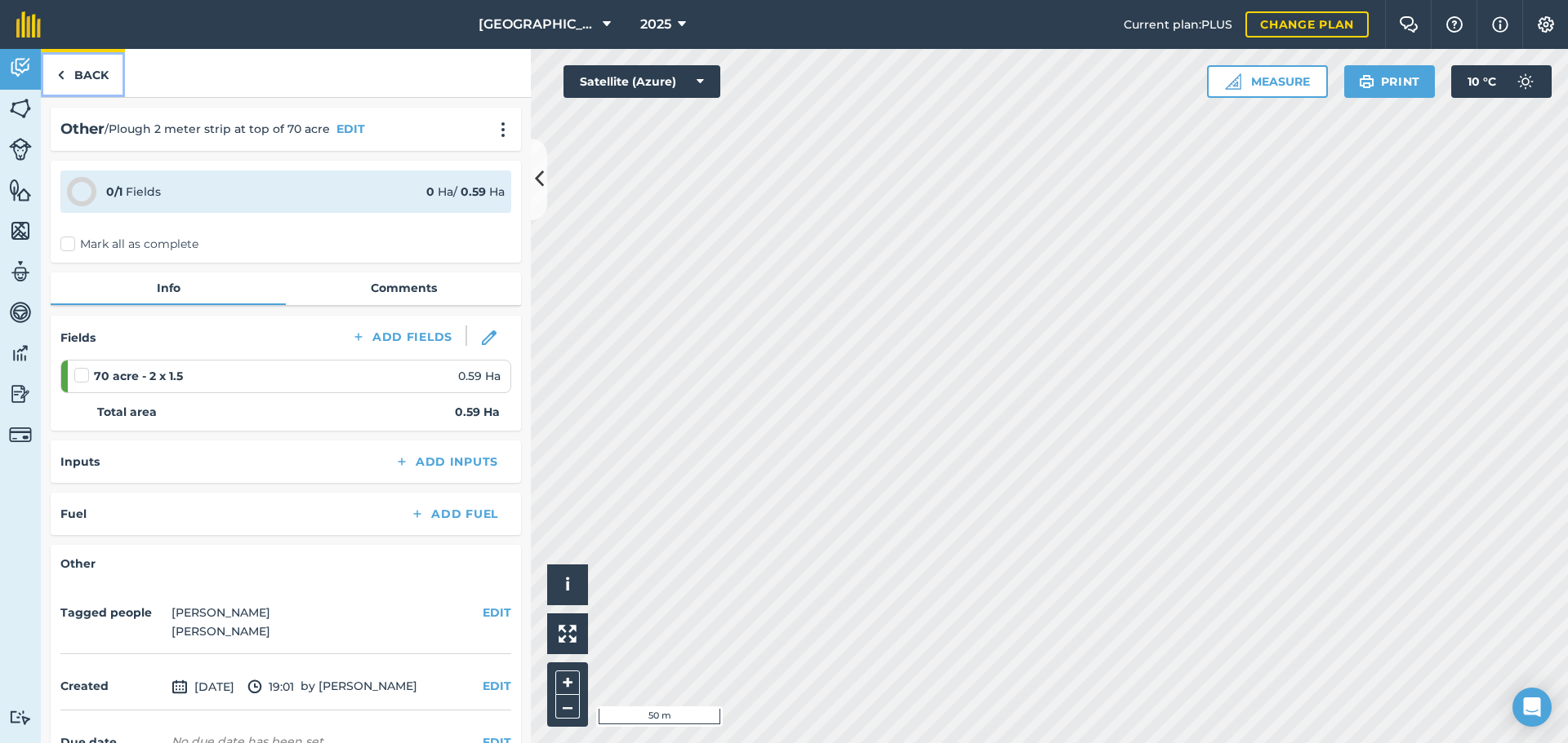
click at [72, 67] on link "Back" at bounding box center [83, 72] width 84 height 49
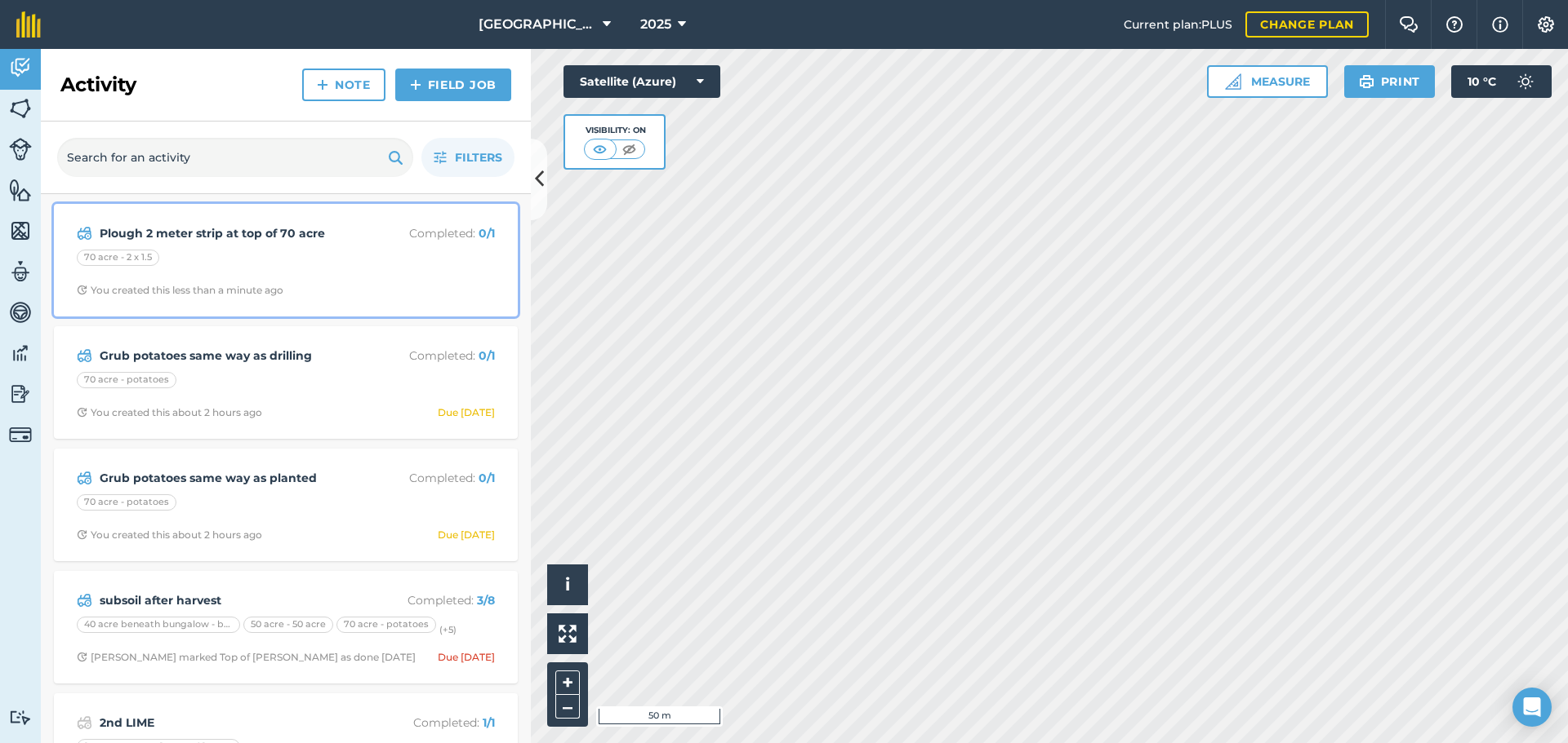
click at [405, 274] on div "Plough 2 meter strip at top of 70 acre Completed : 0 / 1 70 acre - 2 x 1.5 You …" at bounding box center [286, 260] width 444 height 93
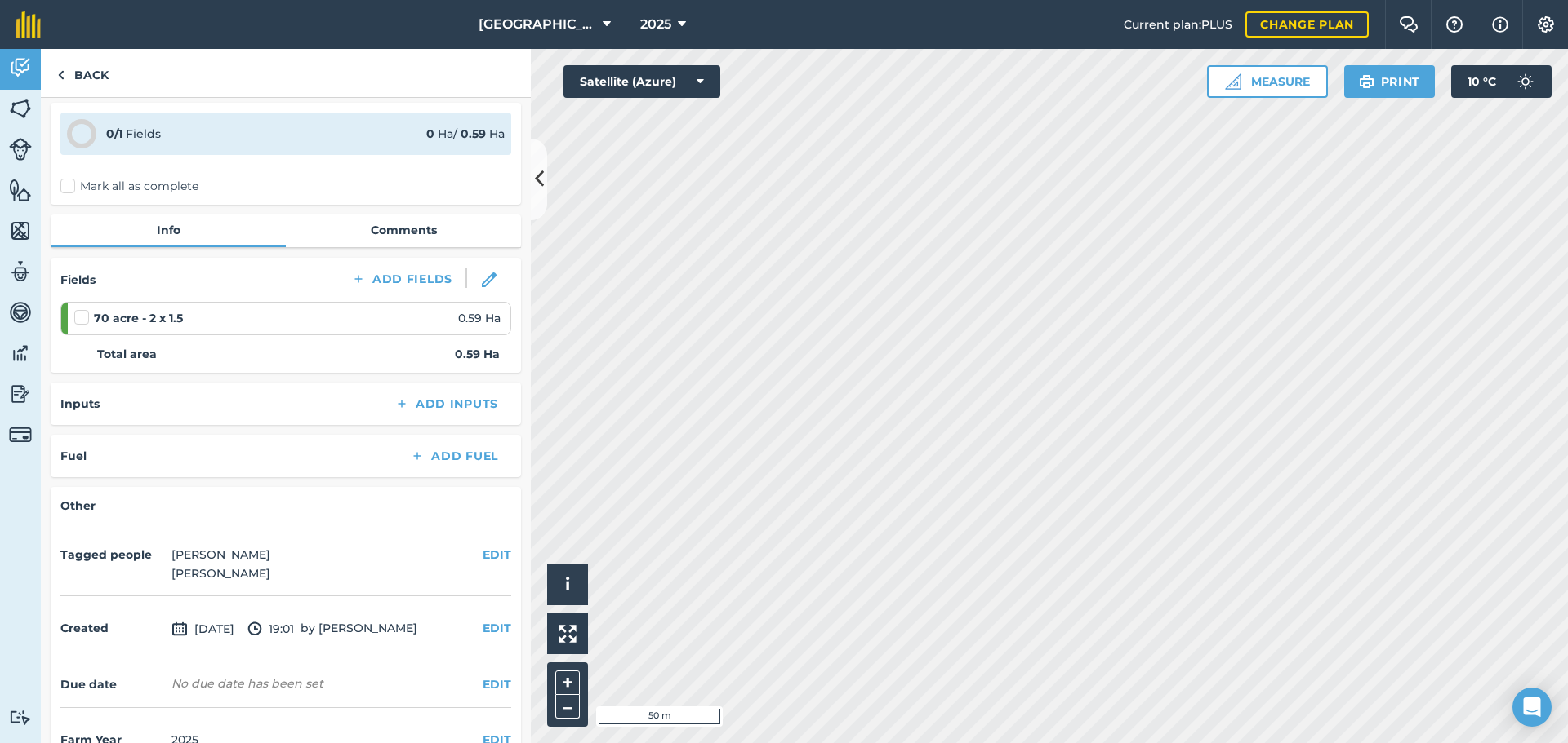
scroll to position [96, 0]
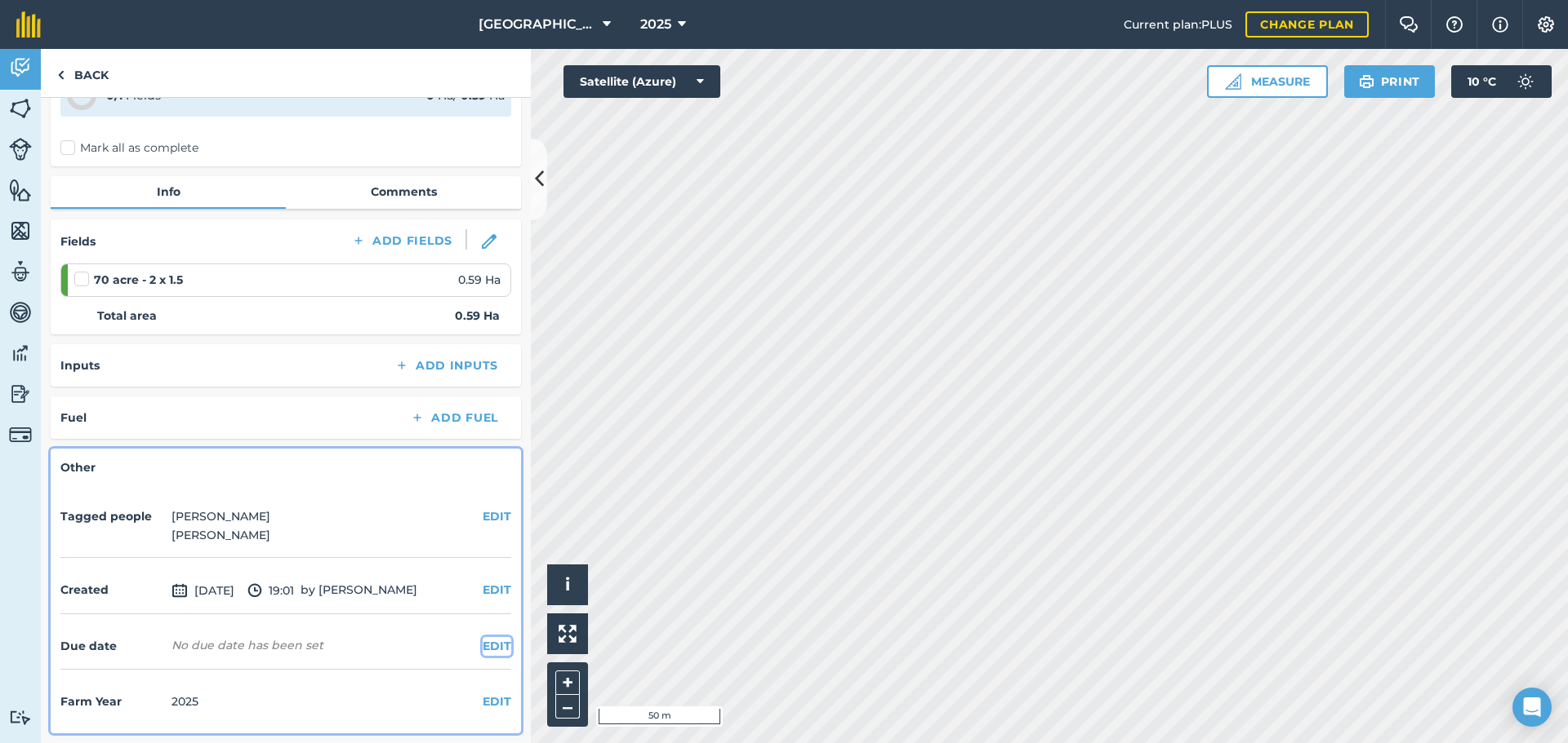
click at [491, 652] on button "EDIT" at bounding box center [497, 646] width 29 height 18
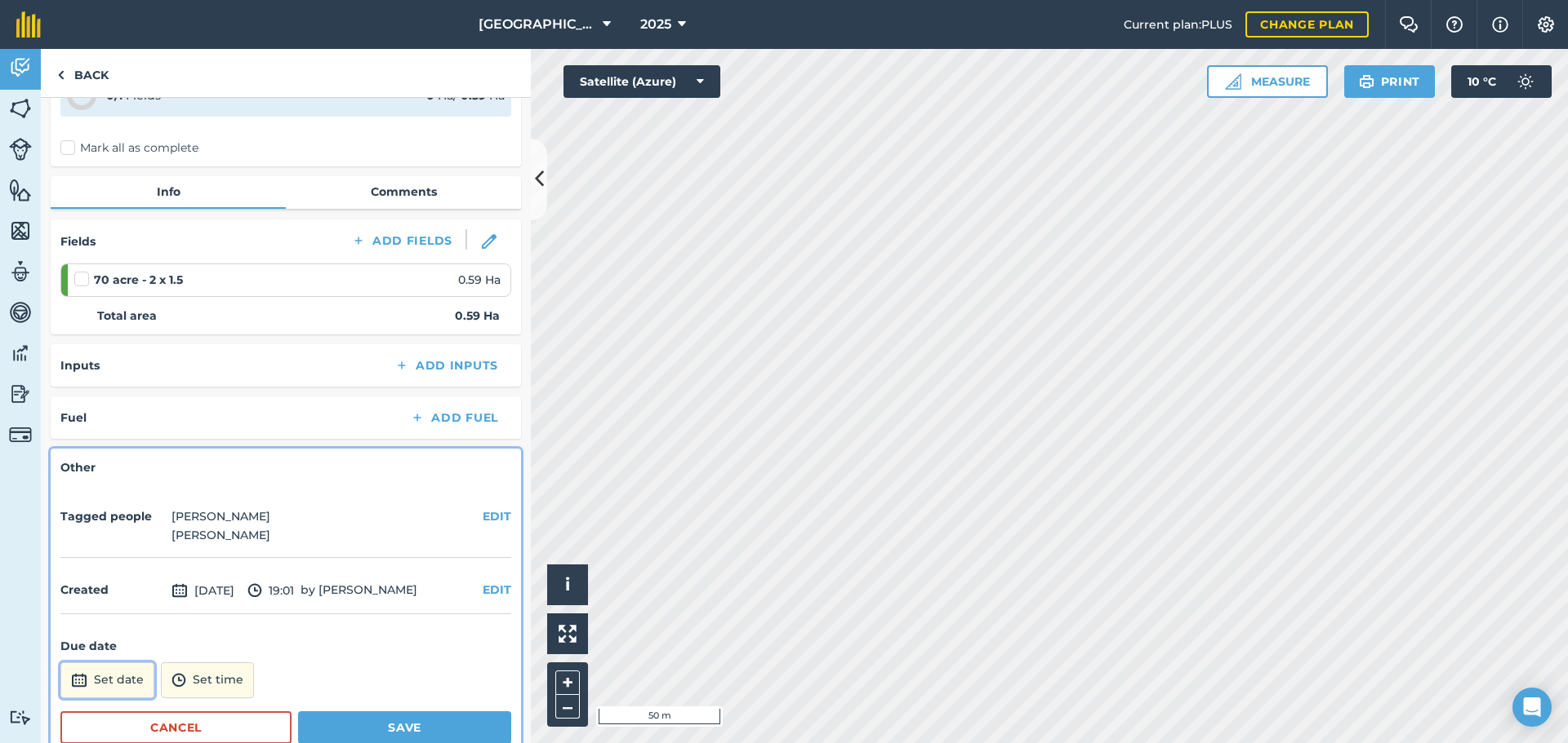
click at [76, 685] on img at bounding box center [79, 680] width 16 height 20
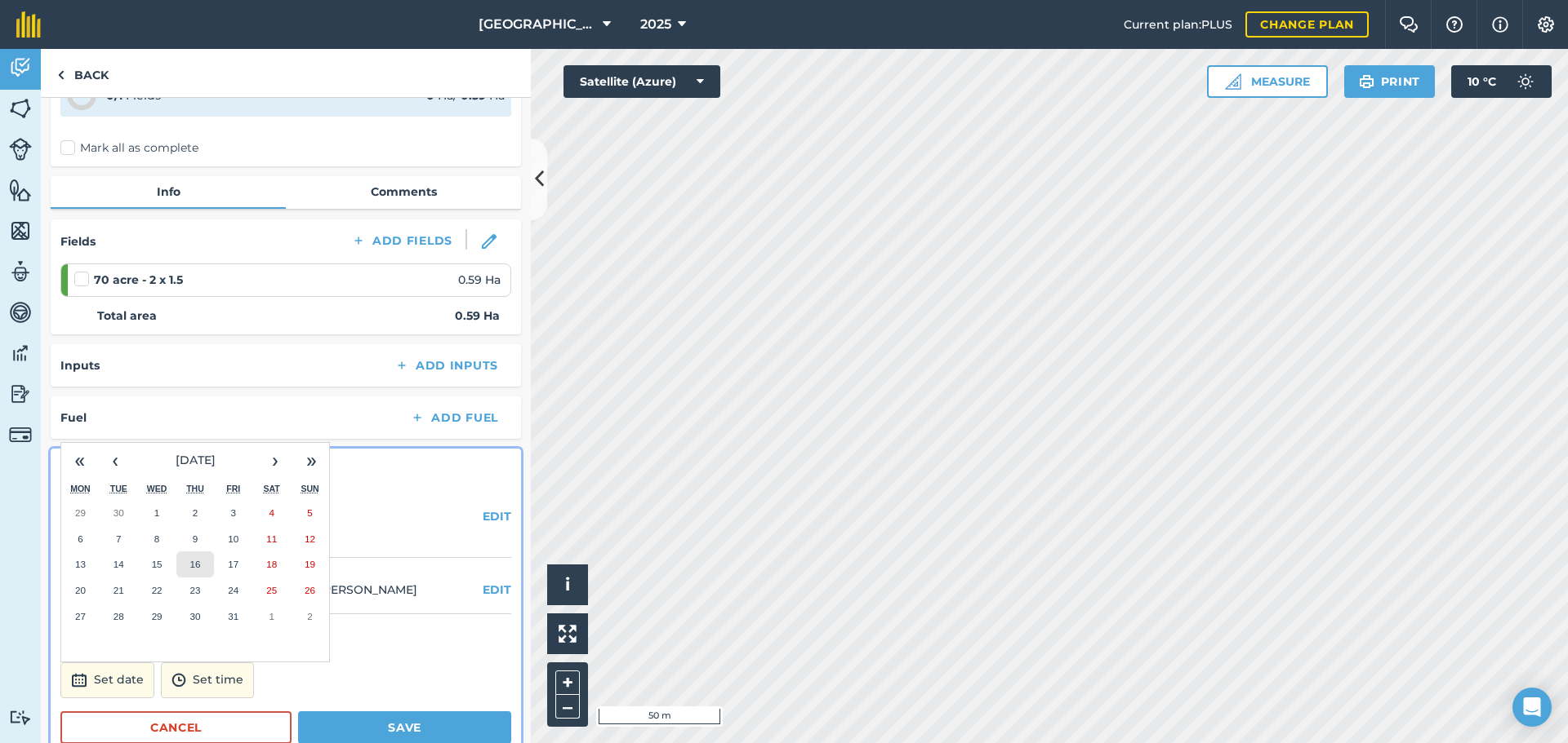
click at [183, 563] on button "16" at bounding box center [195, 564] width 38 height 26
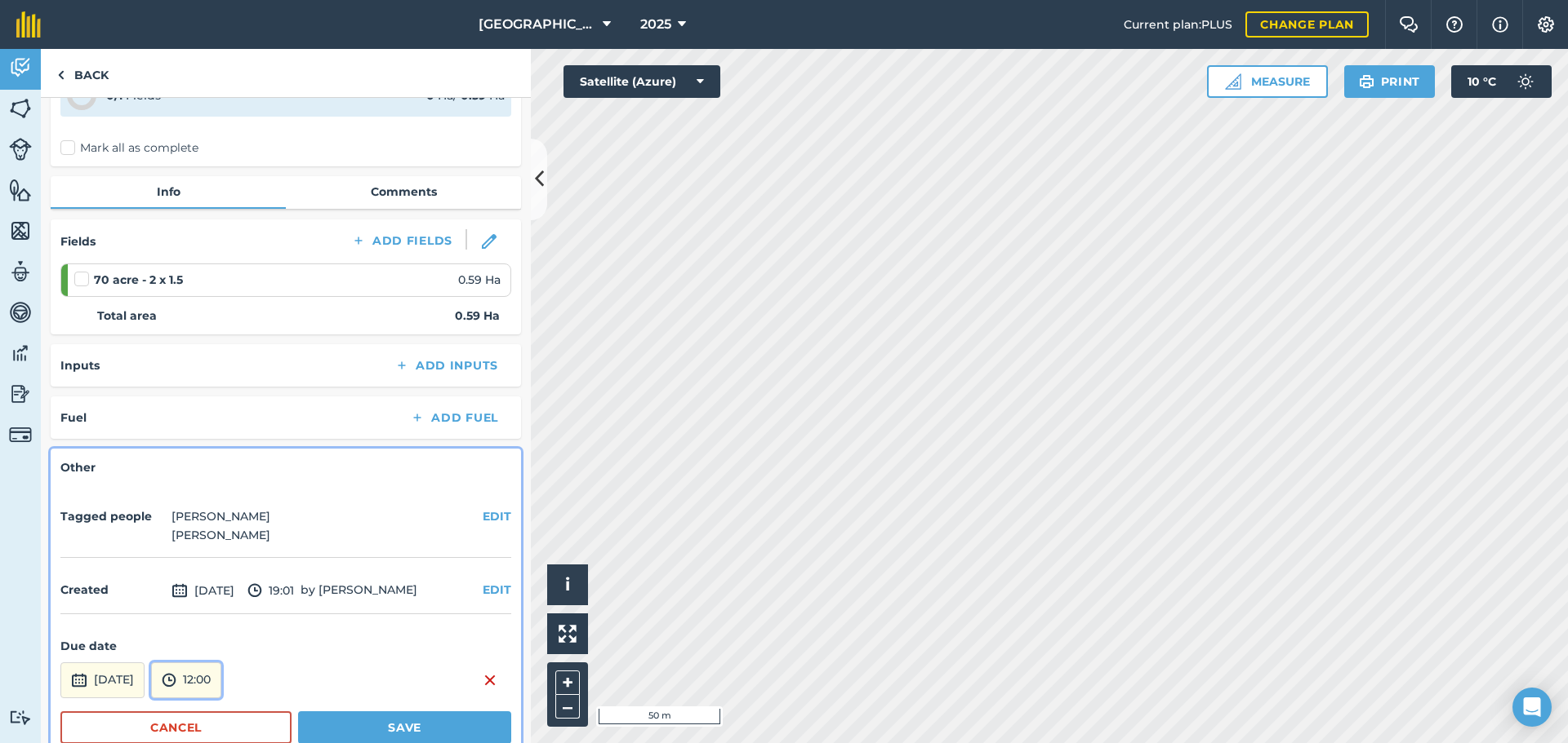
click at [220, 669] on button "12:00" at bounding box center [186, 681] width 71 height 36
click at [229, 512] on button "10:30" at bounding box center [190, 506] width 77 height 26
click at [330, 722] on button "Save" at bounding box center [405, 728] width 214 height 32
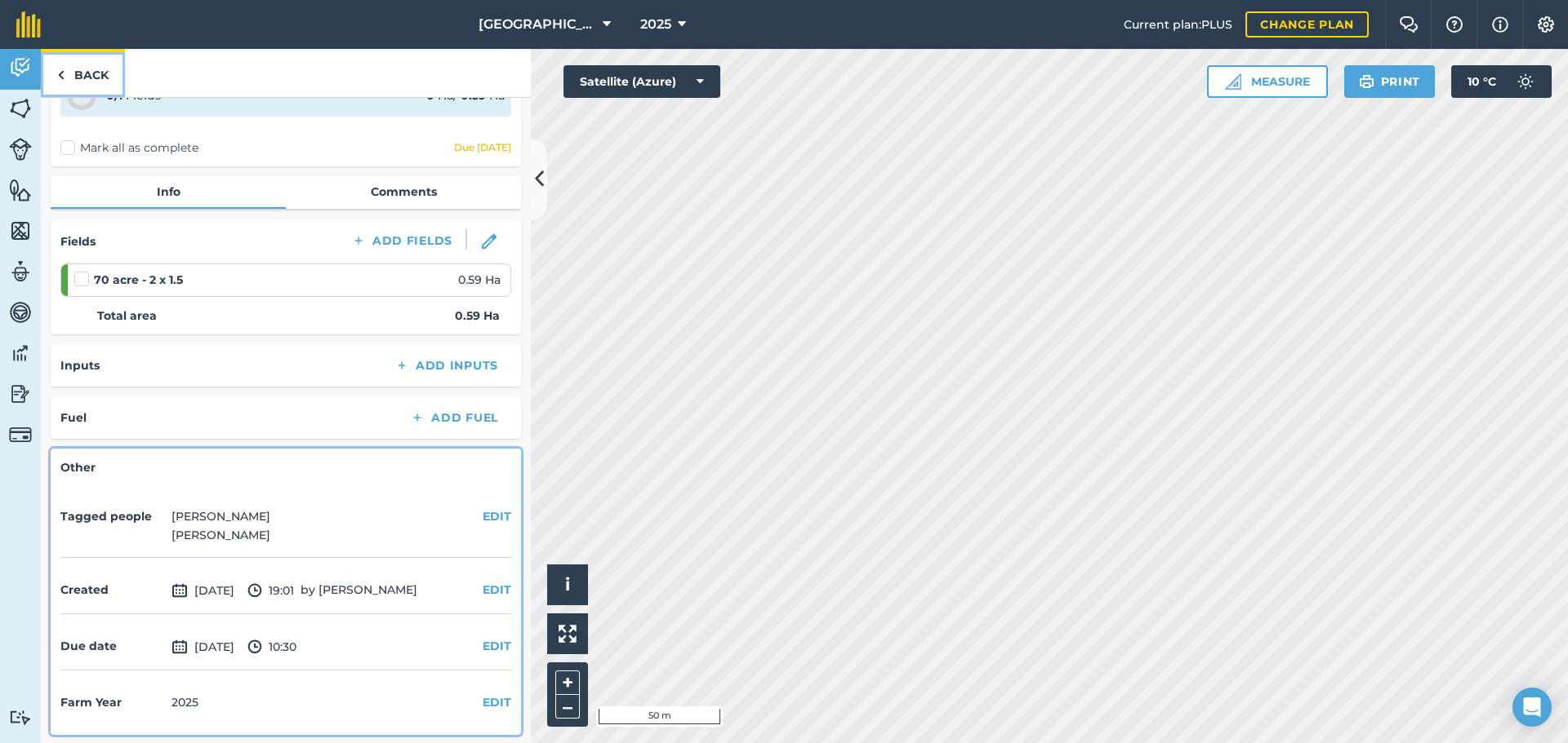
click at [94, 71] on link "Back" at bounding box center [83, 72] width 84 height 49
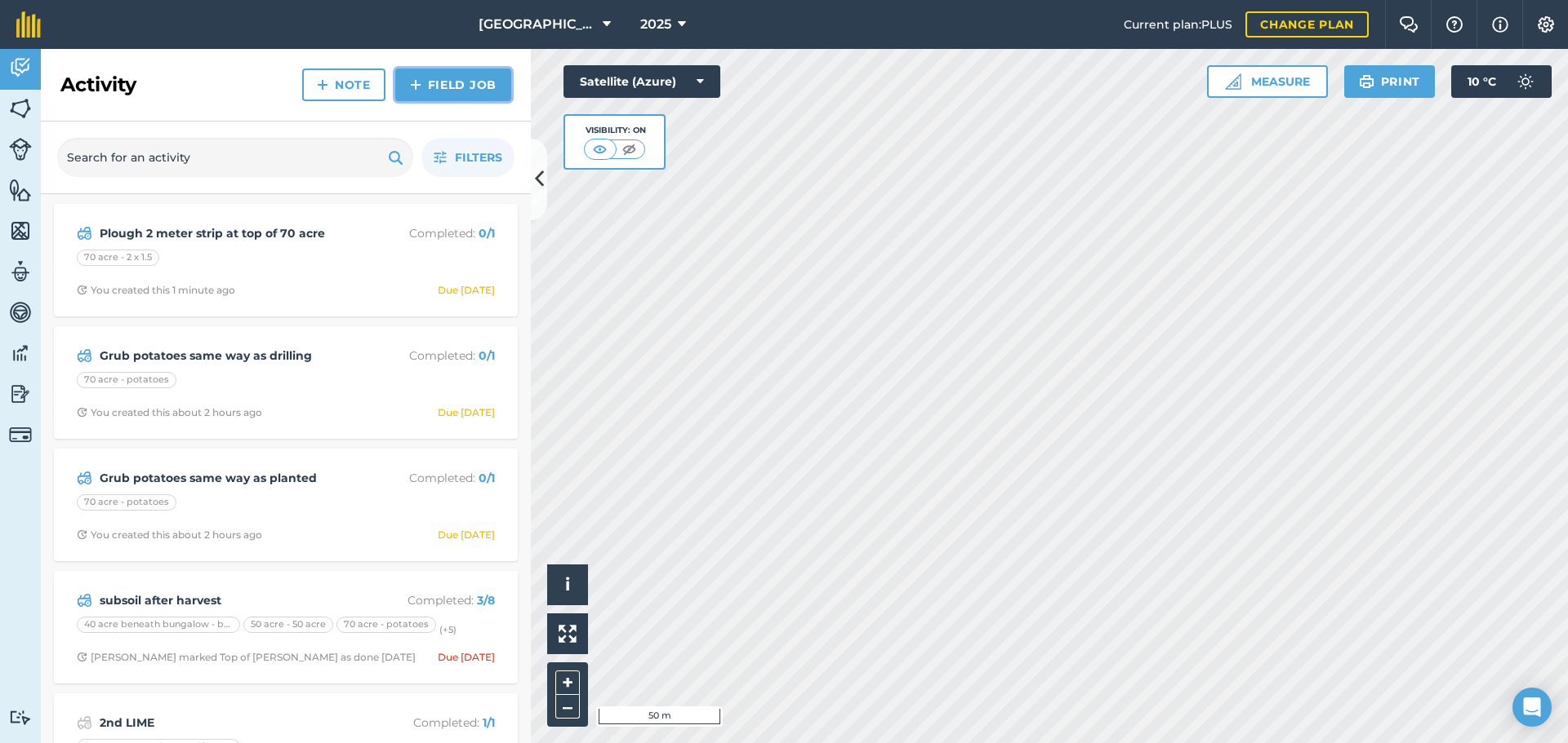
click at [455, 78] on link "Field Job" at bounding box center [454, 85] width 116 height 32
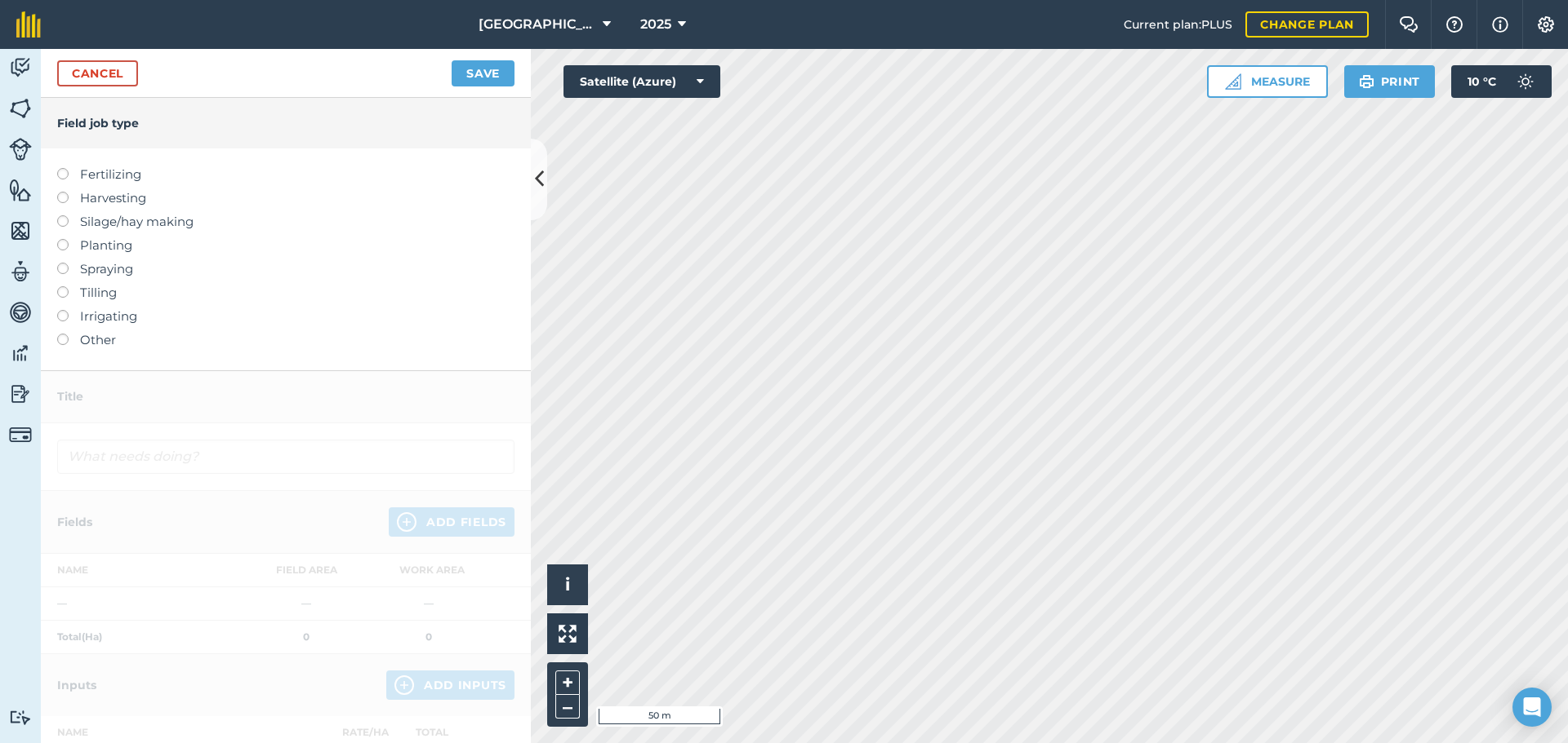
click at [98, 348] on label "Other" at bounding box center [286, 340] width 458 height 20
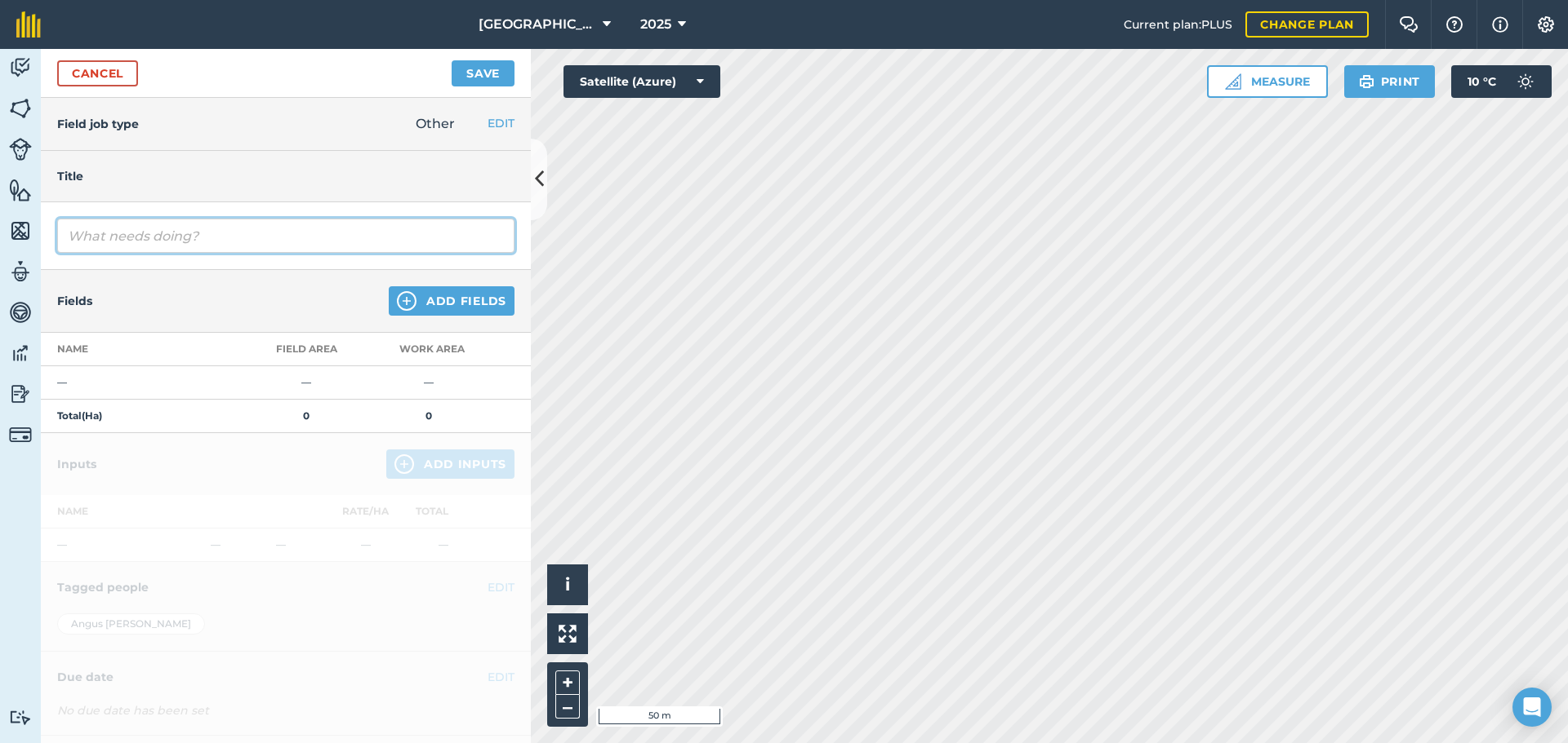
click at [204, 236] on input "text" at bounding box center [286, 236] width 458 height 34
type input "recalibrate seed drill 200kg/ hectare"
click at [487, 121] on button "EDIT" at bounding box center [500, 123] width 27 height 18
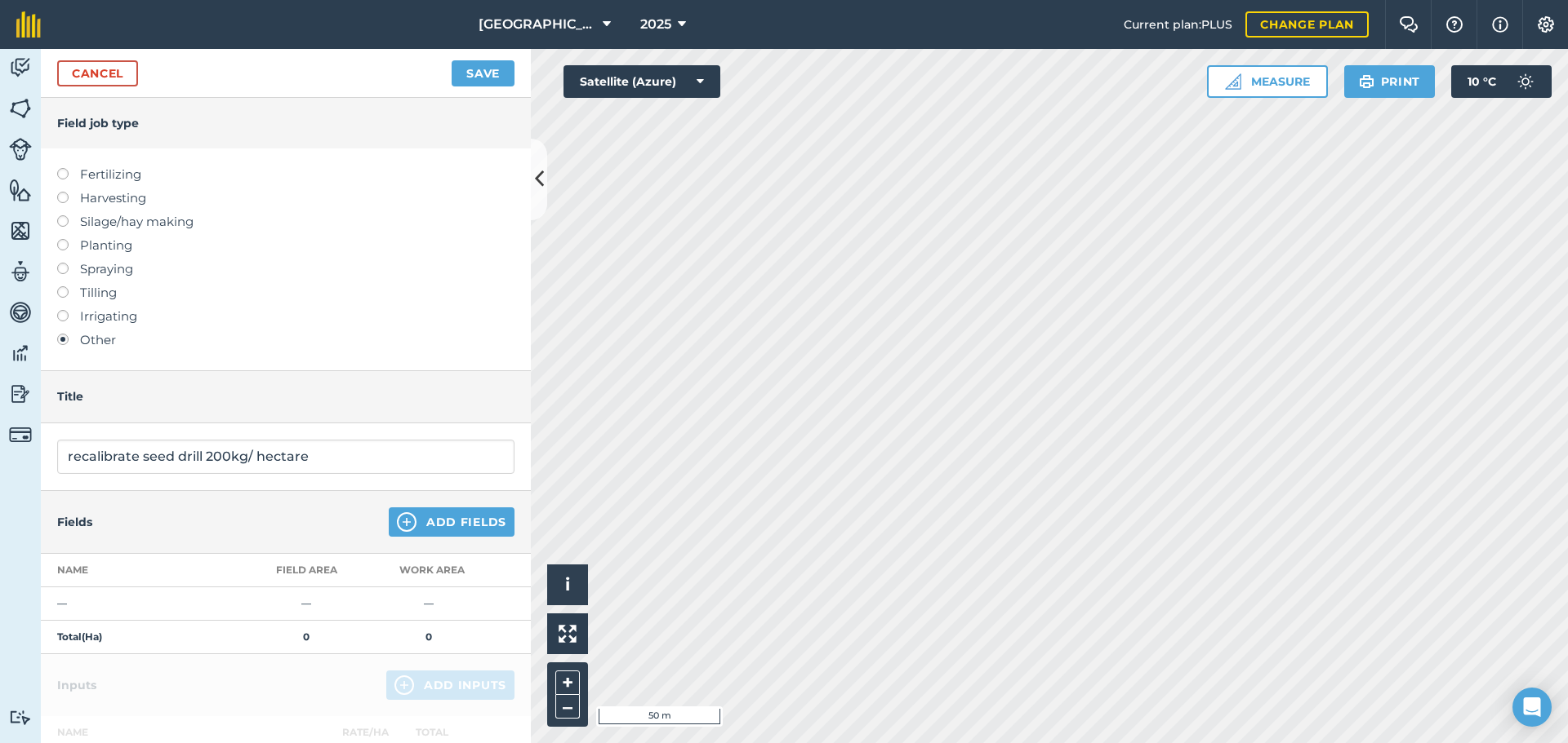
scroll to position [299, 0]
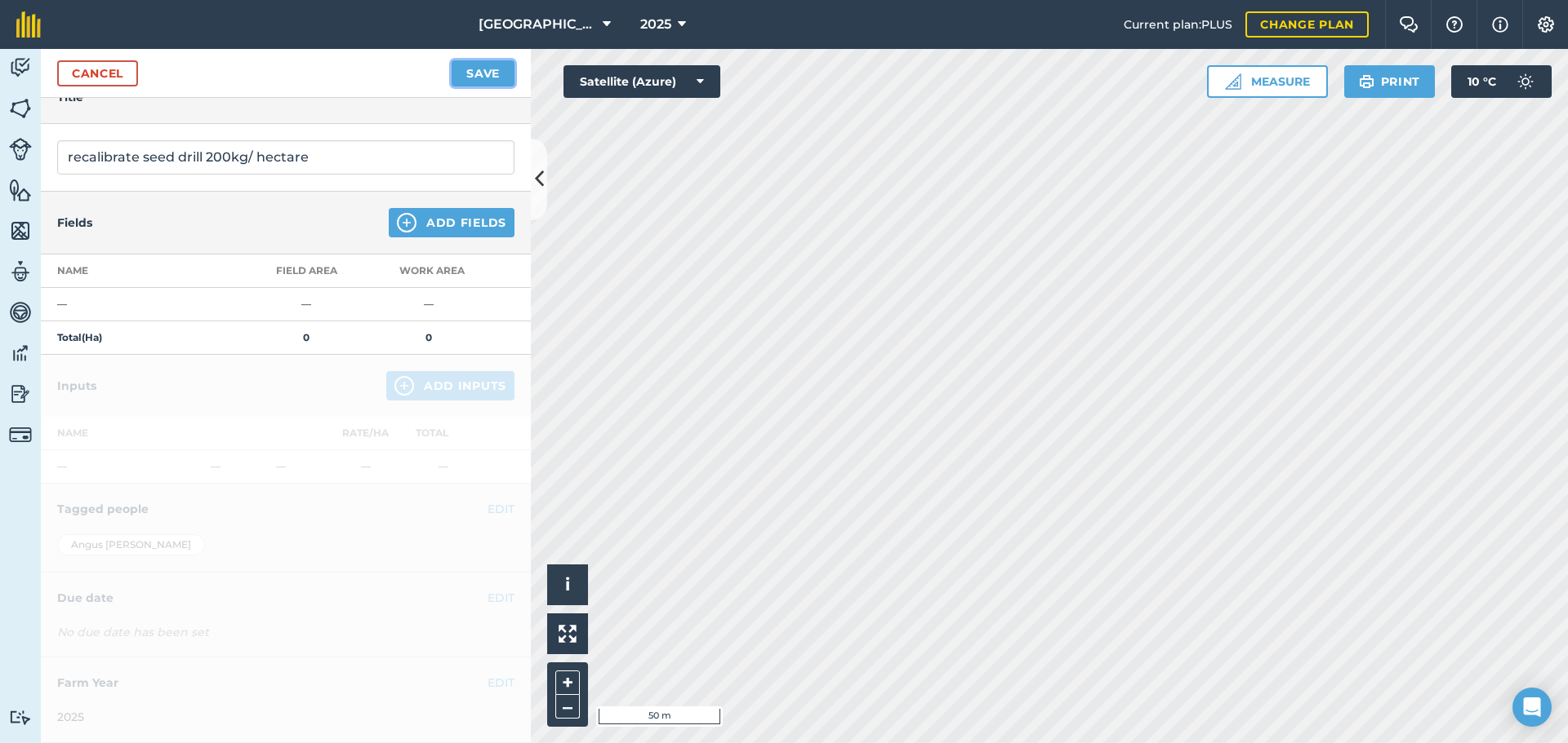
click at [499, 77] on button "Save" at bounding box center [483, 72] width 63 height 26
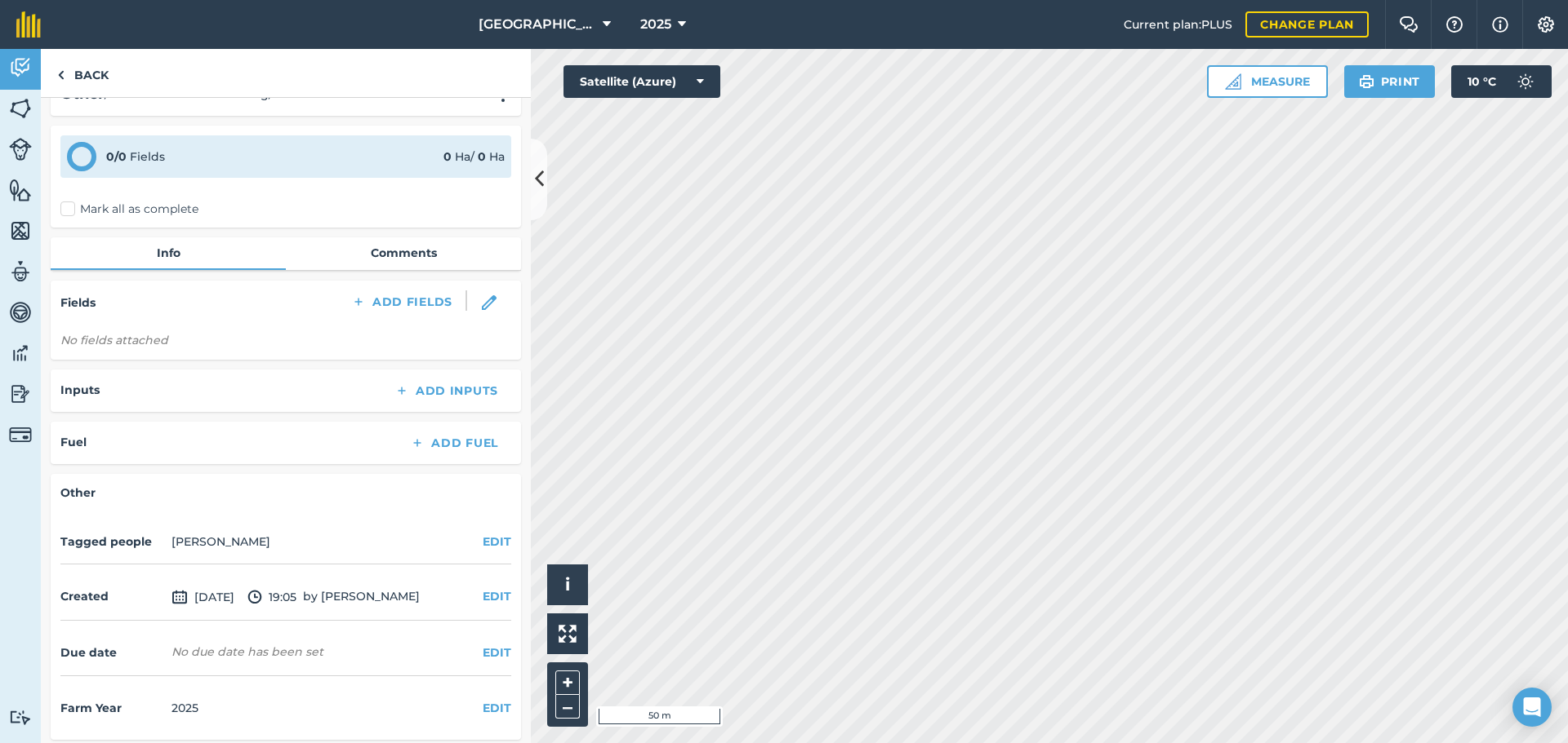
scroll to position [42, 0]
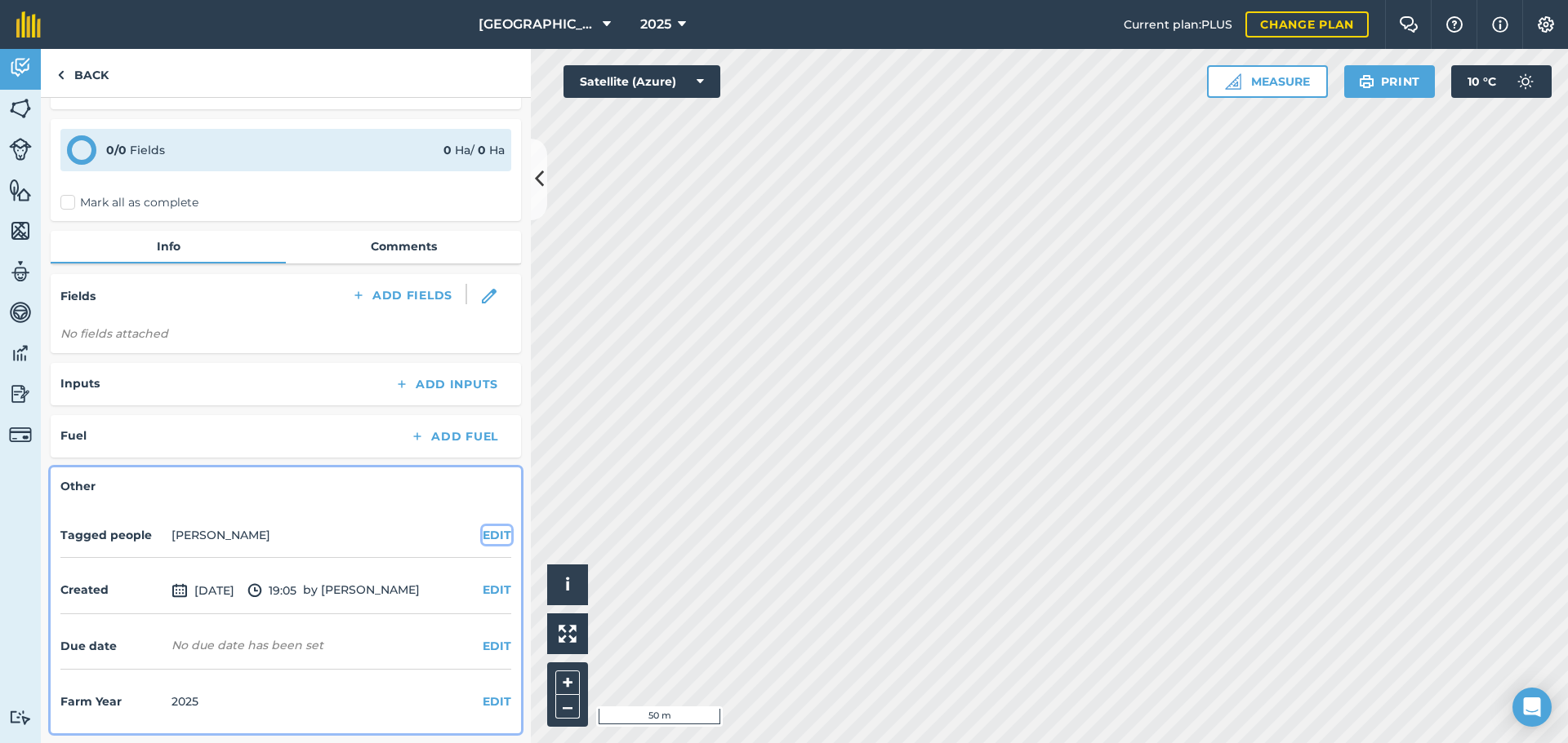
click at [486, 529] on button "EDIT" at bounding box center [497, 534] width 29 height 18
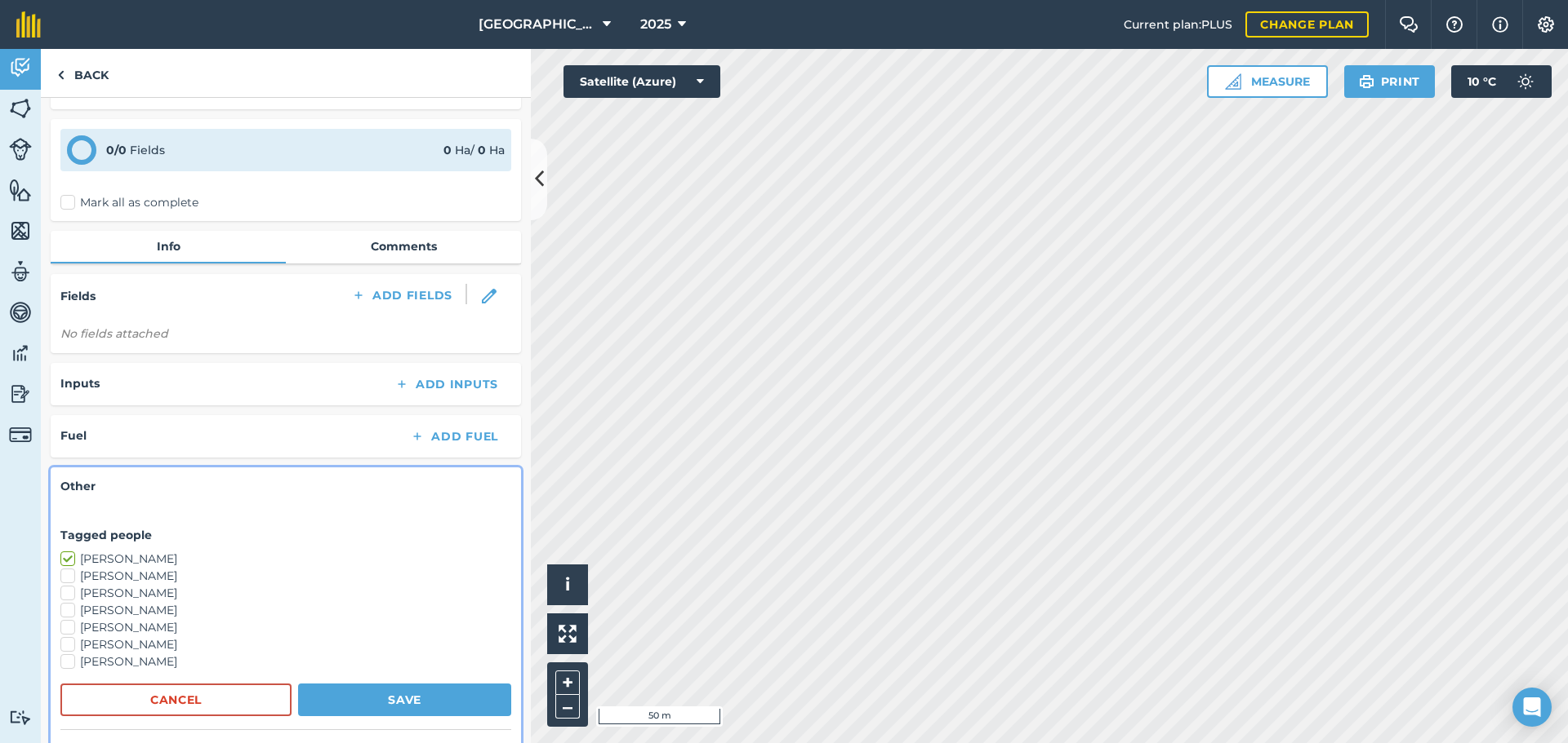
click at [100, 625] on label "[PERSON_NAME]" at bounding box center [285, 628] width 451 height 17
click at [71, 625] on input "[PERSON_NAME]" at bounding box center [65, 624] width 10 height 10
click at [100, 625] on label "[PERSON_NAME]" at bounding box center [285, 628] width 451 height 17
click at [71, 625] on input "[PERSON_NAME]" at bounding box center [65, 624] width 10 height 10
checkbox input "false"
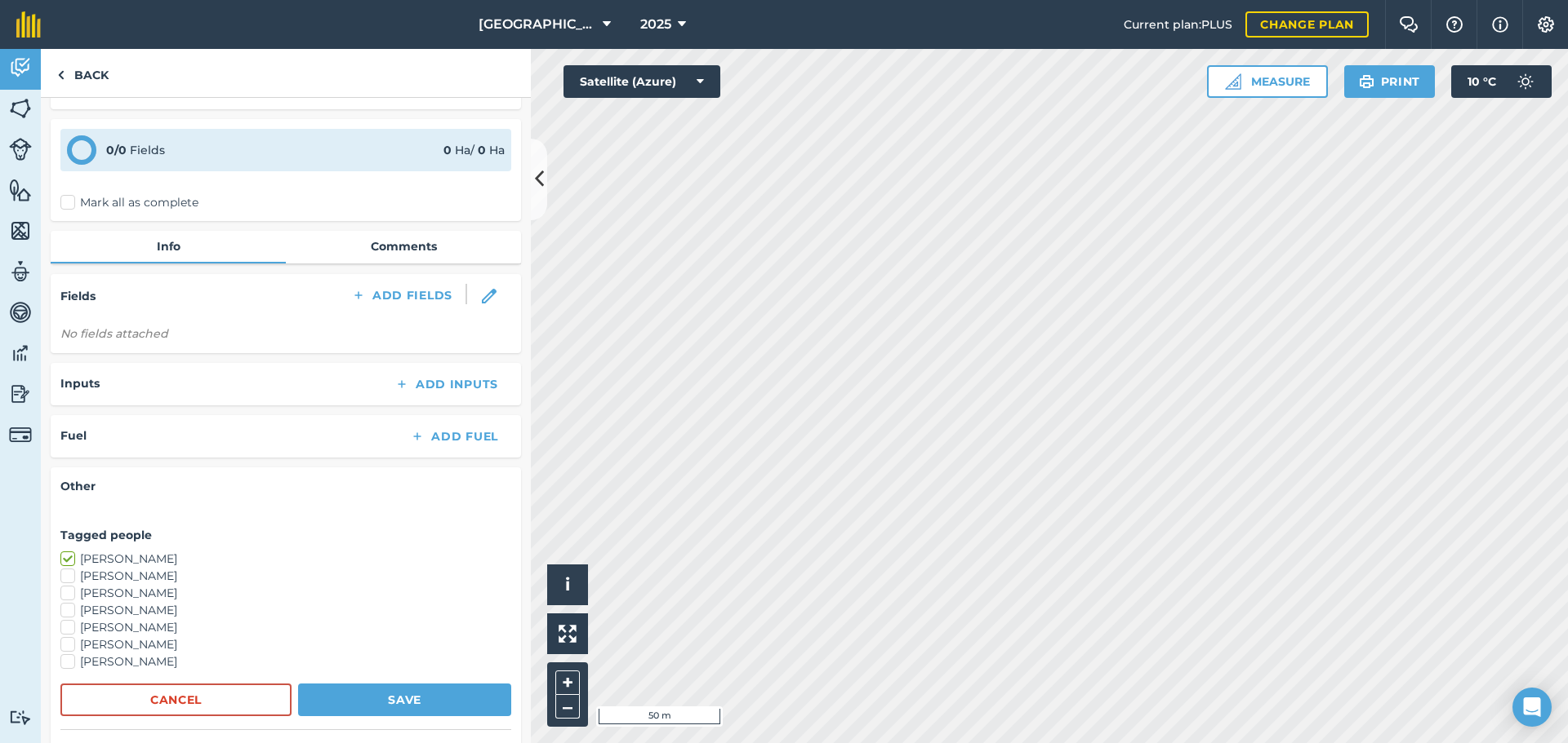
click at [107, 646] on label "[PERSON_NAME]" at bounding box center [285, 645] width 451 height 17
click at [71, 646] on input "[PERSON_NAME]" at bounding box center [65, 641] width 10 height 10
checkbox input "true"
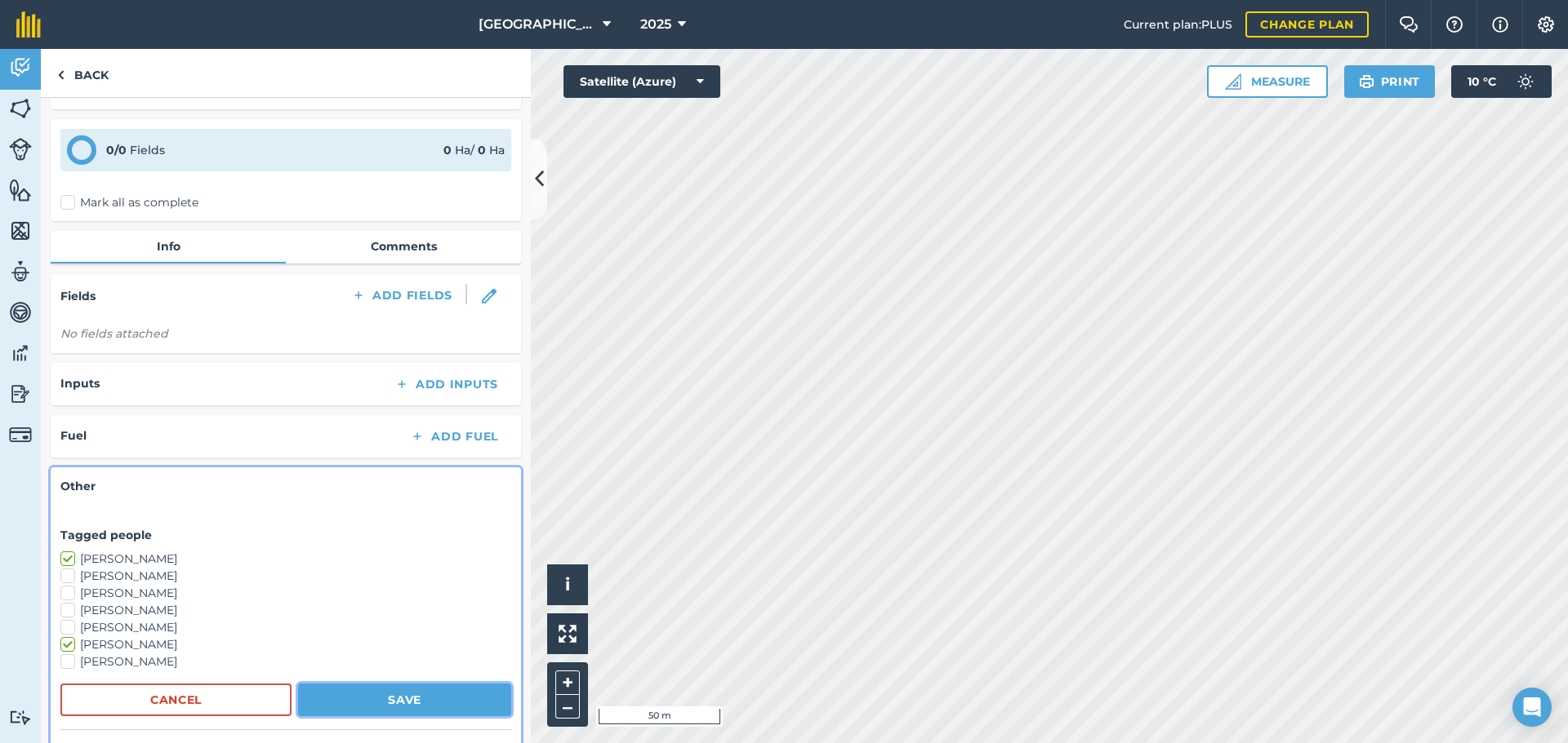
click at [337, 705] on button "Save" at bounding box center [405, 700] width 214 height 32
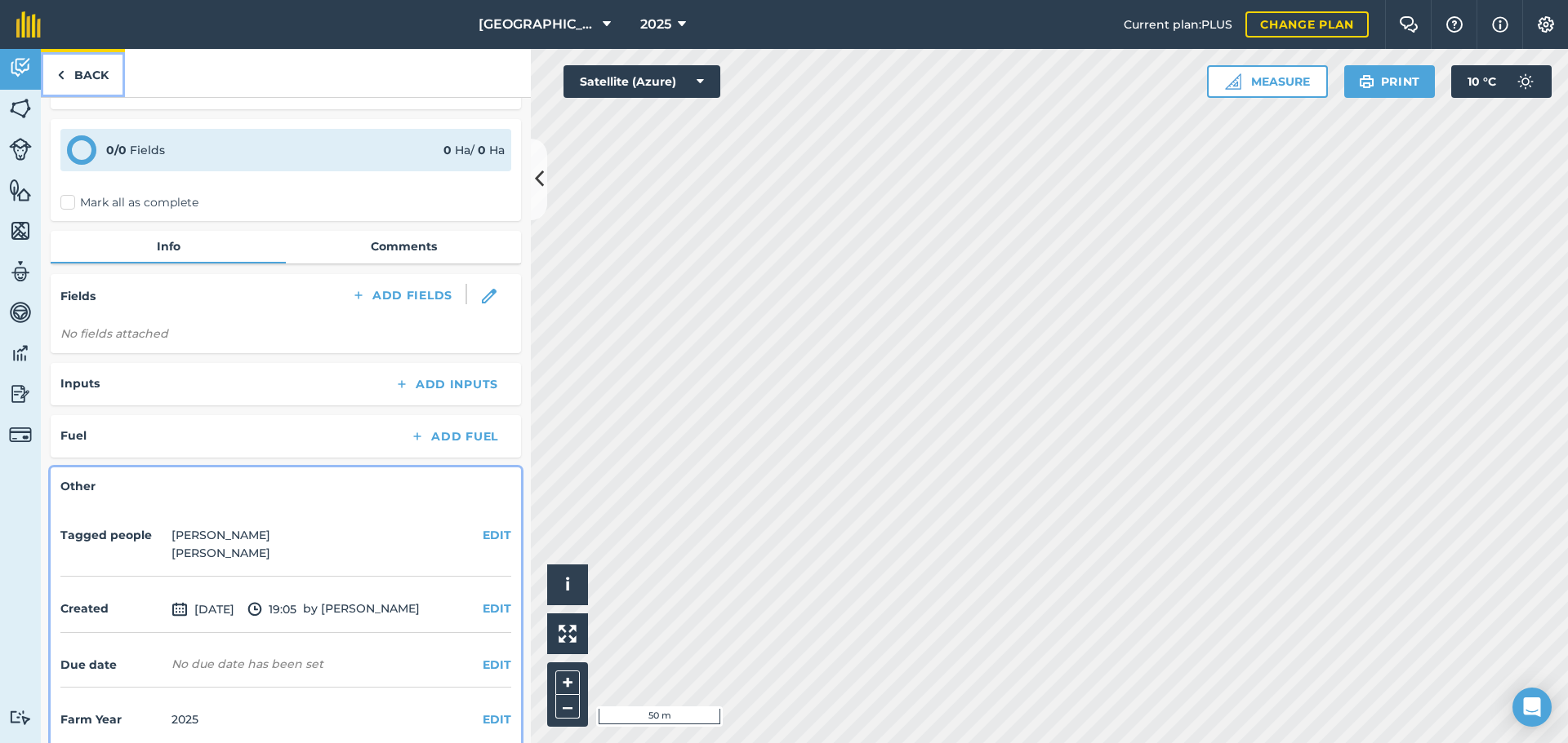
click at [71, 81] on link "Back" at bounding box center [83, 72] width 84 height 49
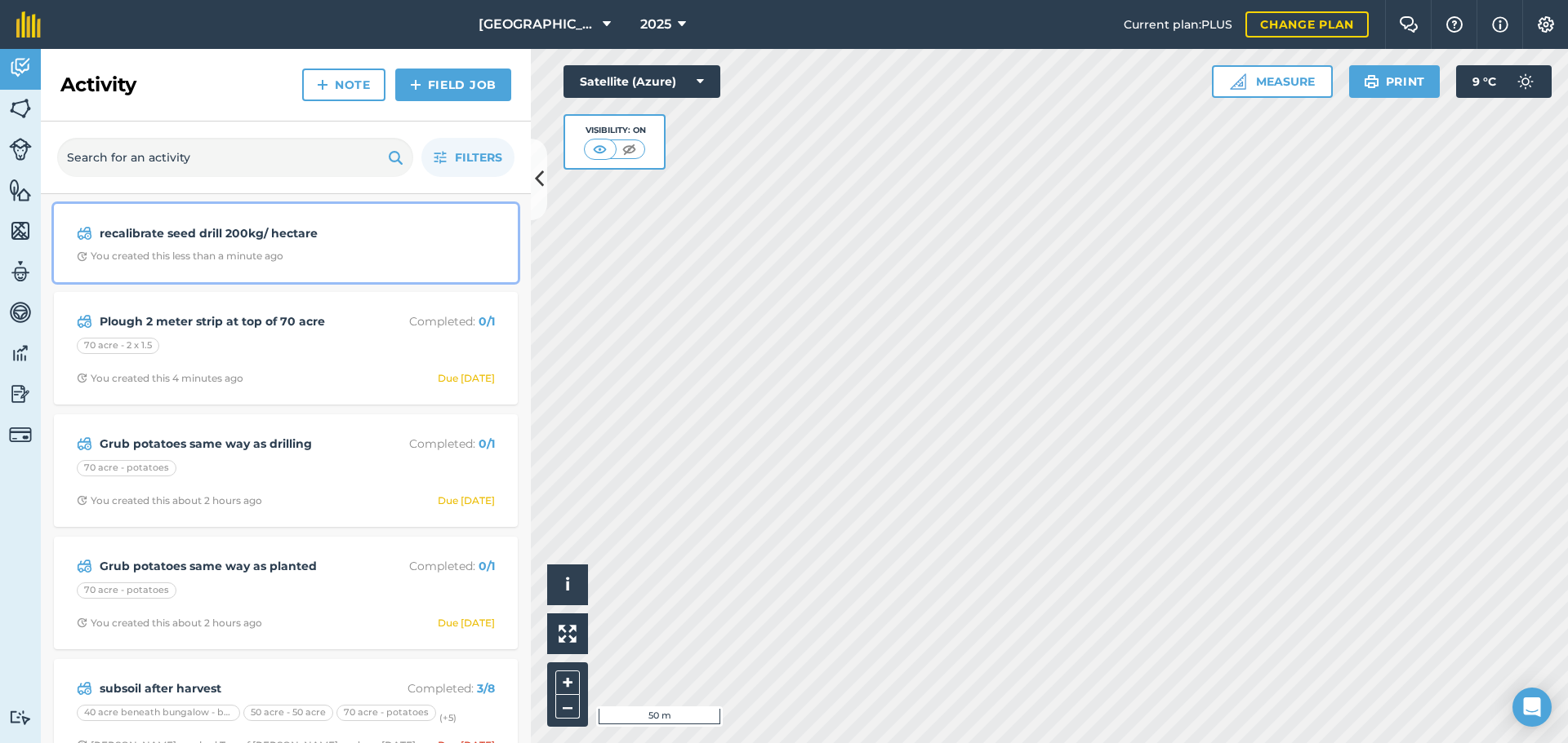
click at [267, 226] on strong "recalibrate seed drill 200kg/ hectare" at bounding box center [229, 233] width 259 height 18
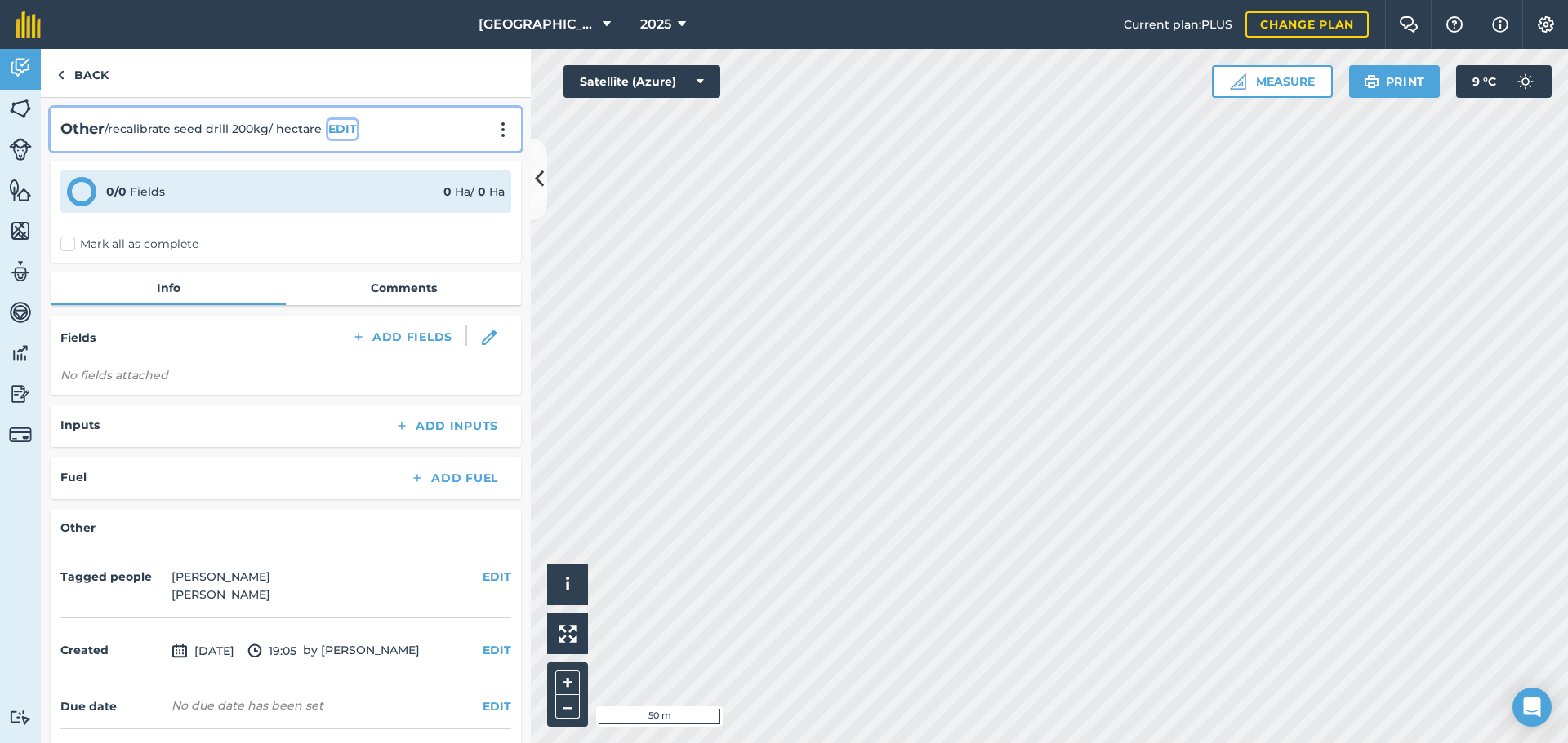
click at [346, 129] on button "EDIT" at bounding box center [342, 129] width 29 height 18
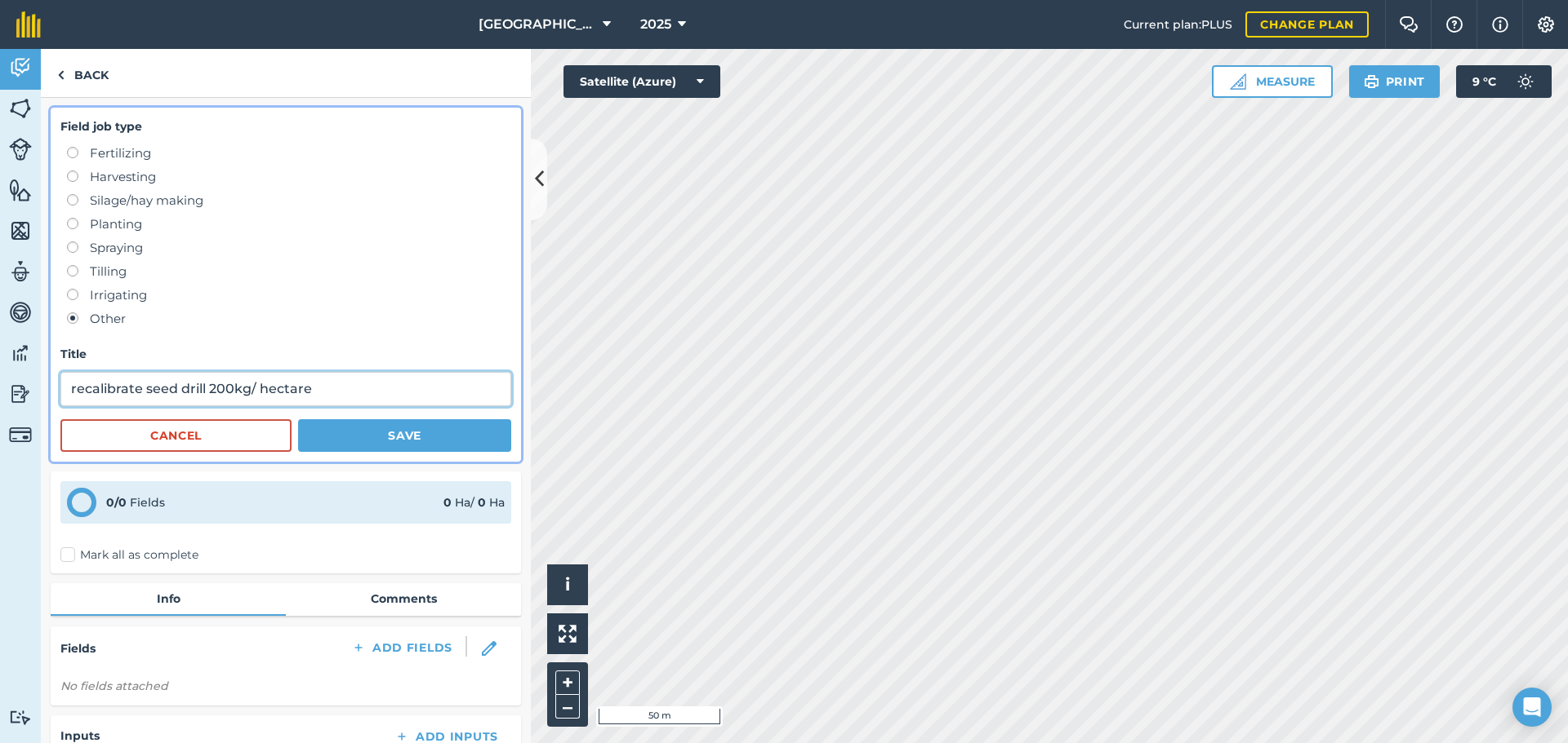
click at [333, 398] on input "recalibrate seed drill 200kg/ hectare" at bounding box center [285, 390] width 451 height 34
type input "recalibrate seed drill 200kg/ hectare for [DATE] drilling"
click at [315, 444] on button "Save" at bounding box center [405, 435] width 214 height 32
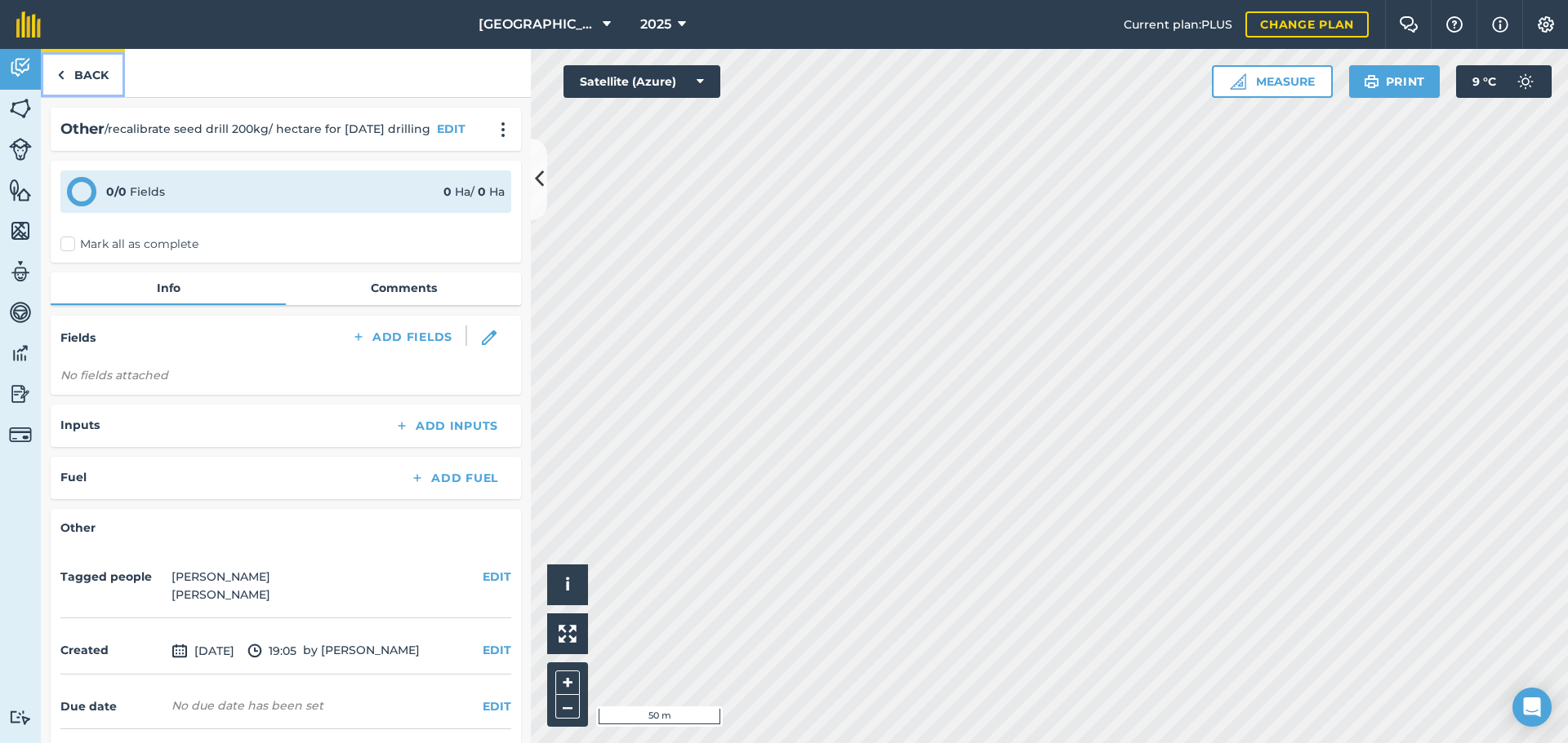
click at [80, 72] on link "Back" at bounding box center [83, 72] width 84 height 49
